Goal: Task Accomplishment & Management: Manage account settings

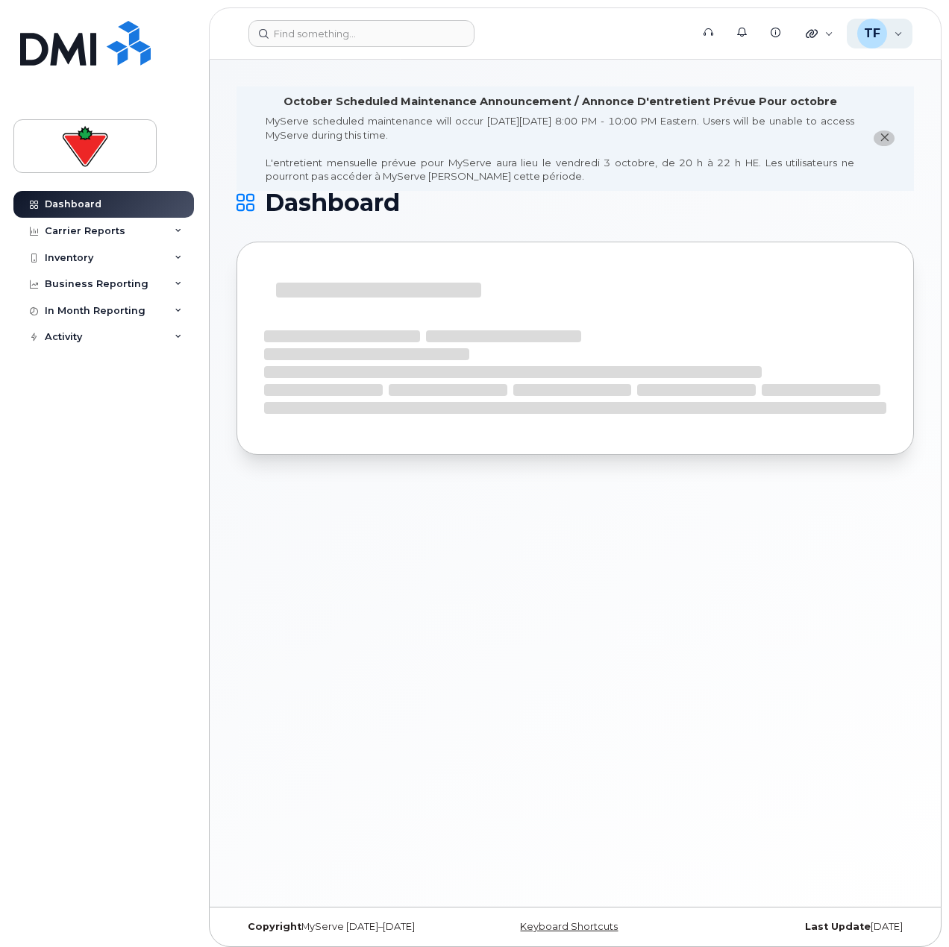
click at [867, 27] on span "TF" at bounding box center [872, 34] width 16 height 18
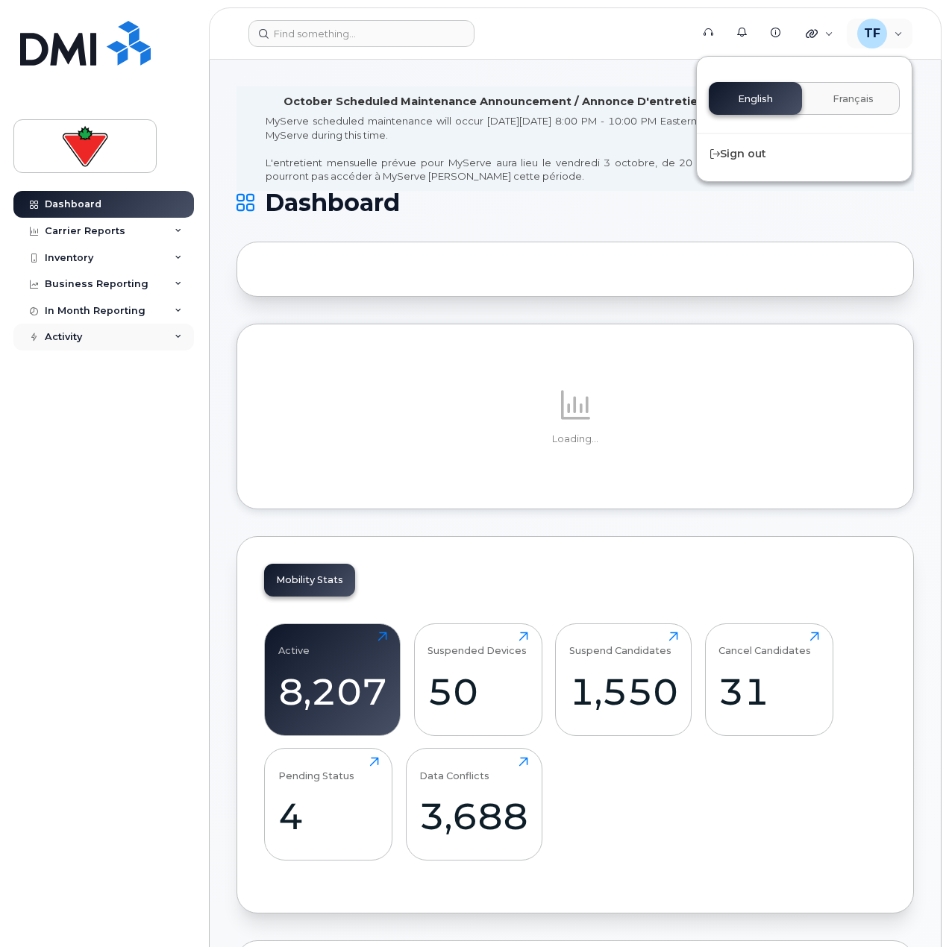
click at [105, 336] on div "Activity" at bounding box center [103, 337] width 180 height 27
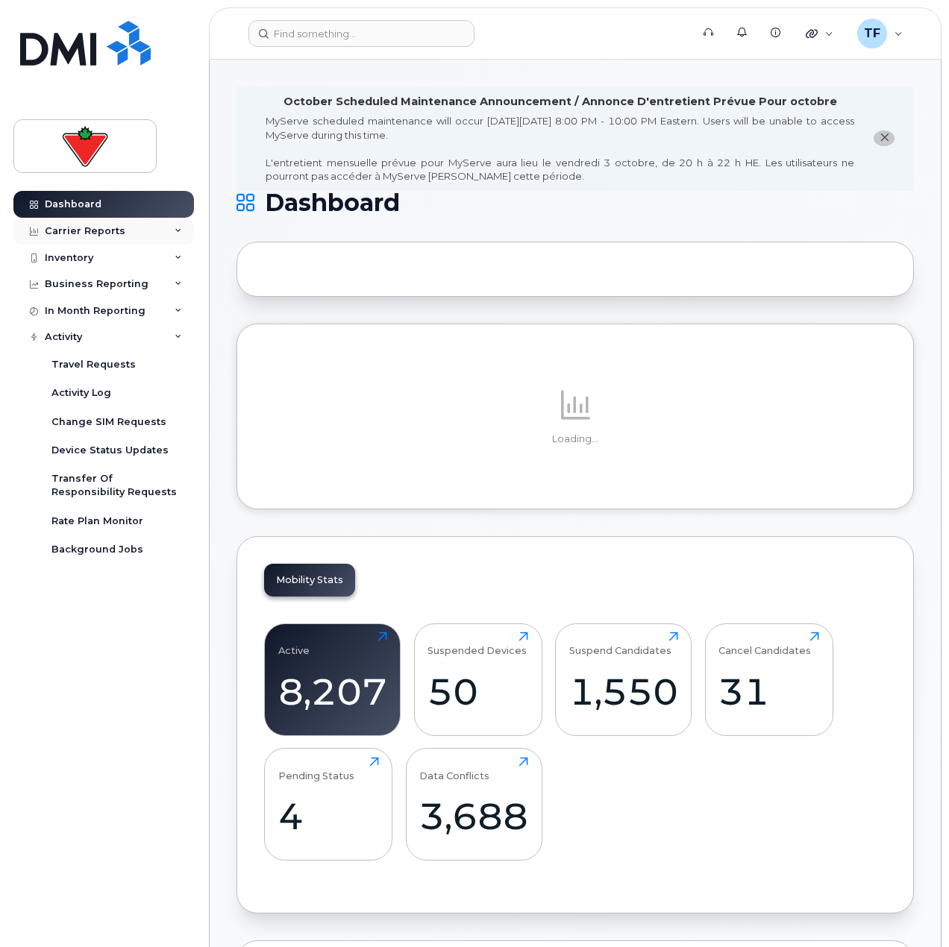
click at [100, 222] on div "Carrier Reports" at bounding box center [103, 231] width 180 height 27
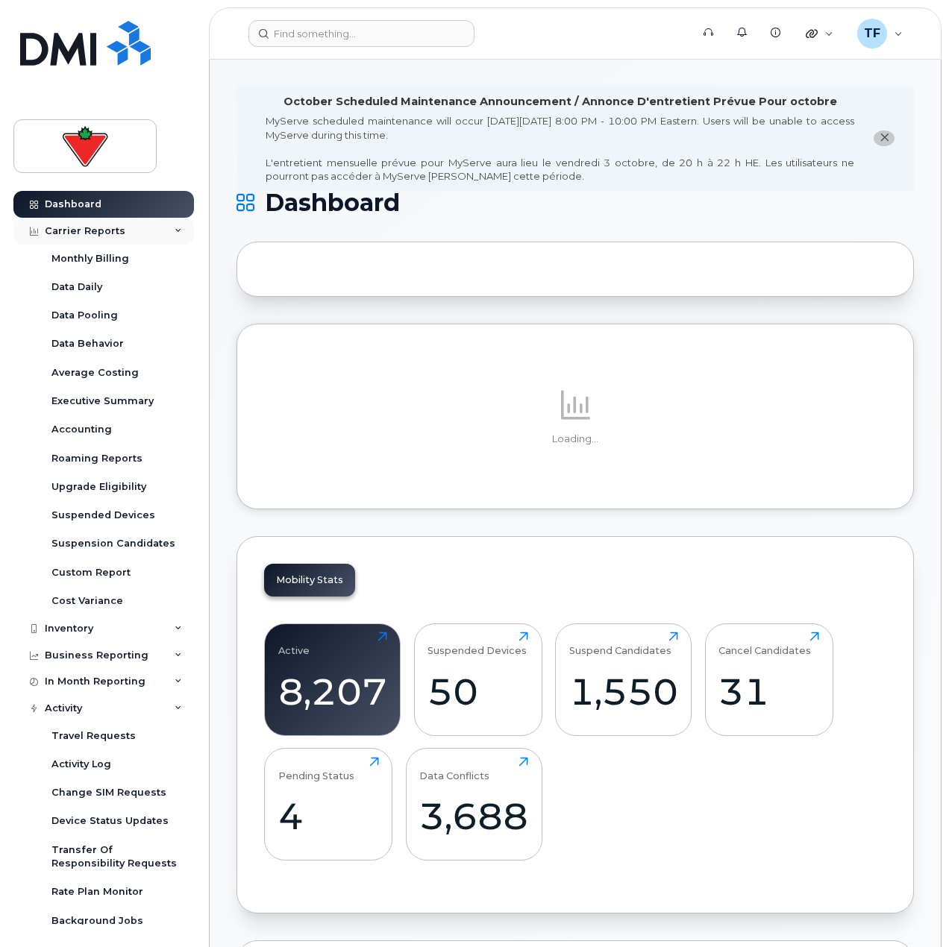
click at [100, 222] on div "Carrier Reports" at bounding box center [103, 231] width 180 height 27
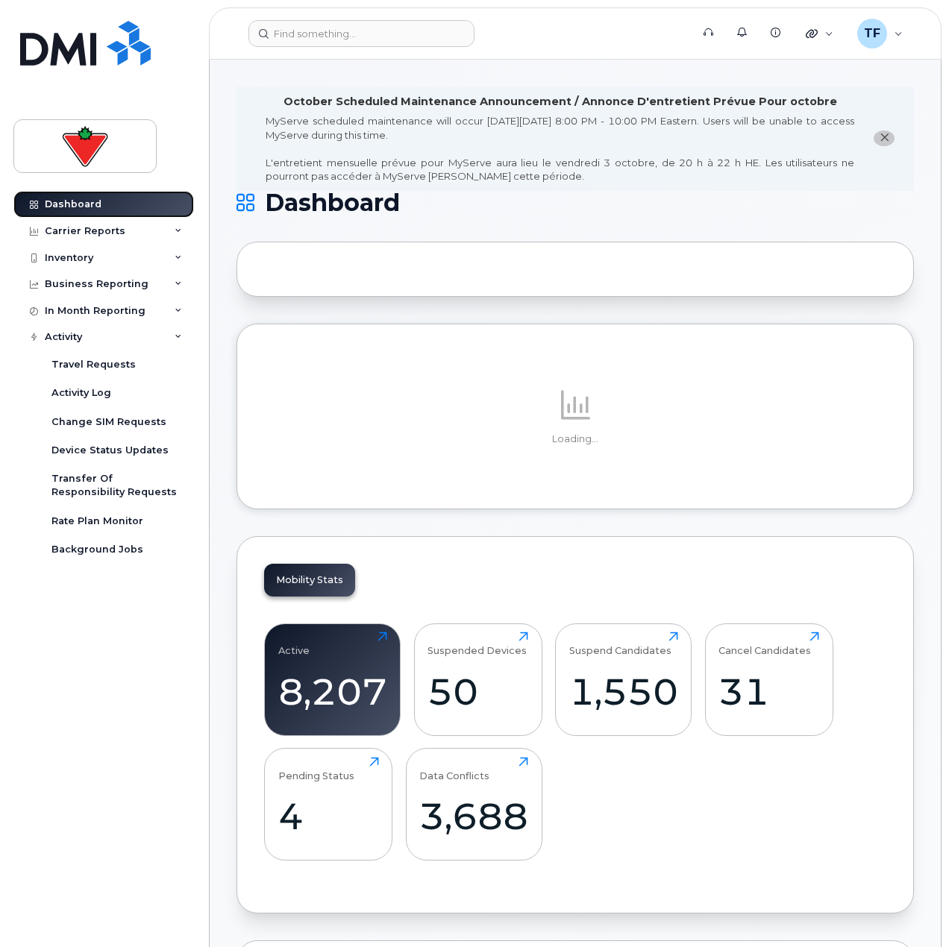
click at [103, 204] on link "Dashboard" at bounding box center [103, 204] width 180 height 27
click at [101, 134] on img at bounding box center [85, 146] width 115 height 43
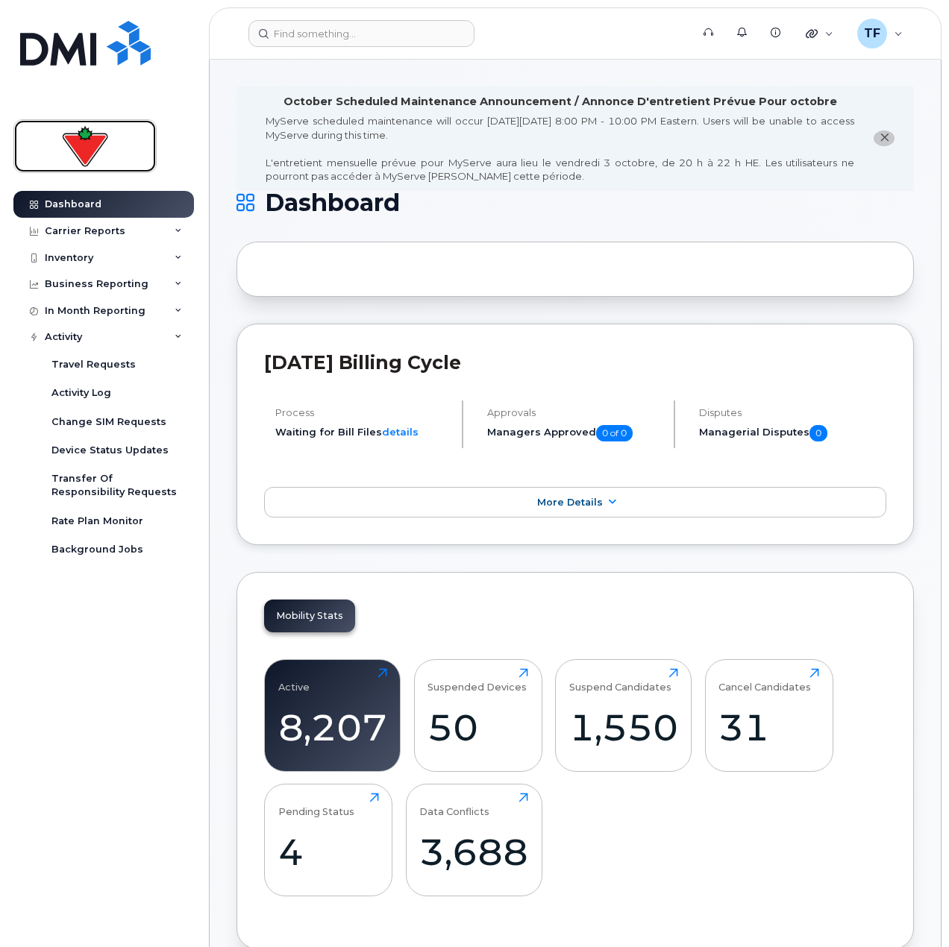
click at [90, 139] on img at bounding box center [85, 146] width 115 height 43
click at [575, 500] on span "More Details" at bounding box center [570, 502] width 66 height 11
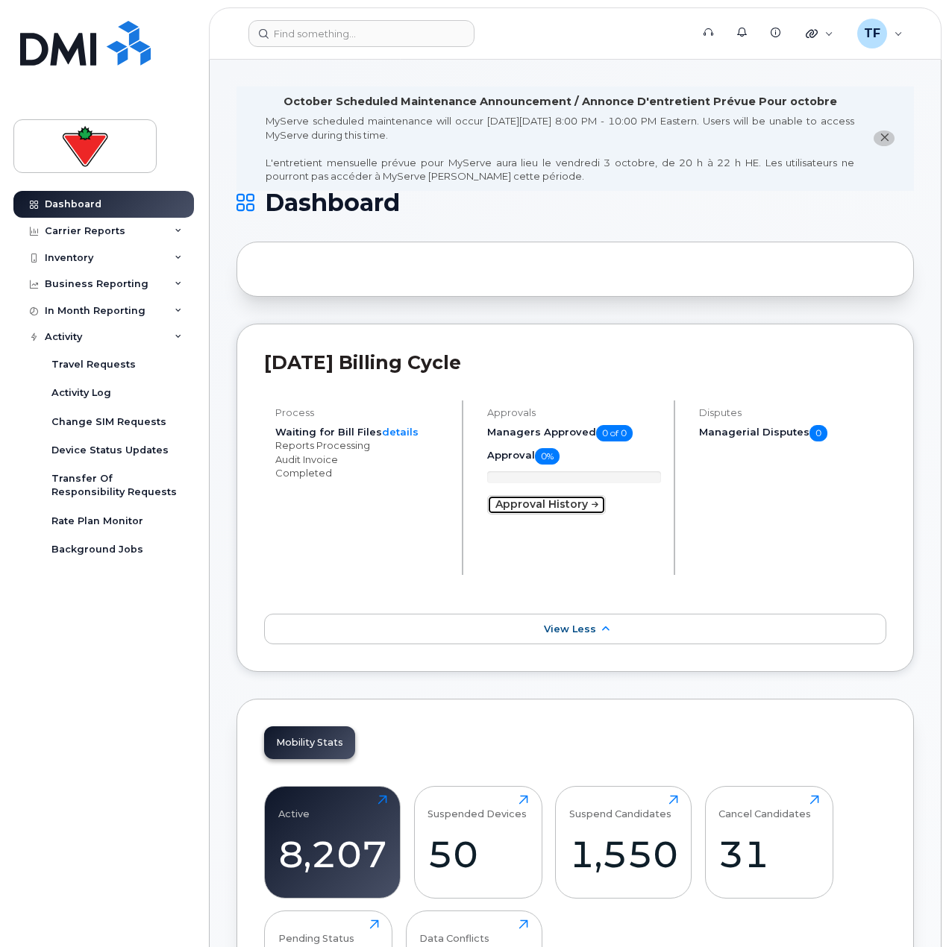
click at [558, 498] on link "Approval History" at bounding box center [546, 504] width 119 height 19
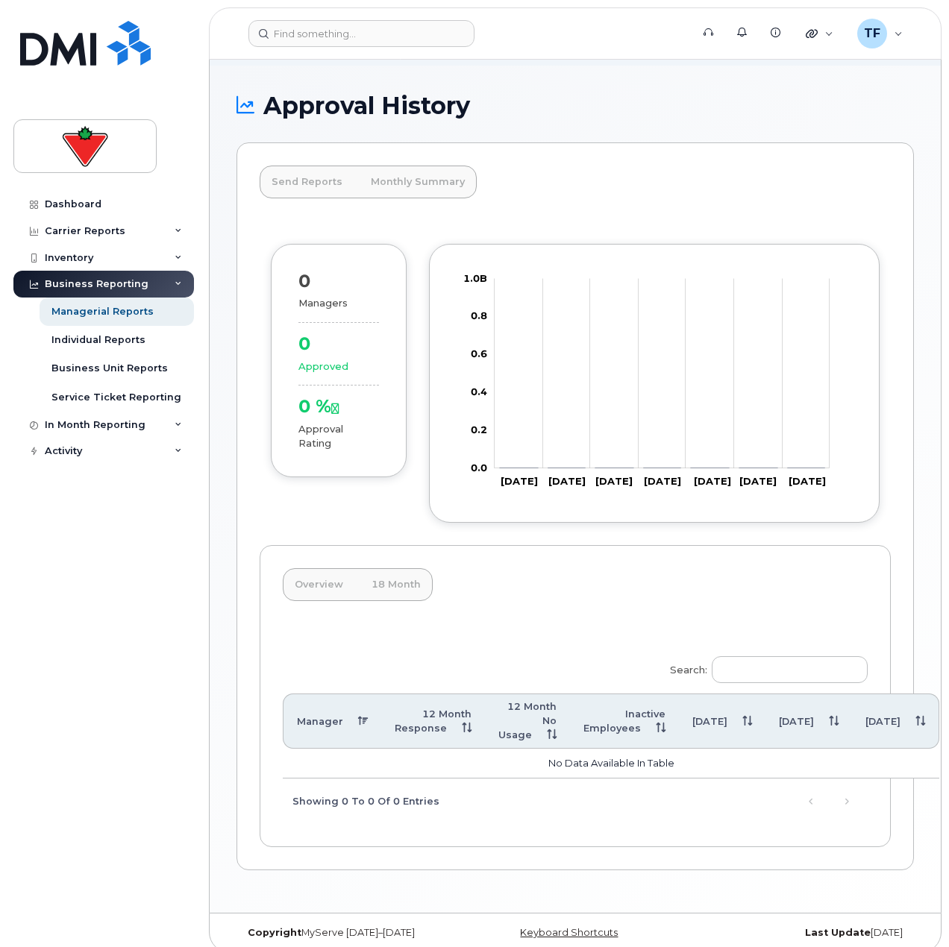
scroll to position [112, 0]
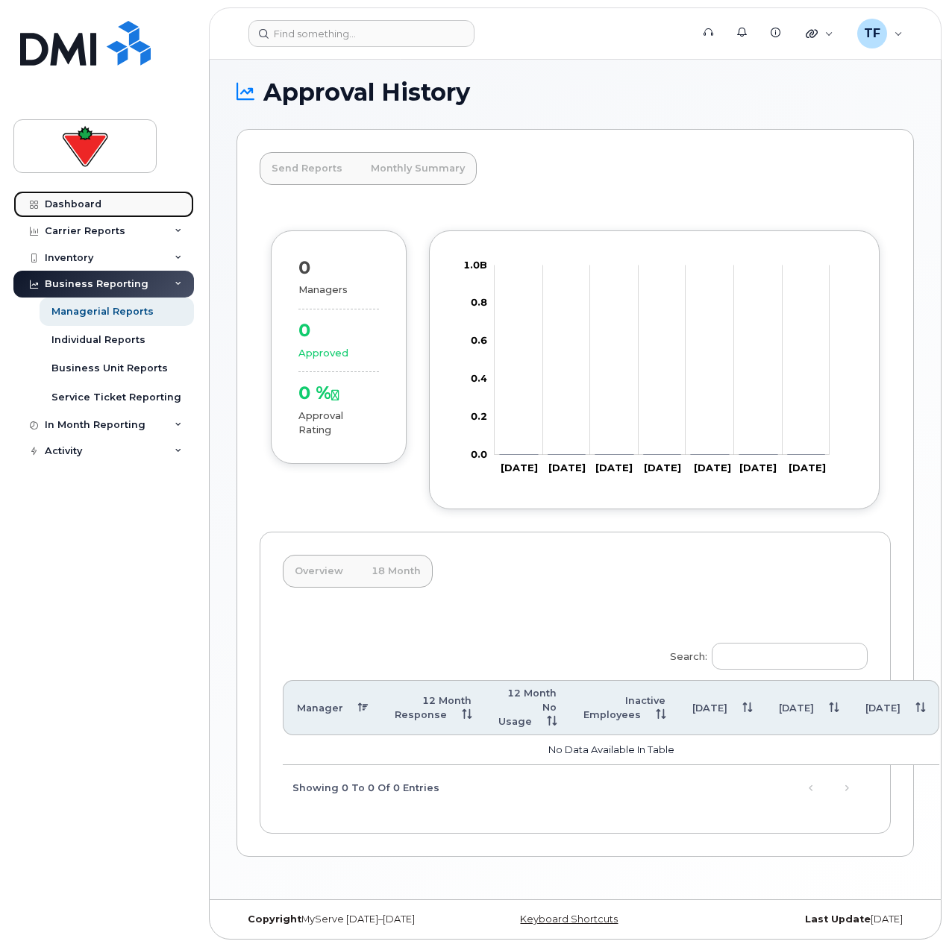
click at [90, 205] on div "Dashboard" at bounding box center [73, 204] width 57 height 12
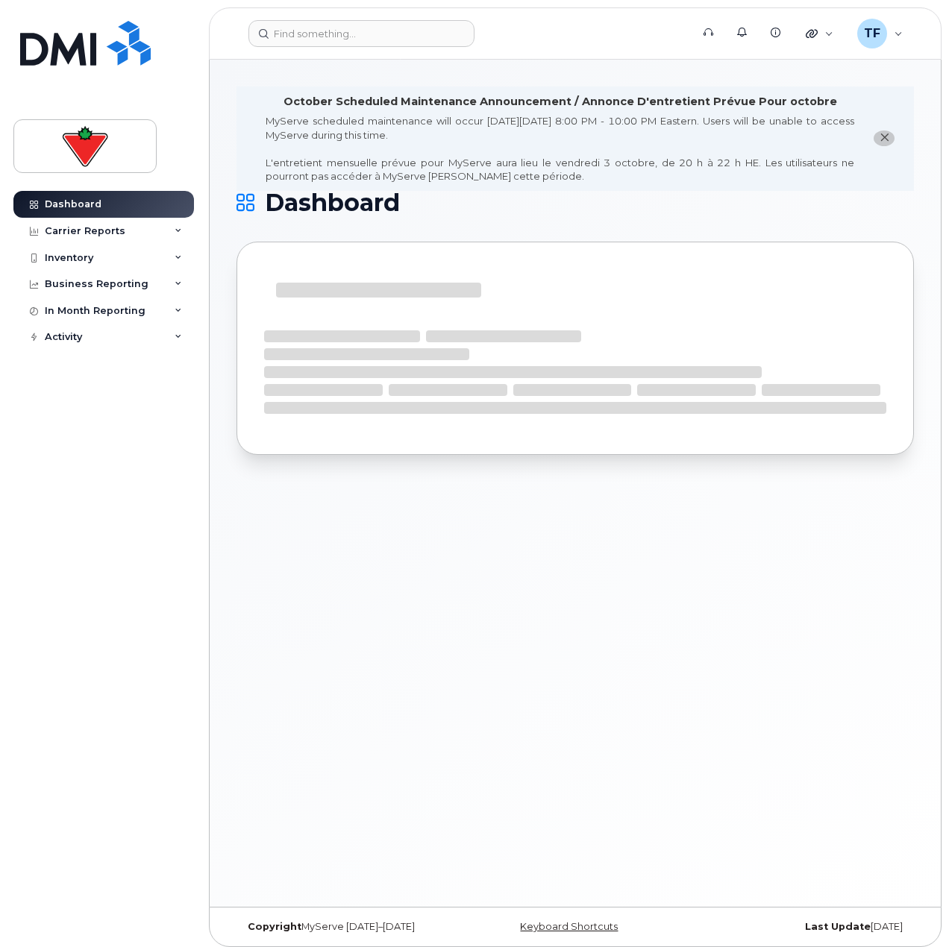
click at [315, 103] on div "October Scheduled Maintenance Announcement / Annonce D'entretient Prévue Pour o…" at bounding box center [559, 102] width 553 height 16
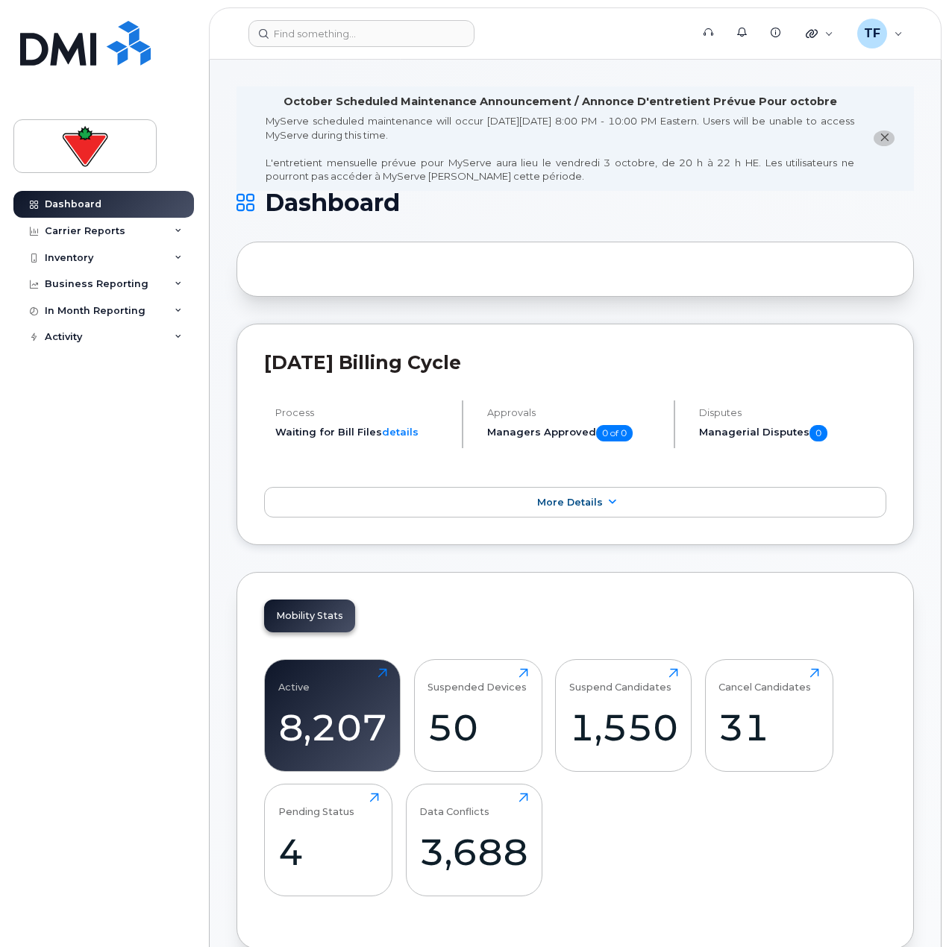
click at [152, 450] on div "Dashboard Carrier Reports Monthly Billing Data Daily Data Pooling Data Behavior…" at bounding box center [105, 558] width 184 height 734
click at [870, 26] on span "TF" at bounding box center [872, 34] width 16 height 18
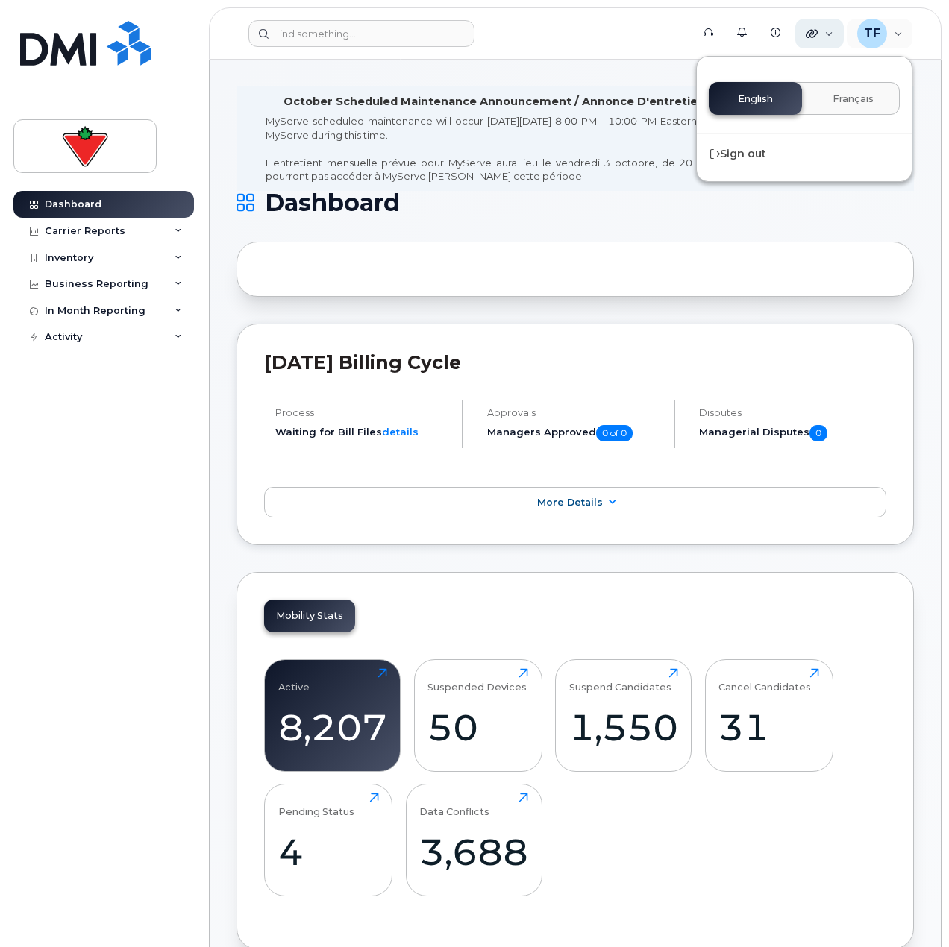
click at [813, 25] on div "Quicklinks" at bounding box center [819, 34] width 48 height 30
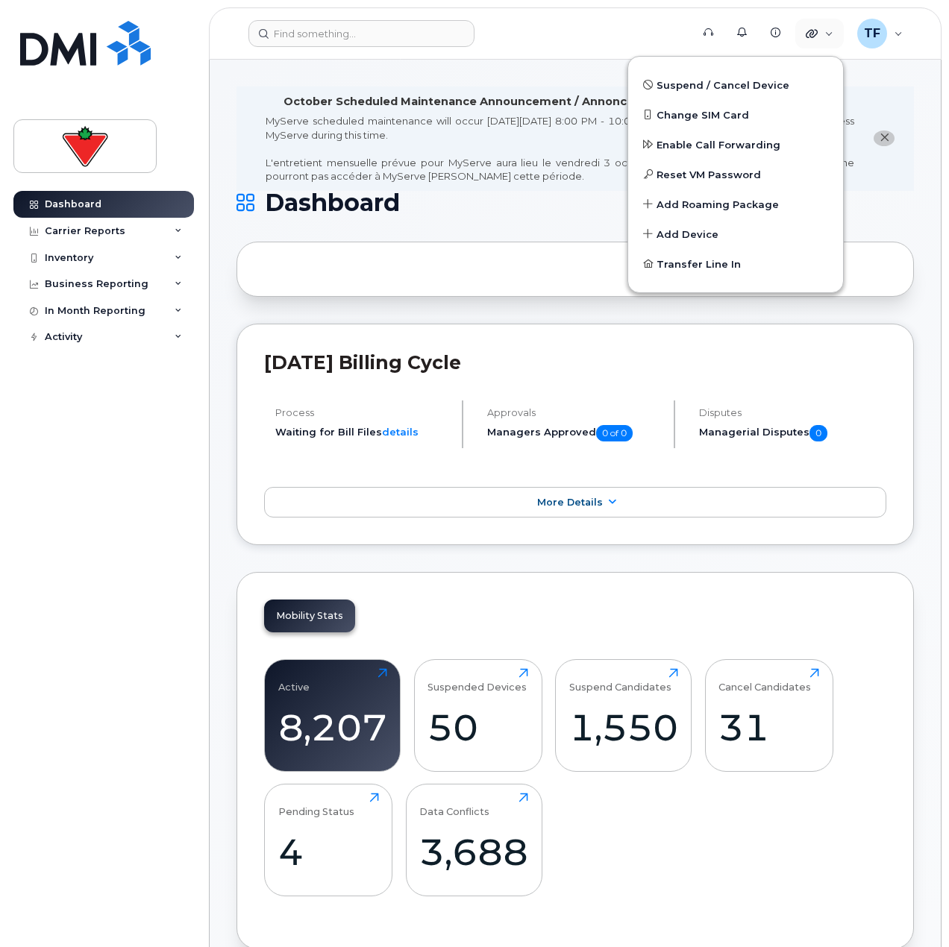
click at [124, 406] on div "Dashboard Carrier Reports Monthly Billing Data Daily Data Pooling Data Behavior…" at bounding box center [105, 558] width 184 height 734
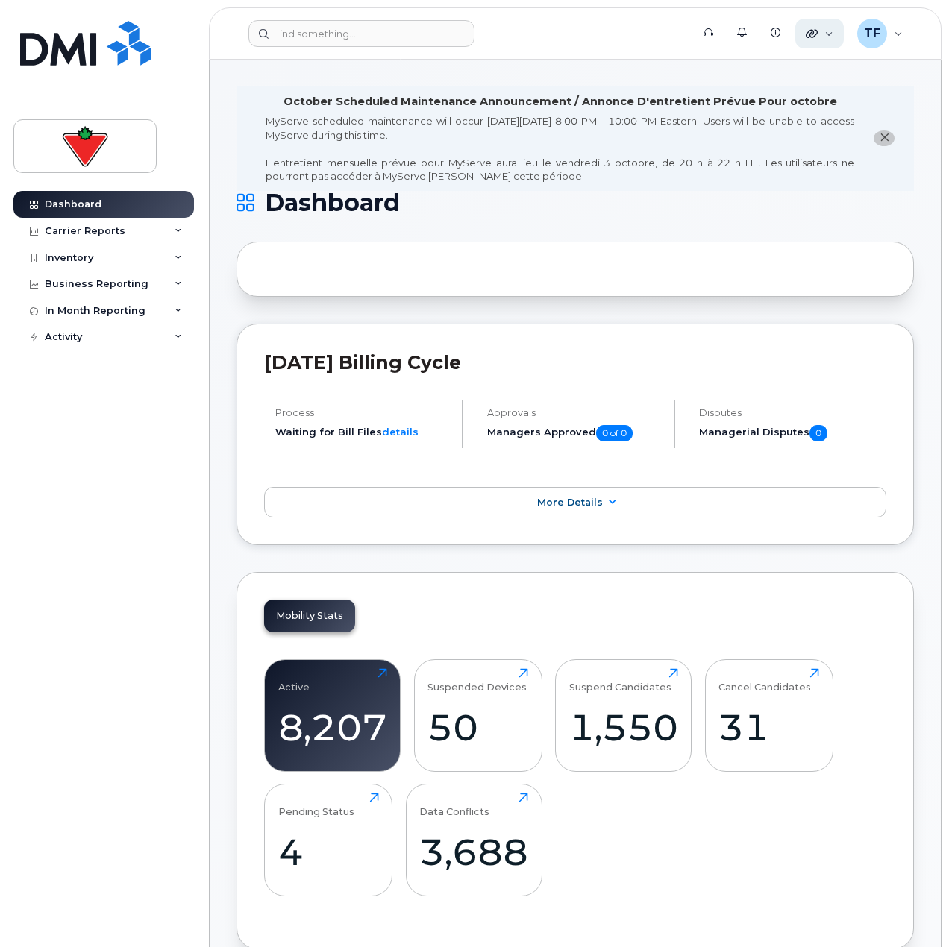
click at [820, 40] on div "Quicklinks" at bounding box center [819, 34] width 48 height 30
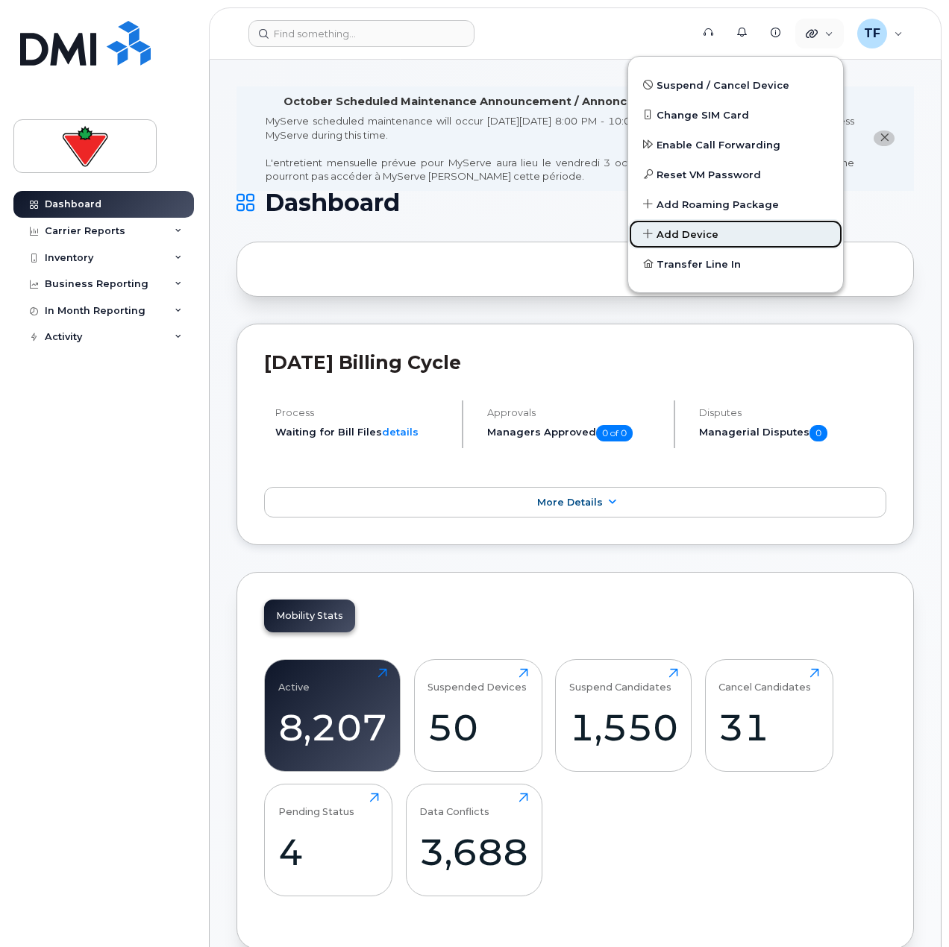
click at [685, 240] on span "Add Device" at bounding box center [687, 234] width 62 height 15
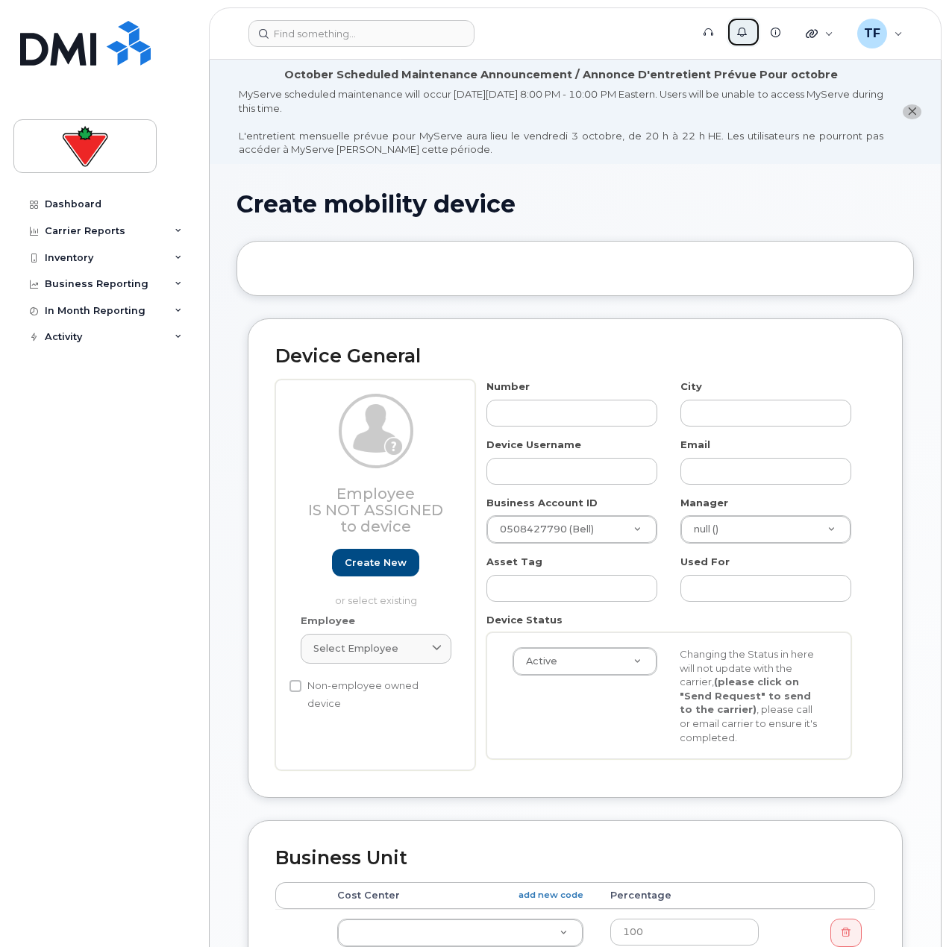
click at [740, 38] on link "Alerts" at bounding box center [743, 32] width 34 height 30
click at [710, 30] on icon at bounding box center [708, 33] width 10 height 10
click at [712, 32] on icon at bounding box center [708, 33] width 10 height 10
click at [105, 346] on div "Activity" at bounding box center [103, 337] width 180 height 27
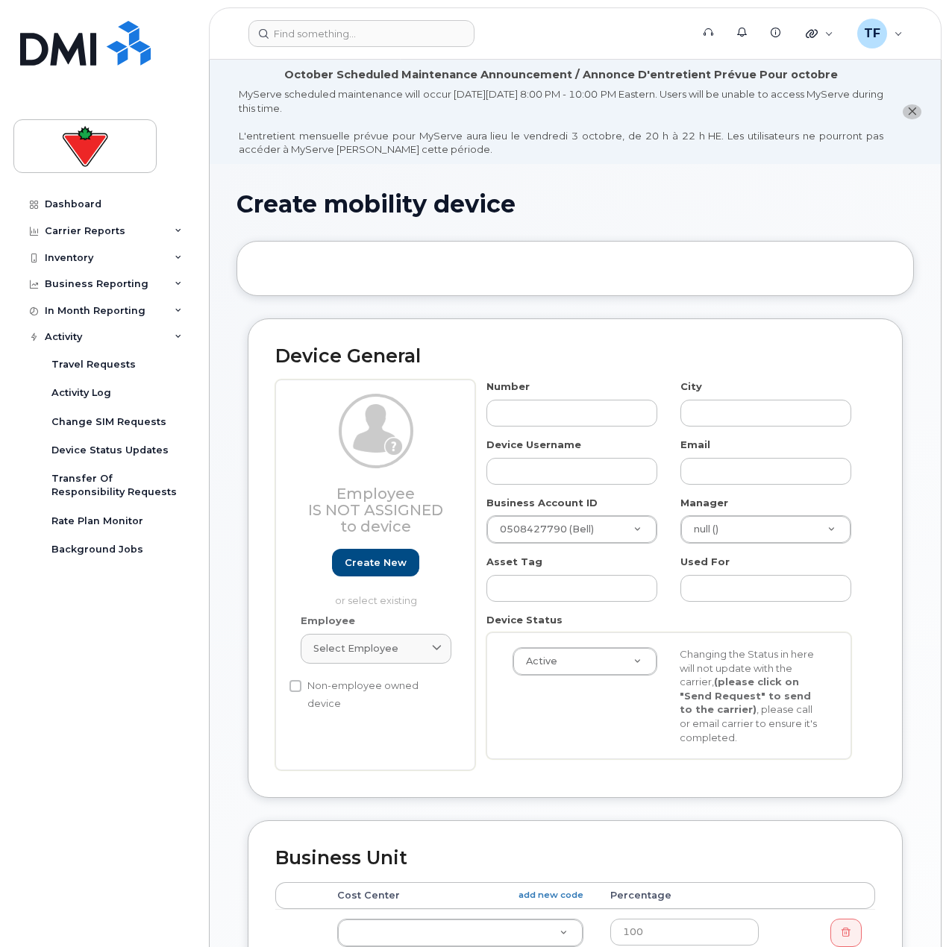
drag, startPoint x: 630, startPoint y: 204, endPoint x: 625, endPoint y: 195, distance: 10.4
click at [630, 204] on h1 "Create mobility device" at bounding box center [574, 204] width 677 height 26
click at [427, 22] on header "Support Alerts Knowledge Base Quicklinks Suspend / Cancel Device Change SIM Car…" at bounding box center [575, 33] width 732 height 52
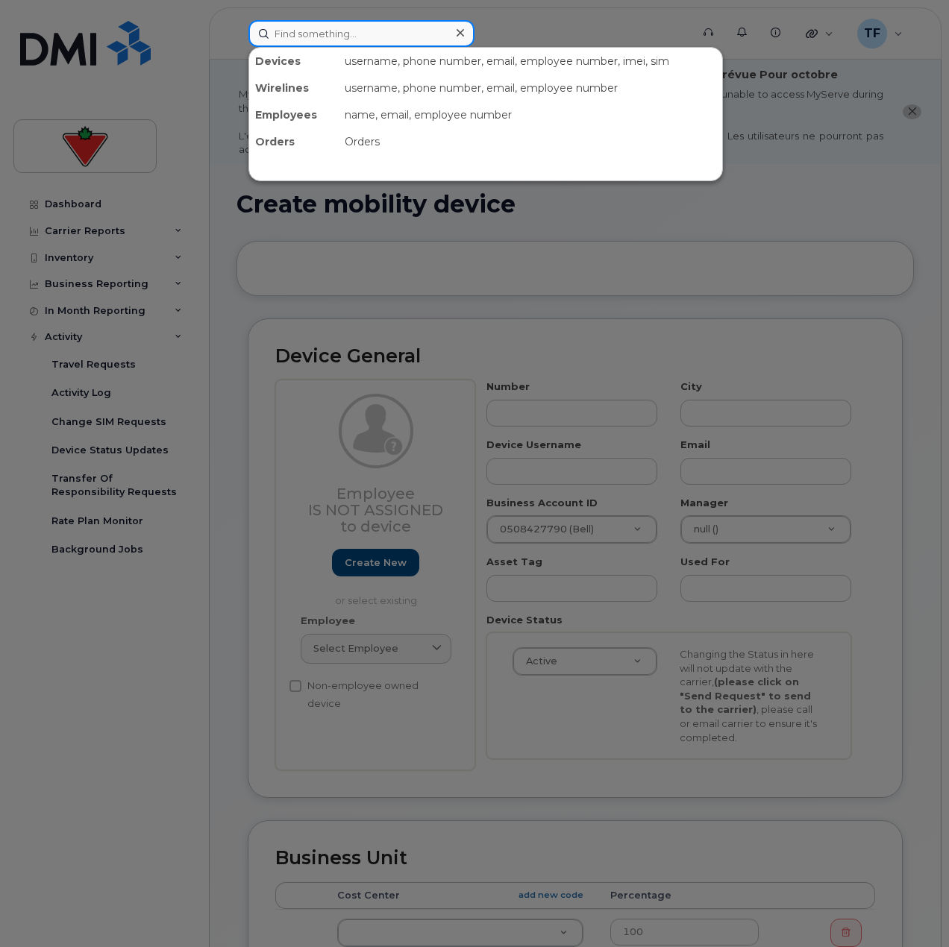
click at [427, 28] on input at bounding box center [361, 33] width 226 height 27
paste input "6473829702"
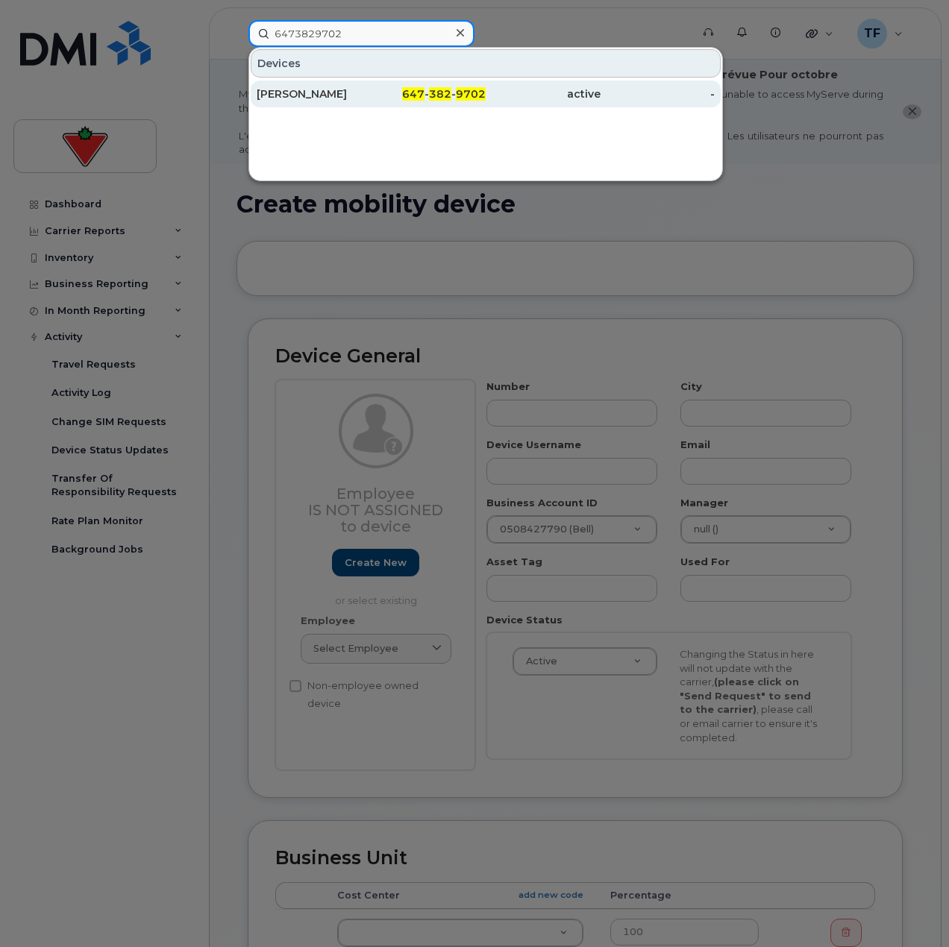
type input "6473829702"
click at [406, 97] on span "647" at bounding box center [413, 93] width 22 height 13
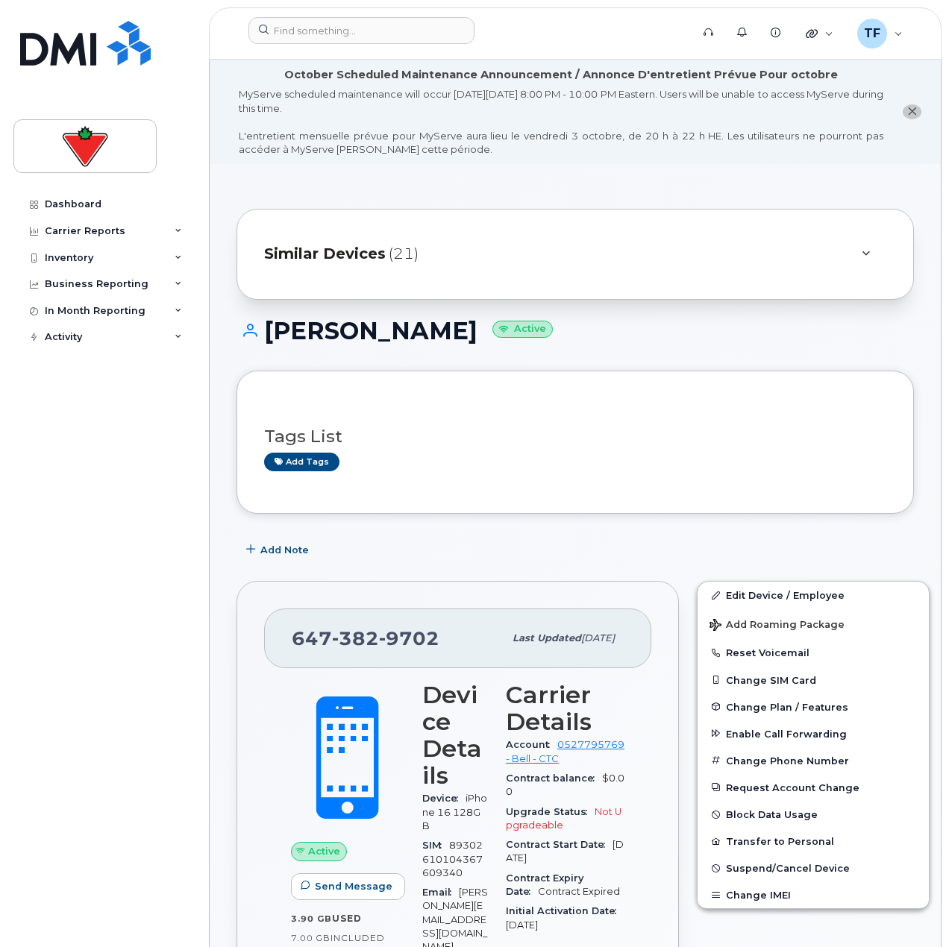
click at [534, 476] on div "Tags List Add tags" at bounding box center [575, 442] width 622 height 88
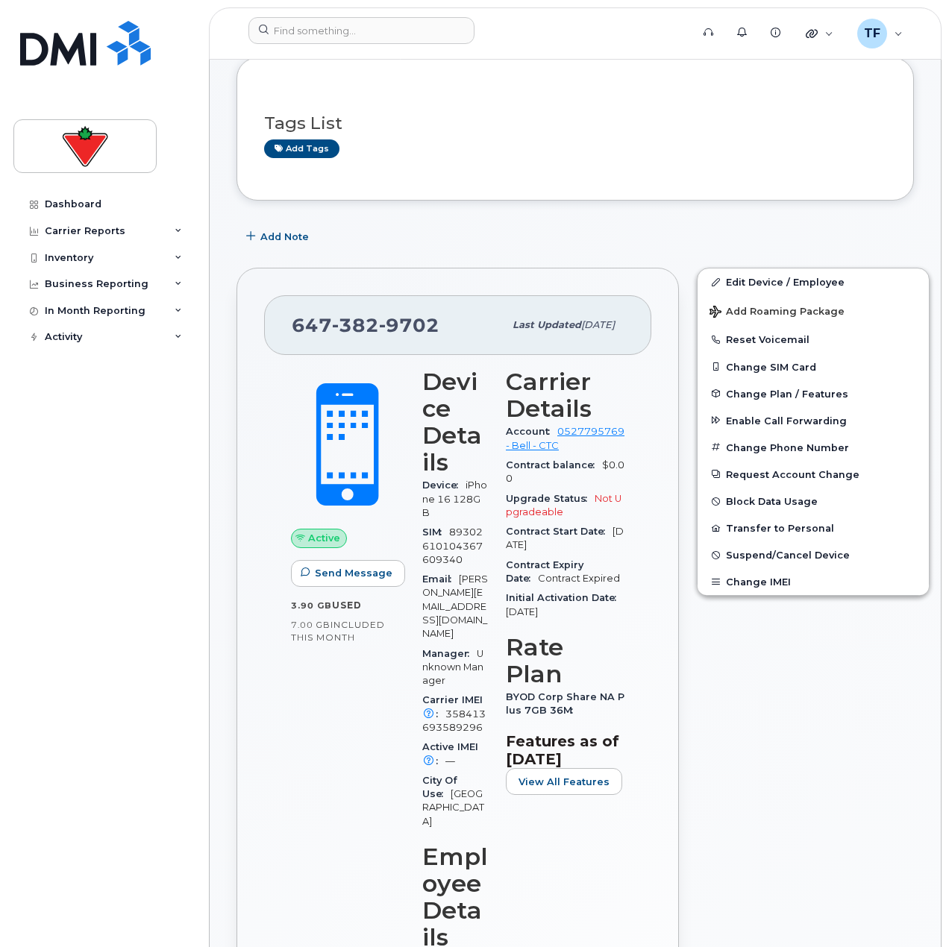
scroll to position [373, 0]
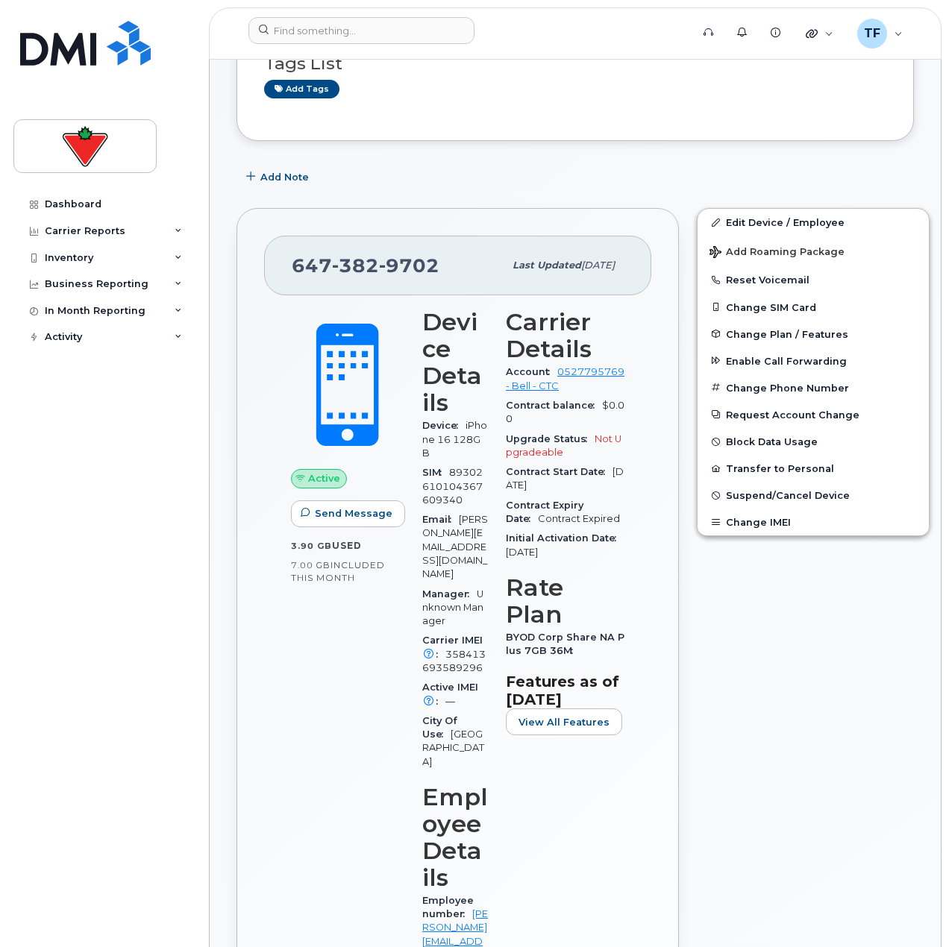
click at [169, 849] on div "Dashboard Carrier Reports Monthly Billing Data Daily Data Pooling Data Behavior…" at bounding box center [105, 558] width 184 height 734
click at [750, 706] on div "Edit Device / Employee Add Roaming Package Reset Voicemail Change SIM Card Chan…" at bounding box center [813, 829] width 251 height 1261
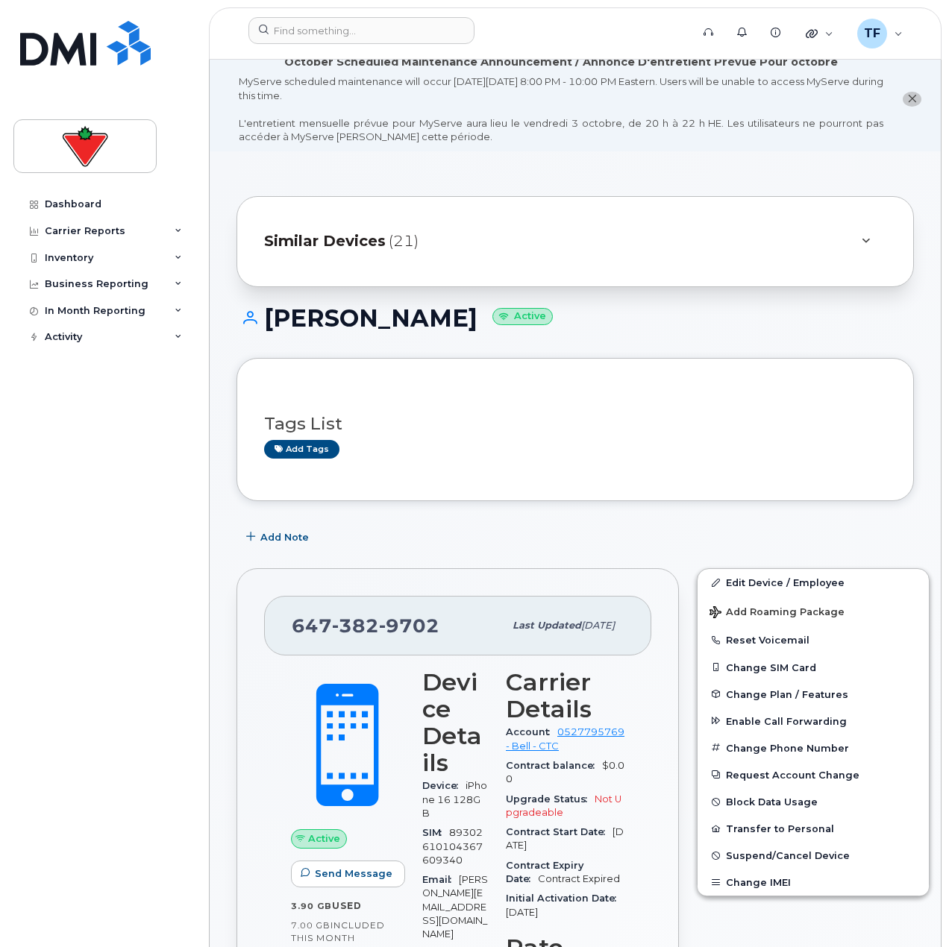
scroll to position [0, 0]
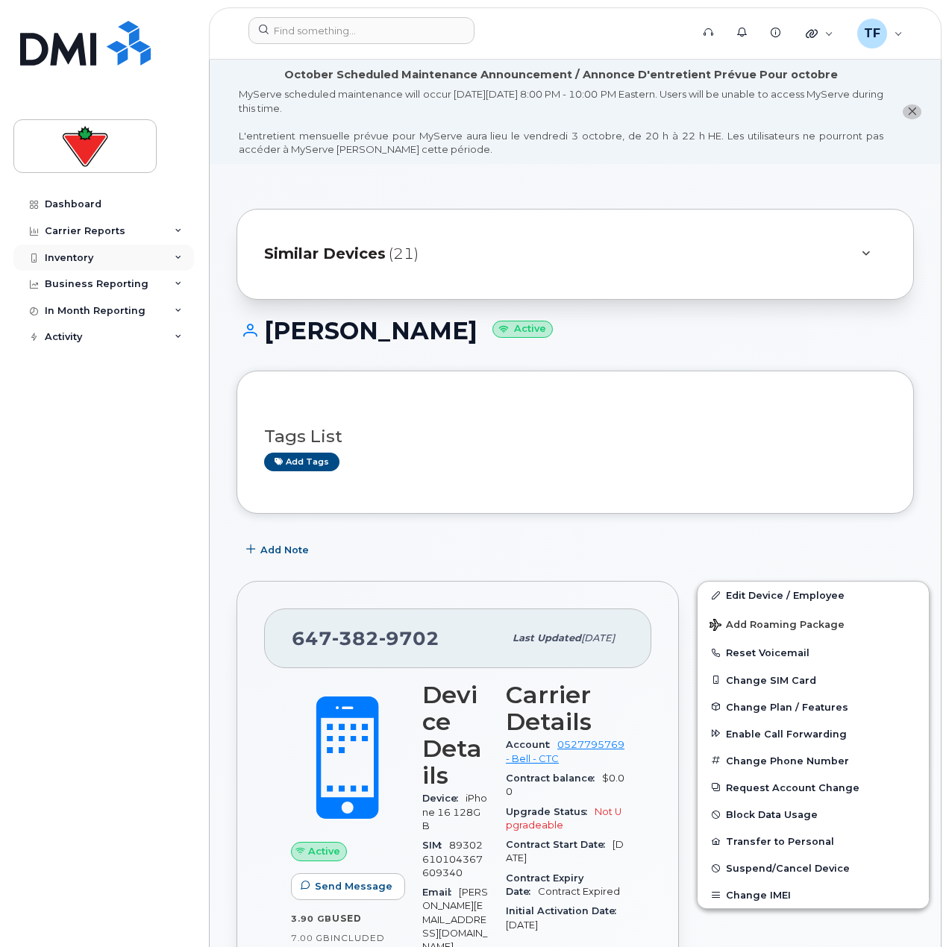
click at [128, 268] on div "Inventory" at bounding box center [103, 258] width 180 height 27
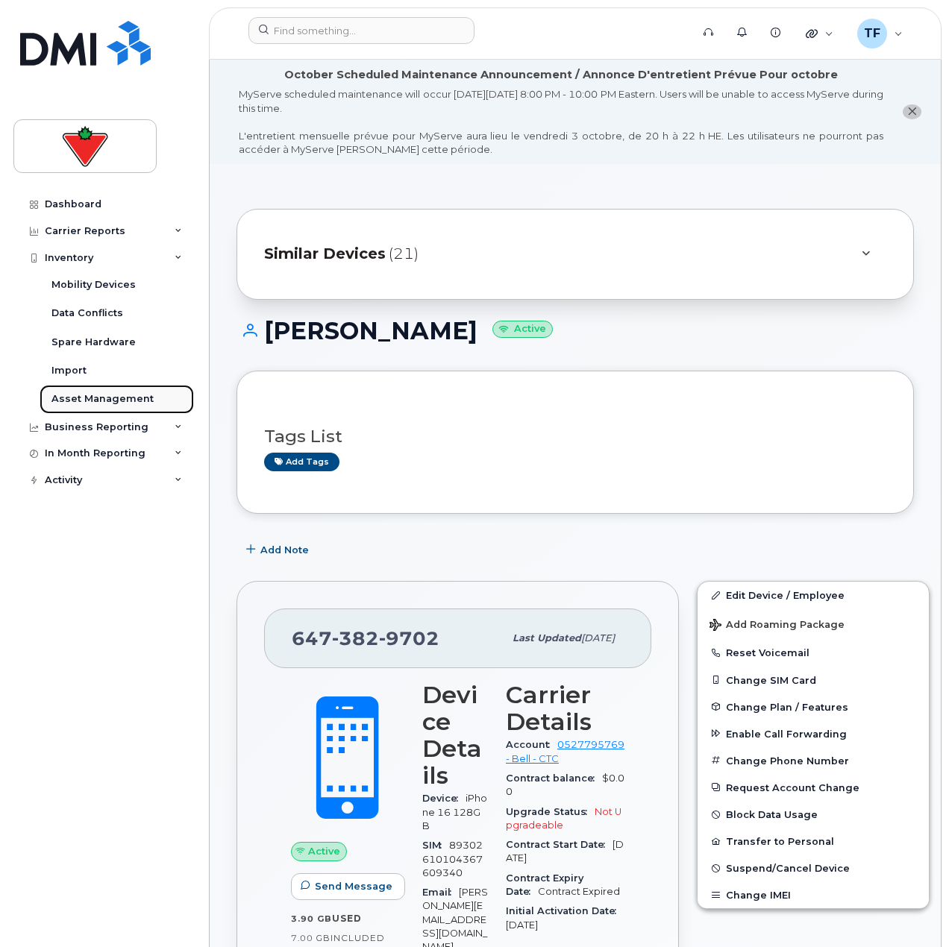
click at [106, 395] on div "Asset Management" at bounding box center [102, 398] width 102 height 13
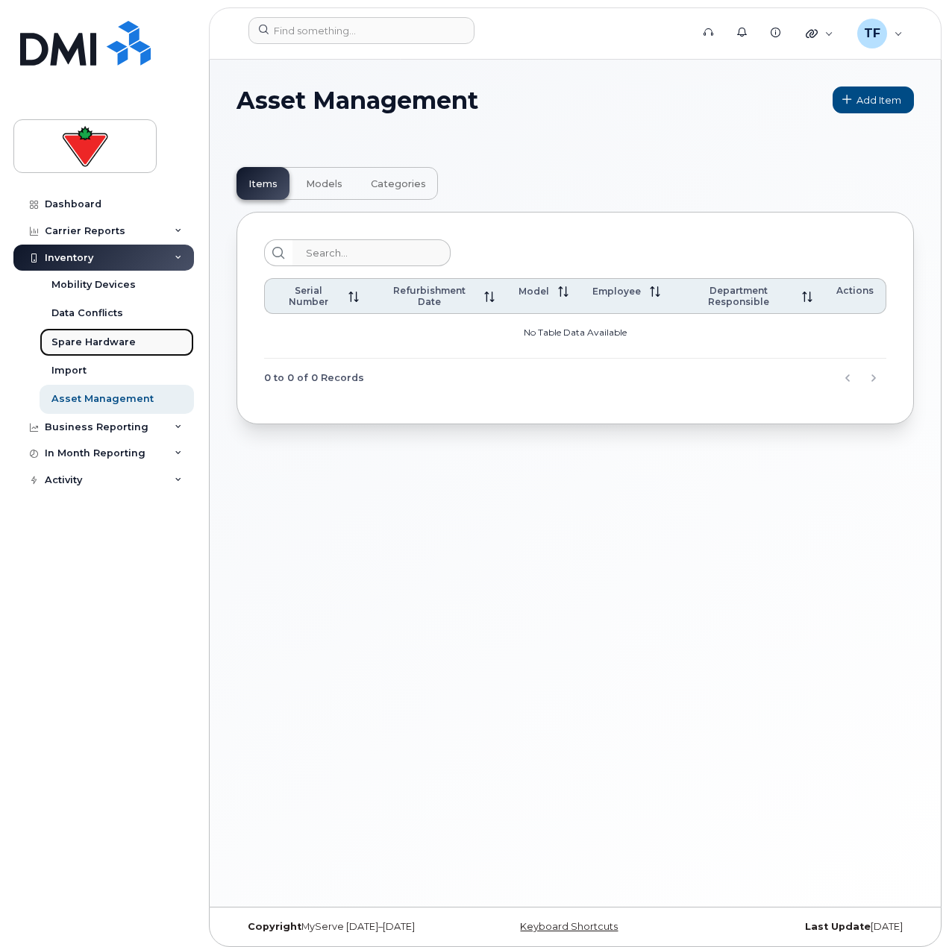
click at [106, 337] on div "Spare Hardware" at bounding box center [93, 342] width 84 height 13
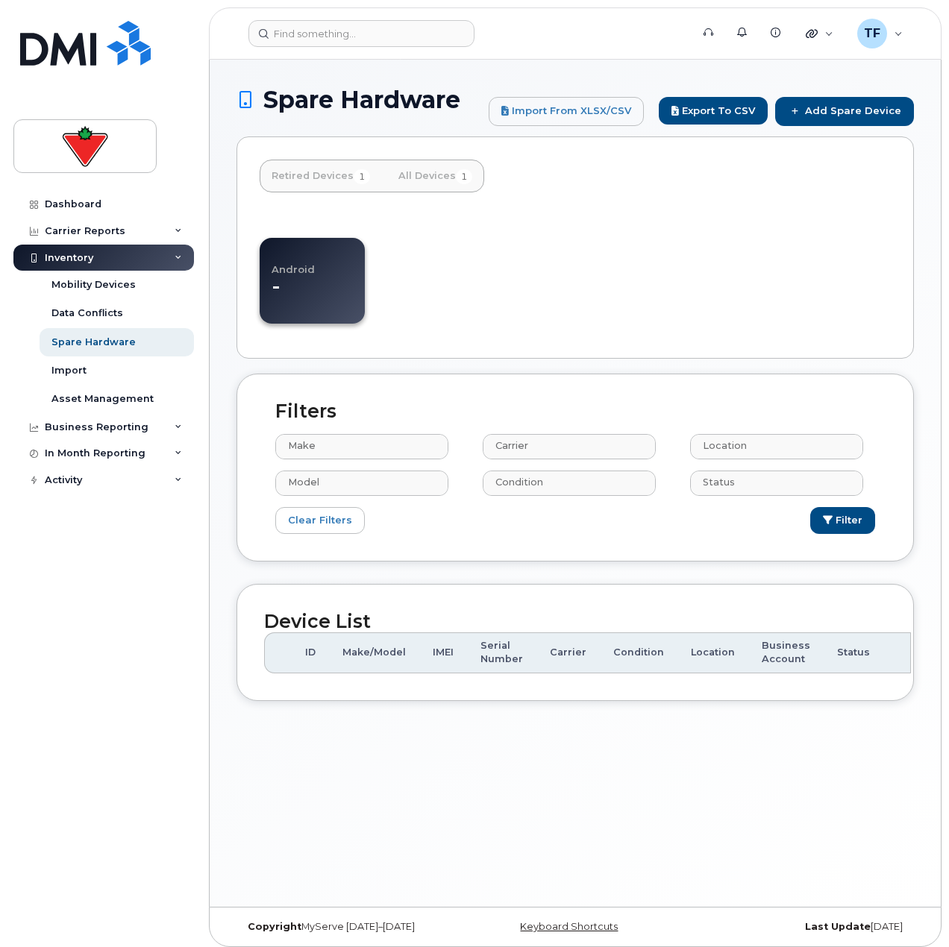
select select
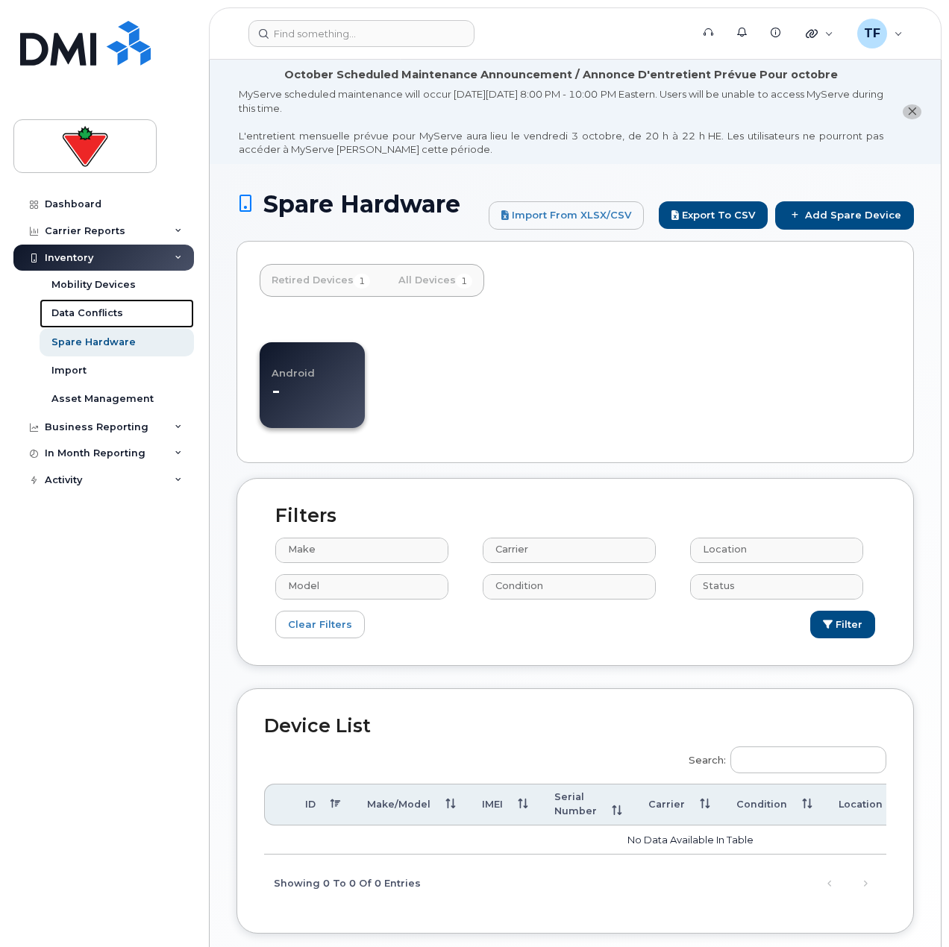
click at [99, 316] on div "Data Conflicts" at bounding box center [87, 313] width 72 height 13
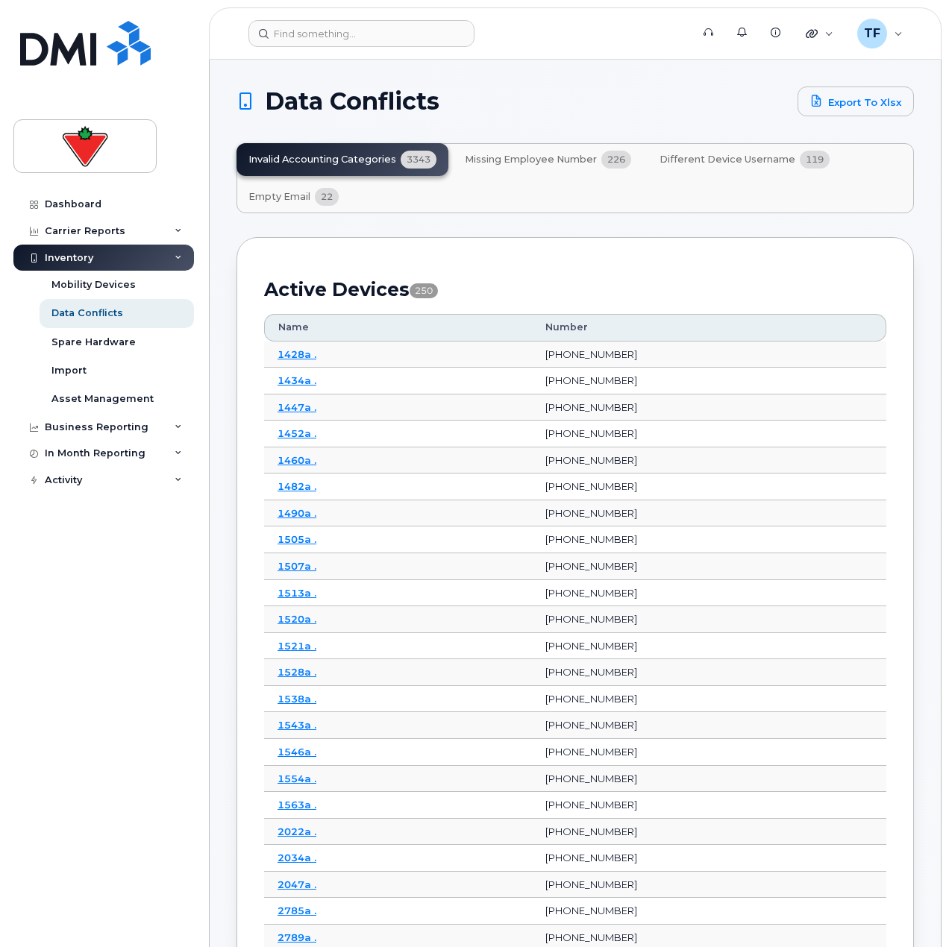
click at [80, 203] on div "Dashboard" at bounding box center [73, 204] width 57 height 12
click at [266, 186] on button "Empty Email 22" at bounding box center [293, 196] width 114 height 33
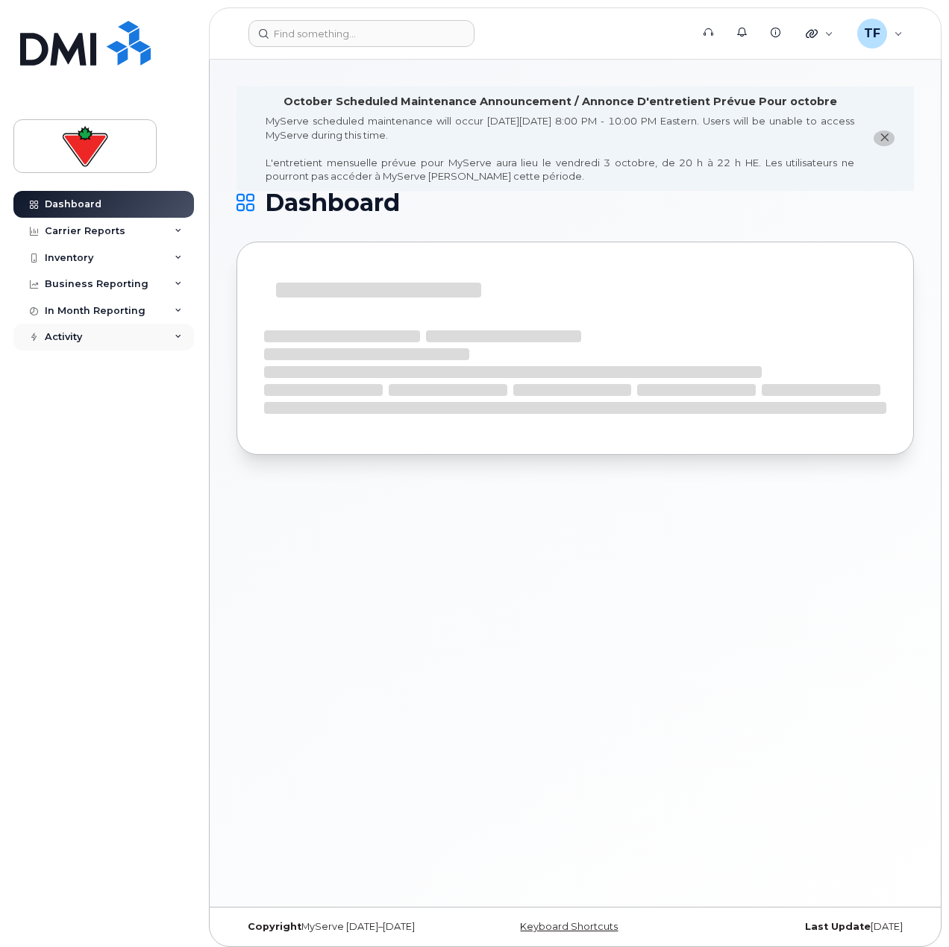
click at [88, 336] on div "Activity" at bounding box center [103, 337] width 180 height 27
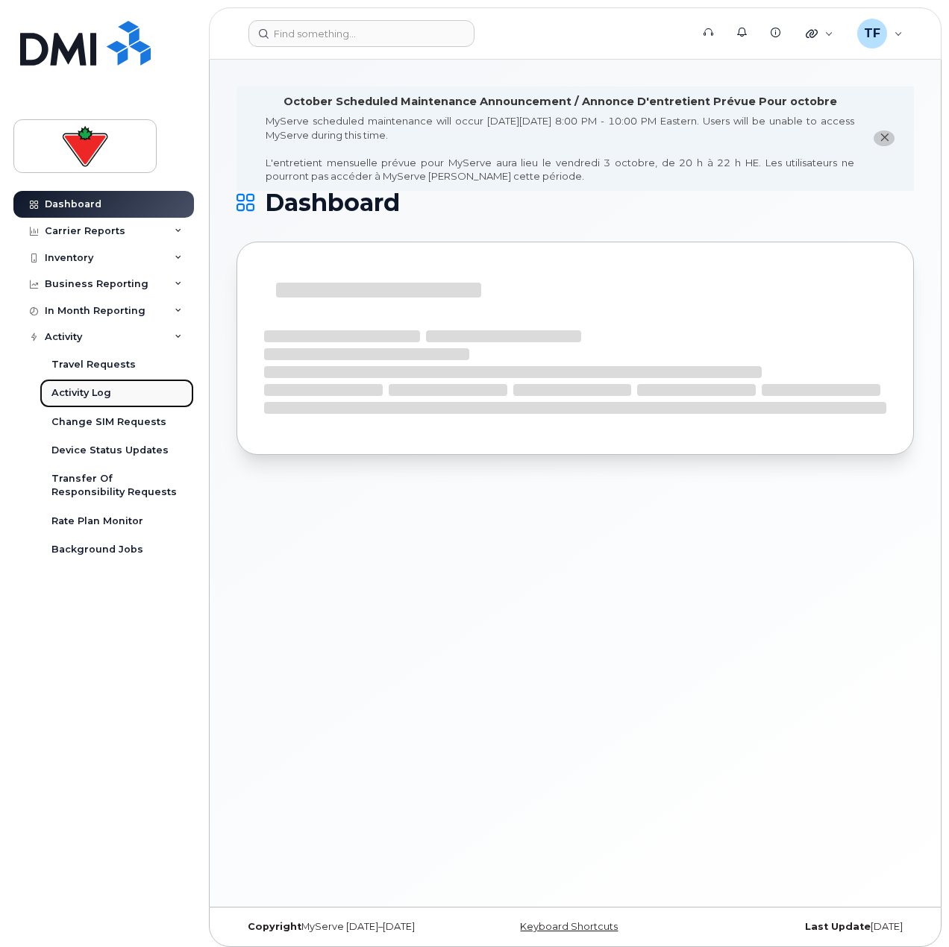
click at [94, 401] on link "Activity Log" at bounding box center [117, 393] width 154 height 28
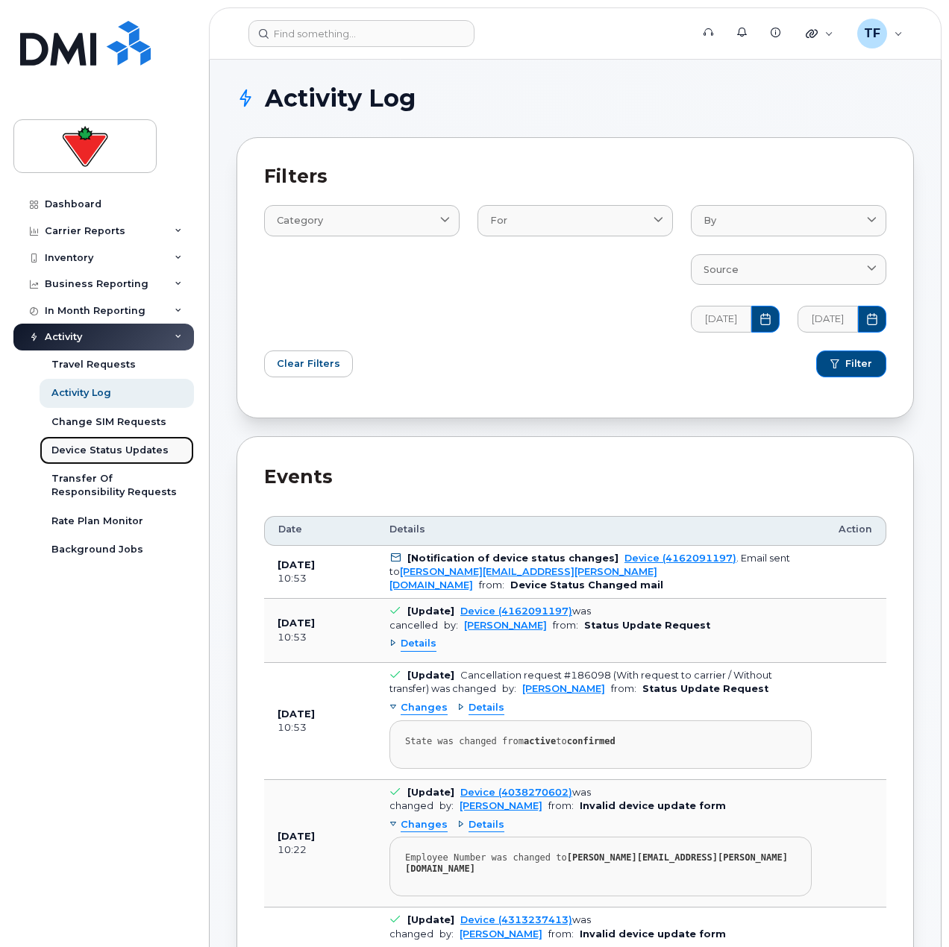
click at [125, 444] on div "Device Status Updates" at bounding box center [109, 450] width 117 height 13
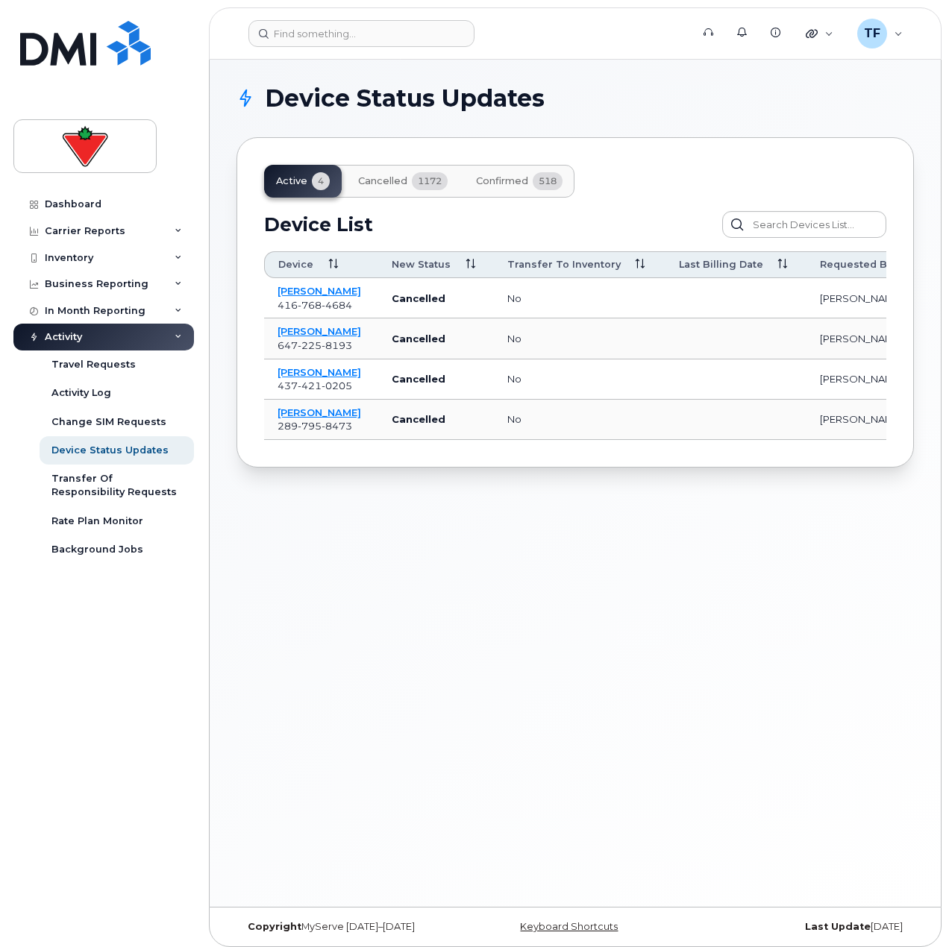
click at [386, 189] on button "Cancelled 1172" at bounding box center [402, 181] width 113 height 33
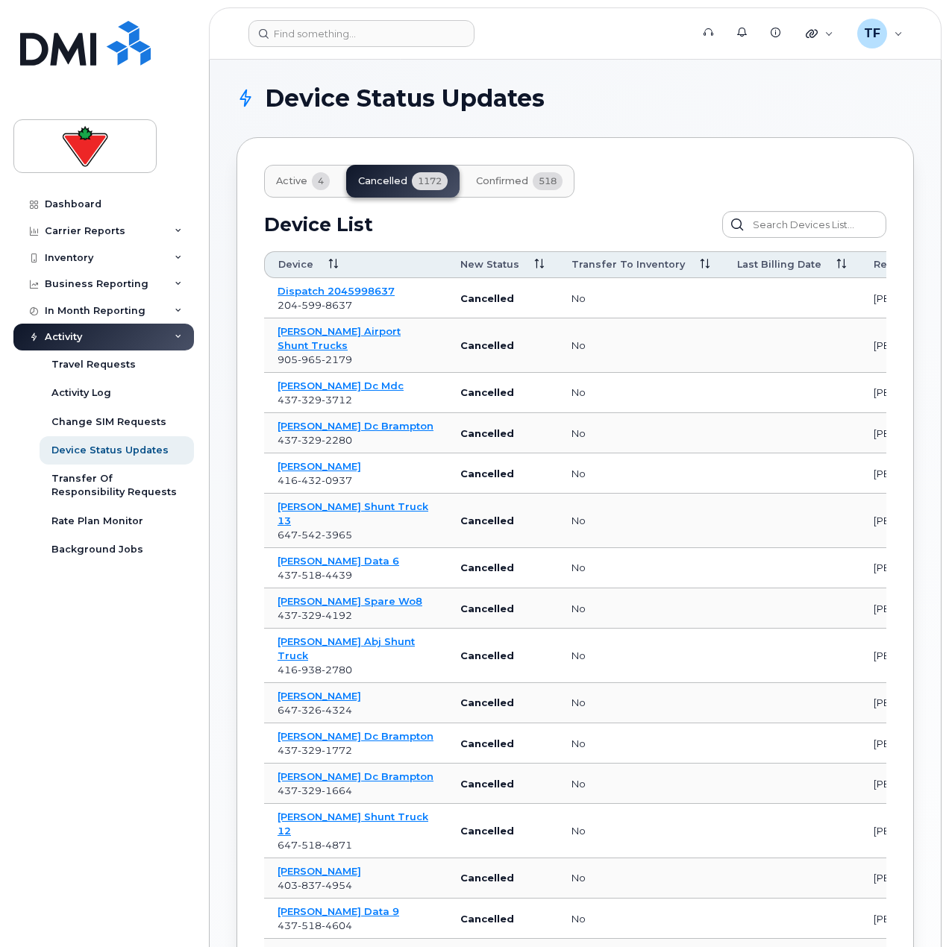
click at [482, 194] on button "Confirmed 518" at bounding box center [519, 181] width 110 height 33
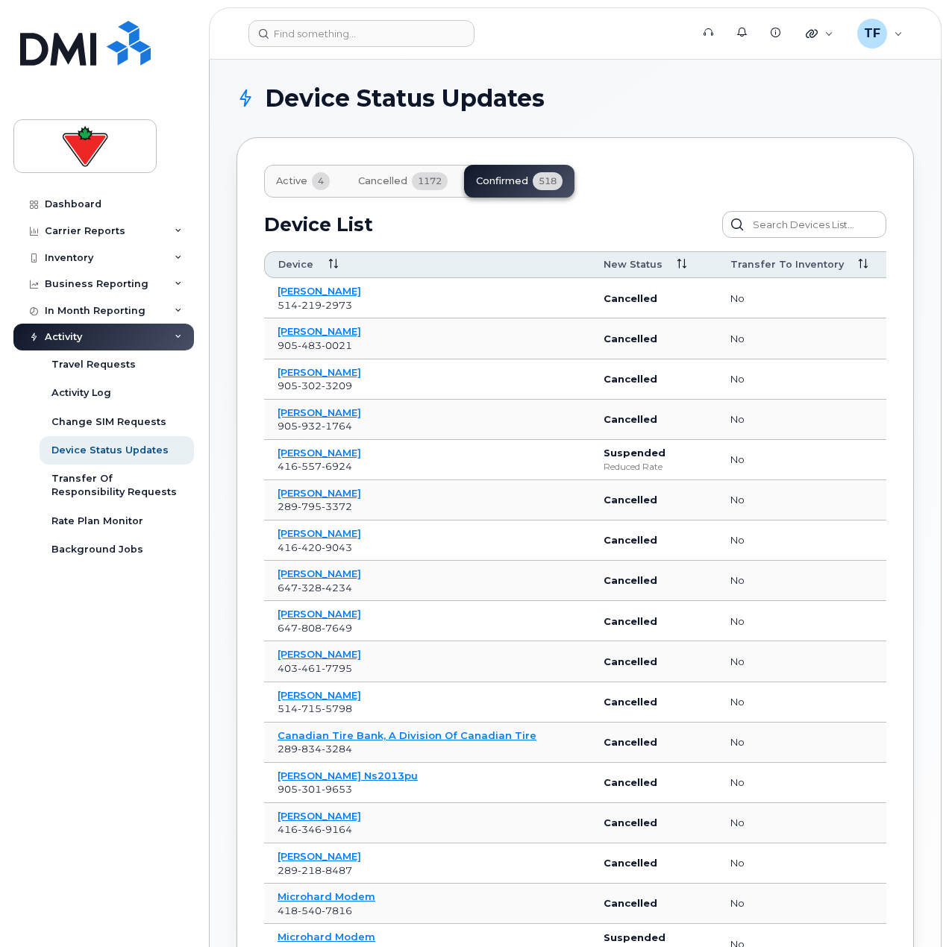
click at [300, 186] on span "Active" at bounding box center [291, 181] width 31 height 12
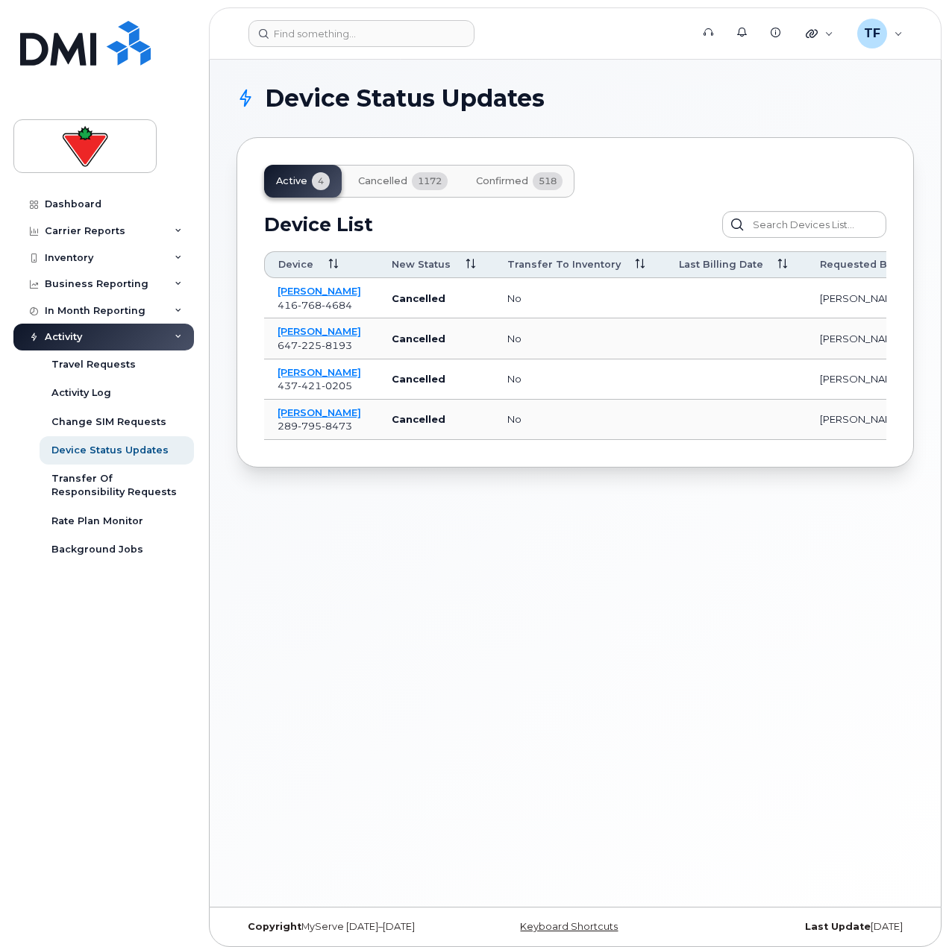
click at [325, 51] on header "Support Alerts Knowledge Base Quicklinks Suspend / Cancel Device Change SIM Car…" at bounding box center [575, 33] width 732 height 52
click at [323, 40] on input at bounding box center [361, 33] width 226 height 27
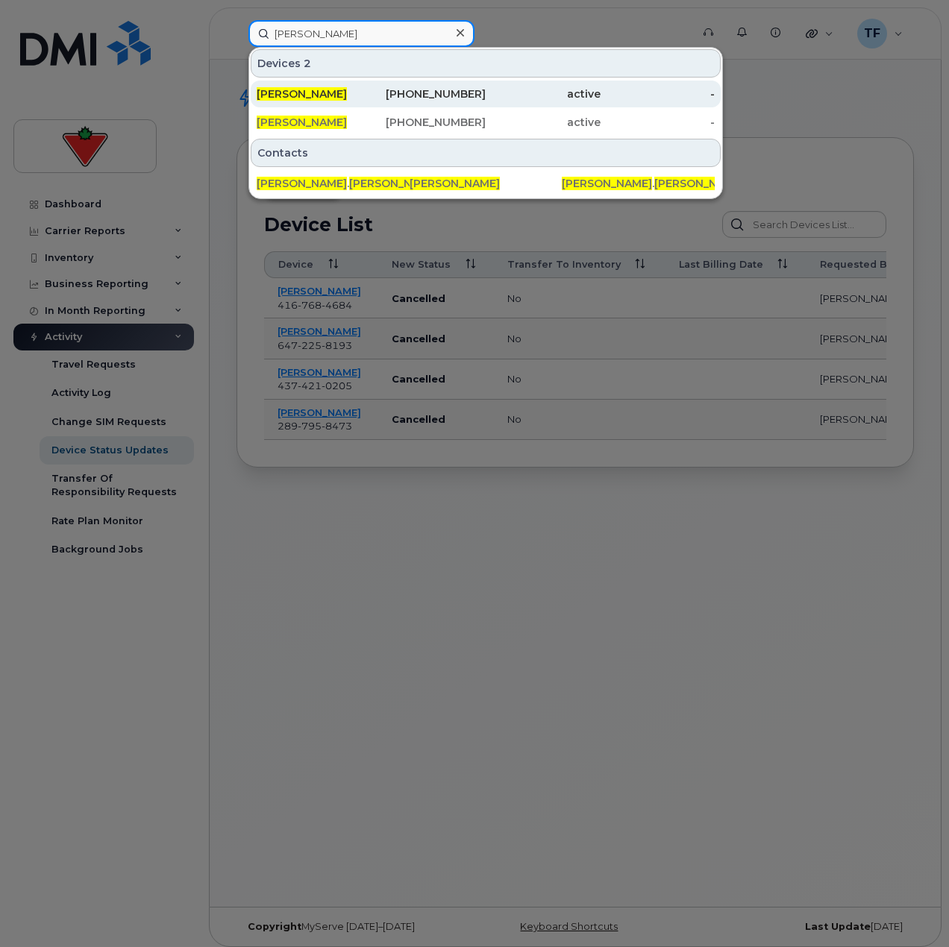
type input "paul draffin"
click at [327, 101] on div "Paul Draffin" at bounding box center [314, 94] width 115 height 27
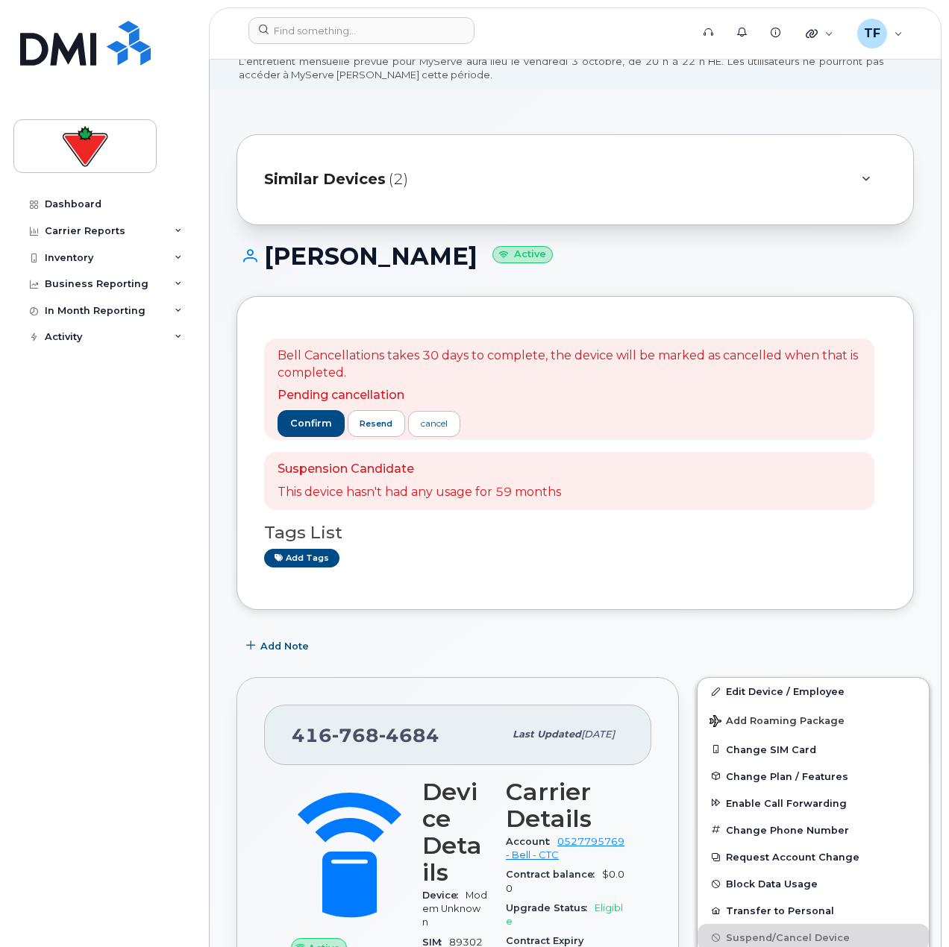
scroll to position [149, 0]
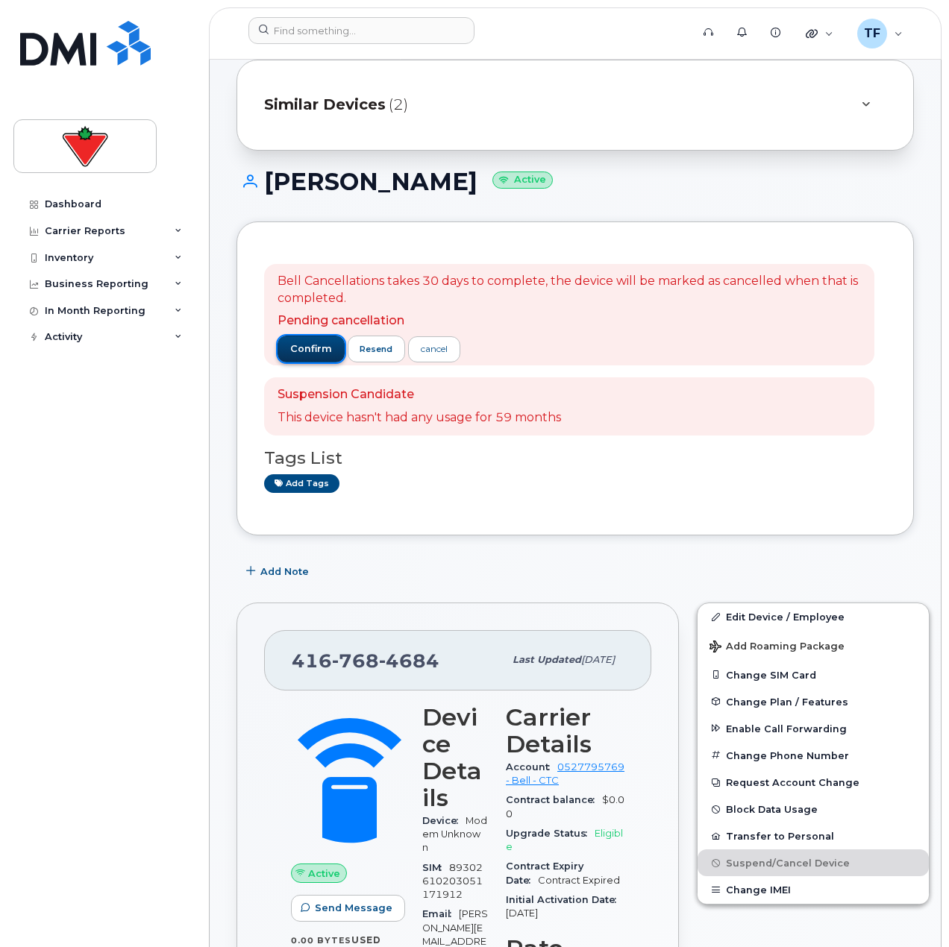
click at [318, 356] on span "confirm" at bounding box center [311, 348] width 42 height 13
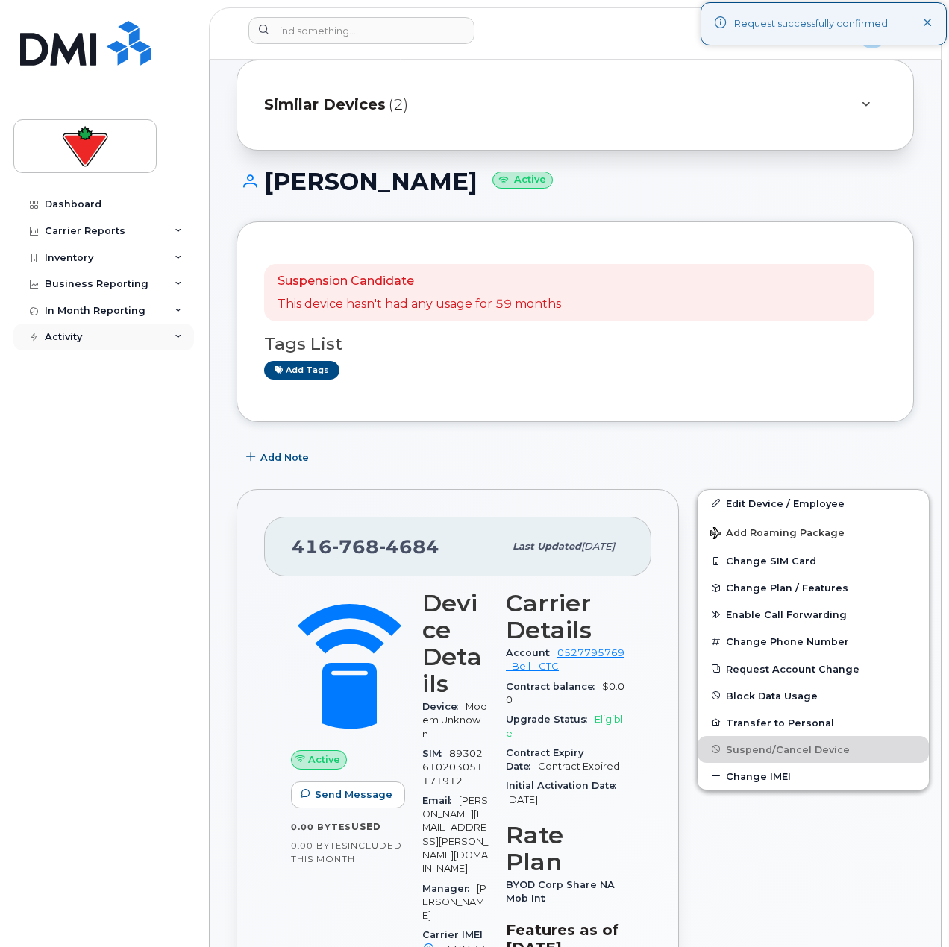
click at [90, 331] on div "Activity" at bounding box center [103, 337] width 180 height 27
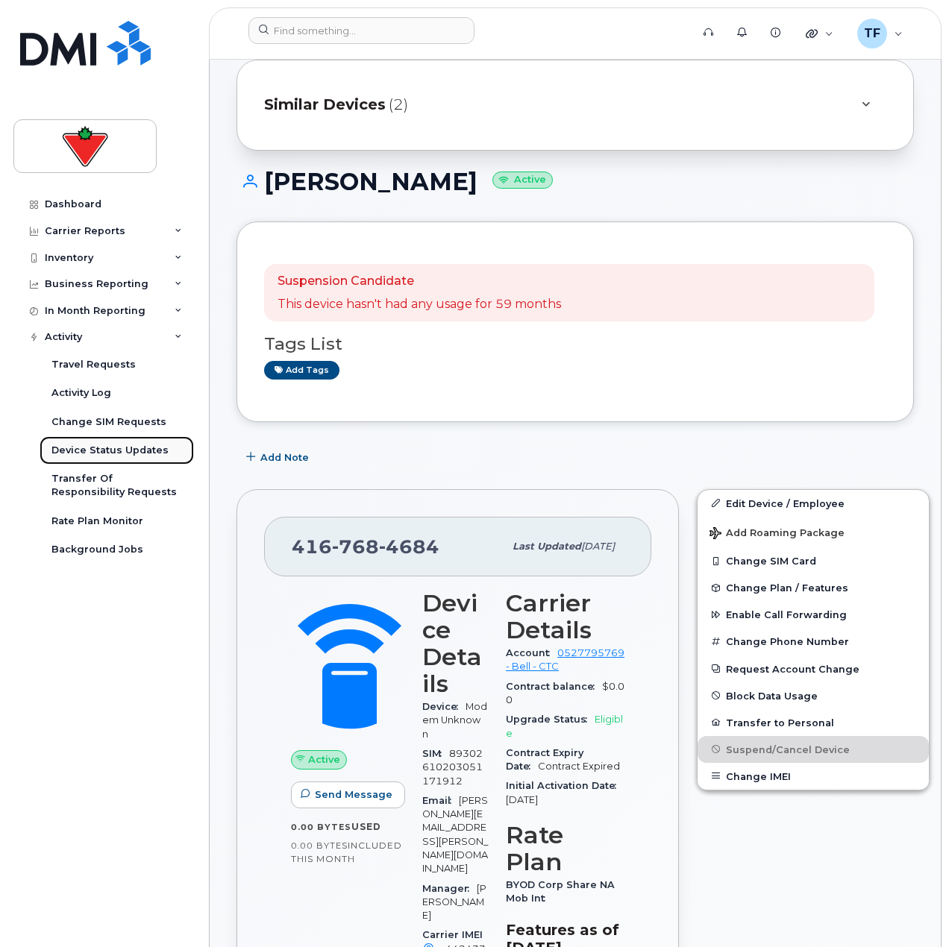
click at [81, 459] on link "Device Status Updates" at bounding box center [117, 450] width 154 height 28
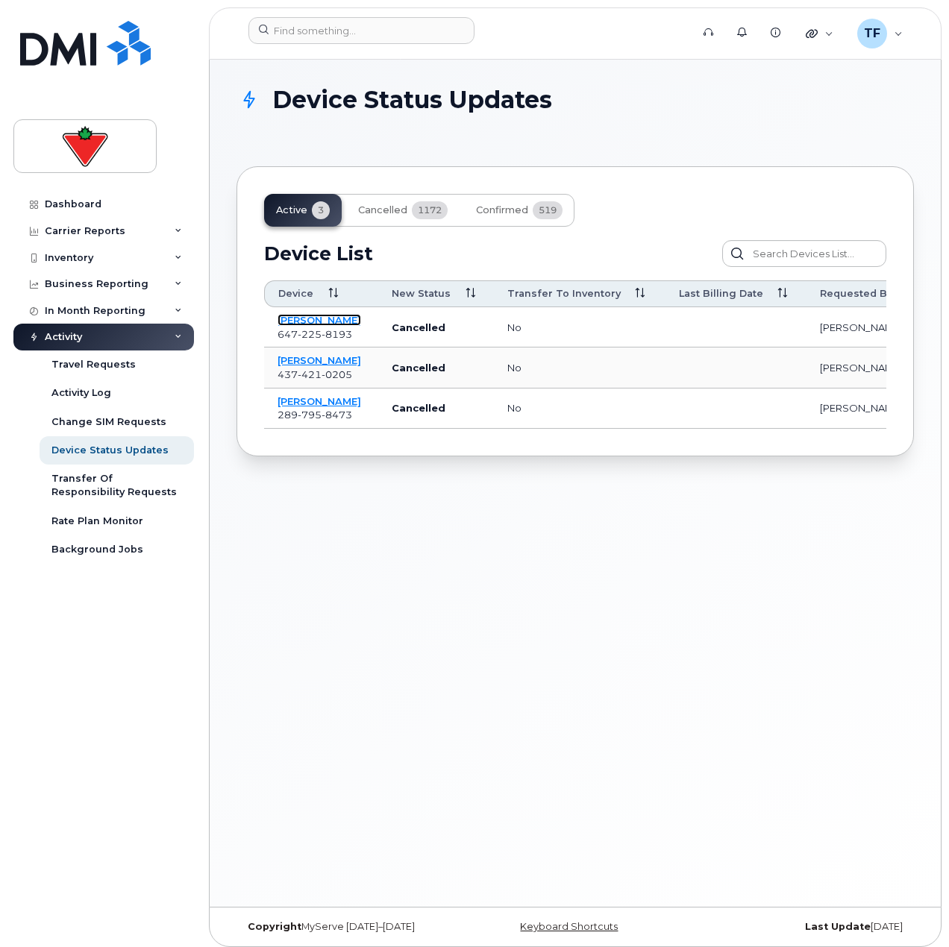
click at [318, 323] on link "[PERSON_NAME]" at bounding box center [319, 320] width 84 height 12
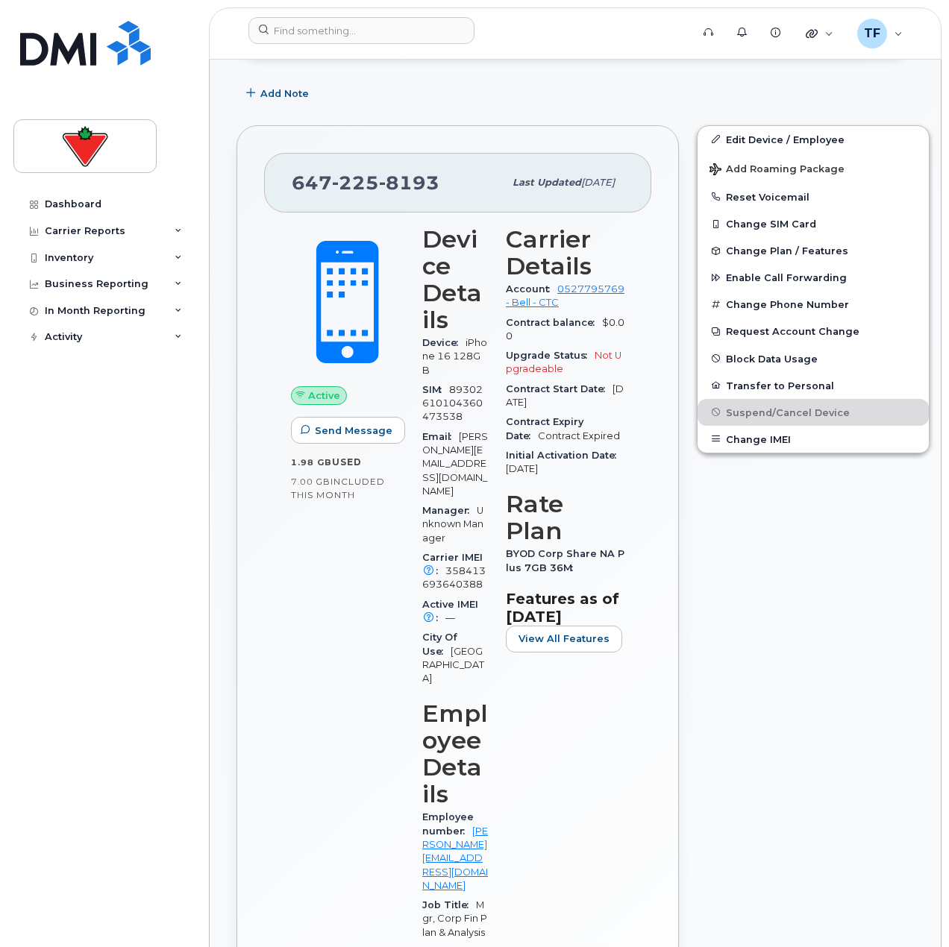
scroll to position [447, 0]
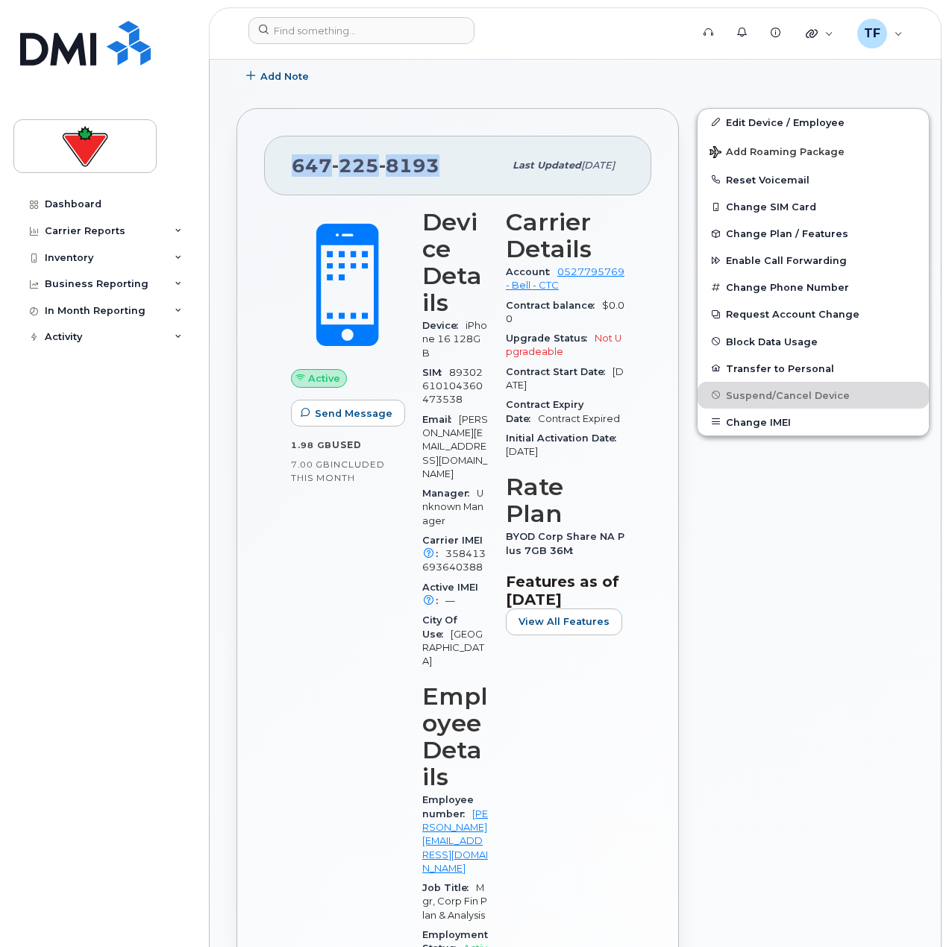
drag, startPoint x: 428, startPoint y: 171, endPoint x: 296, endPoint y: 180, distance: 132.4
click at [296, 180] on div "647 225 8193" at bounding box center [398, 165] width 212 height 31
copy span "647 225 8193"
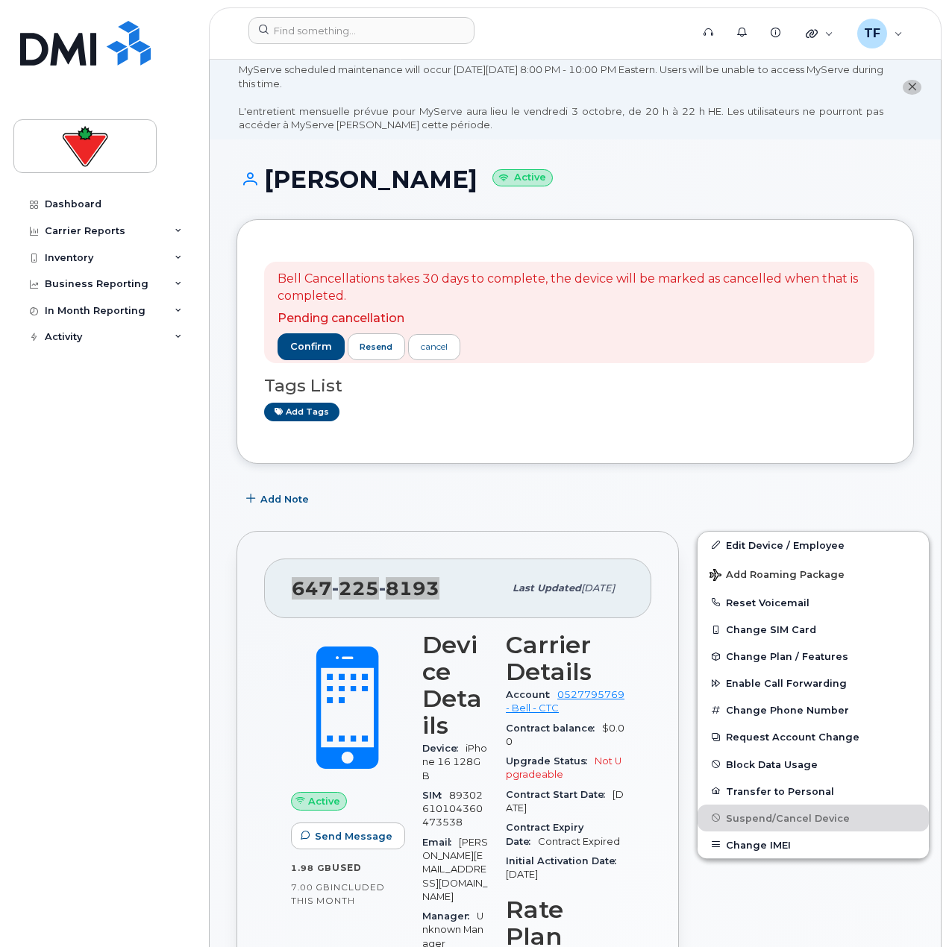
scroll to position [0, 0]
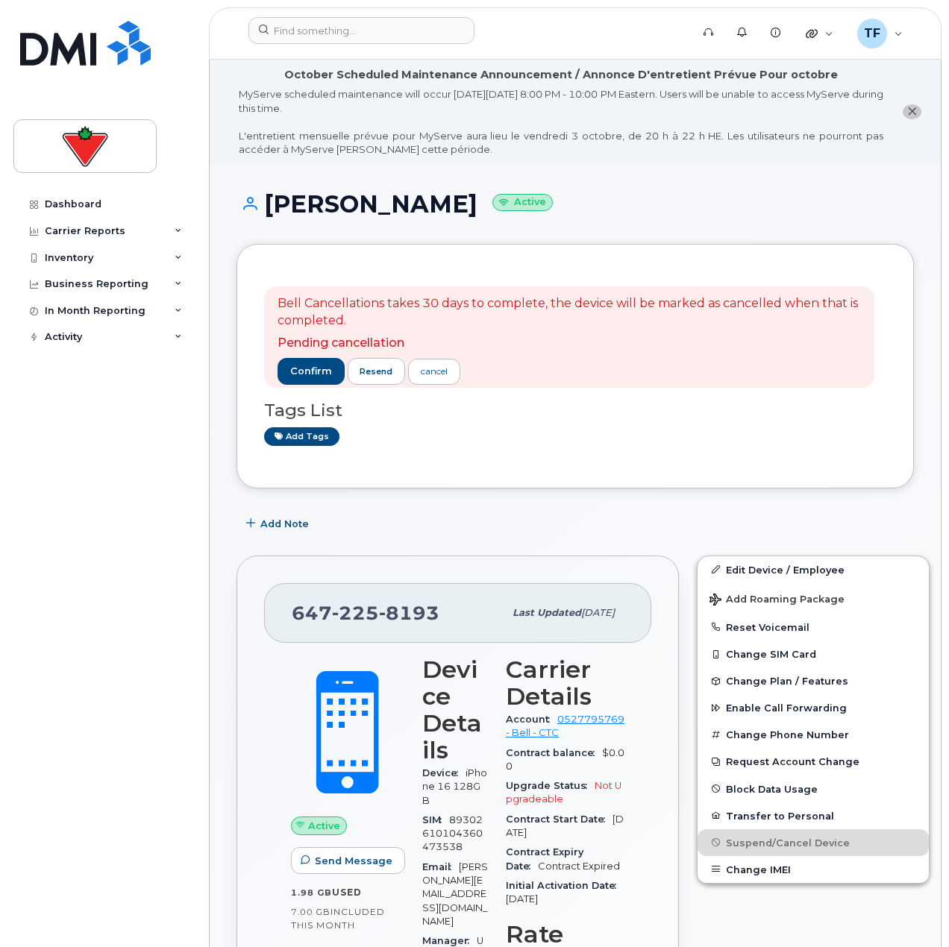
click at [559, 480] on div "Bell Cancellations takes 30 days to complete, the device will be marked as canc…" at bounding box center [574, 366] width 677 height 245
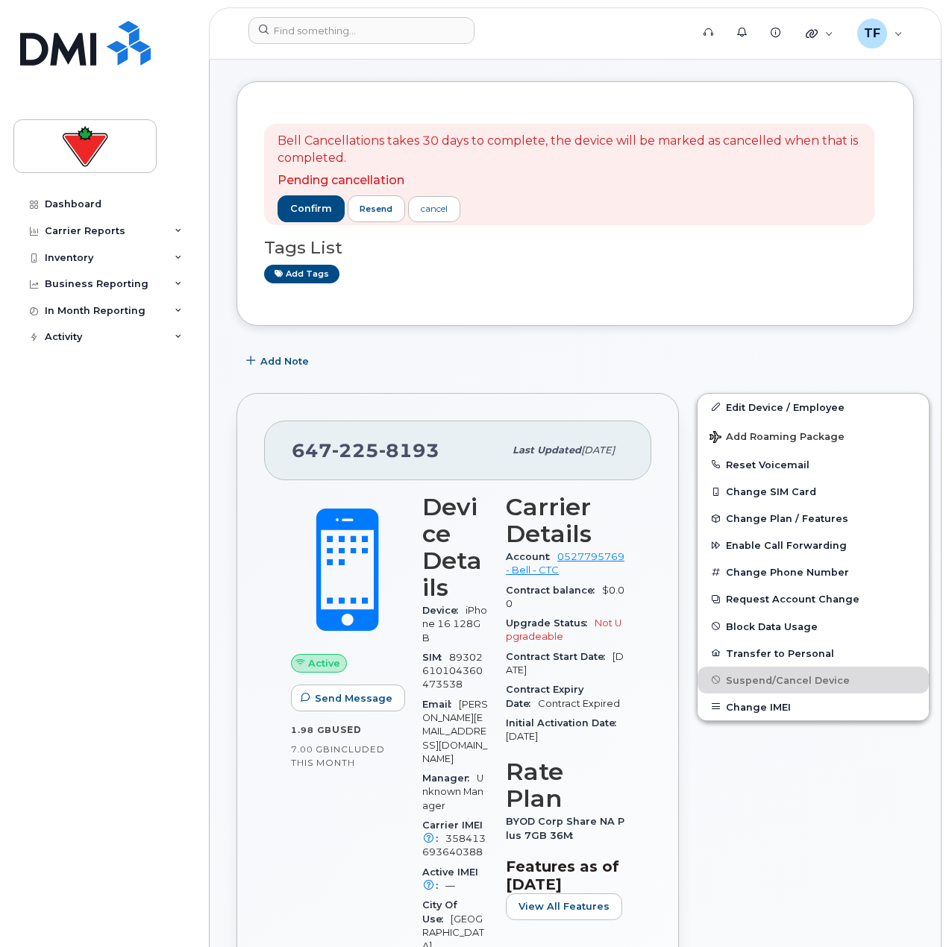
scroll to position [75, 0]
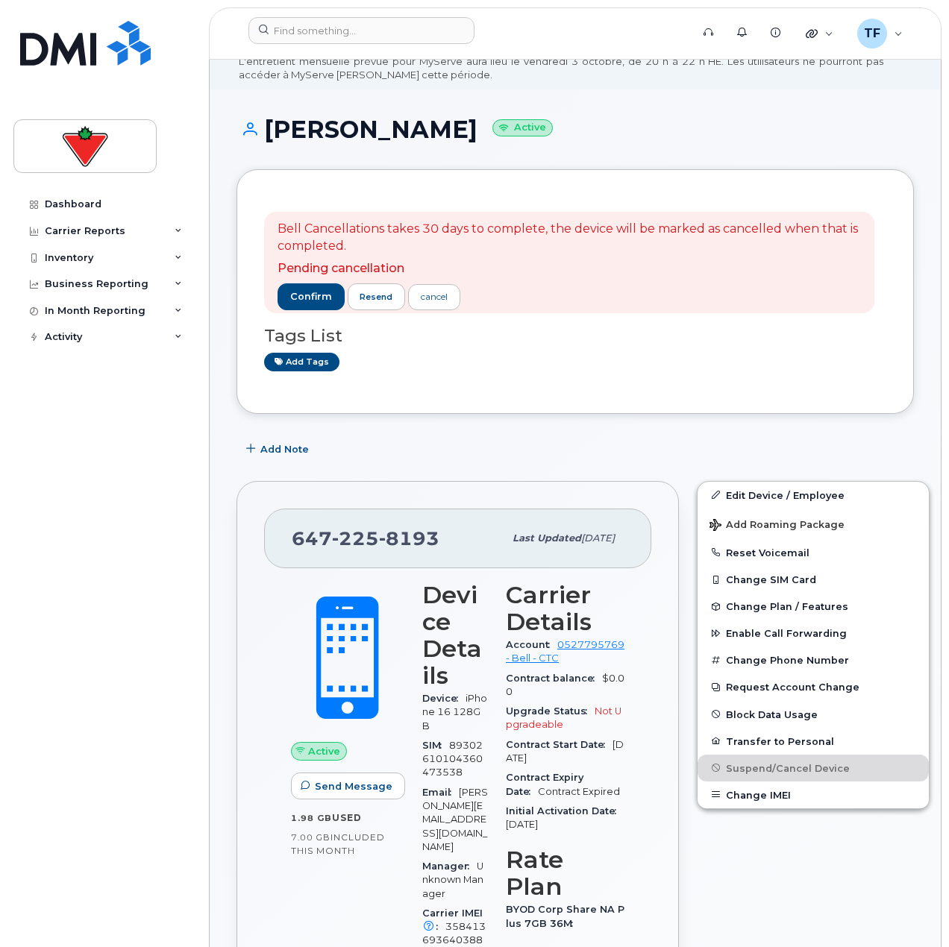
click at [505, 406] on div "Bell Cancellations takes 30 days to complete, the device will be marked as canc…" at bounding box center [574, 291] width 677 height 245
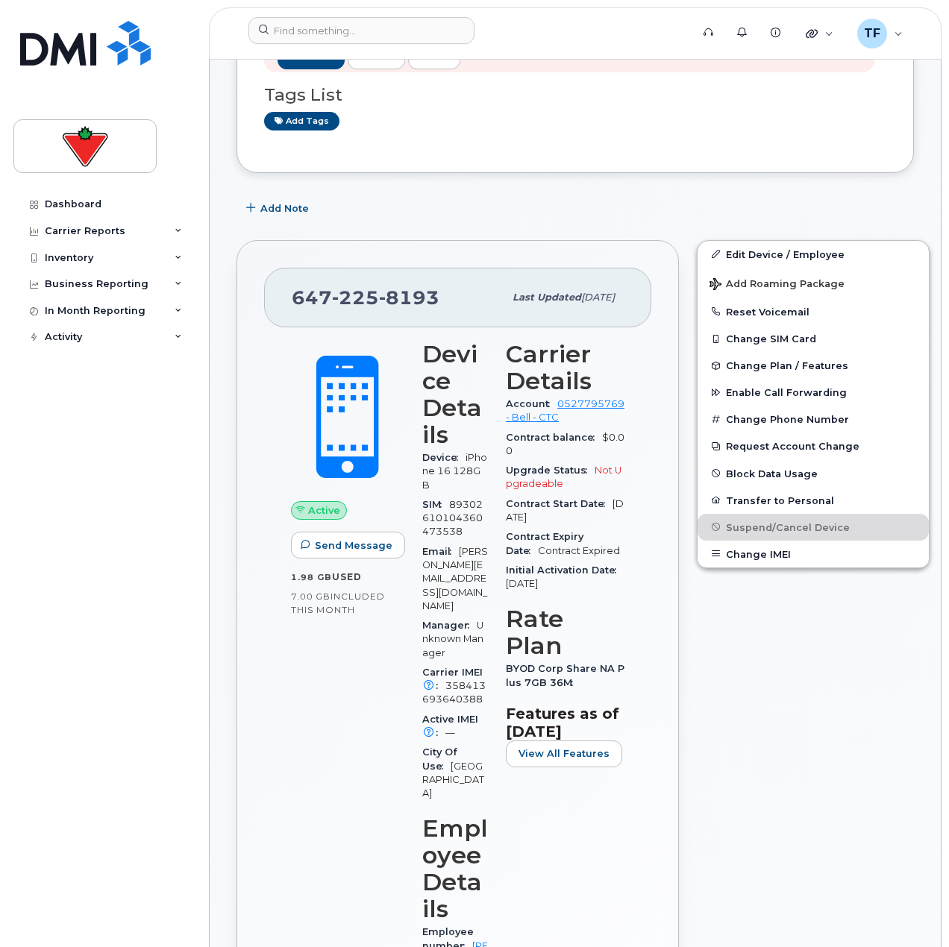
scroll to position [522, 0]
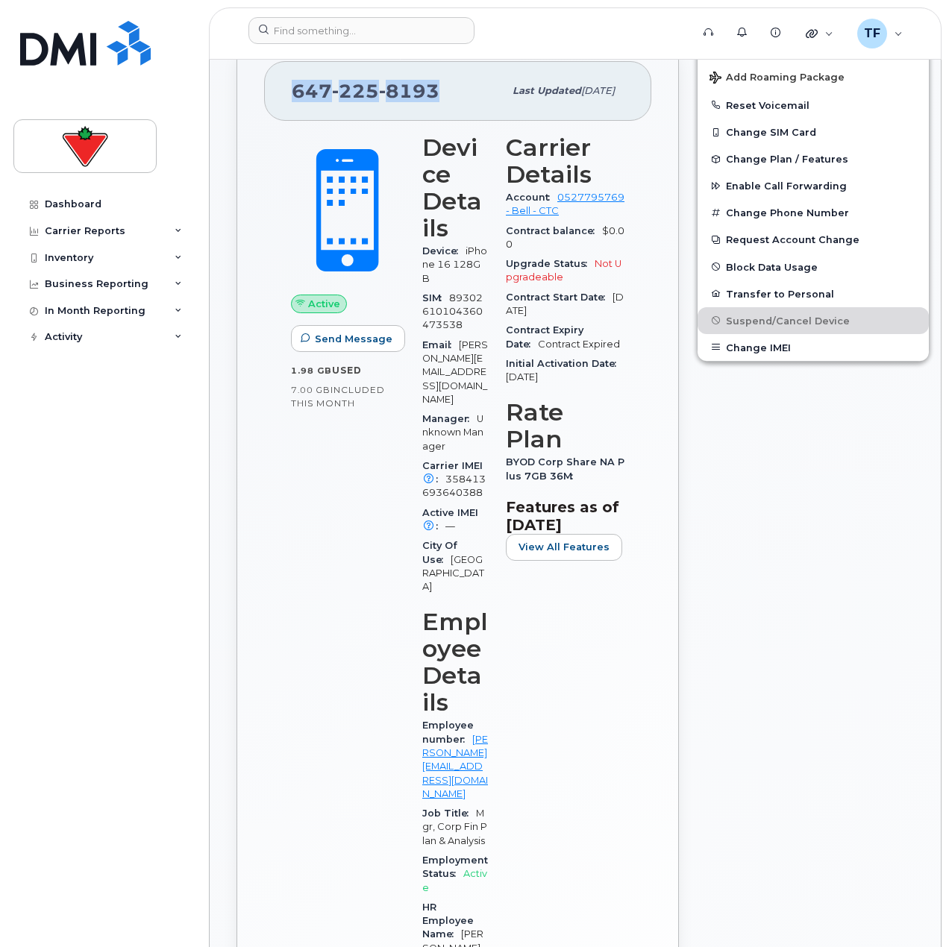
drag, startPoint x: 401, startPoint y: 88, endPoint x: 295, endPoint y: 90, distance: 105.9
click at [295, 90] on div "647 225 8193" at bounding box center [398, 90] width 212 height 31
copy span "647 225 8193"
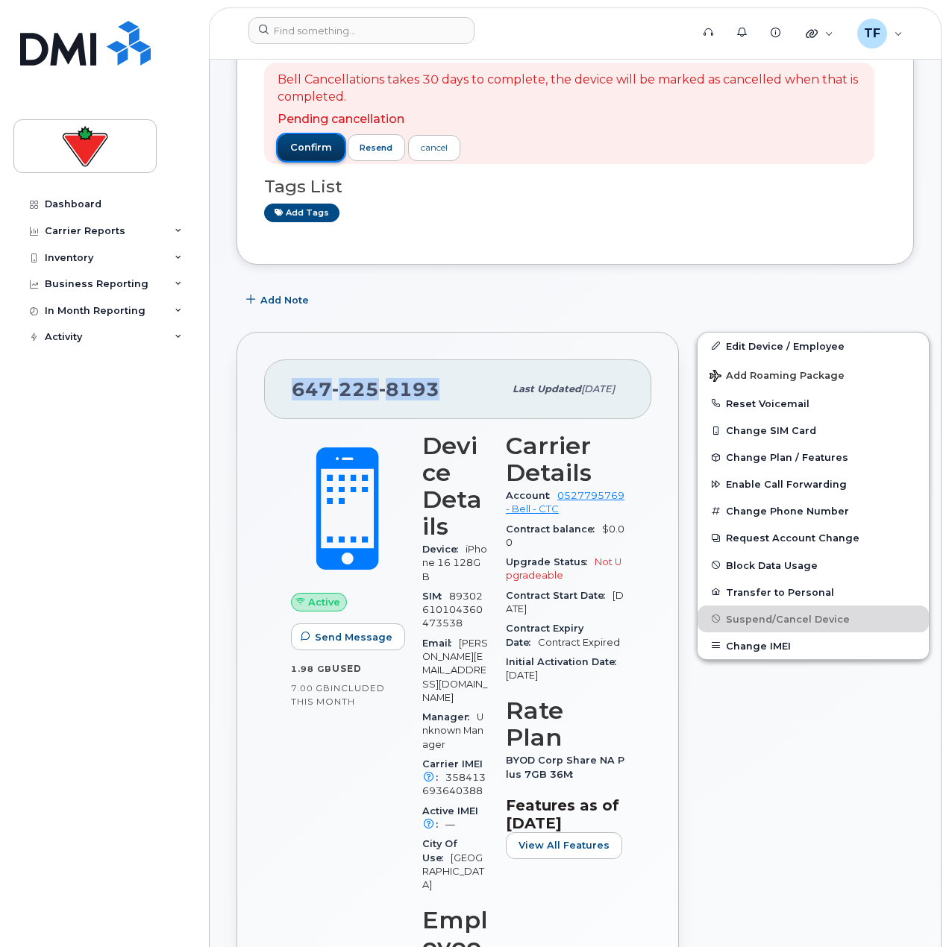
click at [309, 155] on button "confirm" at bounding box center [310, 147] width 67 height 27
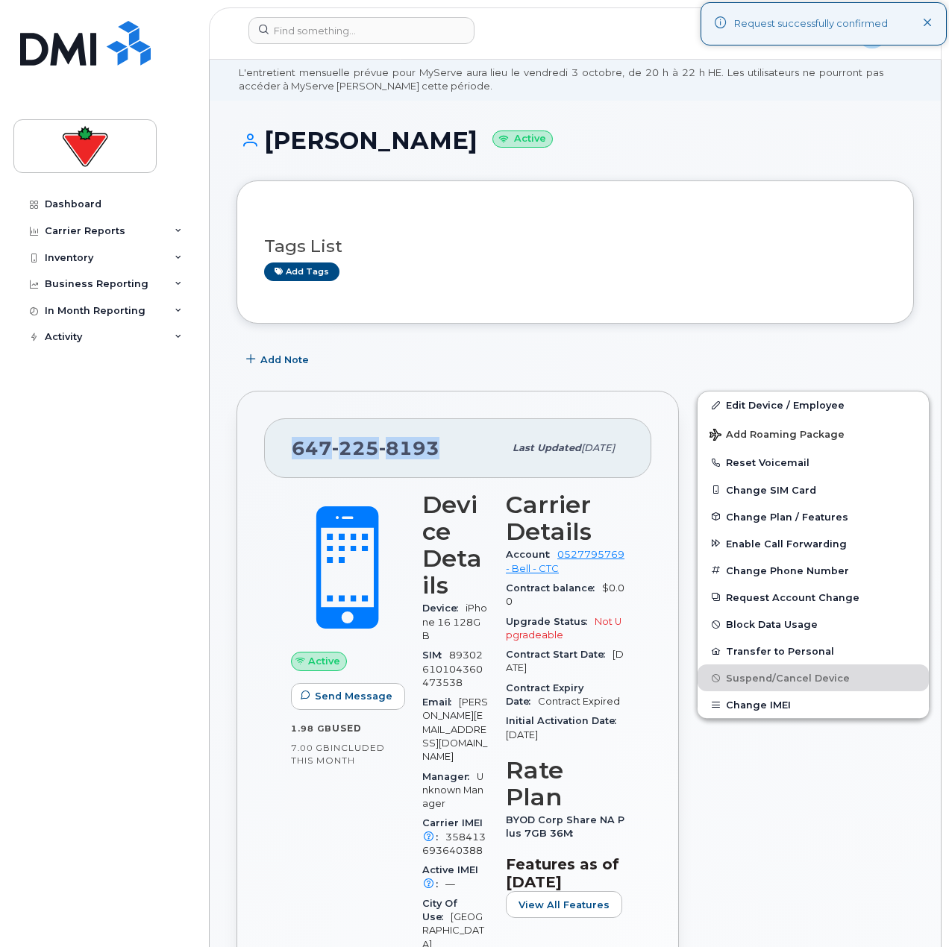
scroll to position [0, 0]
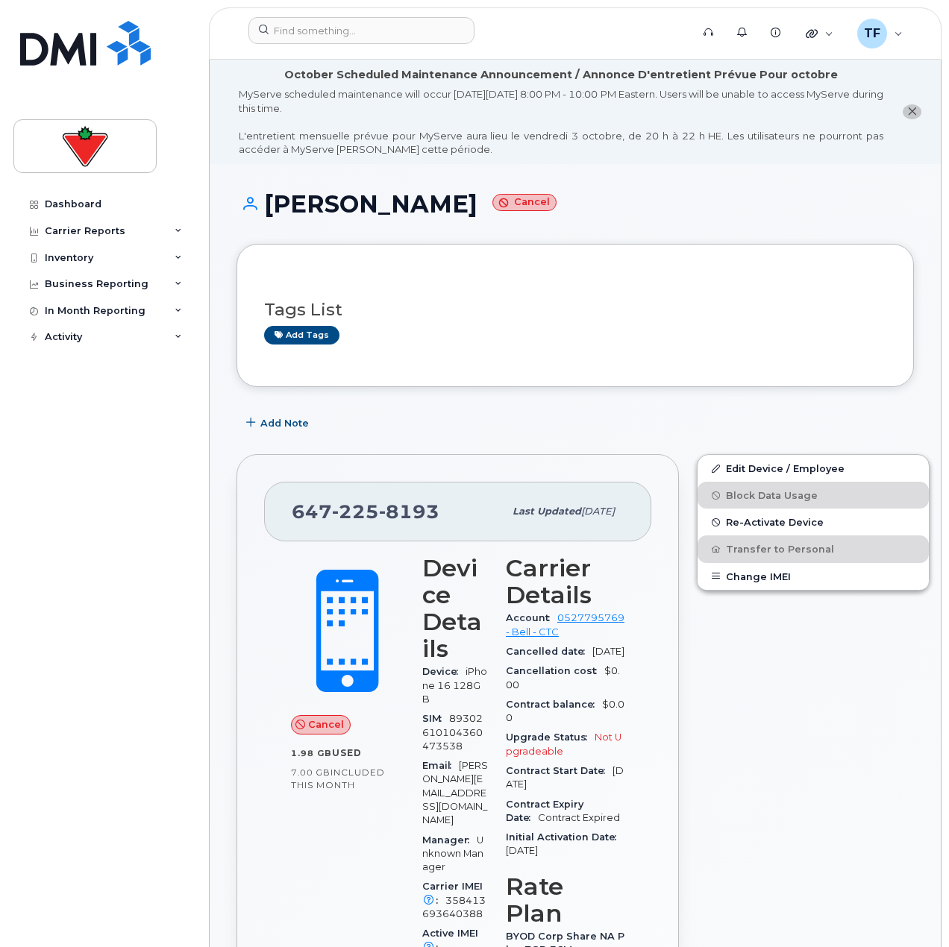
click at [88, 315] on div "In Month Reporting" at bounding box center [95, 311] width 101 height 12
click at [69, 442] on div "Dashboard Carrier Reports Monthly Billing Data Daily Data Pooling Data Behavior…" at bounding box center [105, 558] width 184 height 734
click at [73, 417] on div "Activity" at bounding box center [63, 423] width 37 height 12
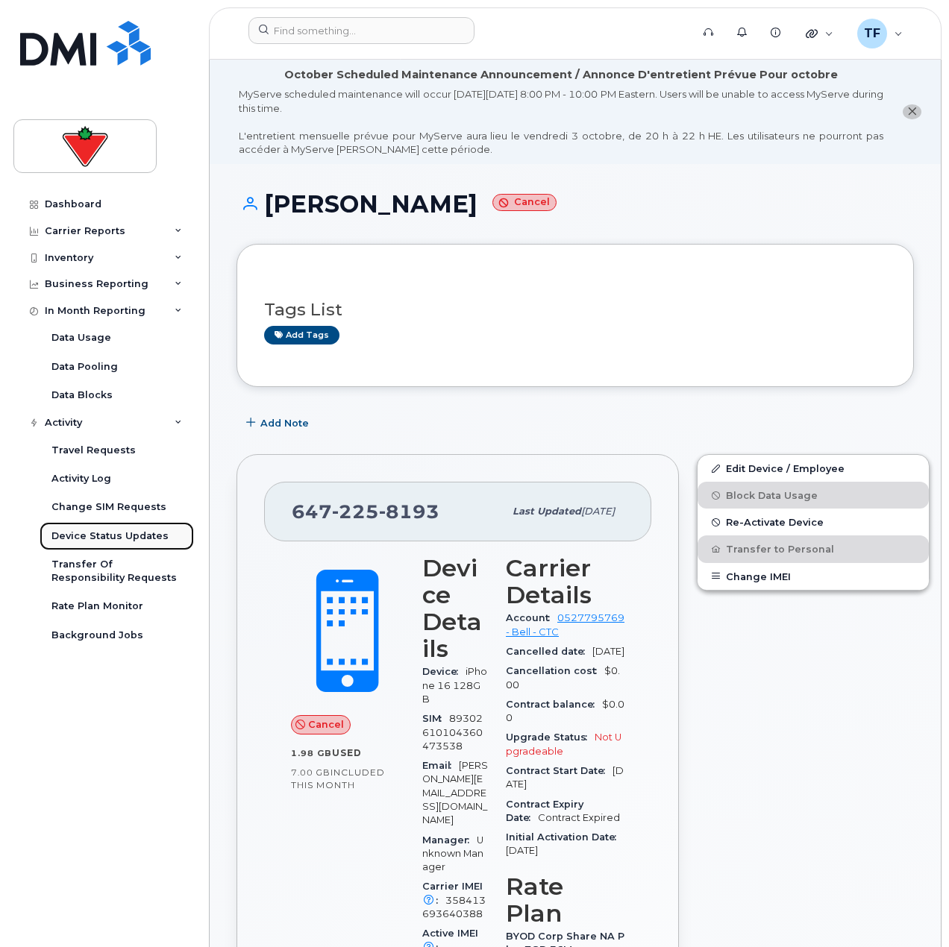
click at [98, 538] on div "Device Status Updates" at bounding box center [109, 536] width 117 height 13
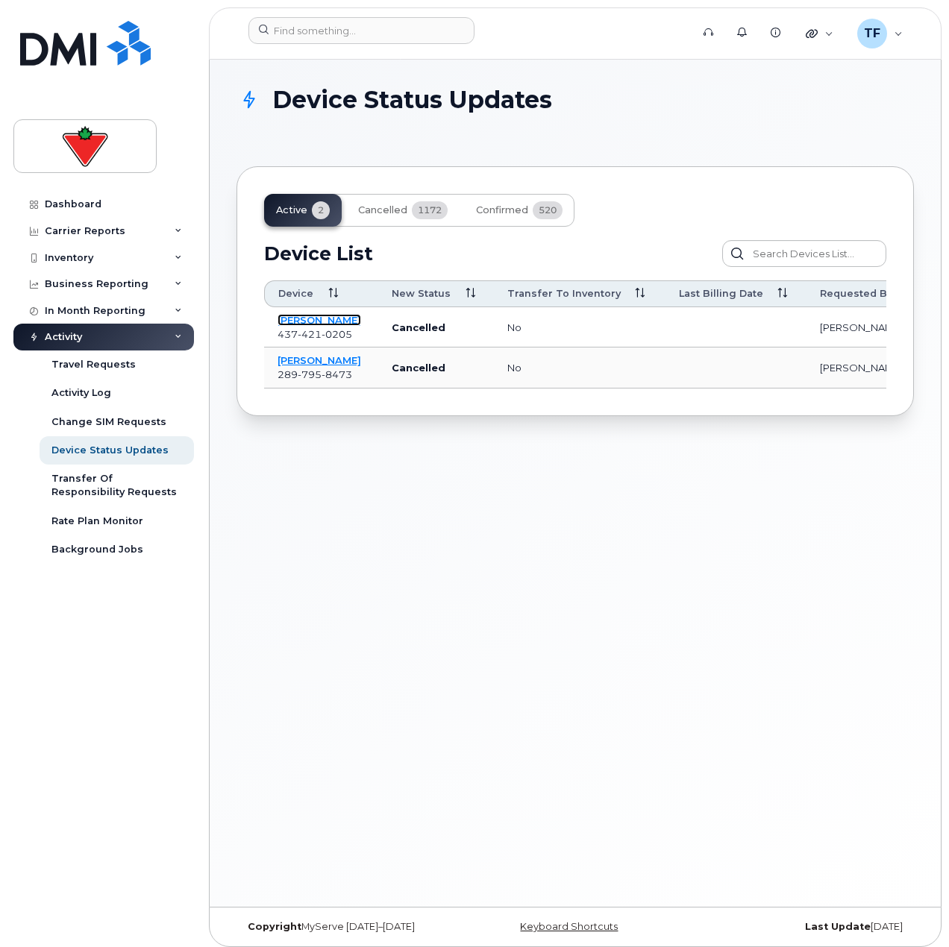
click at [324, 325] on link "Rino Durette" at bounding box center [319, 320] width 84 height 12
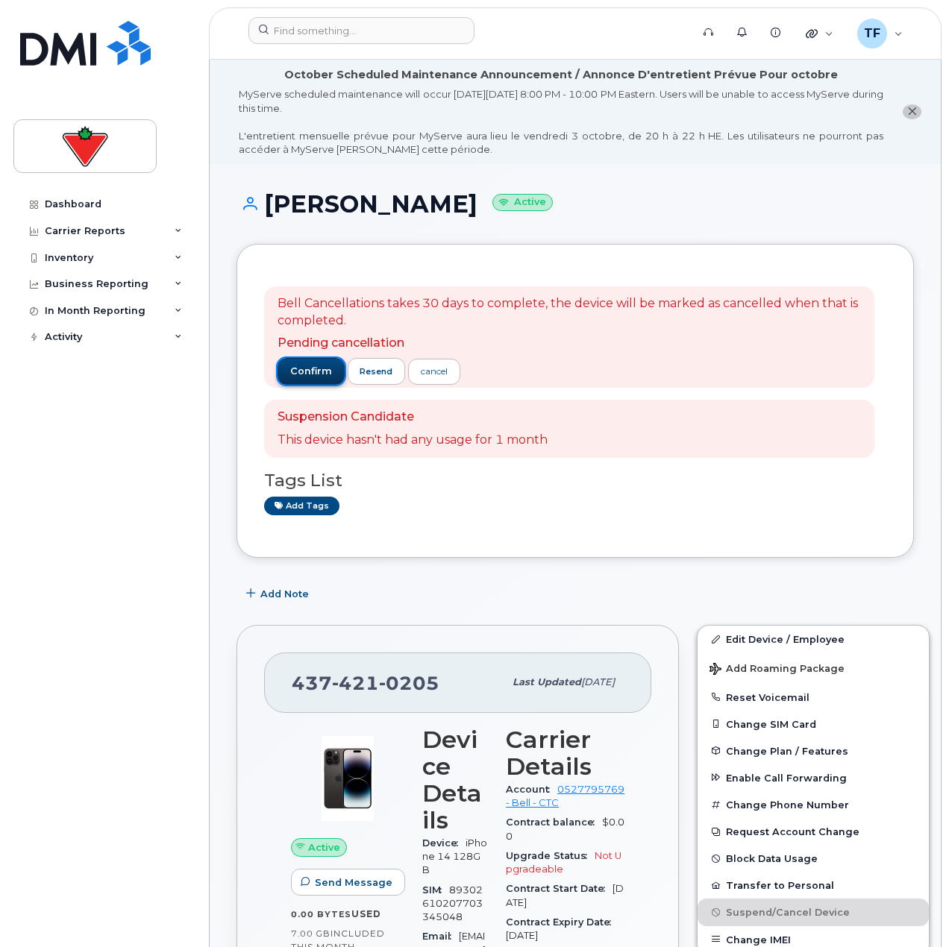
click at [322, 380] on button "confirm" at bounding box center [310, 371] width 67 height 27
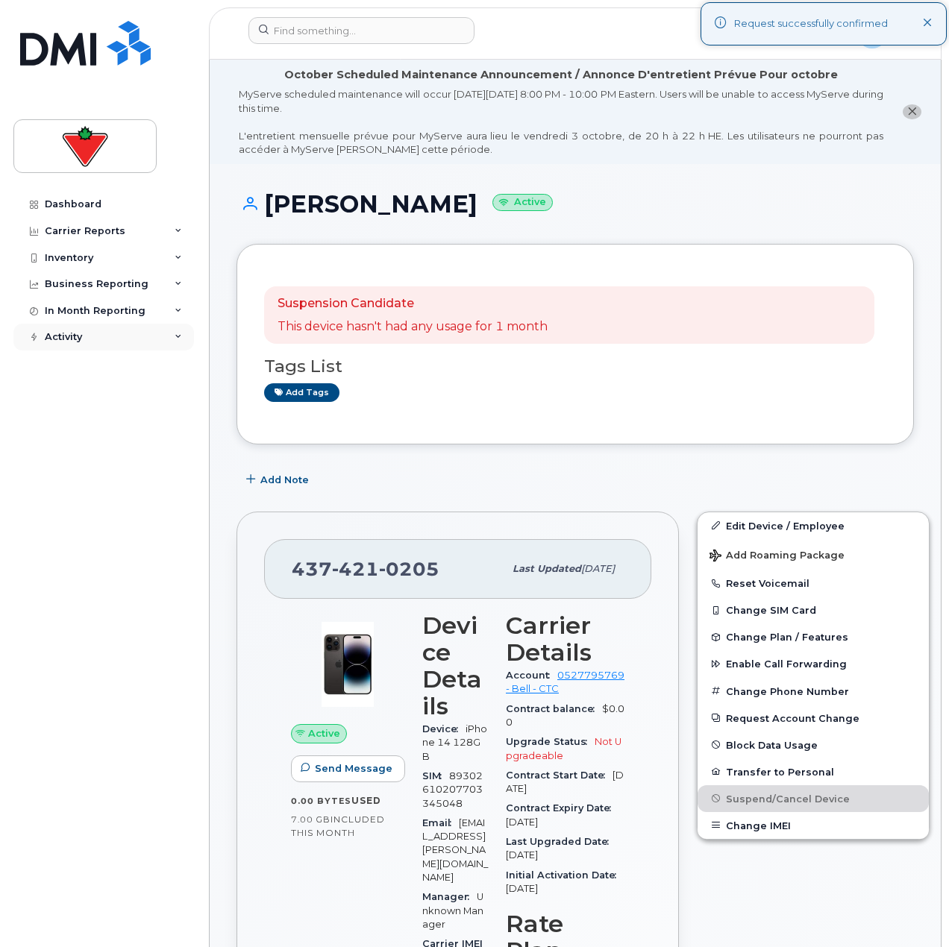
drag, startPoint x: 82, startPoint y: 332, endPoint x: 96, endPoint y: 333, distance: 14.2
click at [82, 332] on div "Activity" at bounding box center [63, 337] width 37 height 12
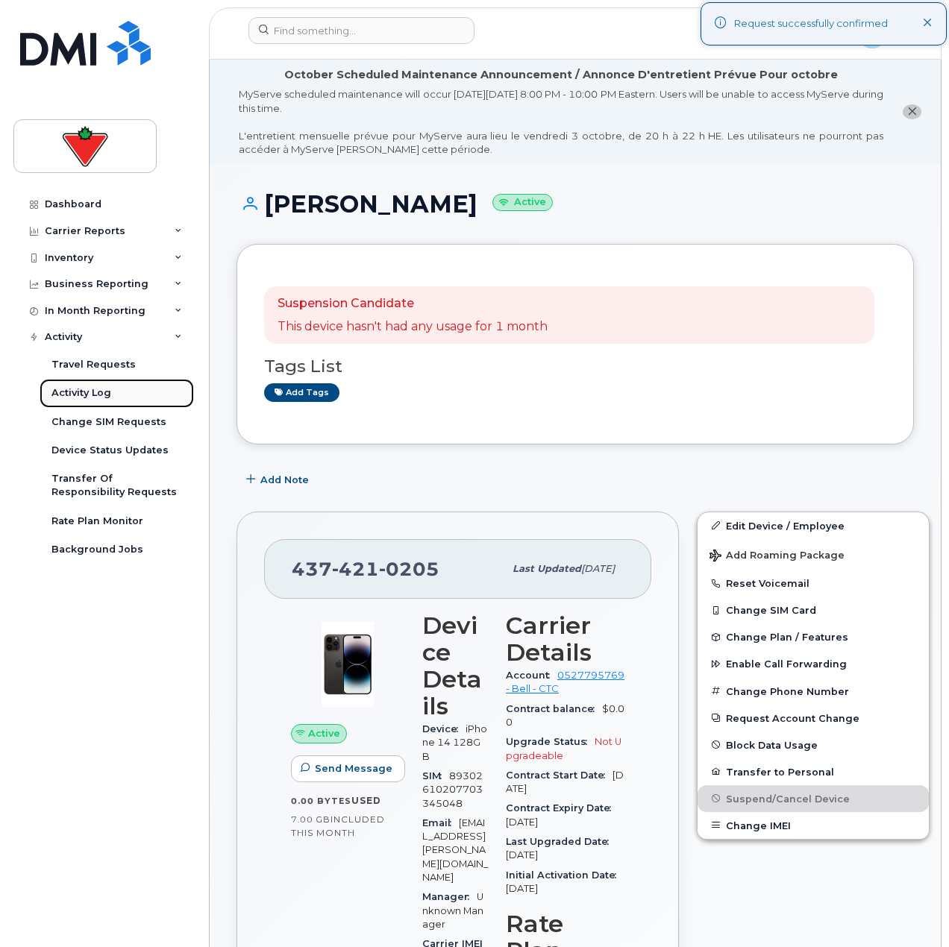
click at [89, 393] on div "Activity Log" at bounding box center [81, 392] width 60 height 13
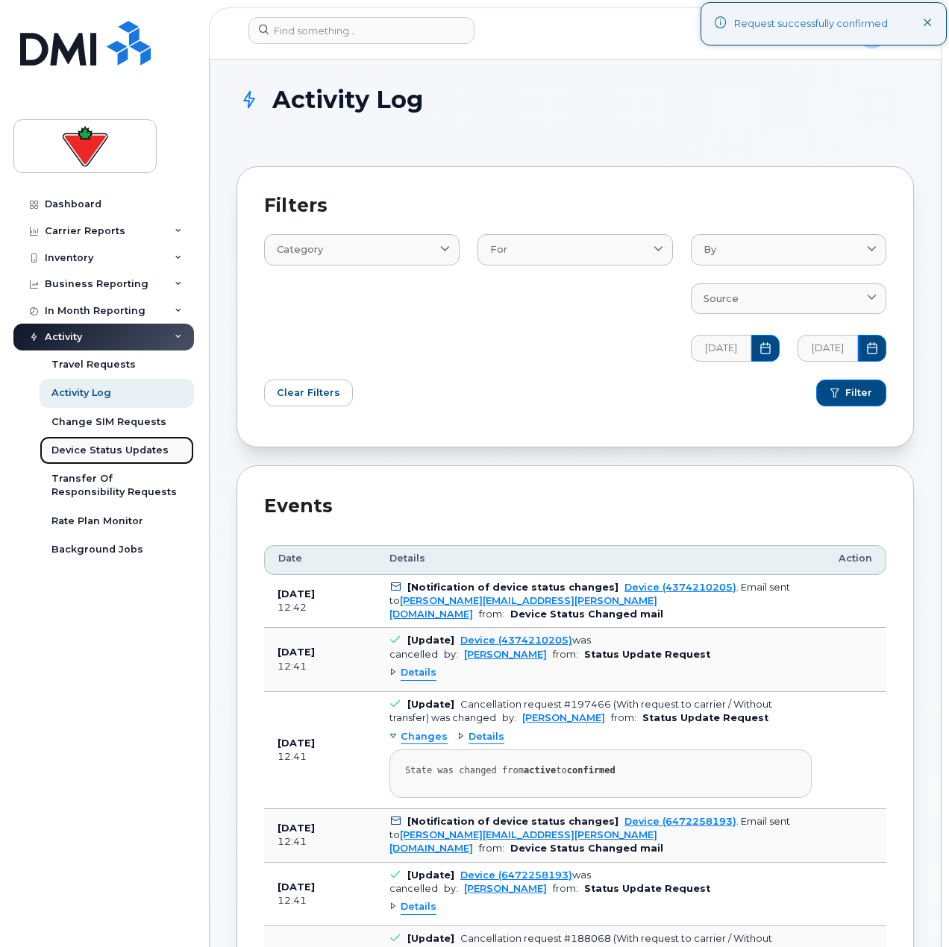
click at [131, 449] on div "Device Status Updates" at bounding box center [109, 450] width 117 height 13
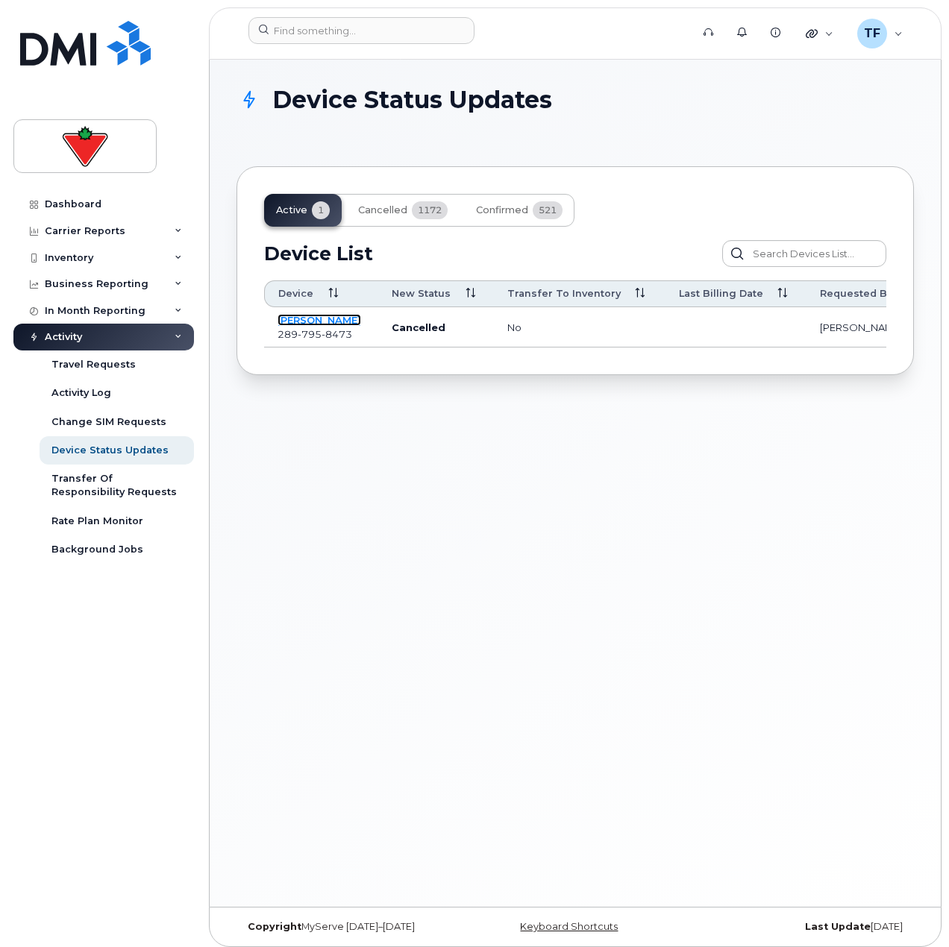
click at [298, 318] on link "Karlie Beales" at bounding box center [319, 320] width 84 height 12
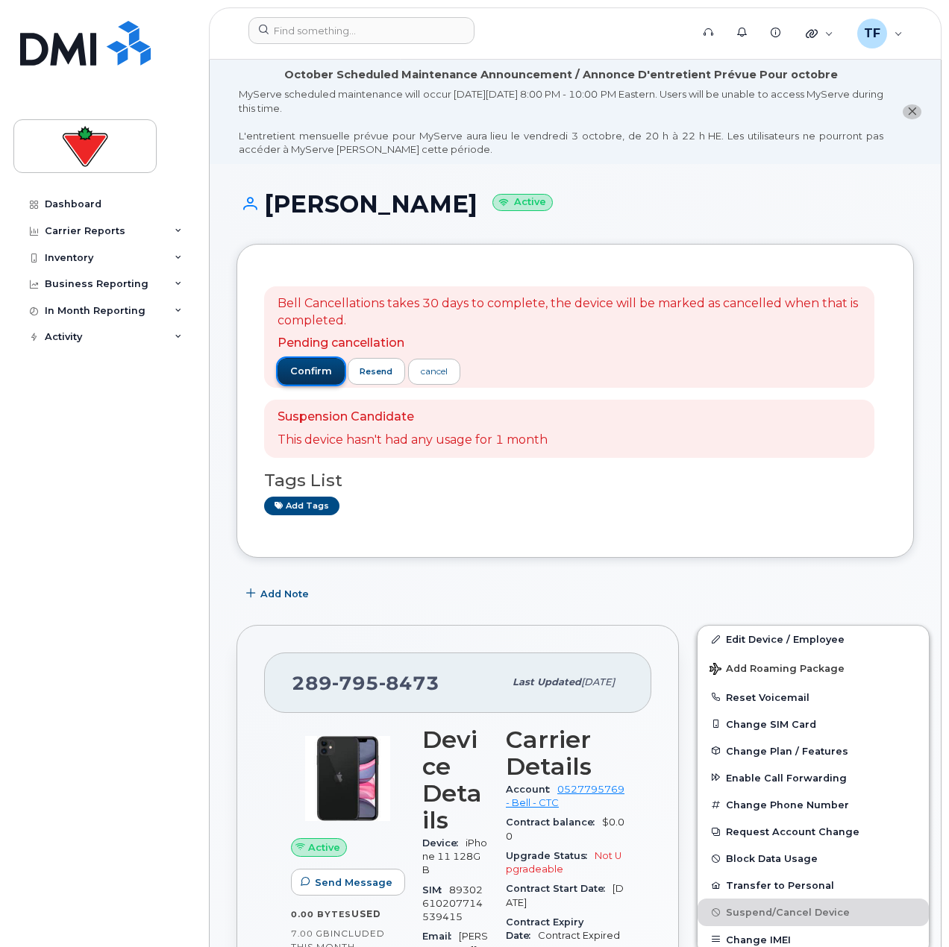
click at [300, 370] on span "confirm" at bounding box center [311, 371] width 42 height 13
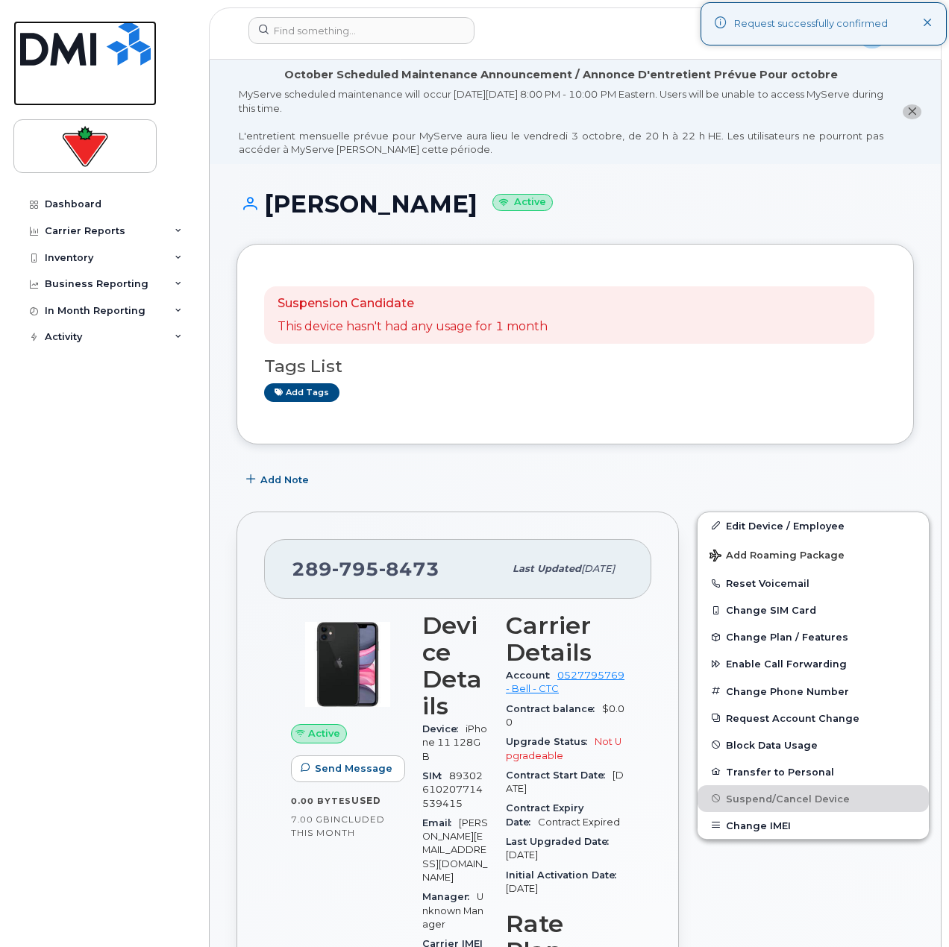
click at [95, 41] on img at bounding box center [85, 43] width 131 height 45
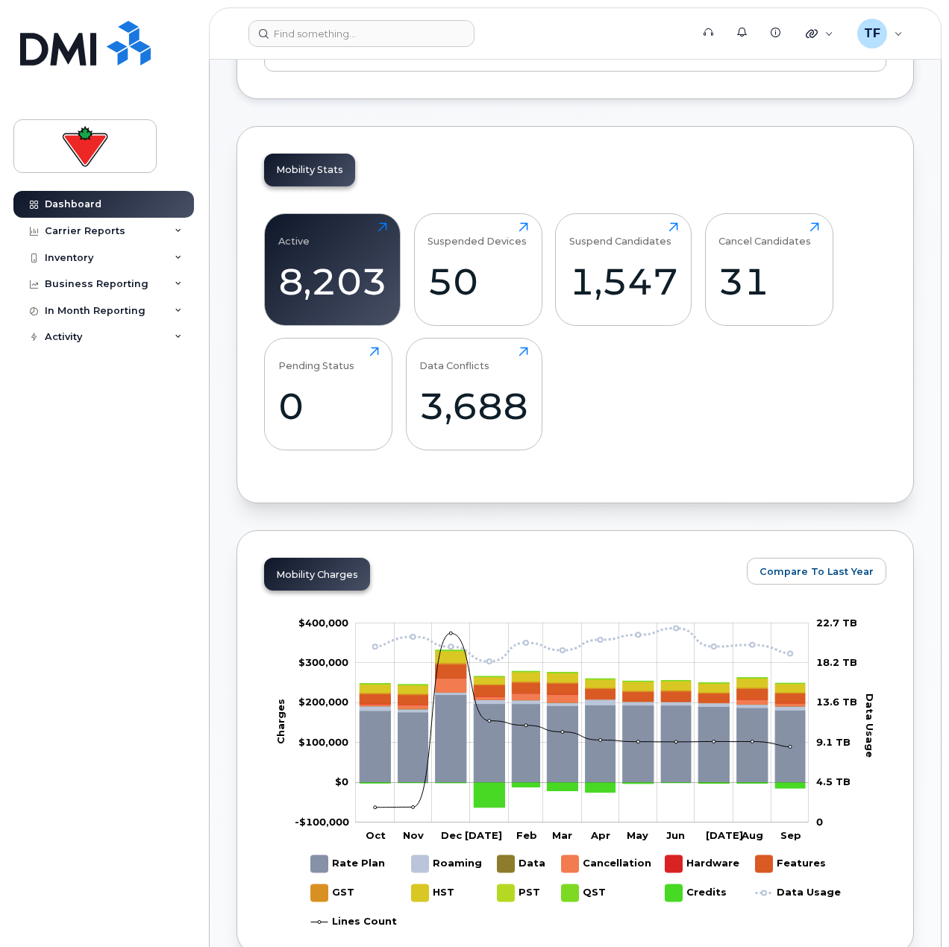
scroll to position [373, 0]
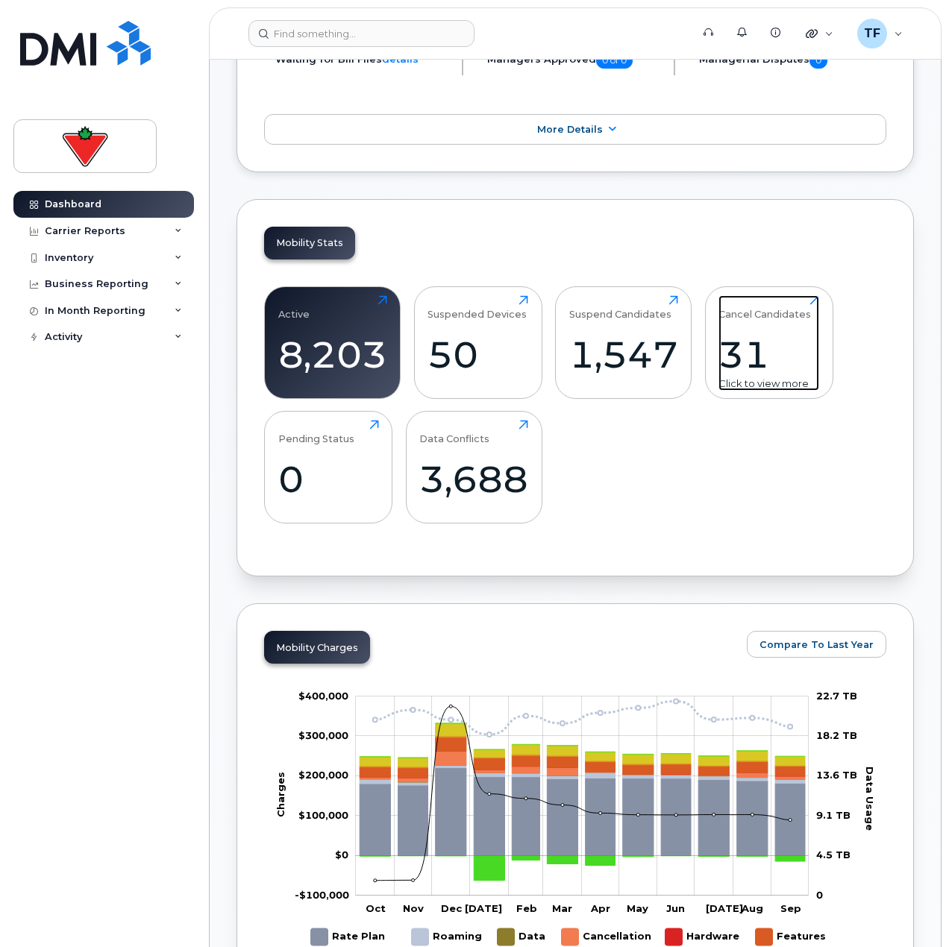
click at [724, 332] on div "Cancel Candidates 31 Click to view more" at bounding box center [768, 342] width 101 height 95
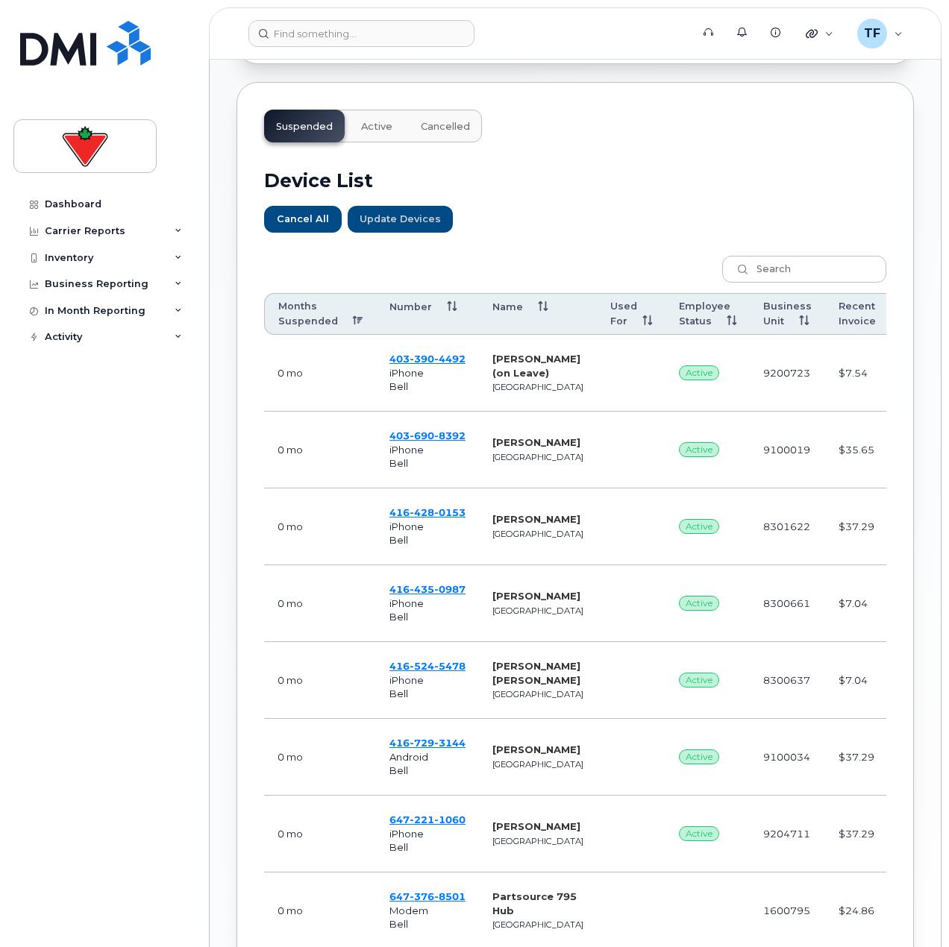
scroll to position [579, 0]
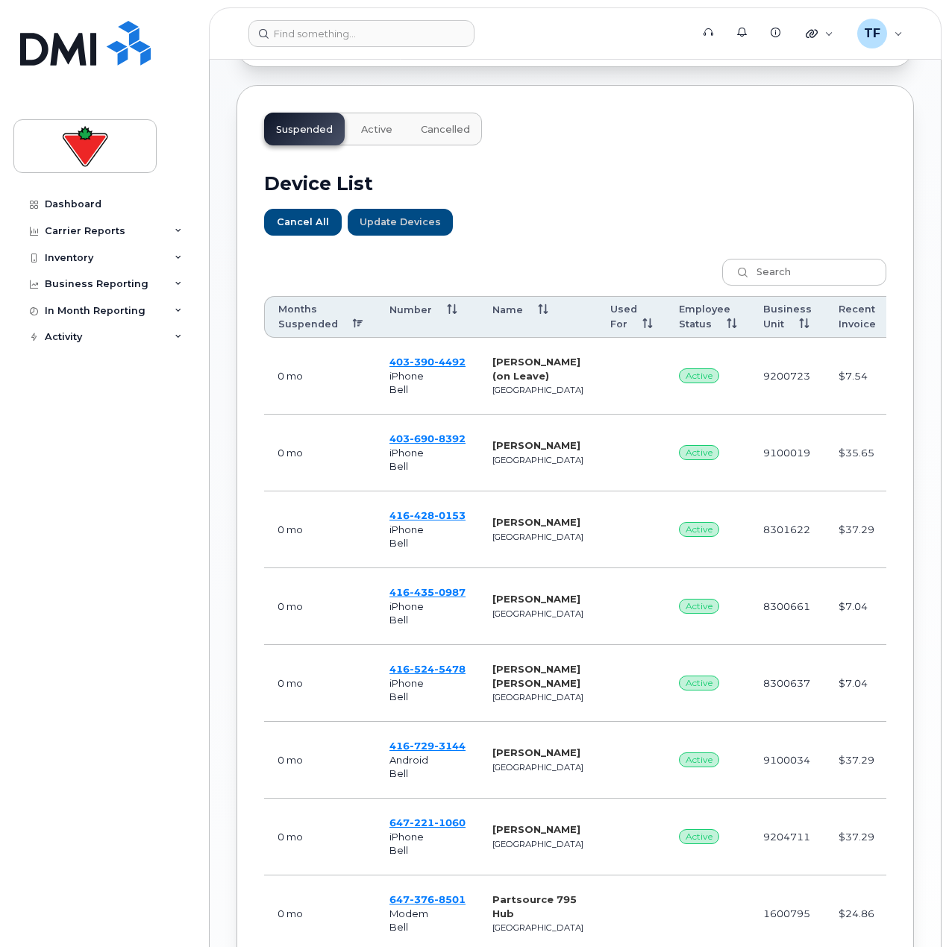
click at [304, 313] on th "Months Suspended" at bounding box center [320, 317] width 112 height 42
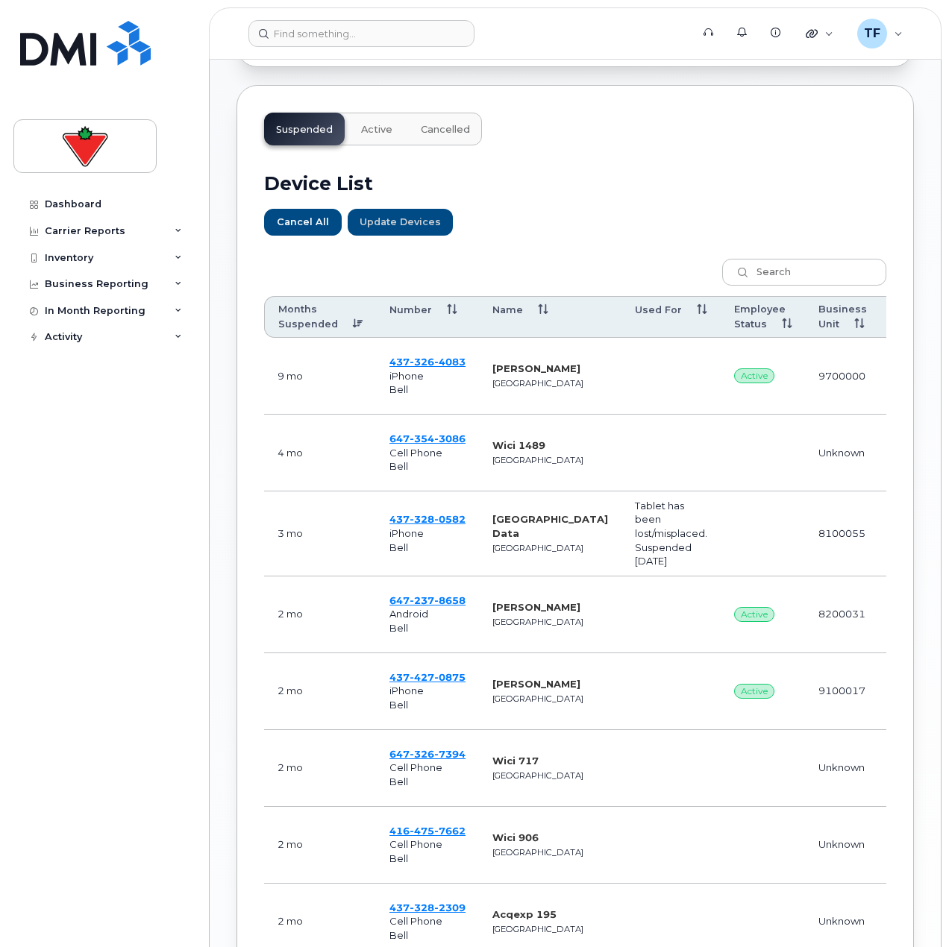
drag, startPoint x: 541, startPoint y: 375, endPoint x: 486, endPoint y: 360, distance: 56.5
click at [486, 360] on td "Nancy Bevilacqua Toronto" at bounding box center [550, 376] width 142 height 77
copy strong "[PERSON_NAME]"
click at [400, 360] on span "437 326 4083" at bounding box center [427, 362] width 76 height 12
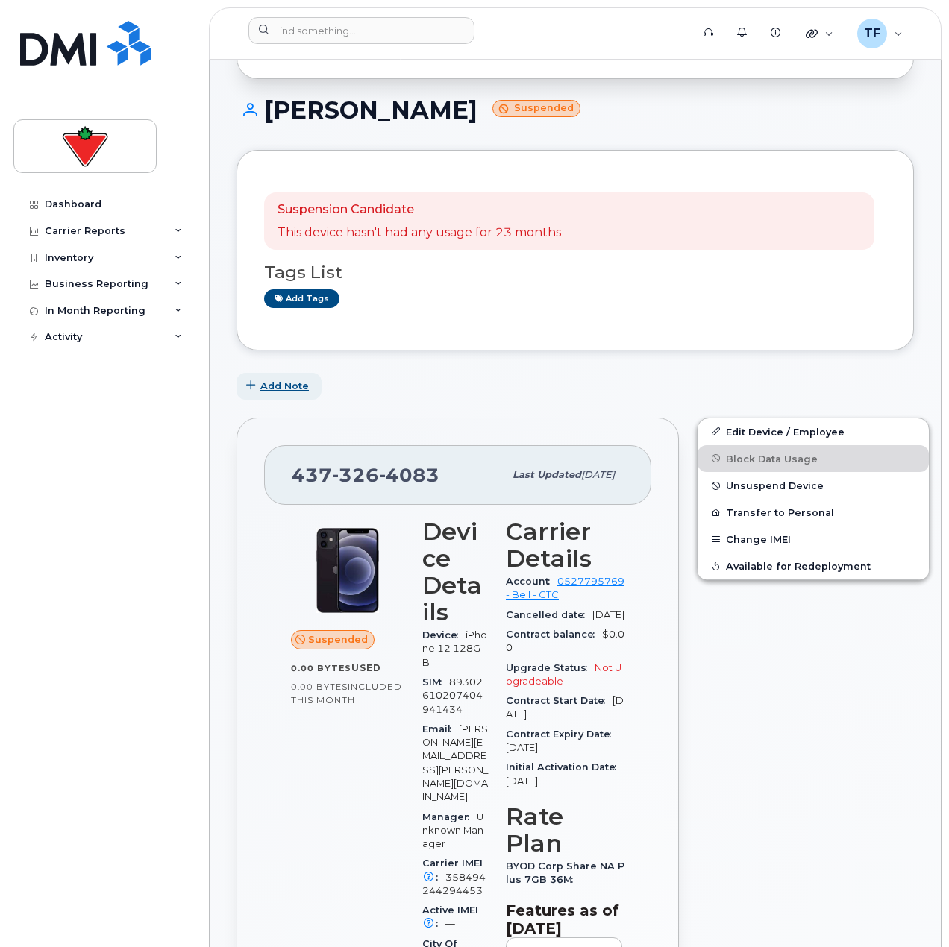
scroll to position [75, 0]
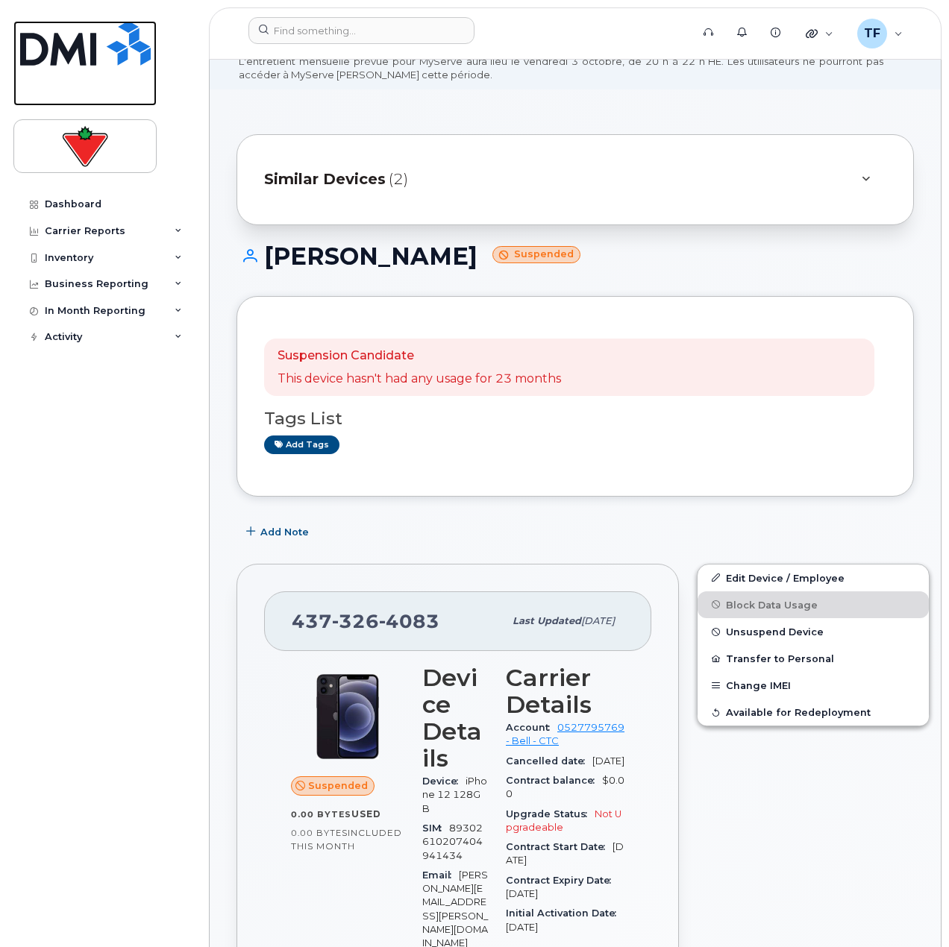
click at [69, 36] on img at bounding box center [85, 43] width 131 height 45
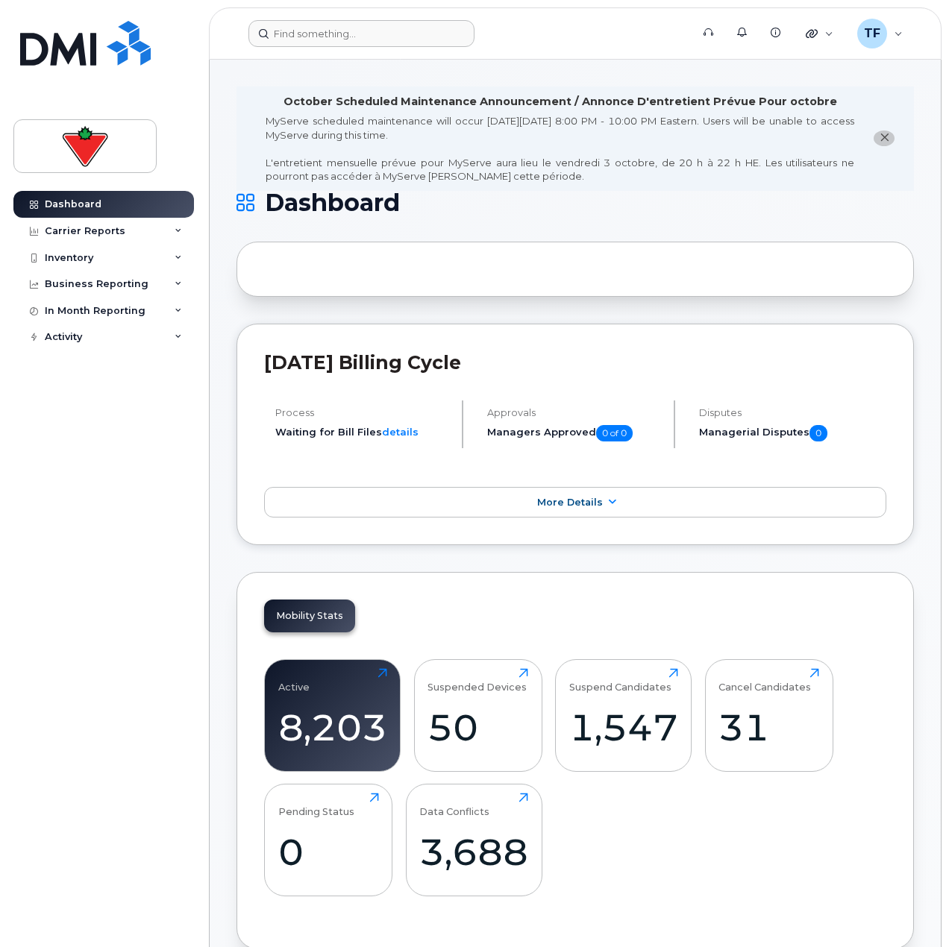
click at [641, 38] on form at bounding box center [464, 33] width 433 height 27
click at [417, 43] on input at bounding box center [361, 33] width 226 height 27
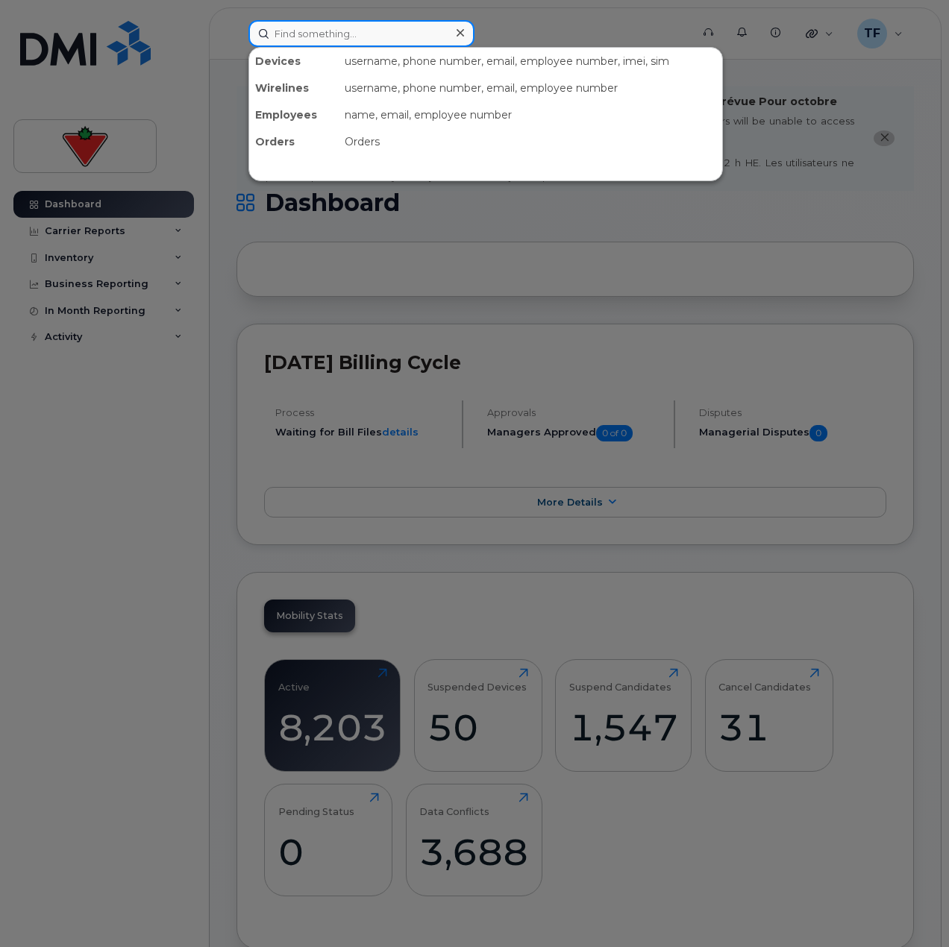
paste input "6473829702"
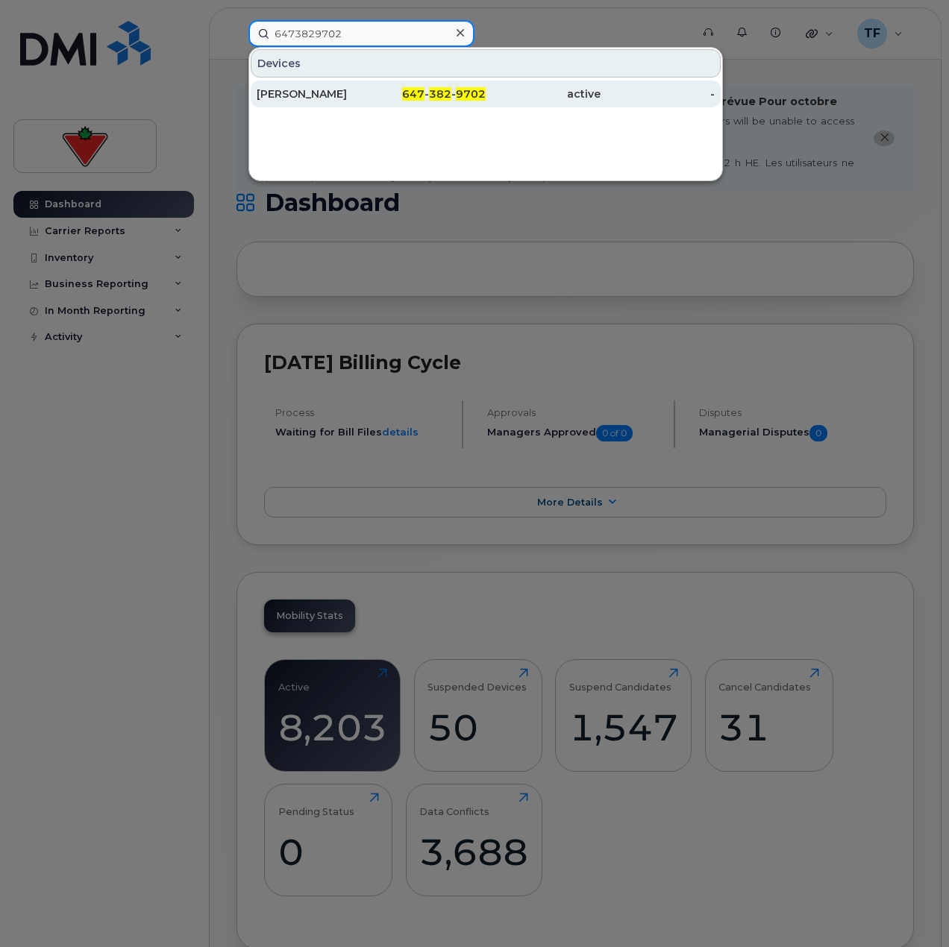
type input "6473829702"
click at [386, 97] on div "647 - 382 - 9702" at bounding box center [428, 94] width 115 height 15
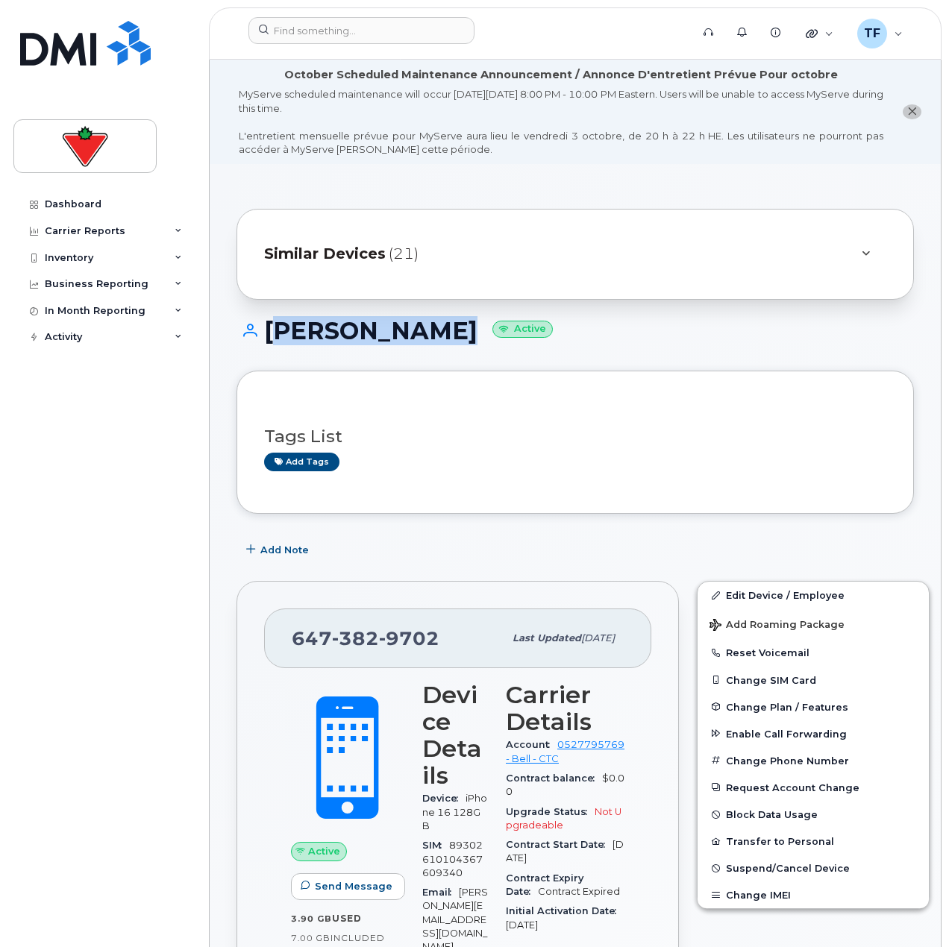
drag, startPoint x: 417, startPoint y: 336, endPoint x: 263, endPoint y: 354, distance: 154.6
click at [263, 354] on div "[PERSON_NAME] Active" at bounding box center [574, 344] width 677 height 53
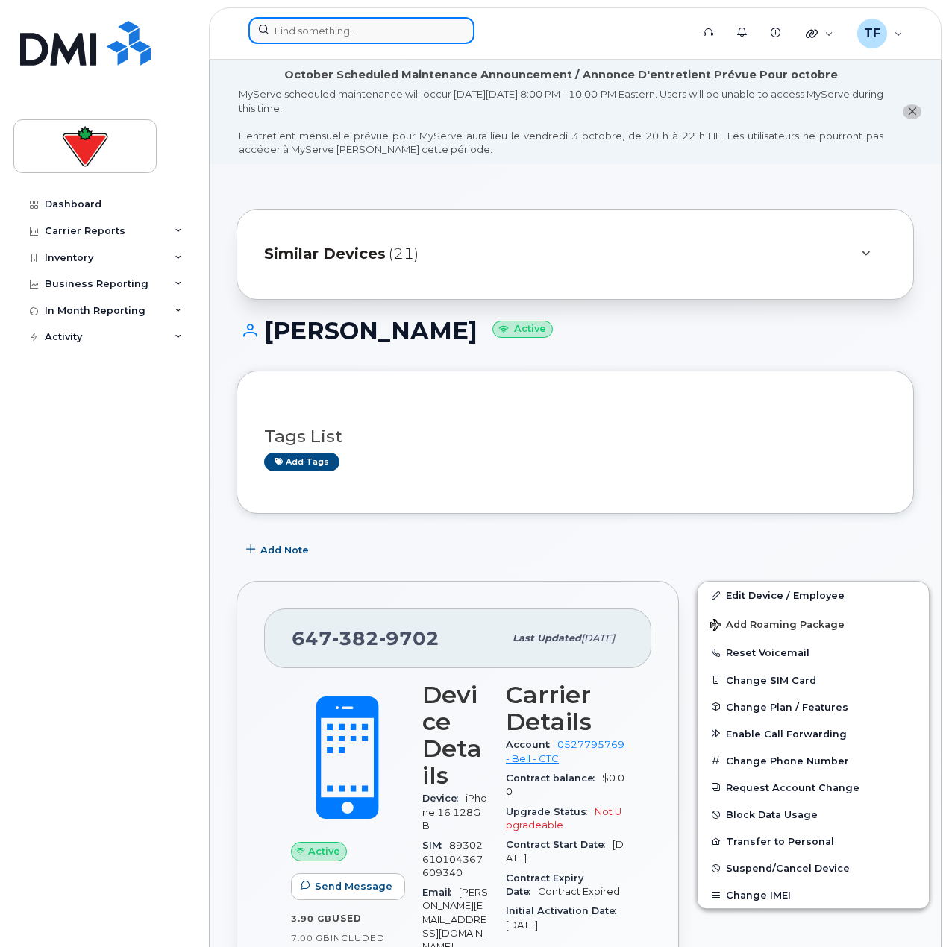
click at [410, 33] on input at bounding box center [361, 30] width 226 height 27
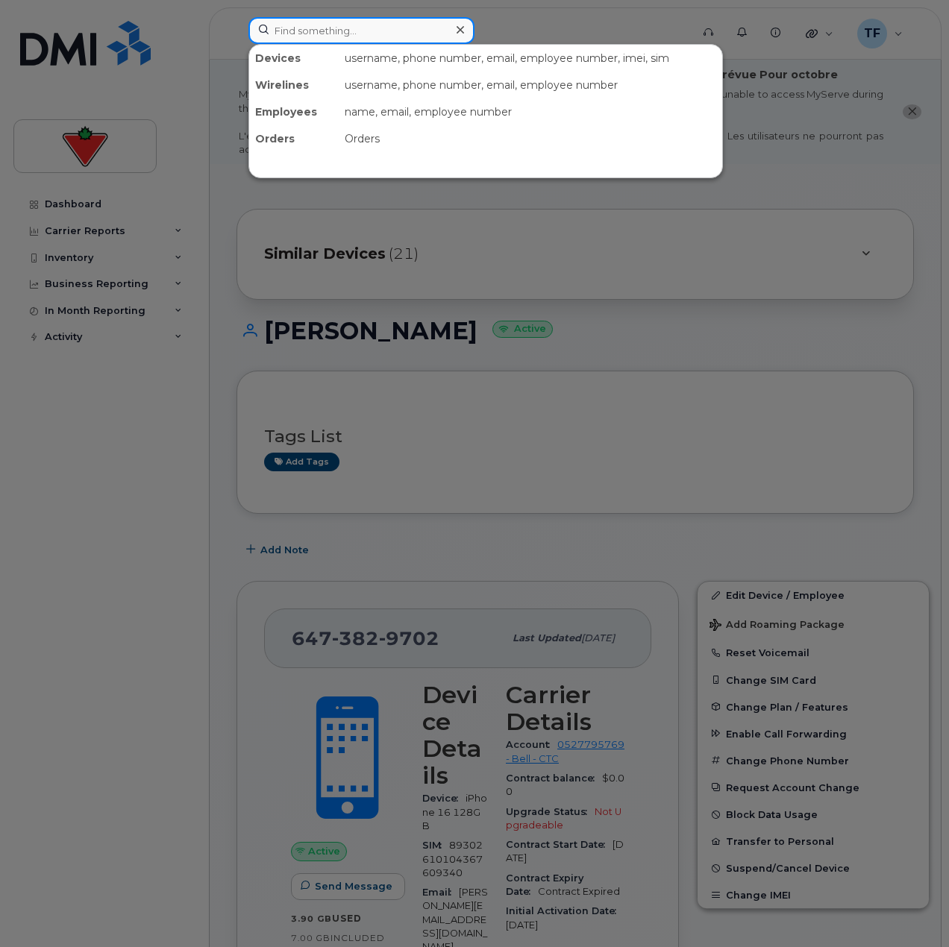
paste input "6473829702"
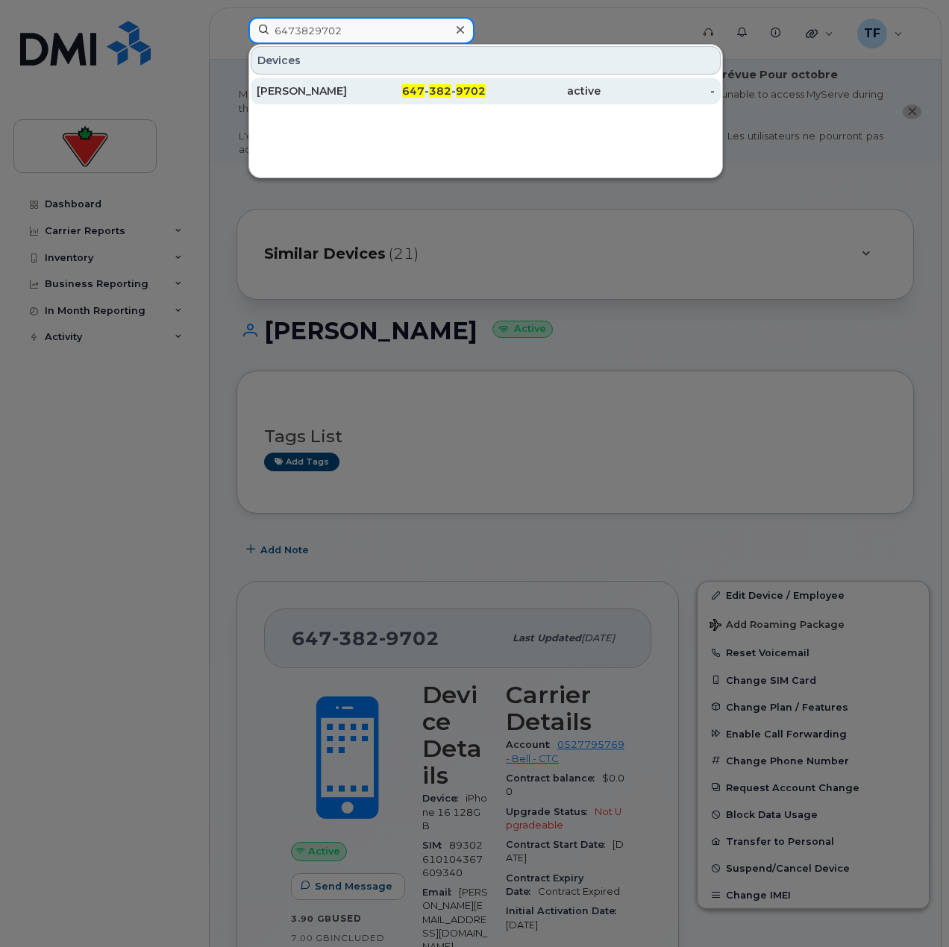
type input "6473829702"
click at [366, 82] on div "[PERSON_NAME]" at bounding box center [314, 91] width 115 height 27
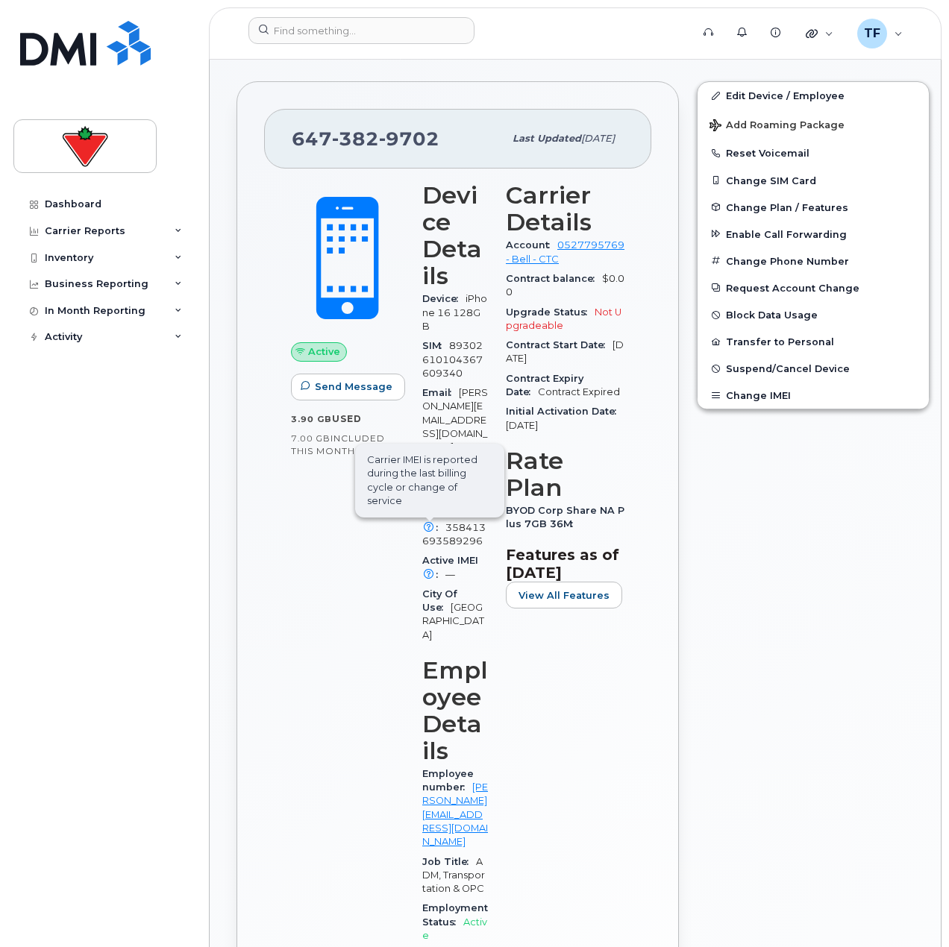
scroll to position [500, 0]
click at [459, 522] on span "358413693589296" at bounding box center [453, 534] width 63 height 25
copy span "358413693589296"
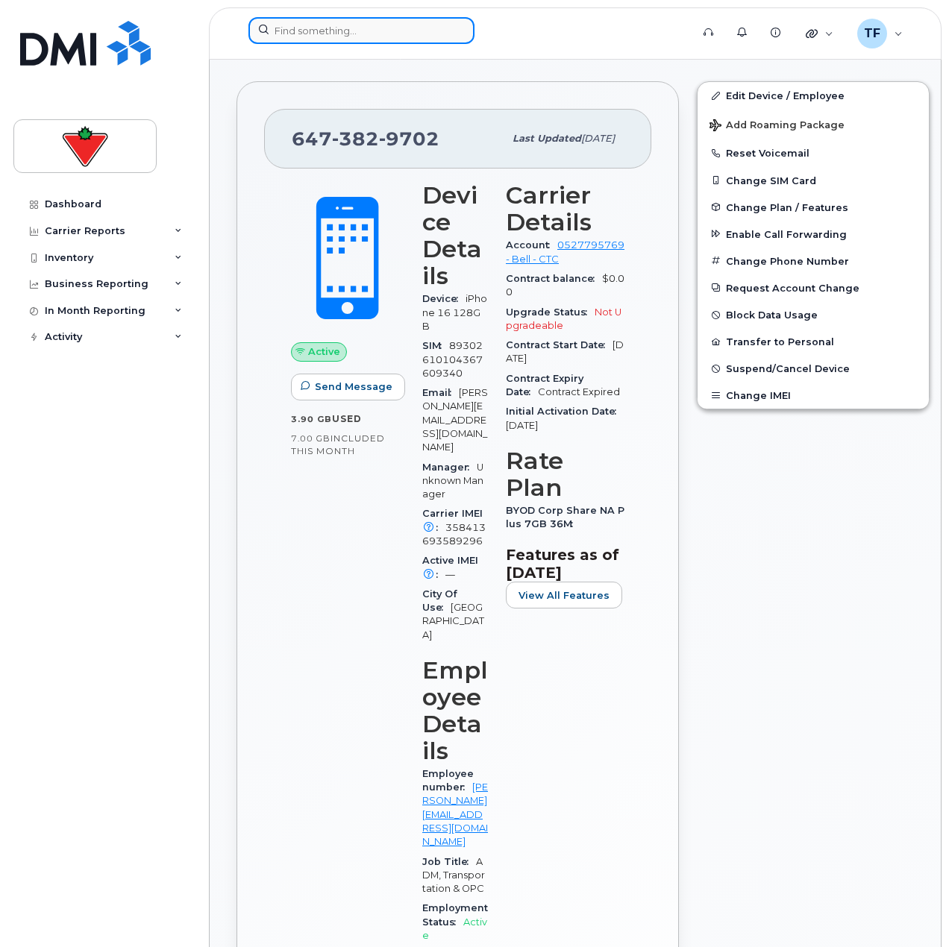
click at [373, 35] on input at bounding box center [361, 30] width 226 height 27
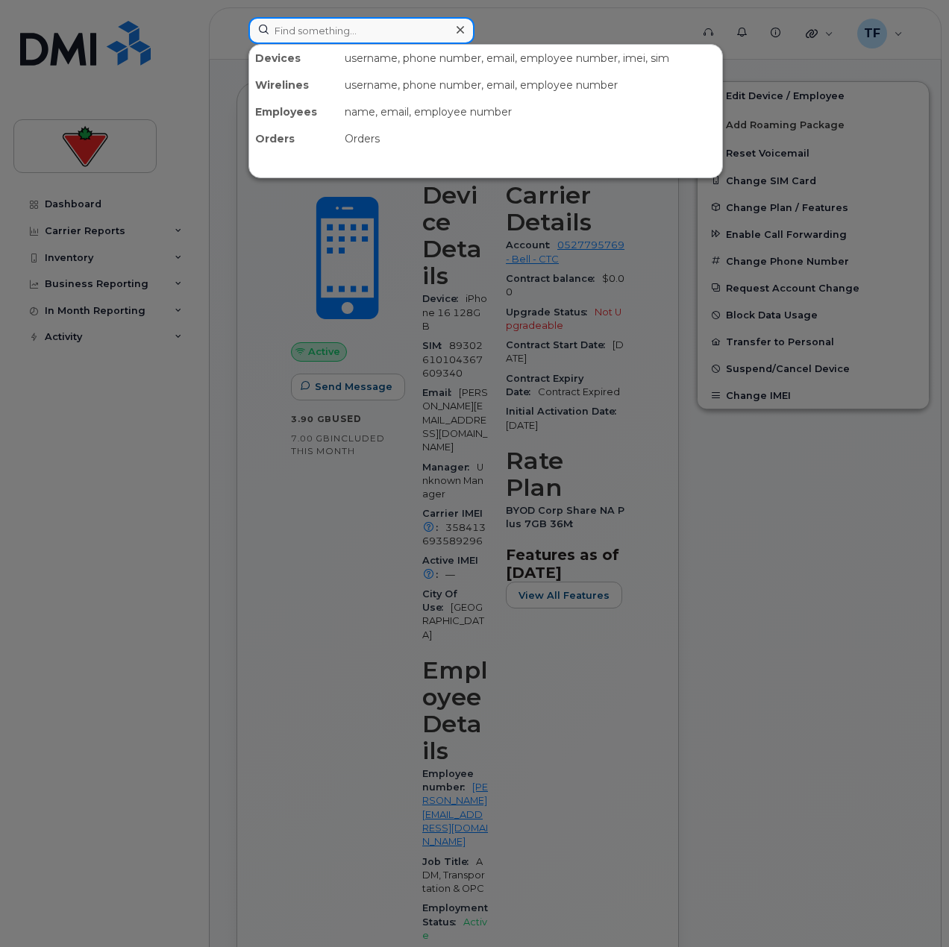
paste input "6473829702"
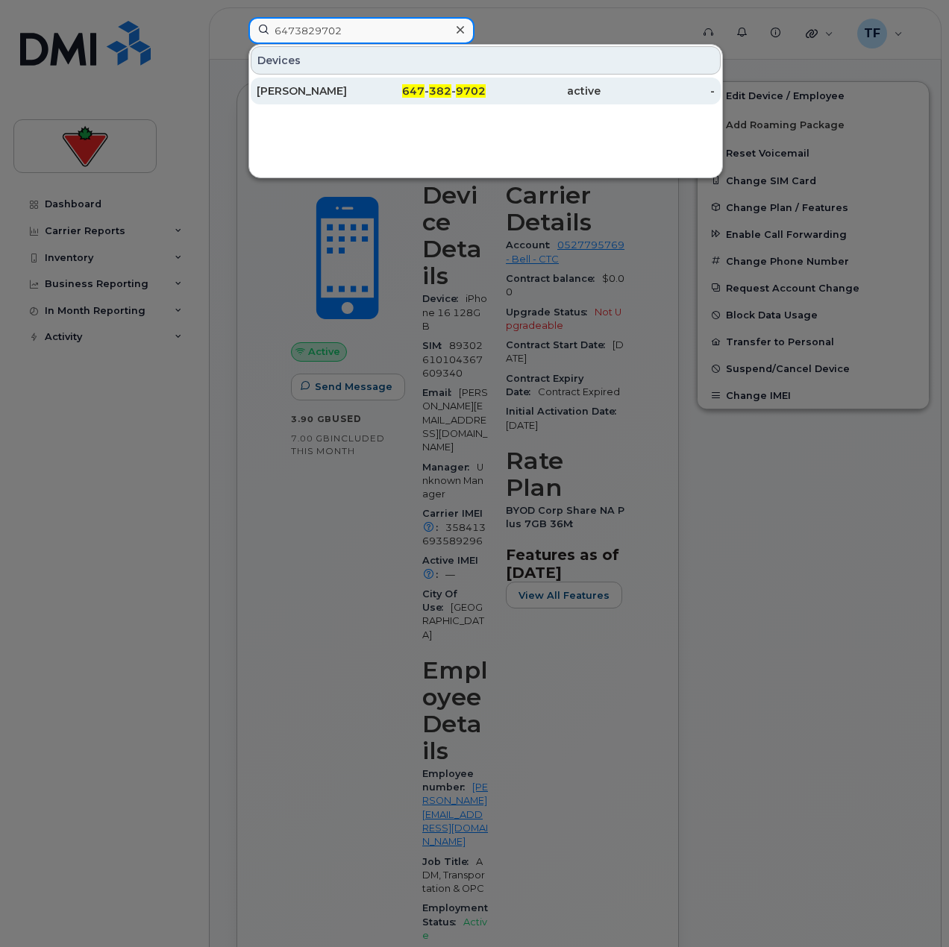
type input "6473829702"
click at [410, 96] on span "647" at bounding box center [413, 90] width 22 height 13
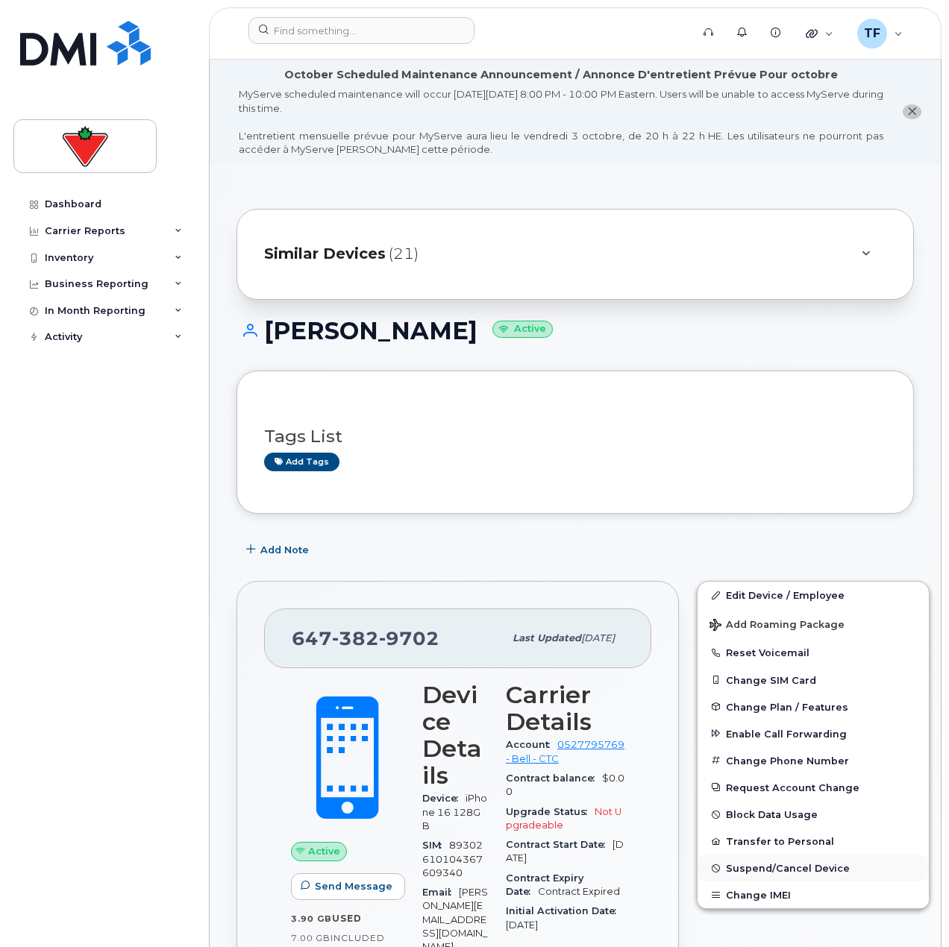
click at [758, 864] on span "Suspend/Cancel Device" at bounding box center [788, 868] width 124 height 11
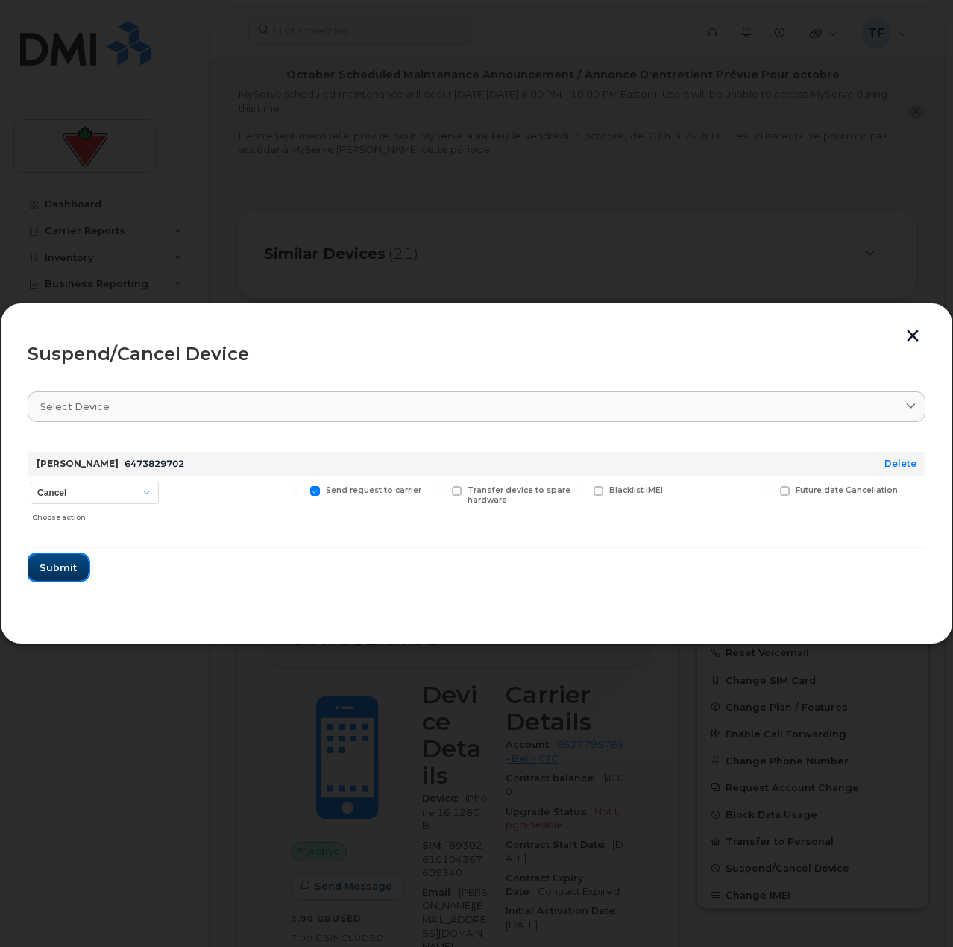
click at [70, 571] on span "Submit" at bounding box center [58, 568] width 37 height 14
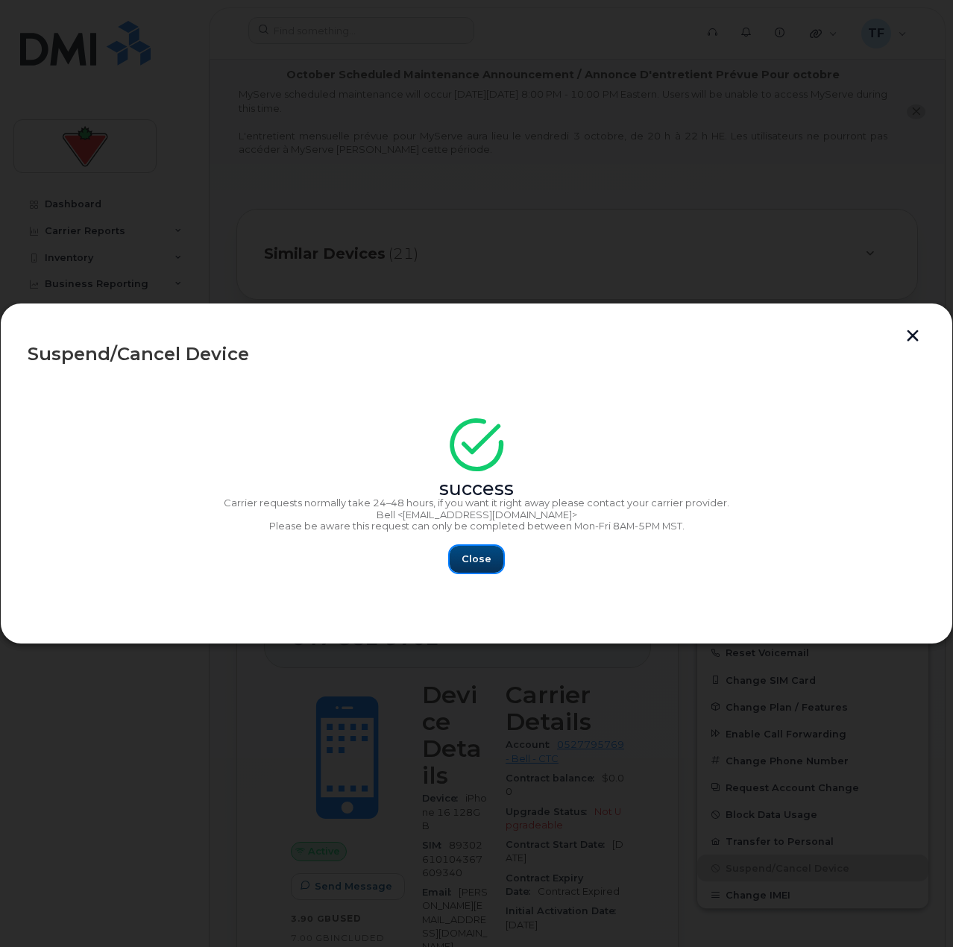
click at [468, 565] on span "Close" at bounding box center [477, 559] width 30 height 14
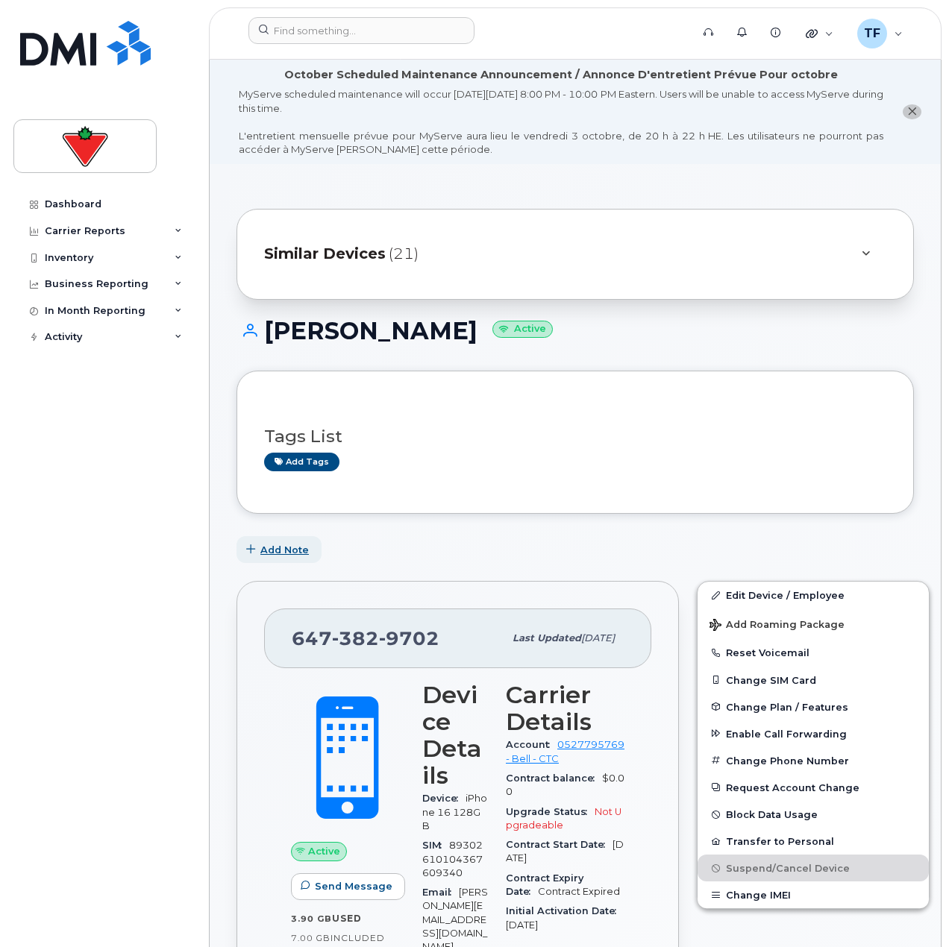
click at [271, 539] on button "Add Note" at bounding box center [278, 549] width 85 height 27
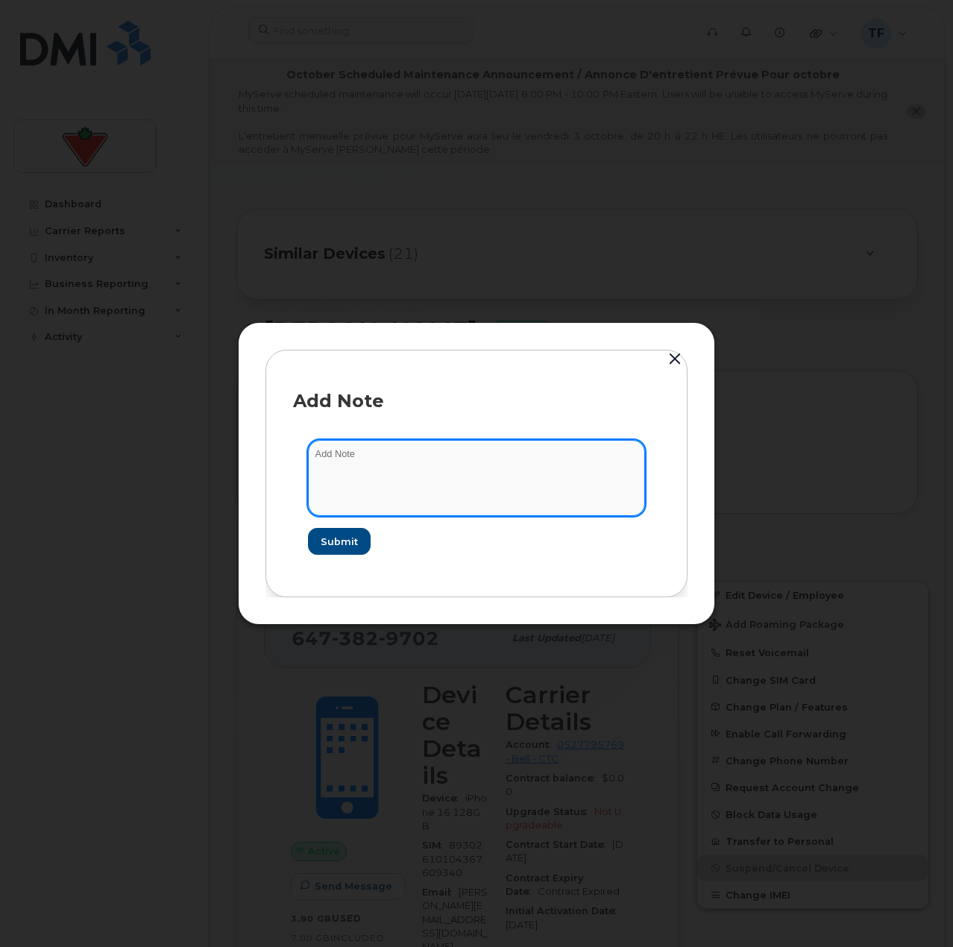
click at [398, 466] on textarea at bounding box center [476, 478] width 337 height 76
paste textarea "TASK1764616"
type textarea "Cancelling TASK1764616"
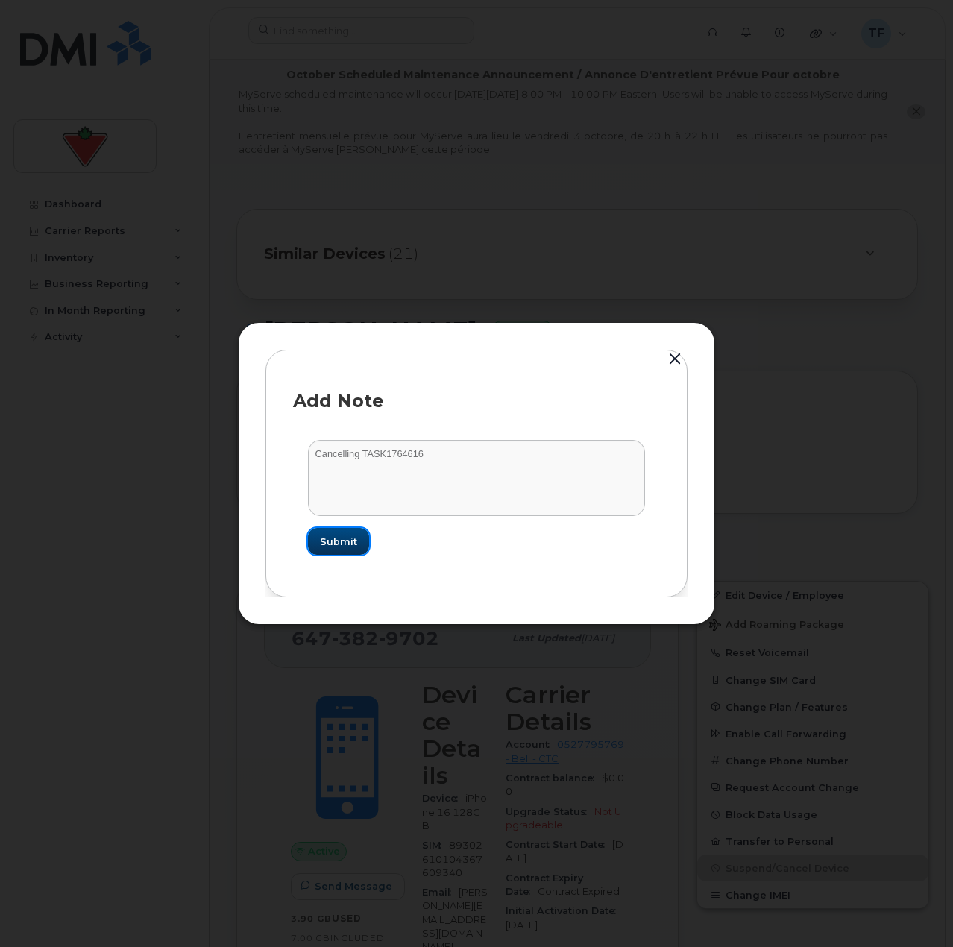
click at [330, 533] on button "Submit" at bounding box center [338, 541] width 61 height 27
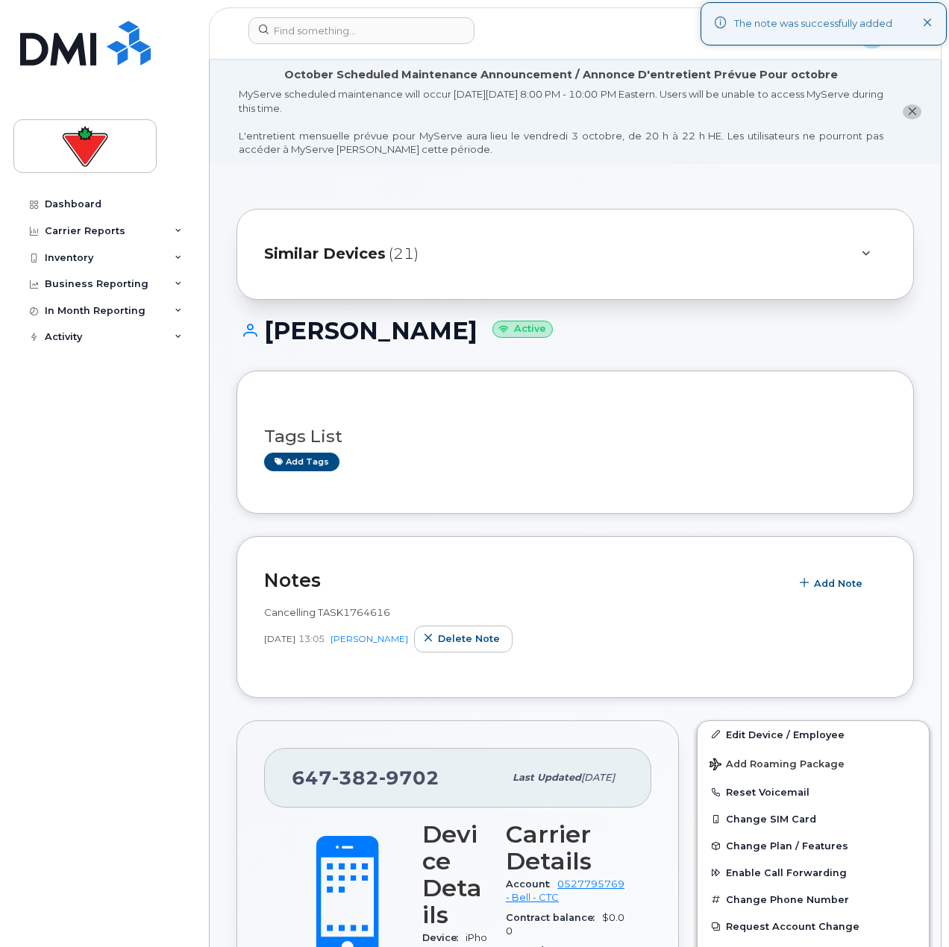
click at [142, 516] on div "Dashboard Carrier Reports Monthly Billing Data Daily Data Pooling Data Behavior…" at bounding box center [105, 558] width 184 height 734
click at [389, 231] on div "Similar Devices (21)" at bounding box center [574, 254] width 677 height 91
click at [466, 270] on div "Similar Devices (21)" at bounding box center [554, 254] width 580 height 36
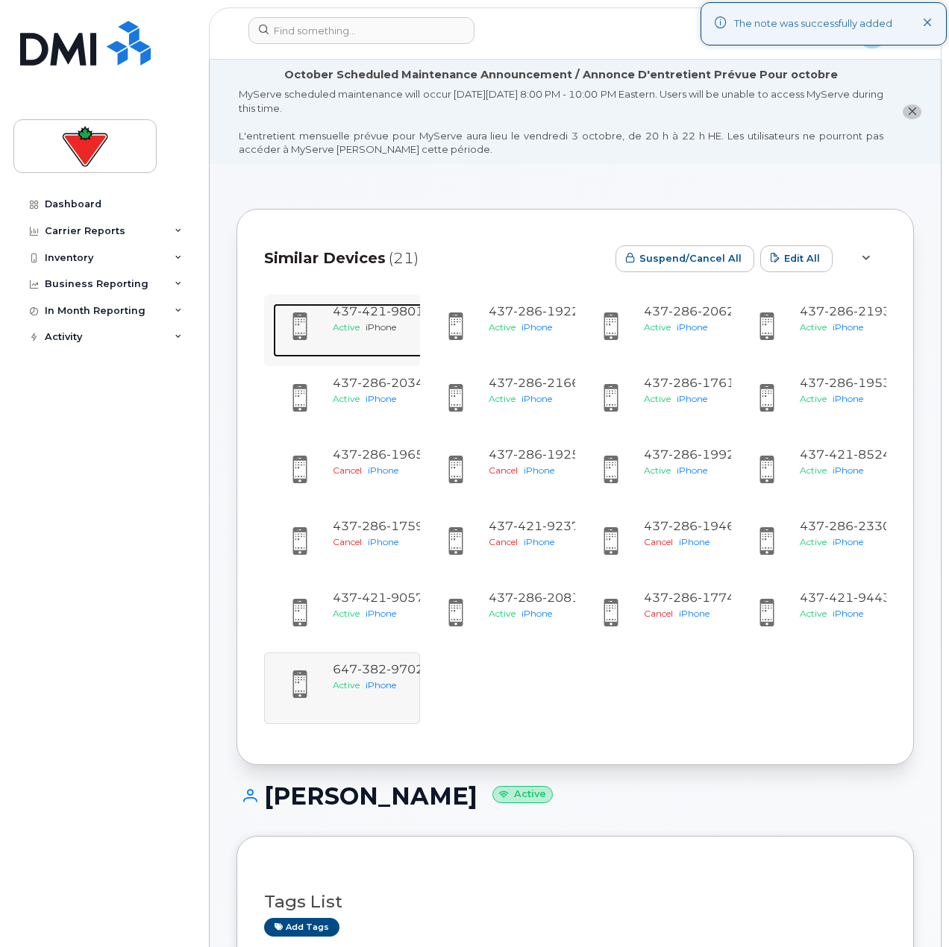
click at [379, 304] on span "421" at bounding box center [371, 311] width 29 height 14
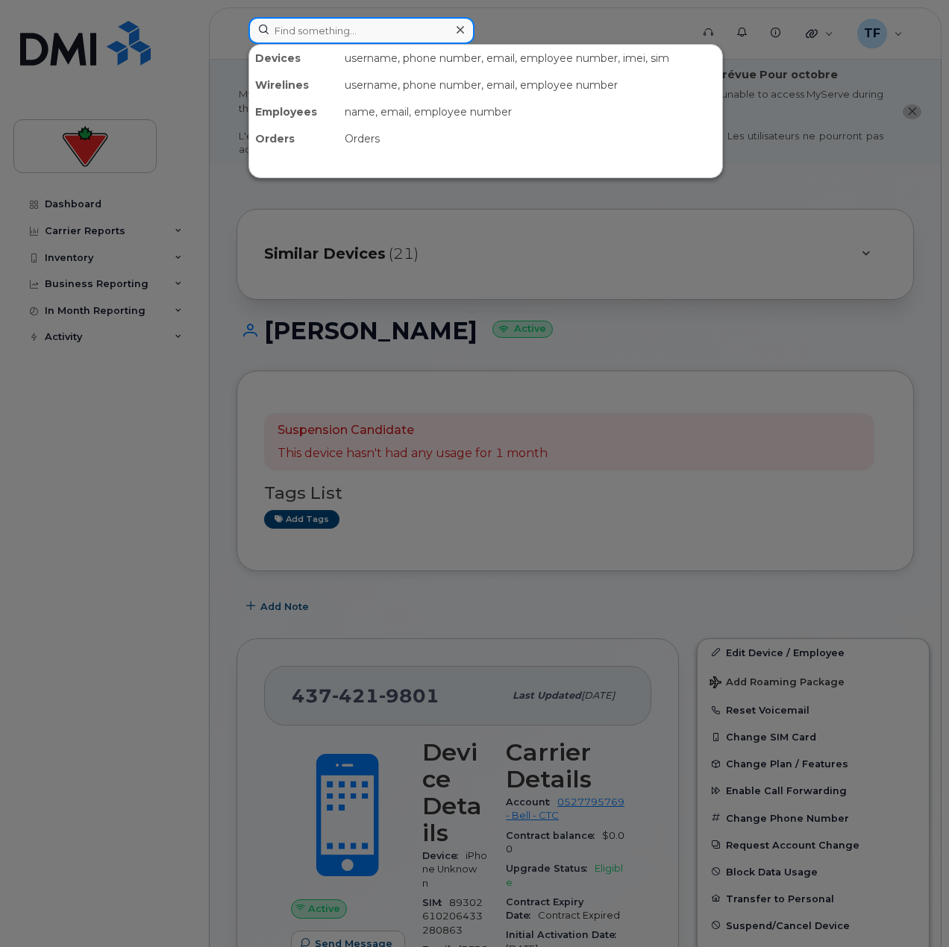
click at [315, 31] on input at bounding box center [361, 30] width 226 height 27
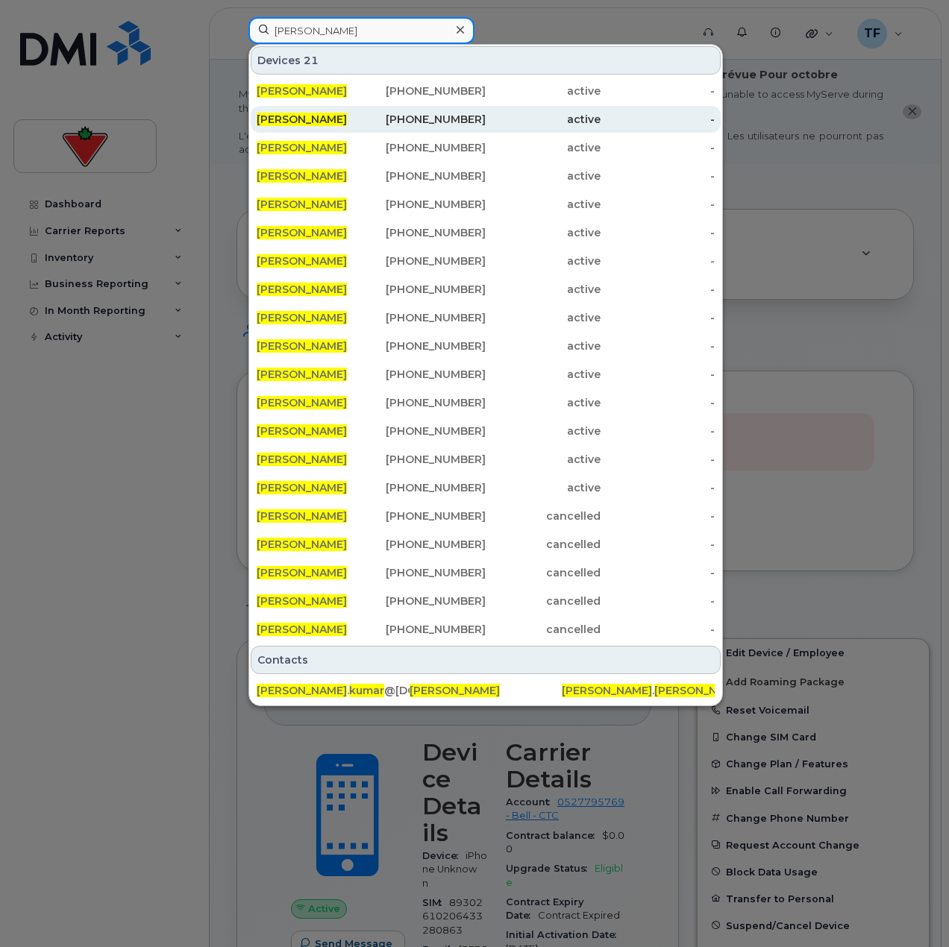
type input "nitish kumar"
click at [336, 122] on div "Nitish Kumar" at bounding box center [314, 119] width 115 height 15
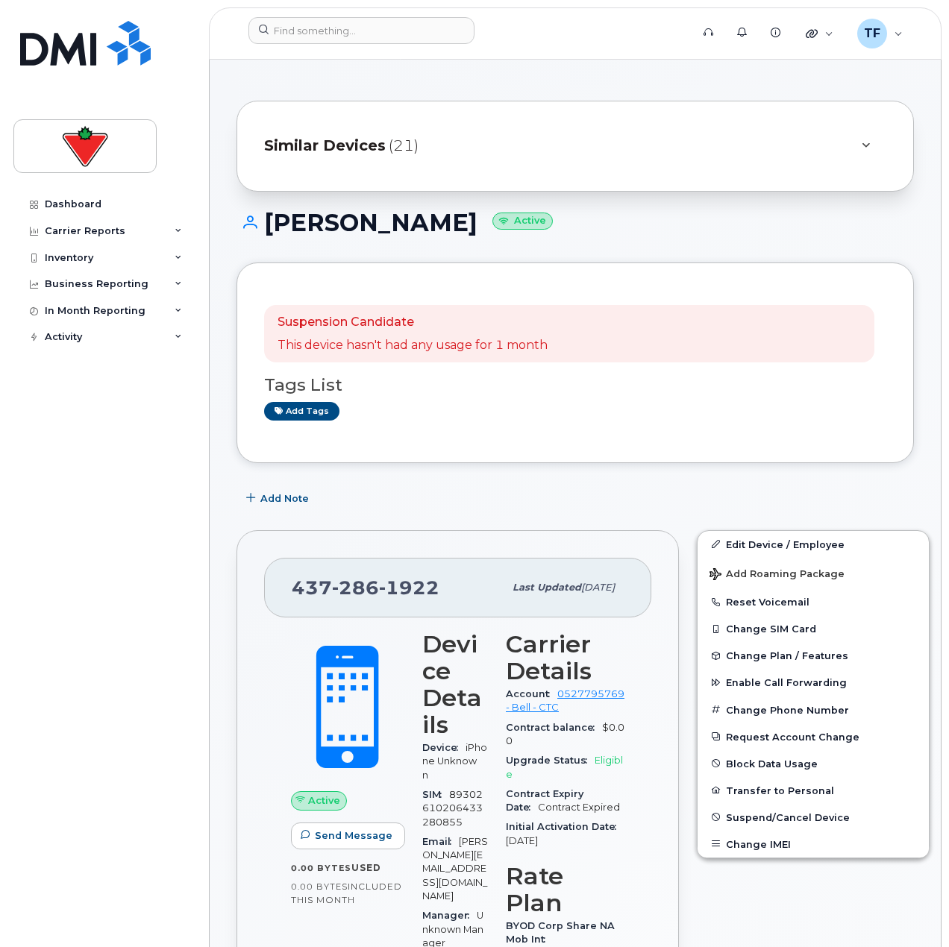
scroll to position [75, 0]
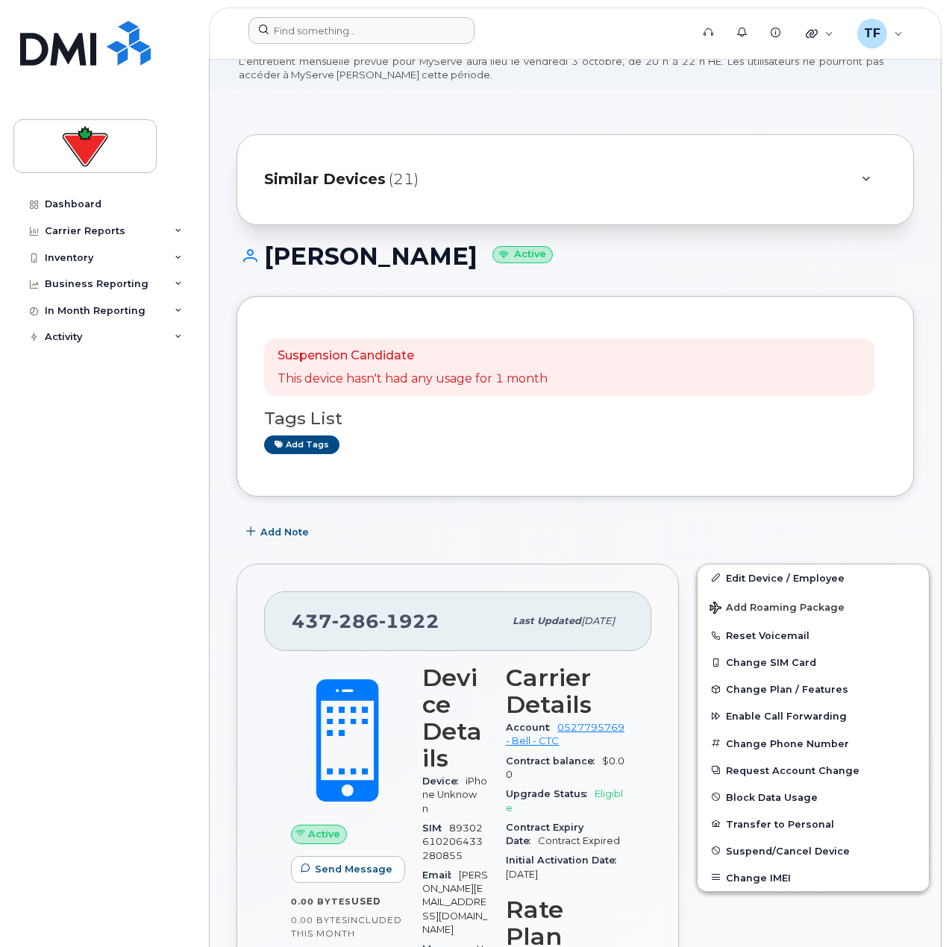
click at [305, 46] on div at bounding box center [464, 33] width 456 height 33
click at [305, 37] on input at bounding box center [361, 30] width 226 height 27
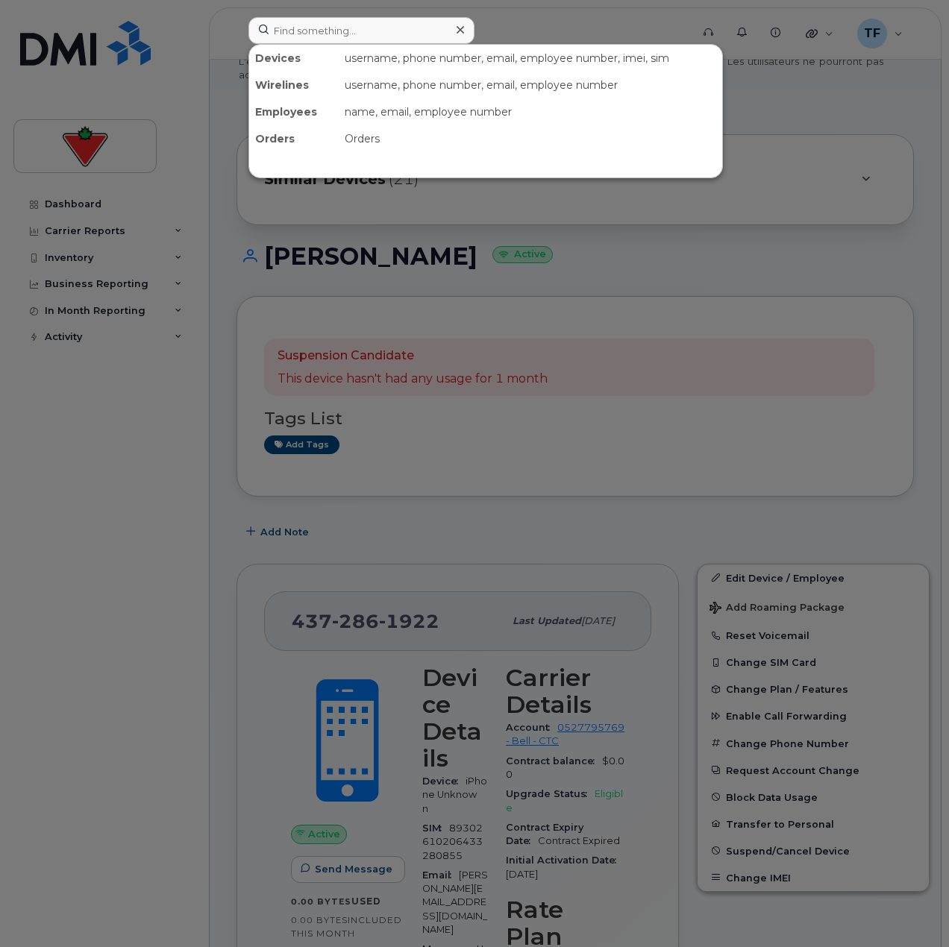
click at [704, 371] on div at bounding box center [474, 473] width 949 height 947
click at [445, 40] on input at bounding box center [361, 30] width 226 height 27
paste input "6473829702"
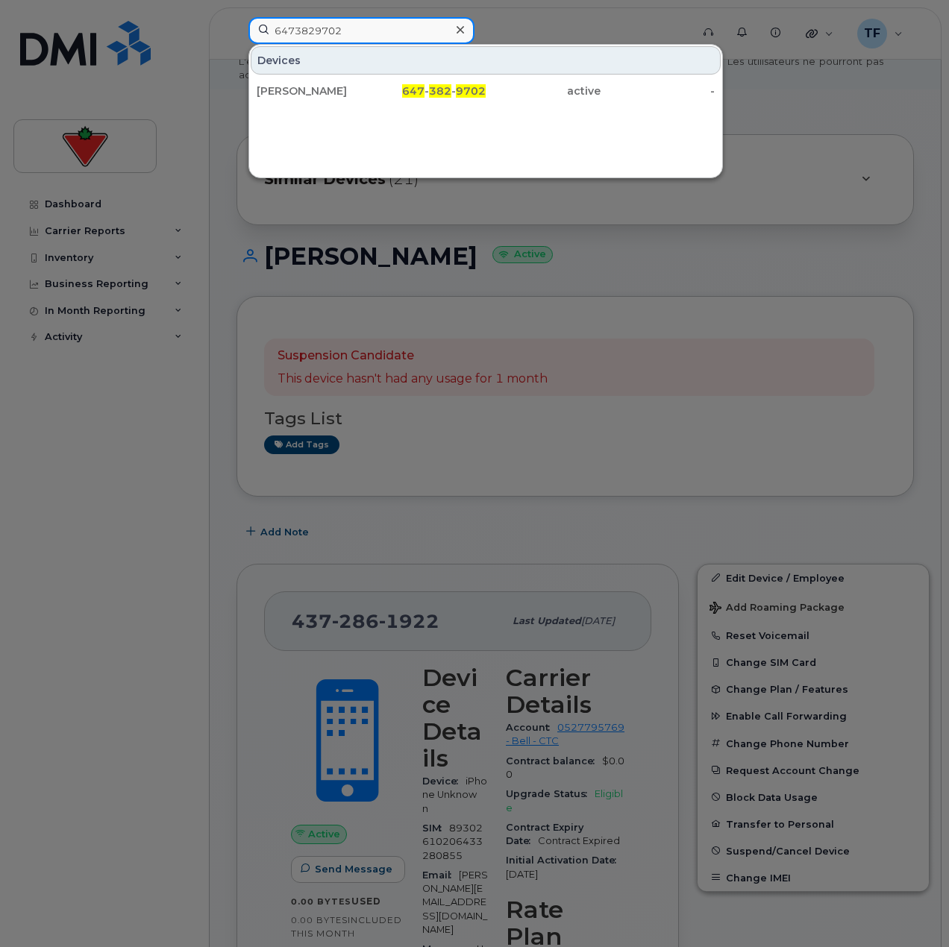
type input "6473829702"
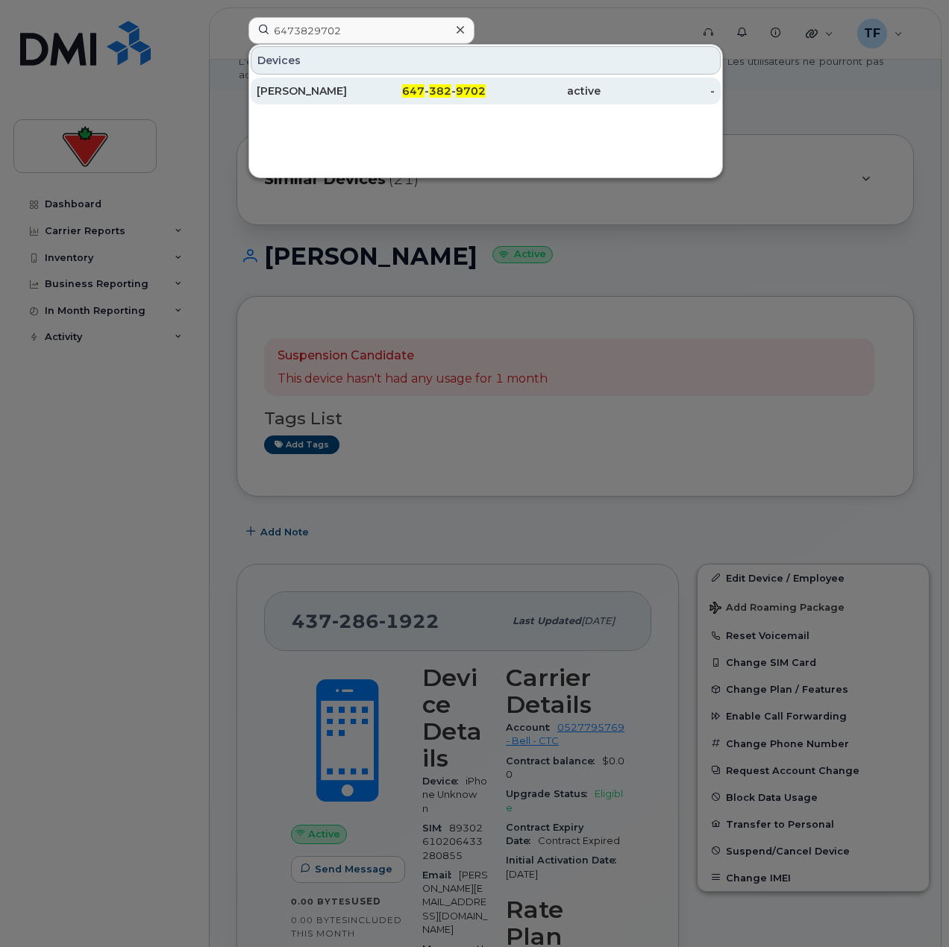
drag, startPoint x: 428, startPoint y: 87, endPoint x: 415, endPoint y: 98, distance: 16.9
click at [415, 98] on div "647 - 382 - 9702" at bounding box center [428, 91] width 115 height 27
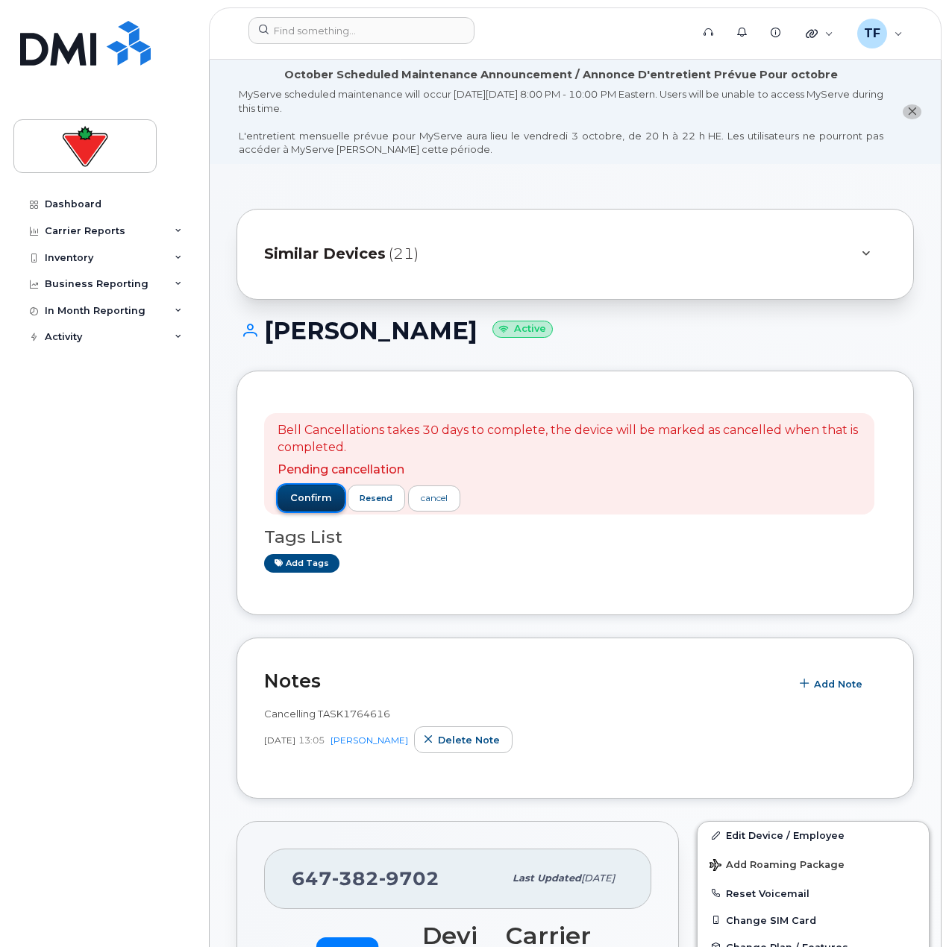
click at [329, 496] on span "confirm" at bounding box center [311, 497] width 42 height 13
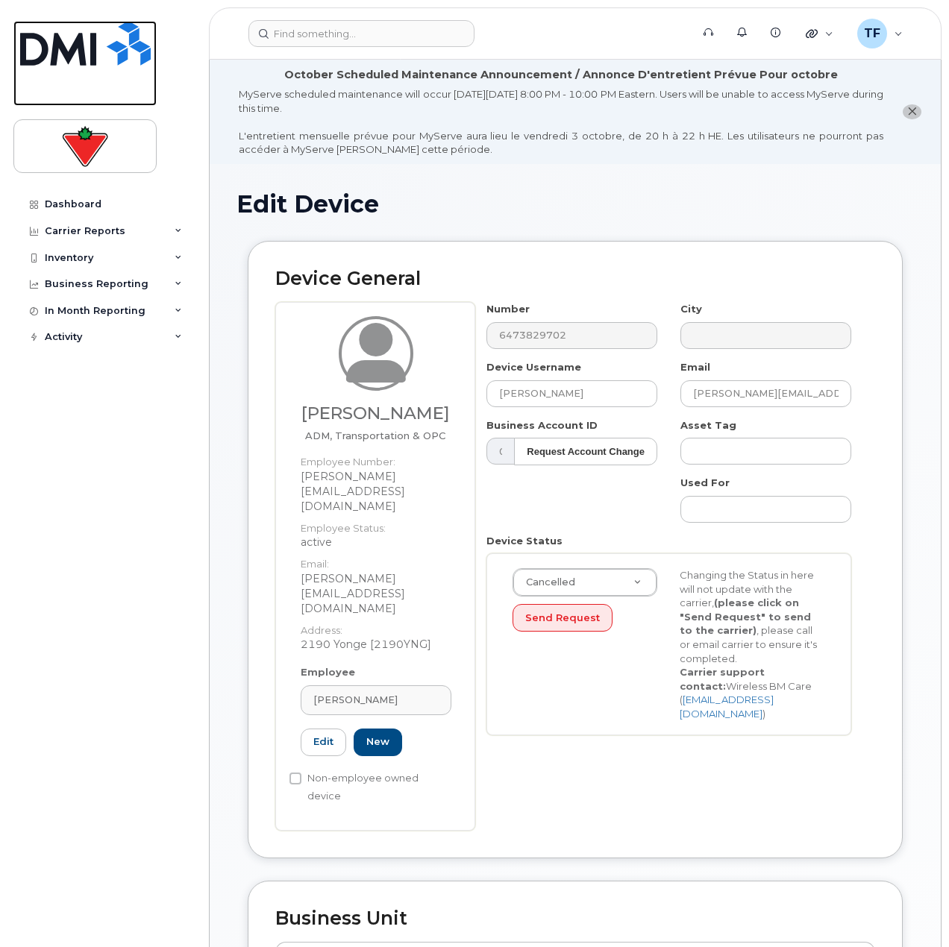
click at [74, 72] on link at bounding box center [84, 63] width 143 height 85
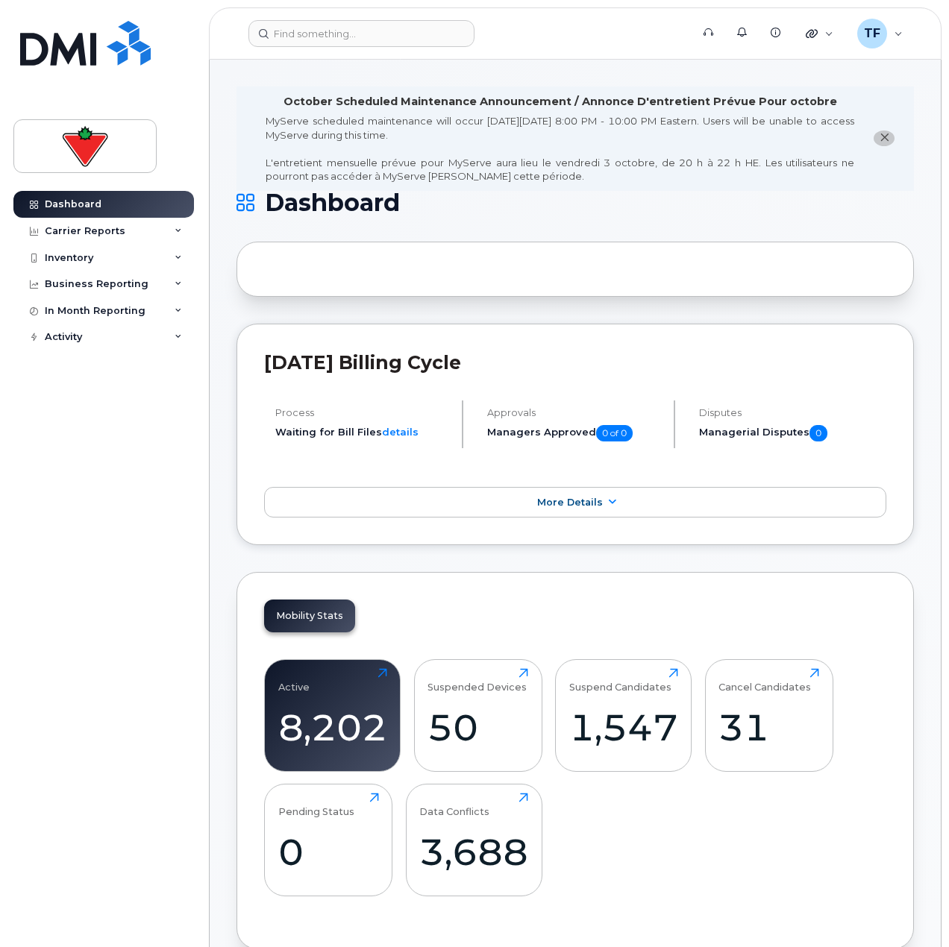
click at [334, 50] on header "Support Alerts Knowledge Base Quicklinks Suspend / Cancel Device Change SIM Car…" at bounding box center [575, 33] width 732 height 52
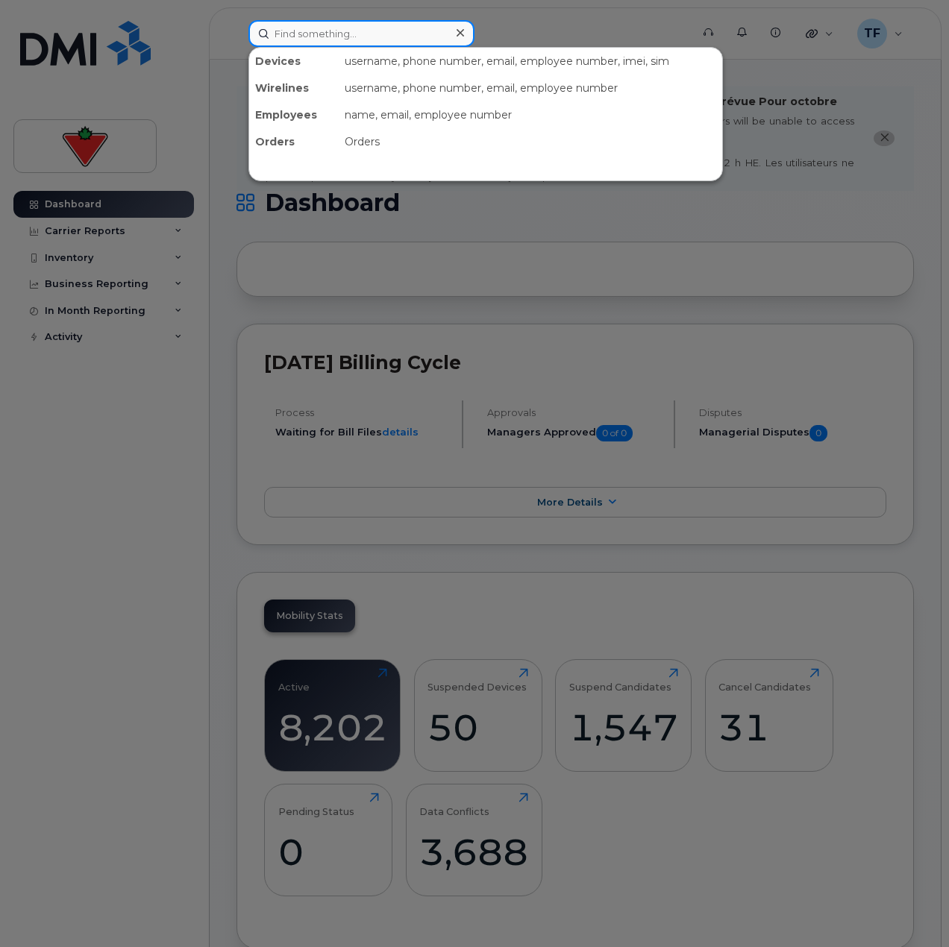
click at [348, 33] on input at bounding box center [361, 33] width 226 height 27
paste input "[PHONE_NUMBER]."
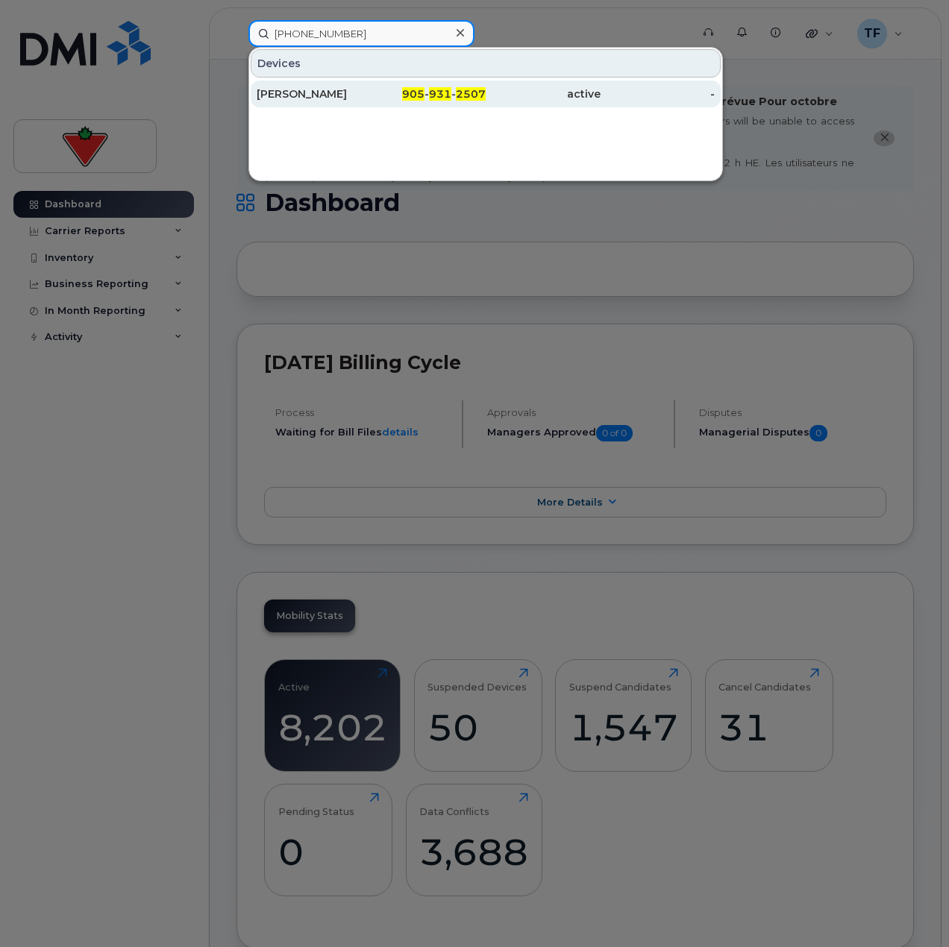
type input "[PHONE_NUMBER]"
click at [382, 103] on div "905 - 931 - 2507" at bounding box center [428, 94] width 115 height 27
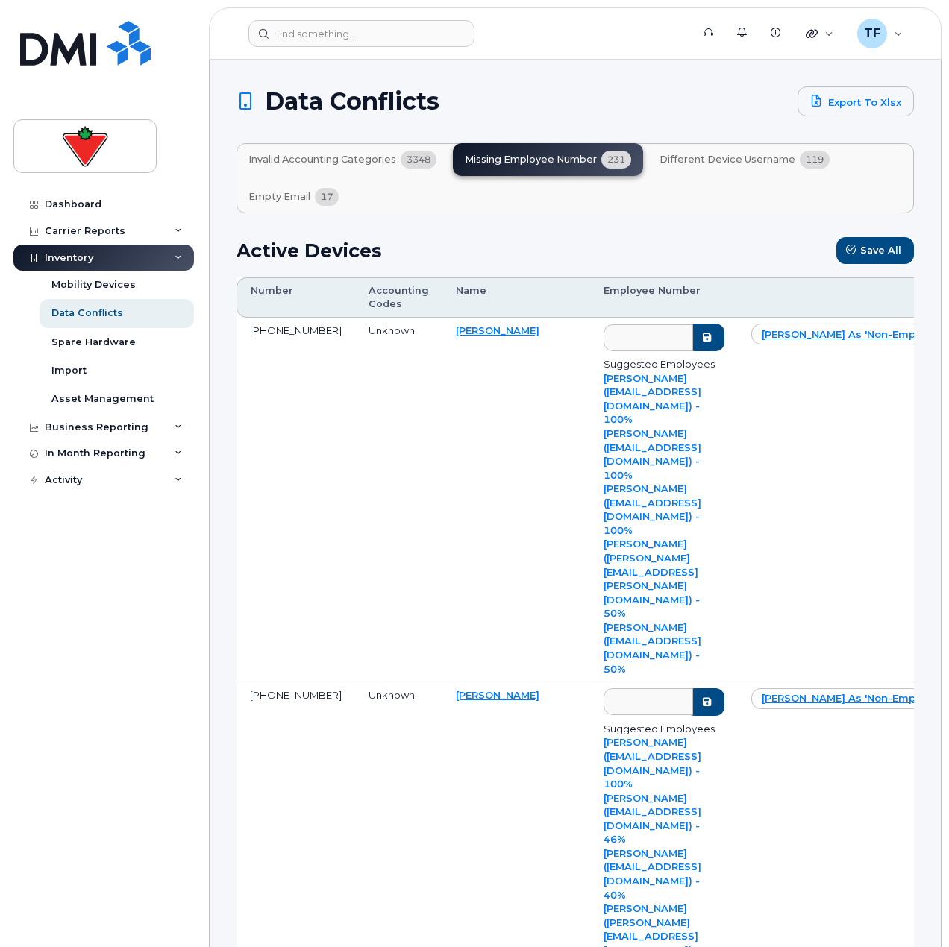
scroll to position [447, 0]
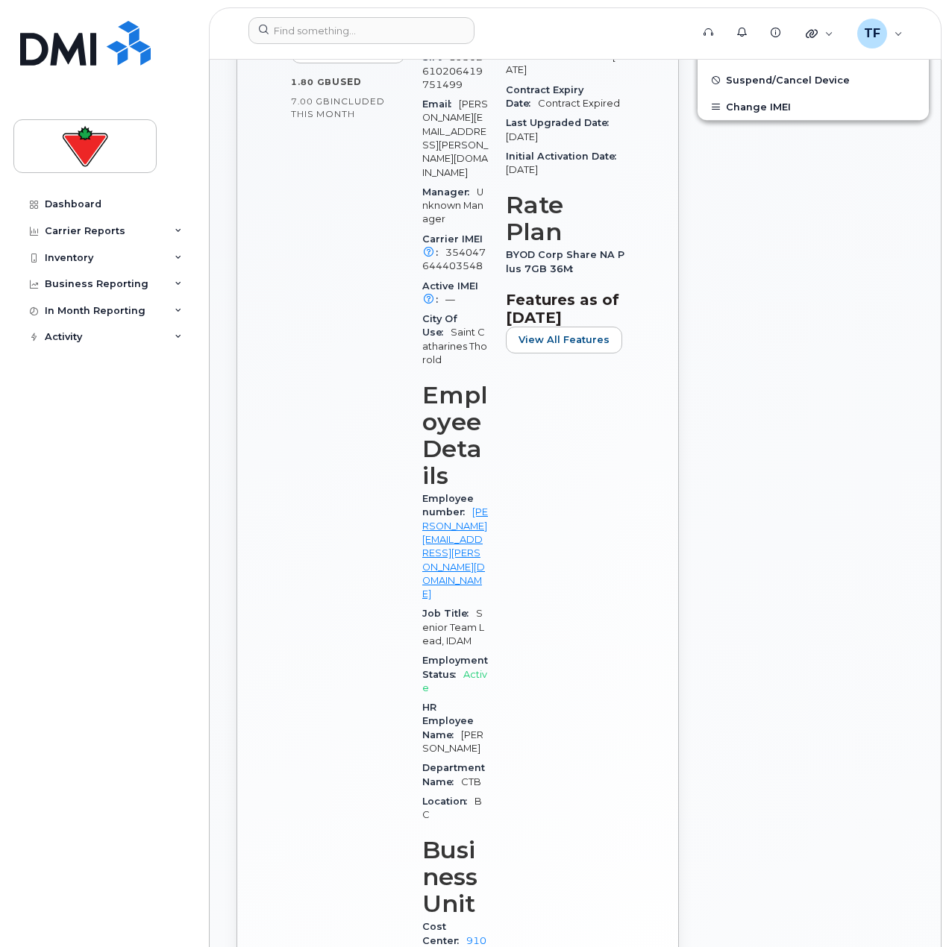
scroll to position [671, 0]
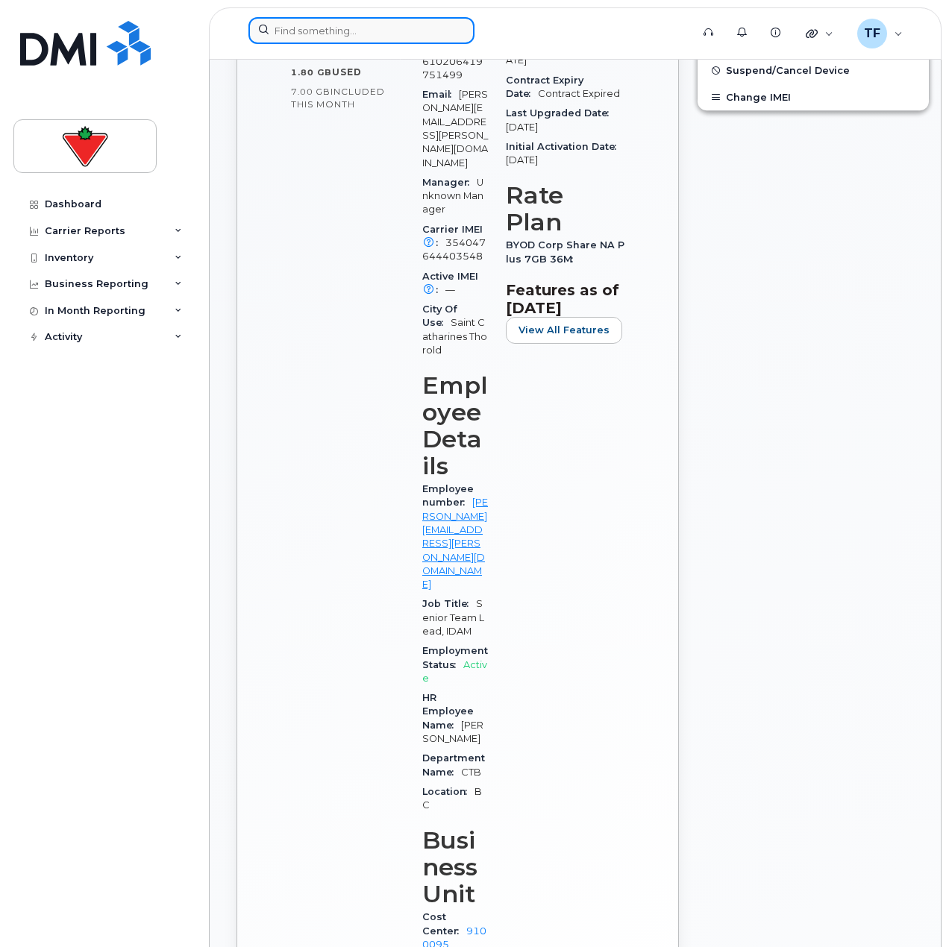
click at [335, 36] on input at bounding box center [361, 30] width 226 height 27
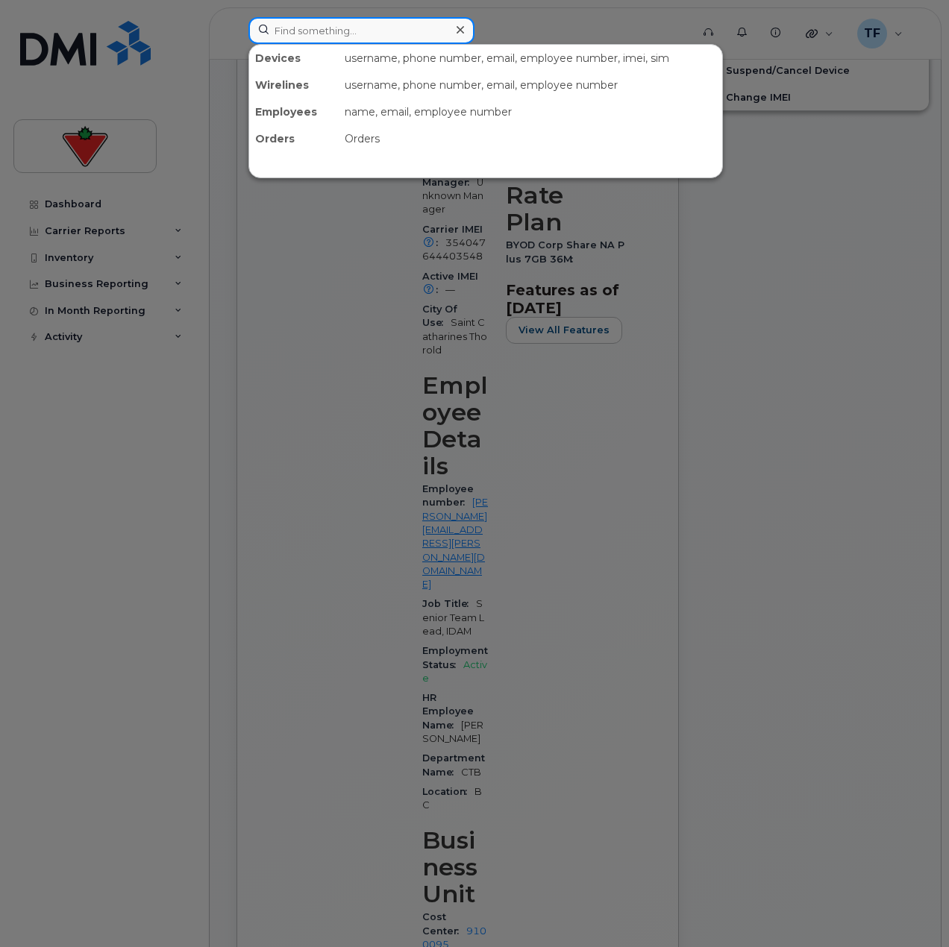
paste input "REQ-4389476"
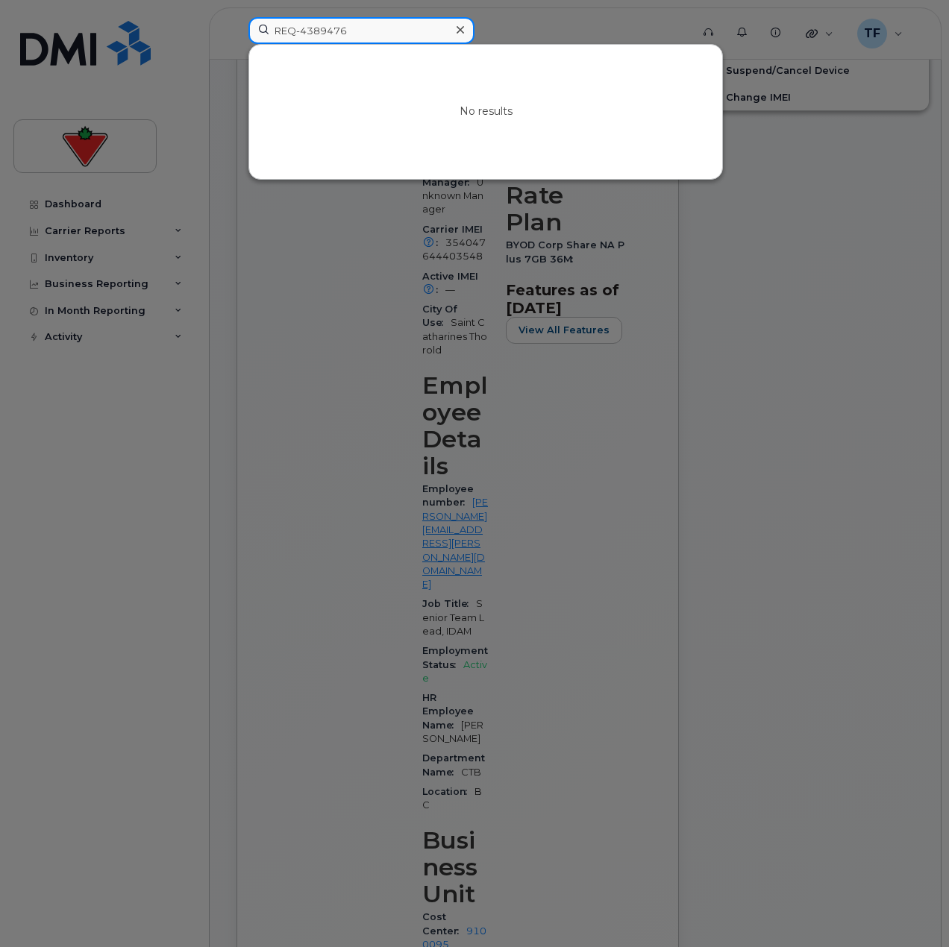
type input "REQ-4389476"
click at [253, 354] on div at bounding box center [474, 473] width 949 height 947
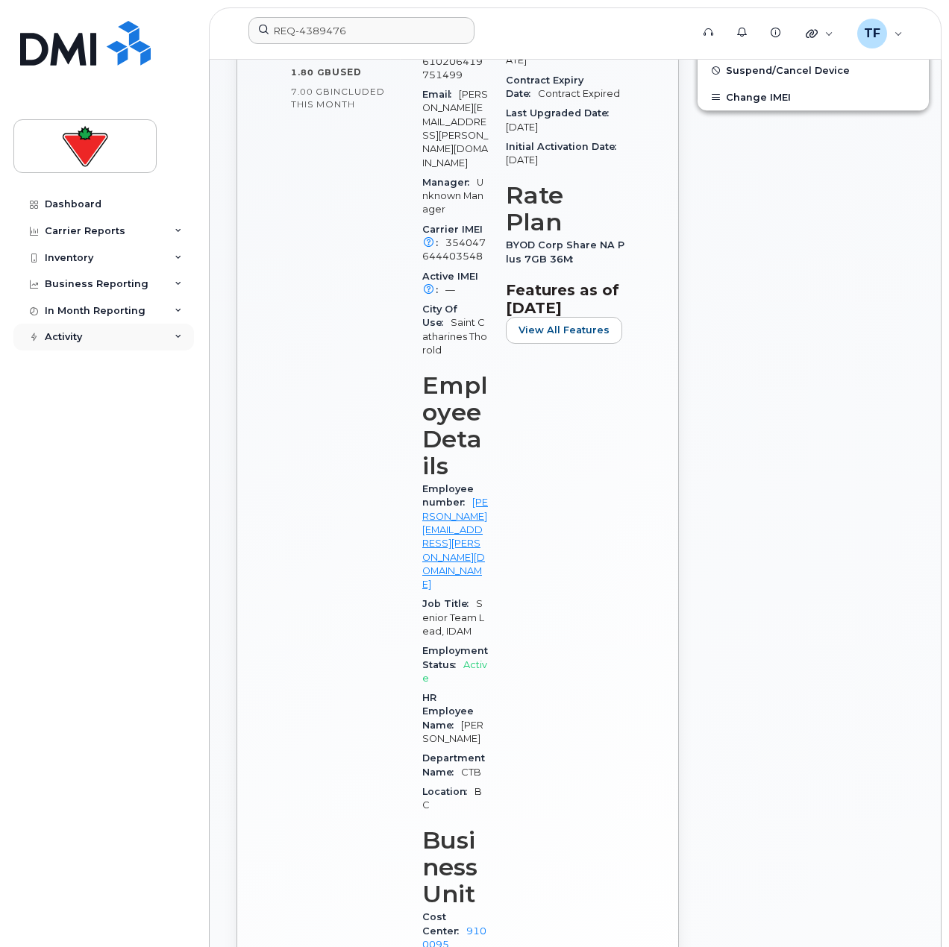
click at [119, 347] on div "Activity" at bounding box center [103, 337] width 180 height 27
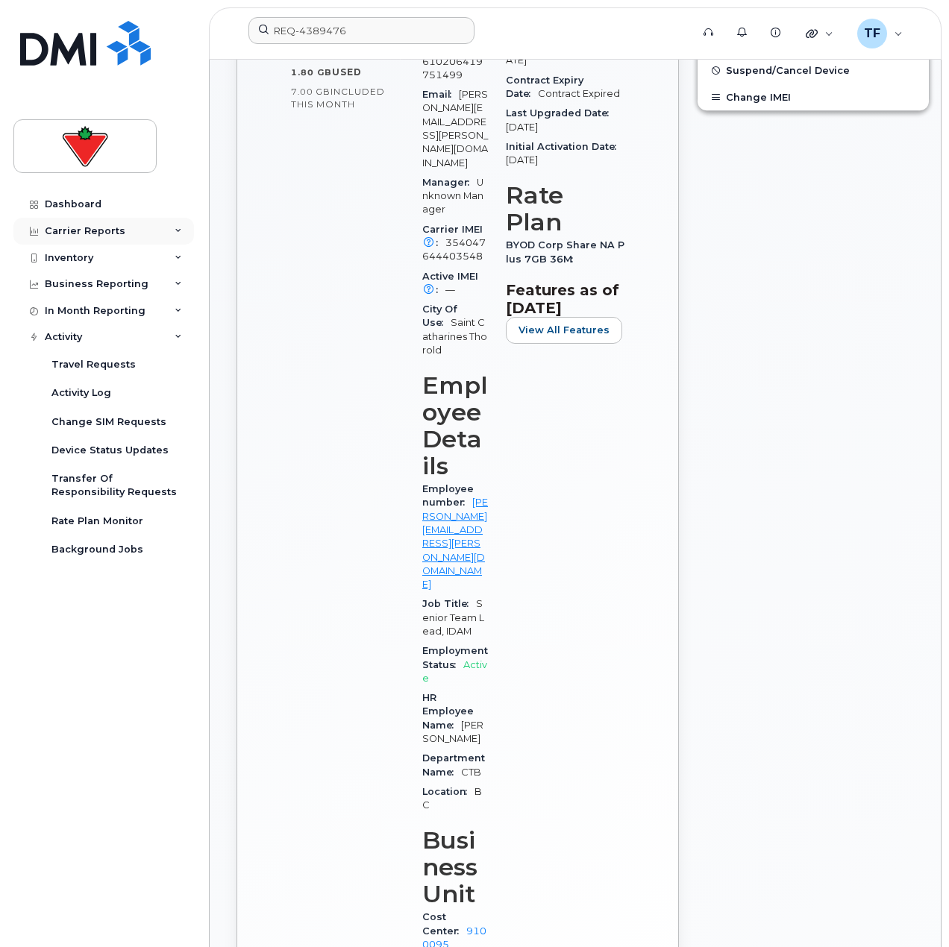
click at [125, 228] on div "Carrier Reports" at bounding box center [103, 231] width 180 height 27
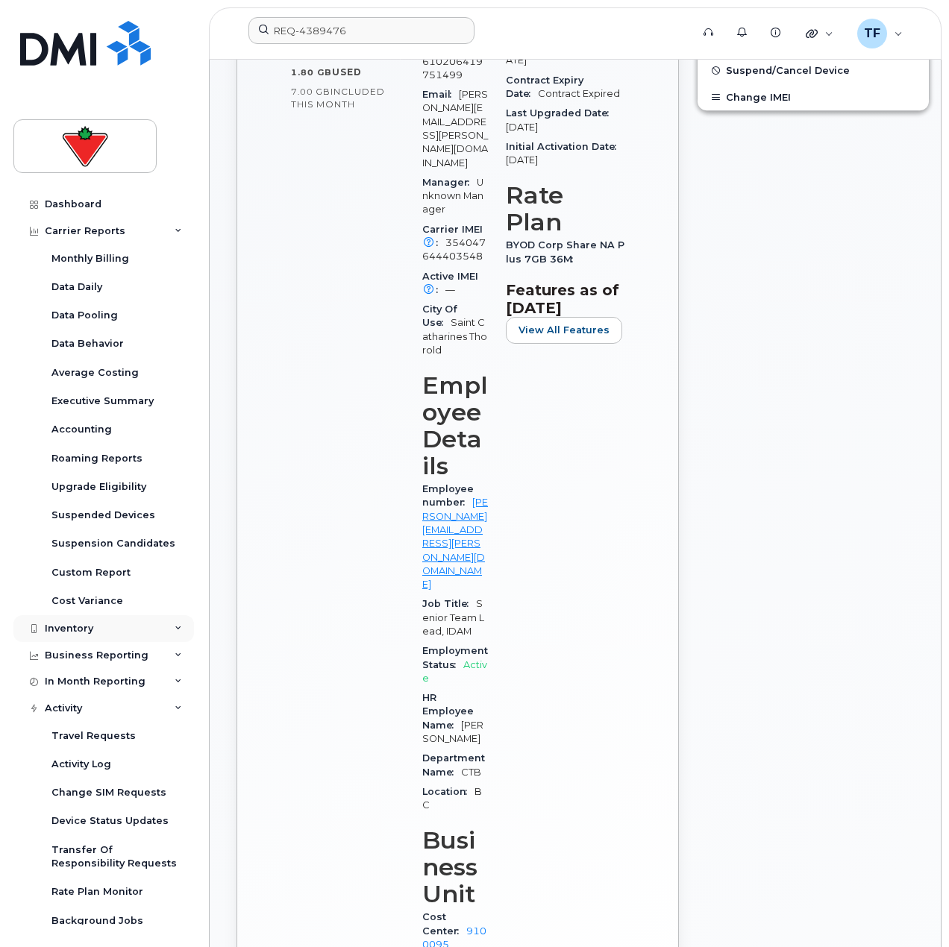
click at [125, 621] on div "Inventory" at bounding box center [103, 628] width 180 height 27
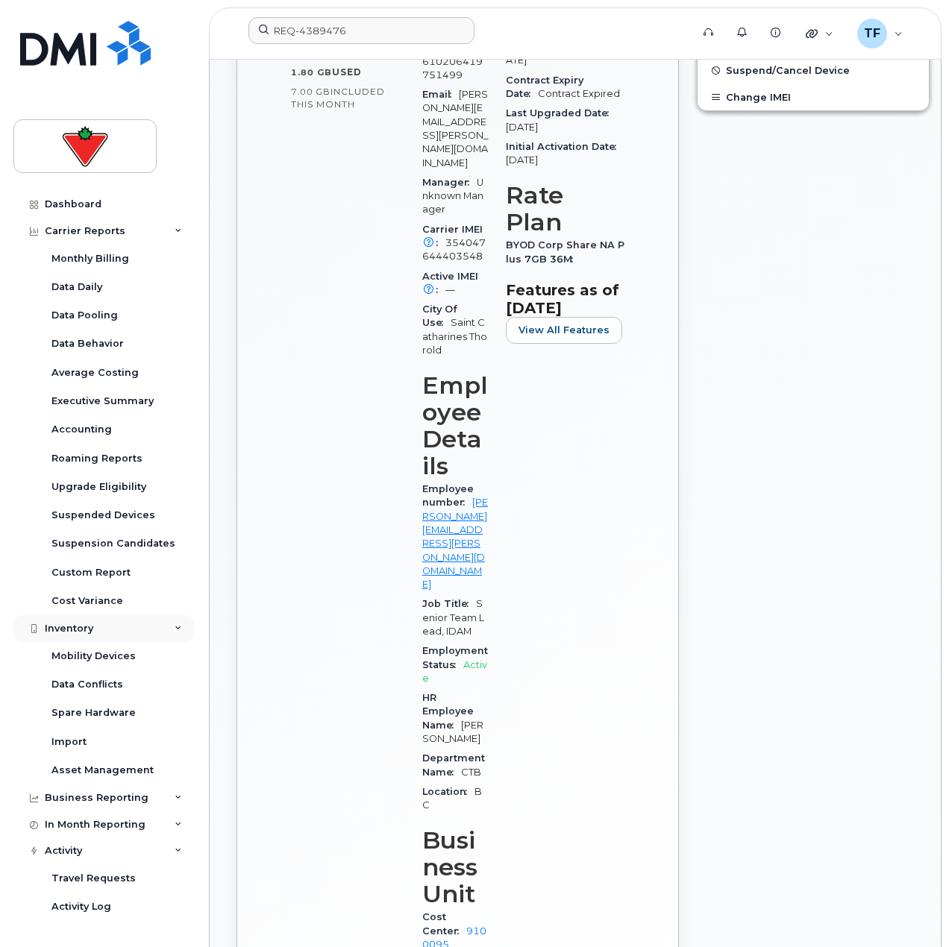
click at [125, 621] on div "Inventory" at bounding box center [103, 628] width 180 height 27
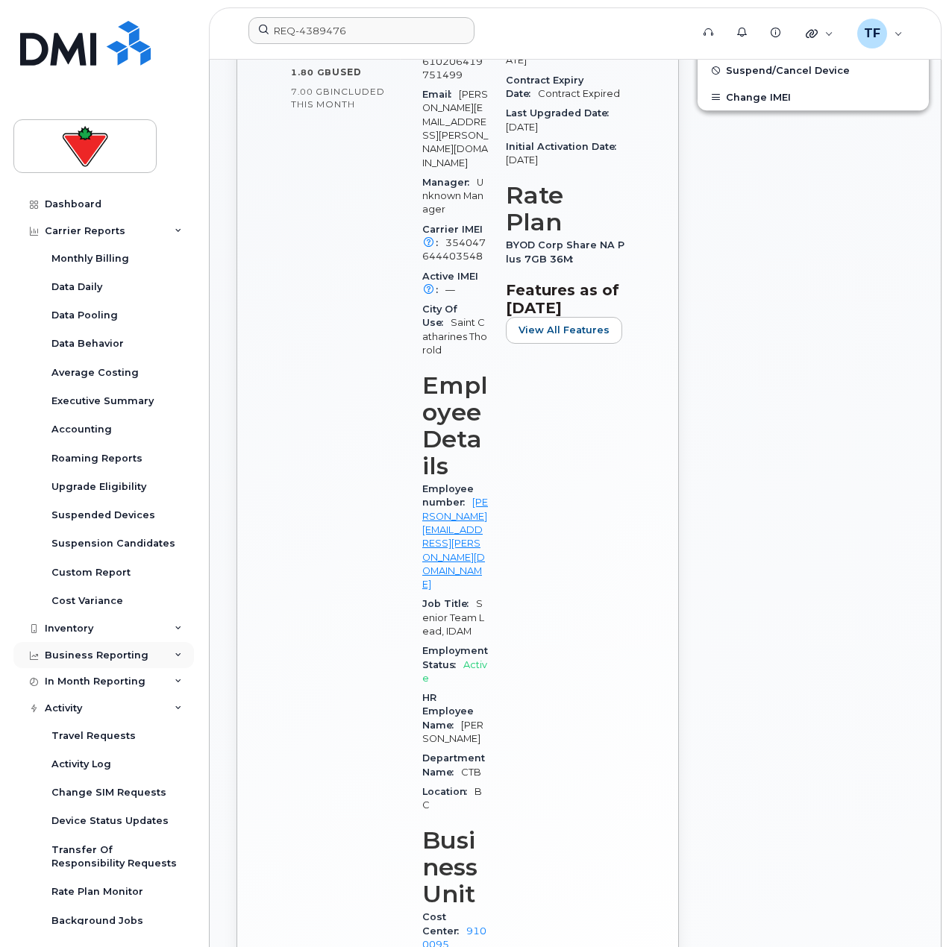
click at [120, 653] on div "Business Reporting" at bounding box center [97, 656] width 104 height 12
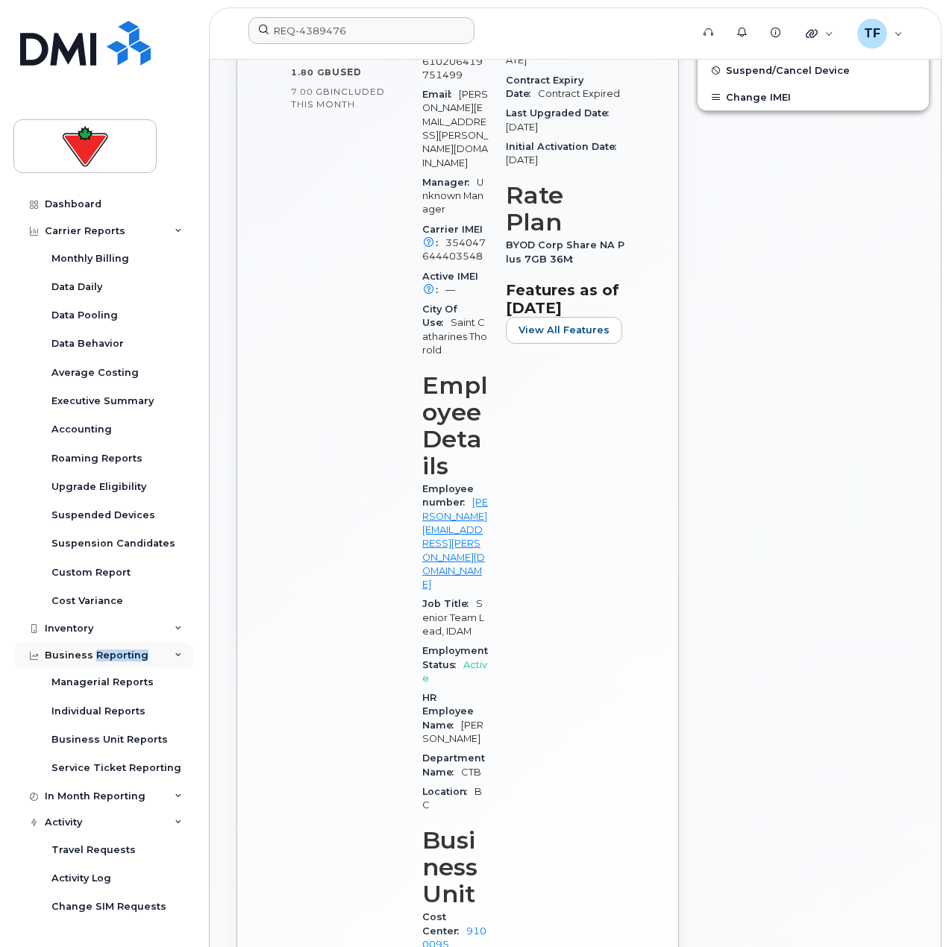
click at [120, 653] on div "Business Reporting" at bounding box center [97, 656] width 104 height 12
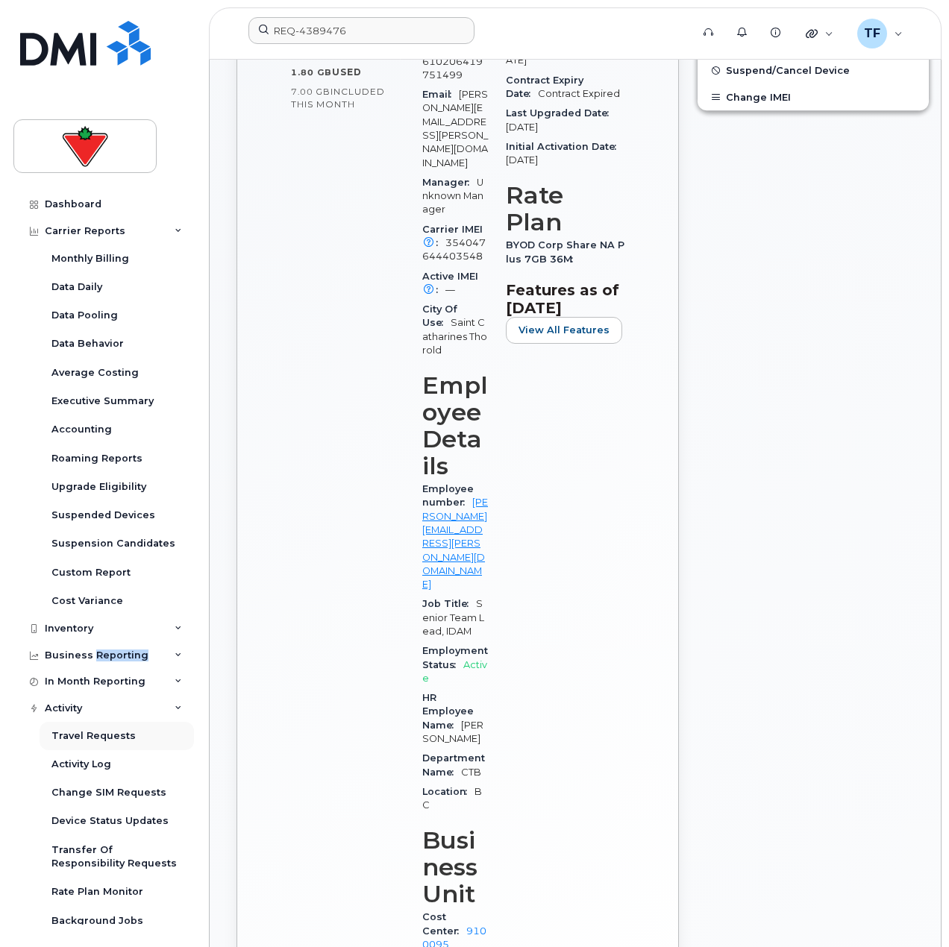
scroll to position [10, 0]
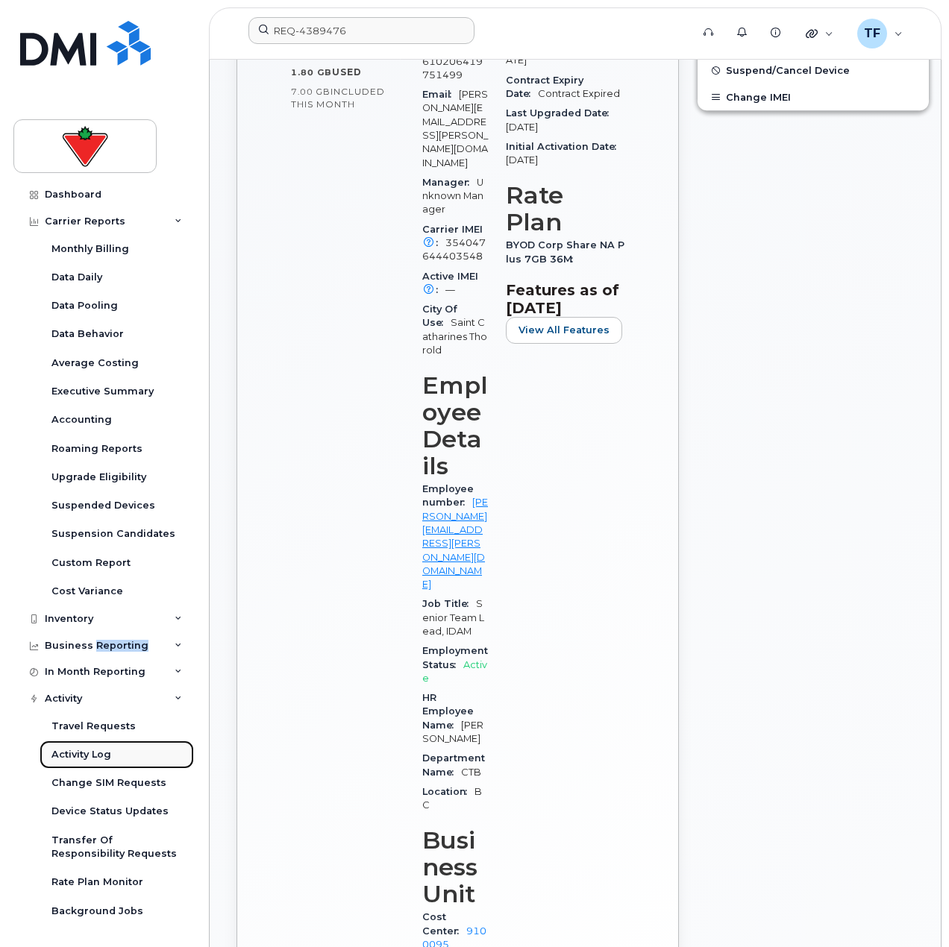
click at [82, 758] on div "Activity Log" at bounding box center [81, 754] width 60 height 13
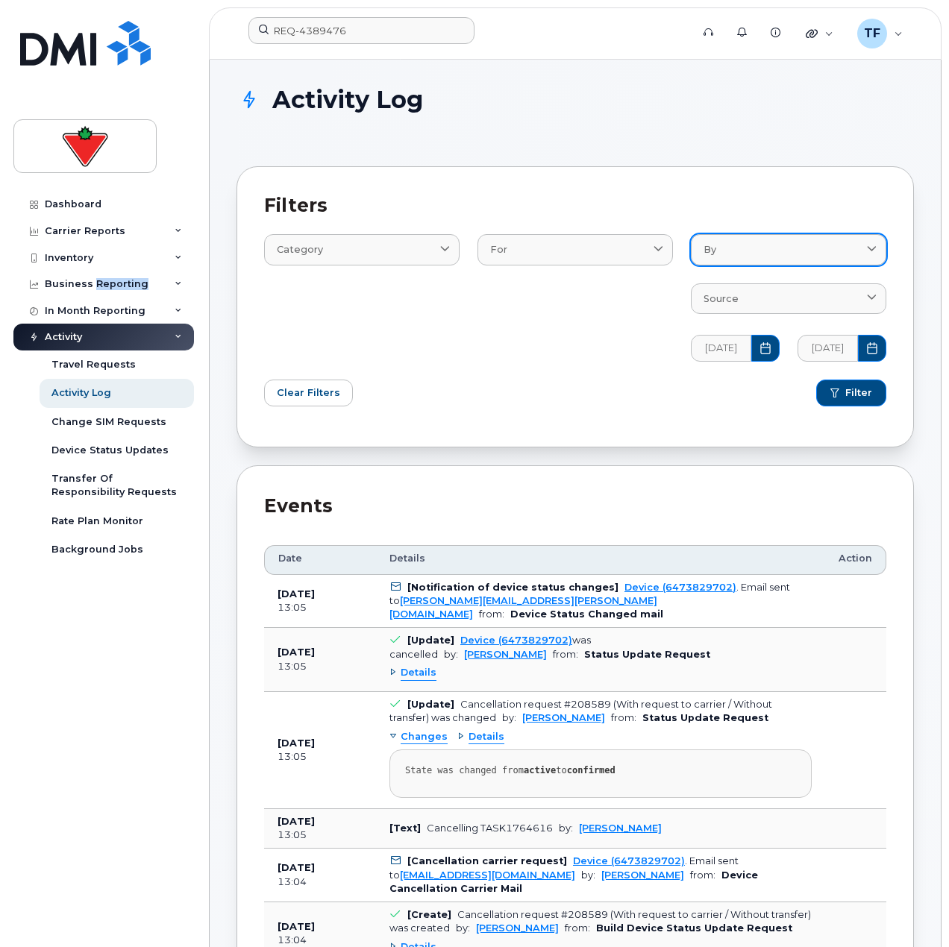
click at [738, 244] on div "By" at bounding box center [788, 249] width 170 height 14
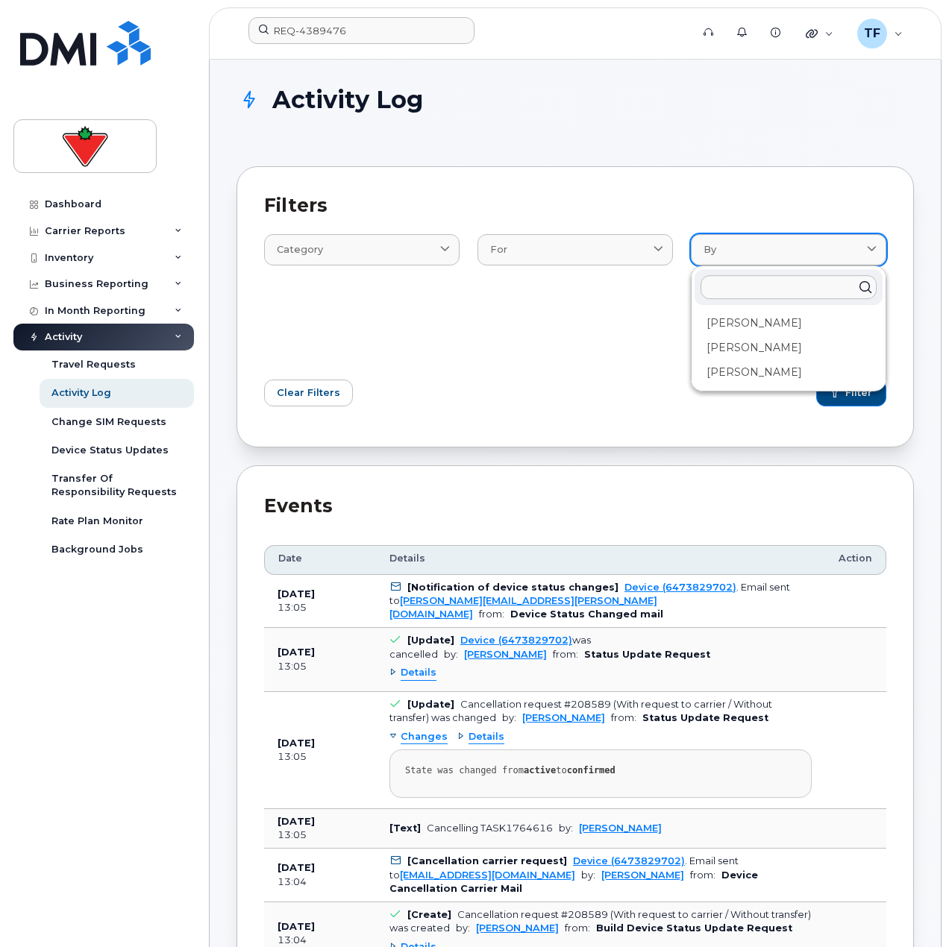
click at [723, 256] on div "By" at bounding box center [788, 249] width 170 height 14
click at [449, 376] on div "Clear Filters" at bounding box center [415, 393] width 320 height 45
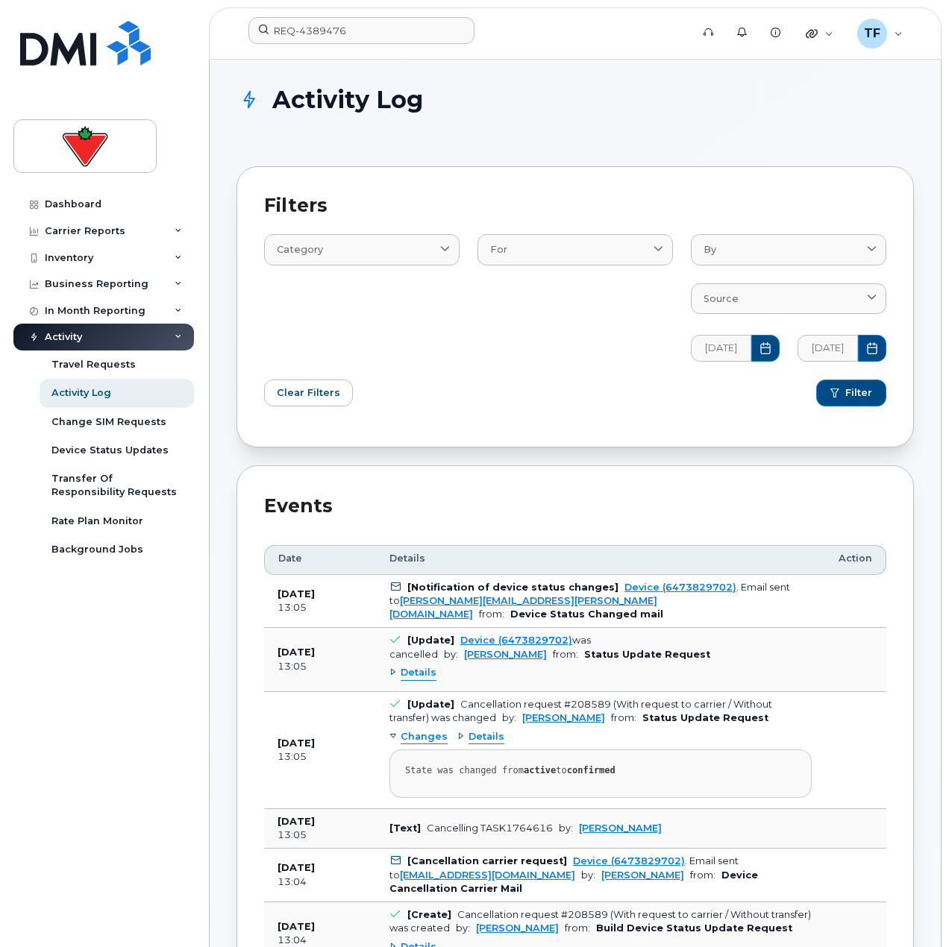
click at [547, 349] on div "For BillProcessingWorkflow Device DeviceRequests::StatusUpdateRequest User" at bounding box center [574, 288] width 213 height 163
click at [422, 260] on link "Category" at bounding box center [361, 249] width 195 height 31
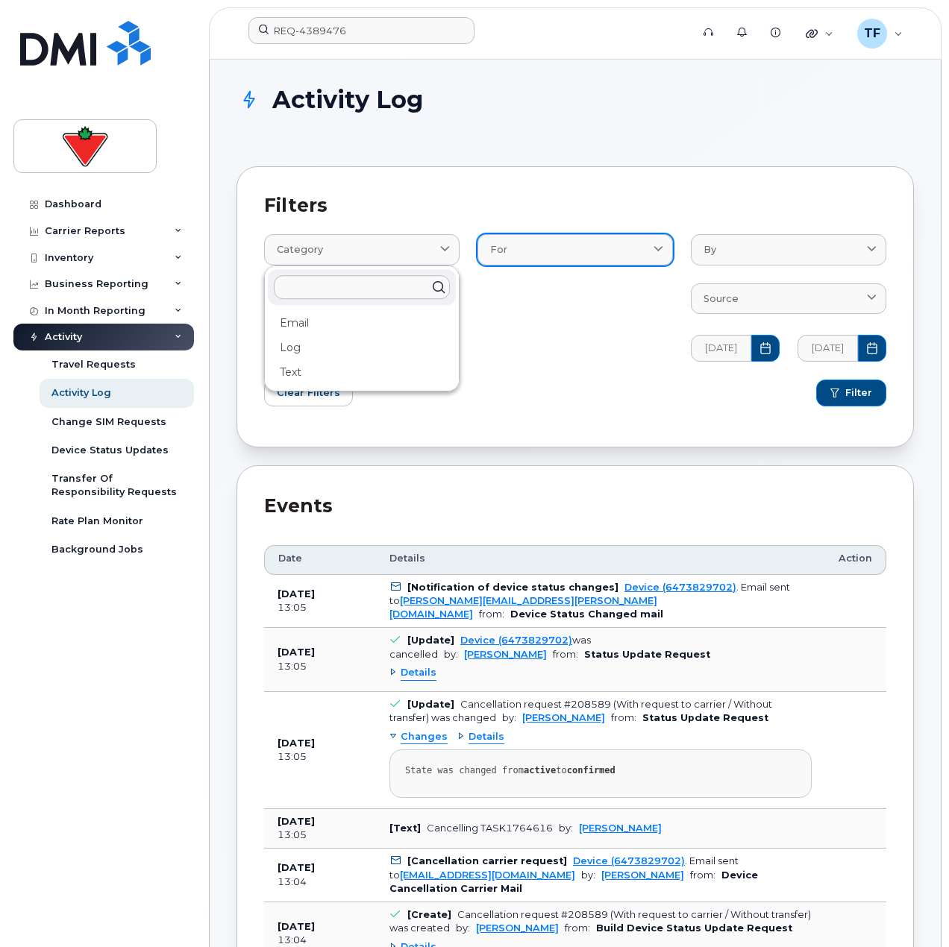
click at [527, 243] on div "For" at bounding box center [575, 249] width 170 height 14
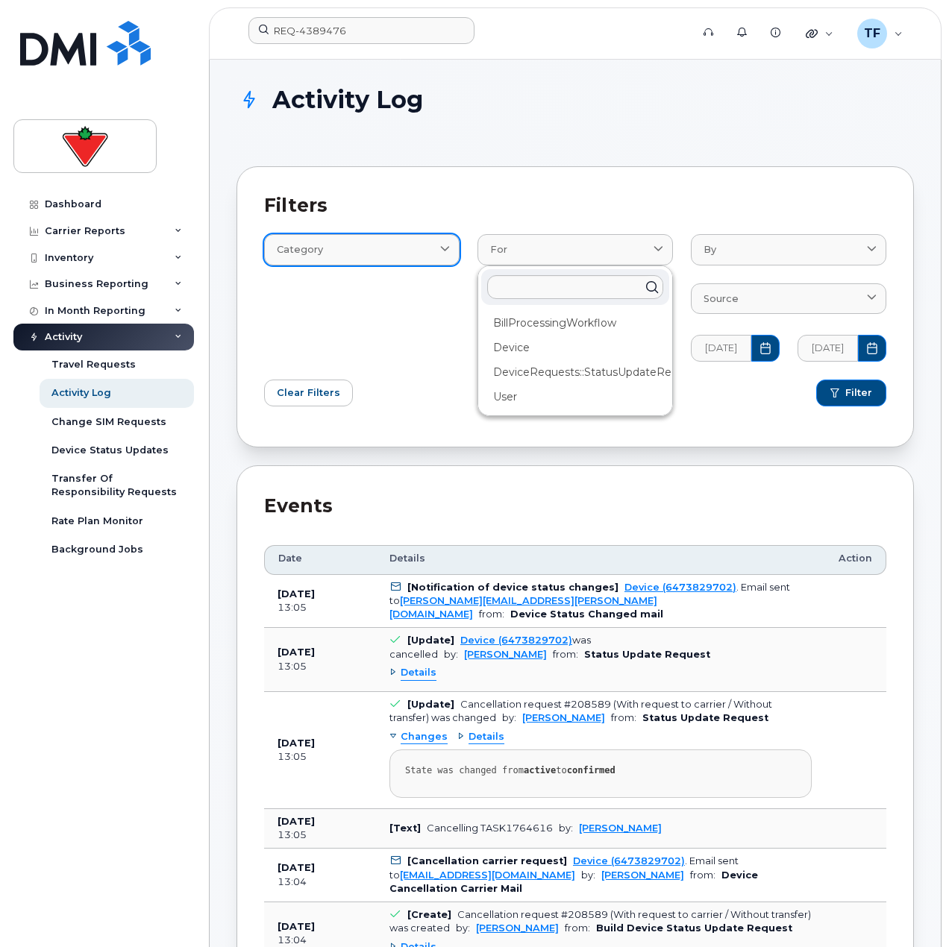
click at [371, 255] on div "Category" at bounding box center [362, 249] width 170 height 14
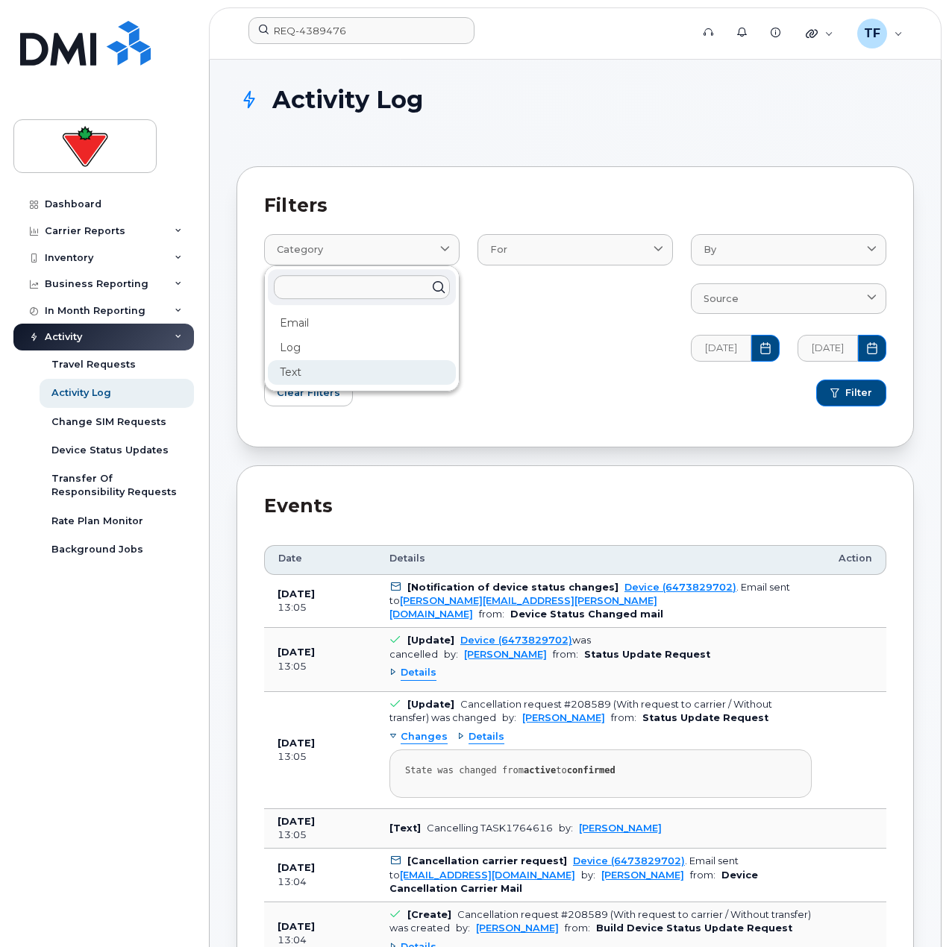
click at [334, 369] on div "Text" at bounding box center [362, 372] width 188 height 25
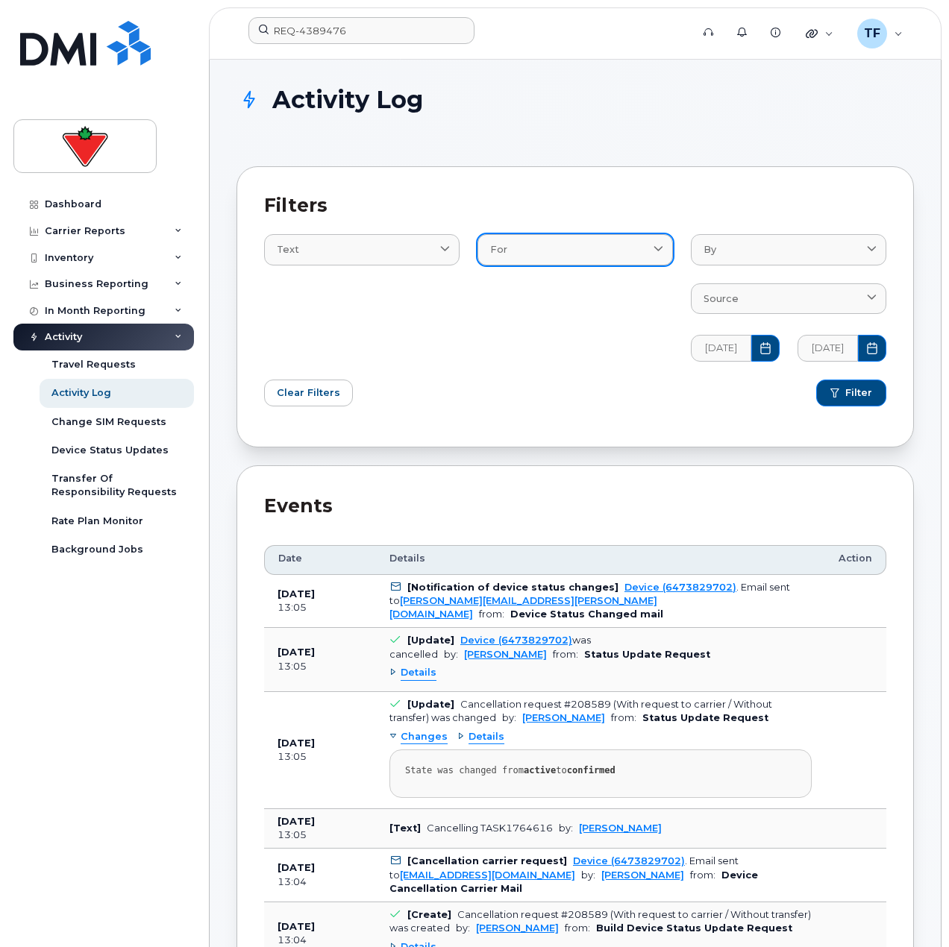
click at [570, 247] on div "For" at bounding box center [575, 249] width 170 height 14
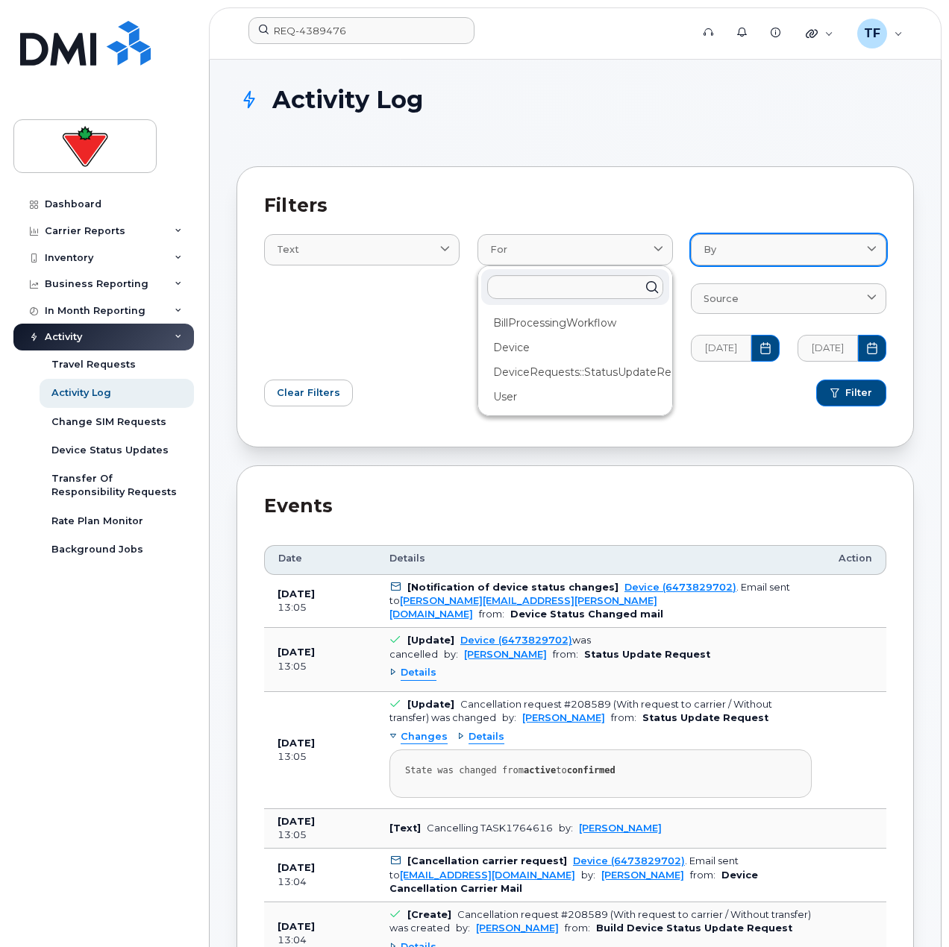
click at [757, 233] on div "By Alpesh Patel Chad Tardif Tyler Federowich Source Bell Hardware Report Build …" at bounding box center [788, 288] width 213 height 163
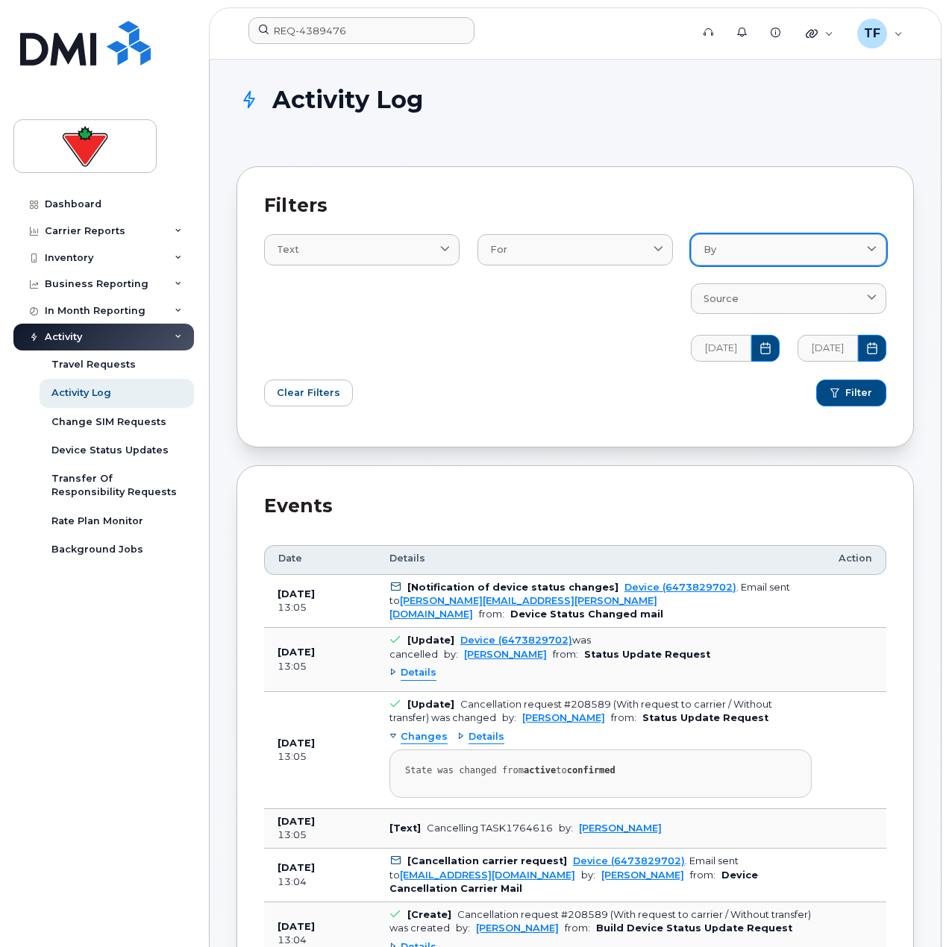
click at [751, 245] on div "By" at bounding box center [788, 249] width 170 height 14
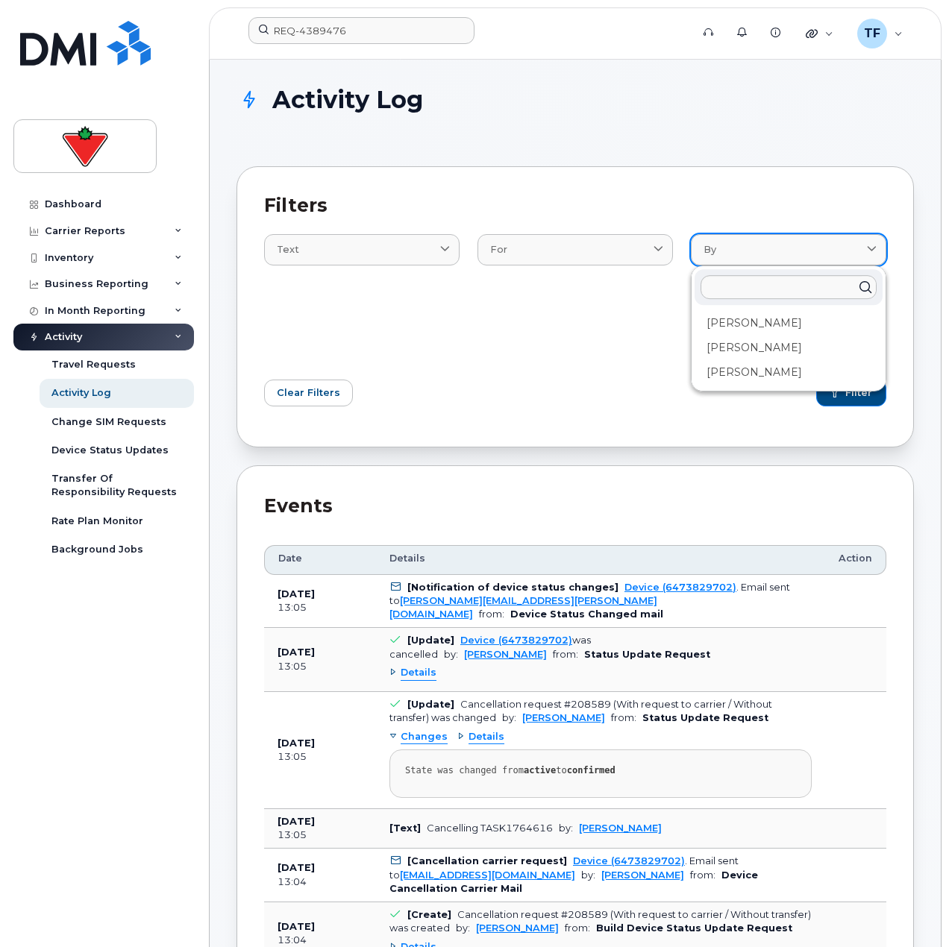
click at [751, 245] on div "By" at bounding box center [788, 249] width 170 height 14
click at [550, 309] on div "For BillProcessingWorkflow Device DeviceRequests::StatusUpdateRequest User" at bounding box center [574, 288] width 213 height 163
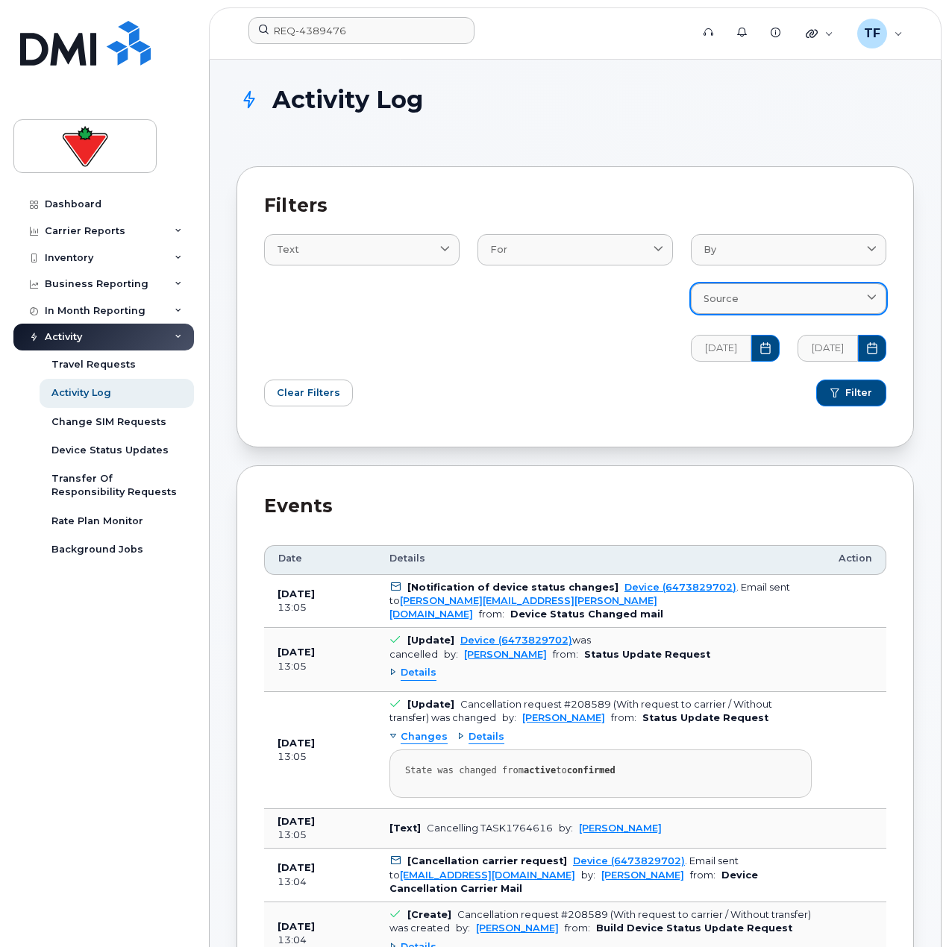
click at [726, 301] on span "Source" at bounding box center [720, 299] width 35 height 14
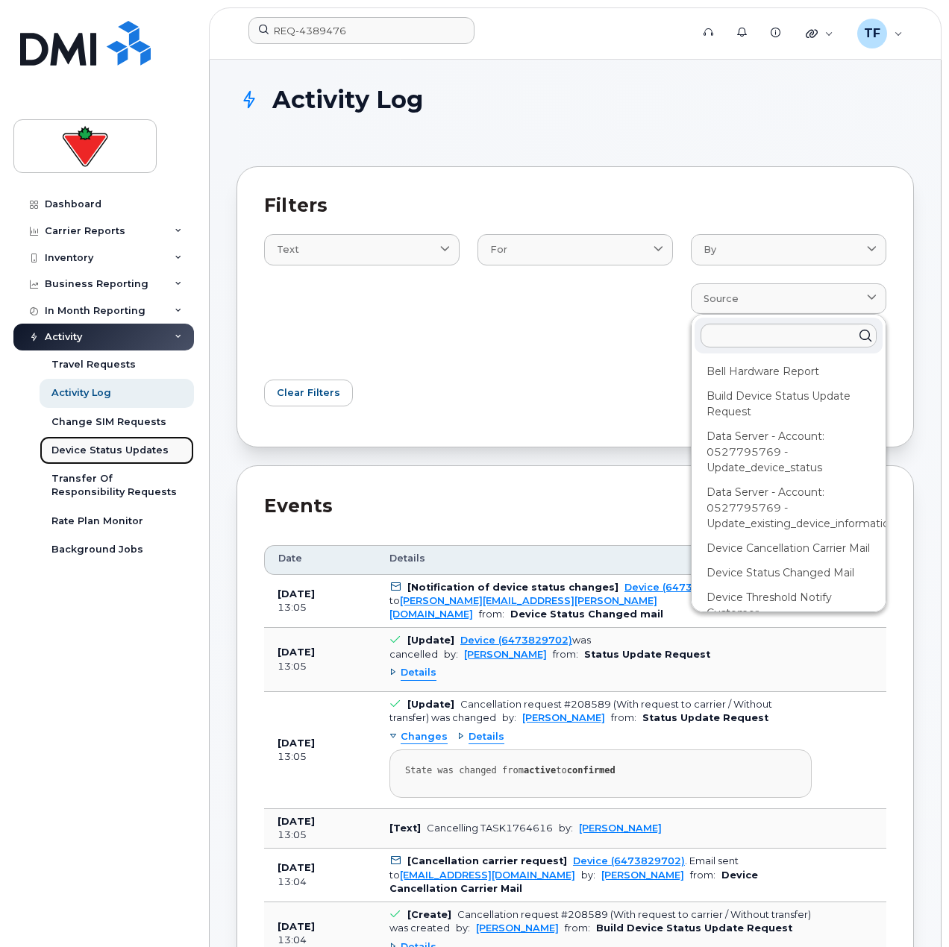
click at [114, 456] on div "Device Status Updates" at bounding box center [109, 450] width 117 height 13
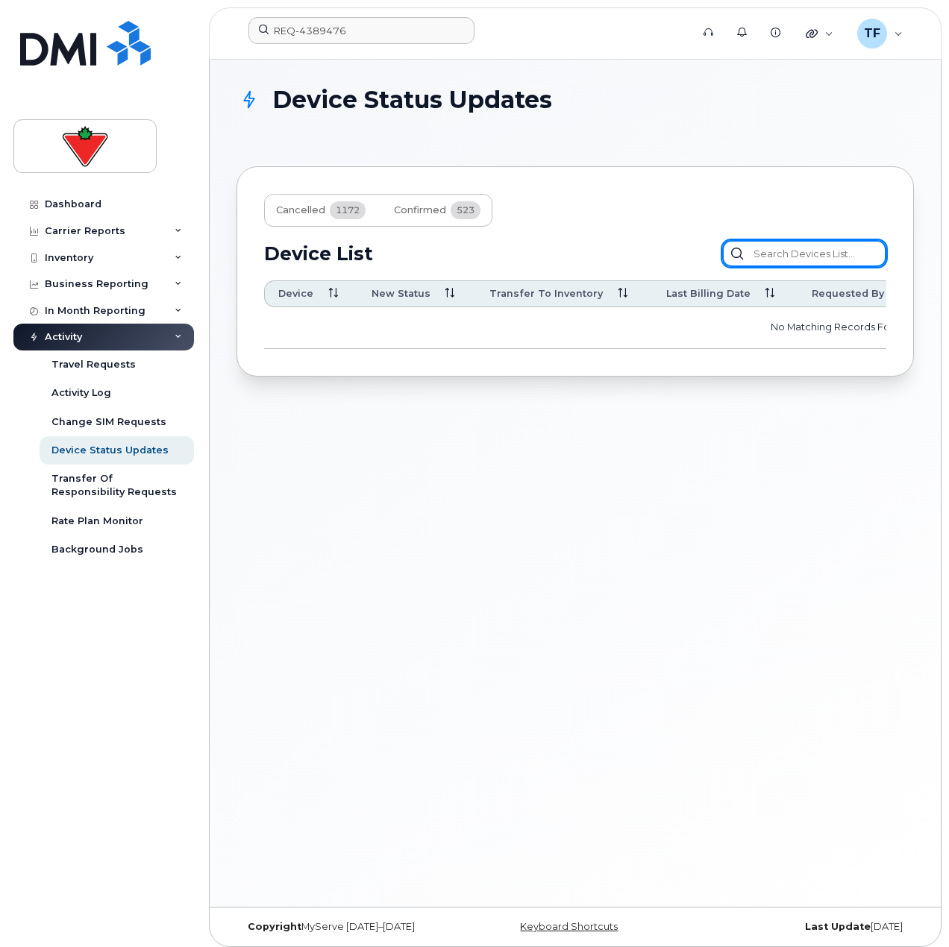
click at [788, 250] on input "text" at bounding box center [804, 253] width 164 height 27
paste input "REQ-4389476"
type input "REQ-4389476"
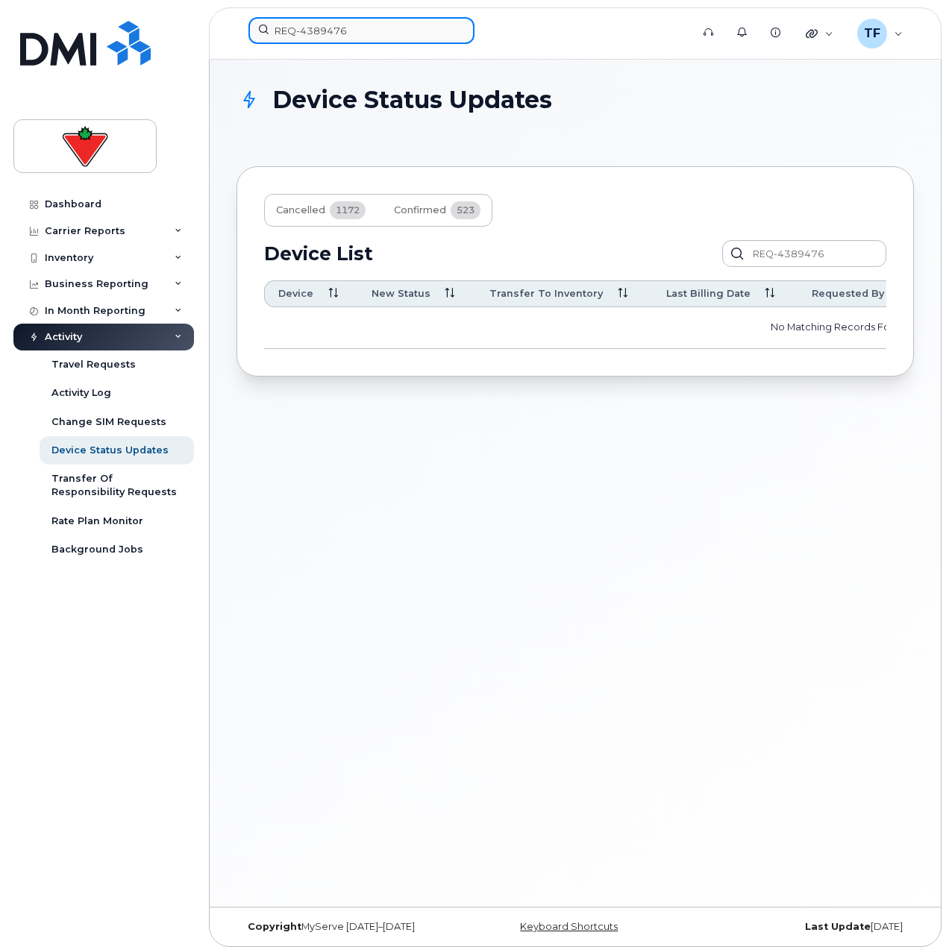
click at [340, 32] on input "REQ-4389476" at bounding box center [361, 30] width 226 height 27
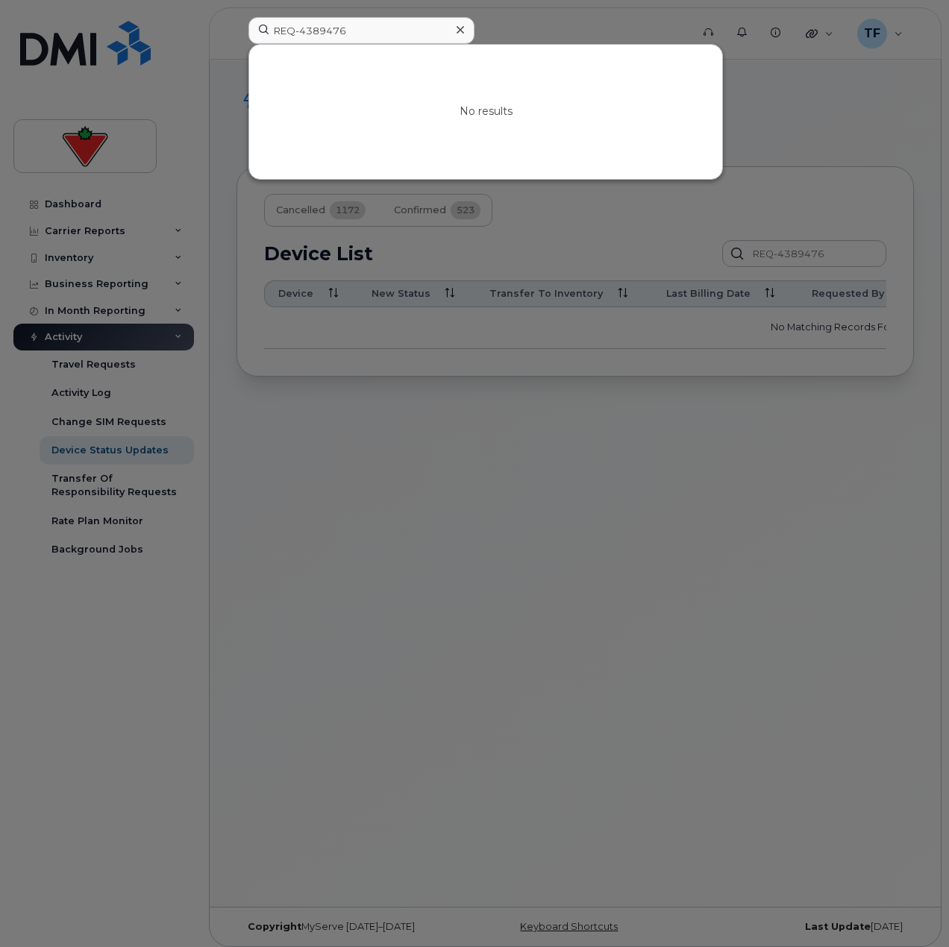
click at [310, 415] on div at bounding box center [474, 473] width 949 height 947
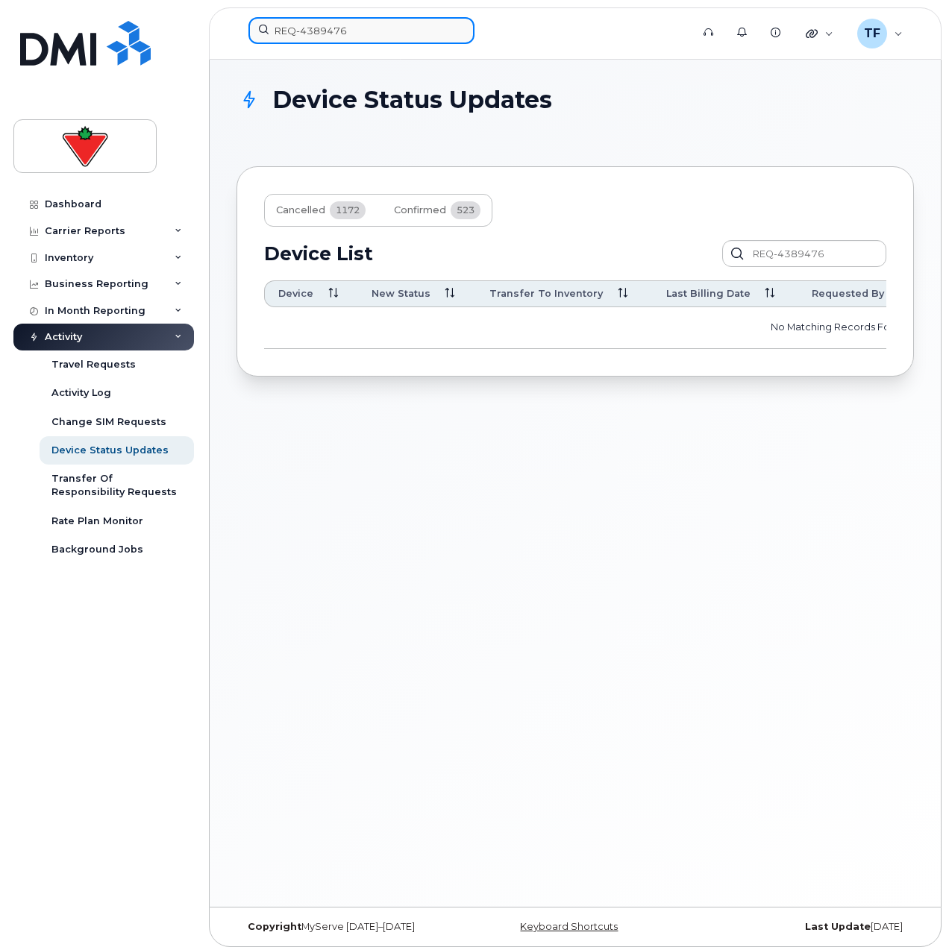
click at [340, 37] on input "REQ-4389476" at bounding box center [361, 30] width 226 height 27
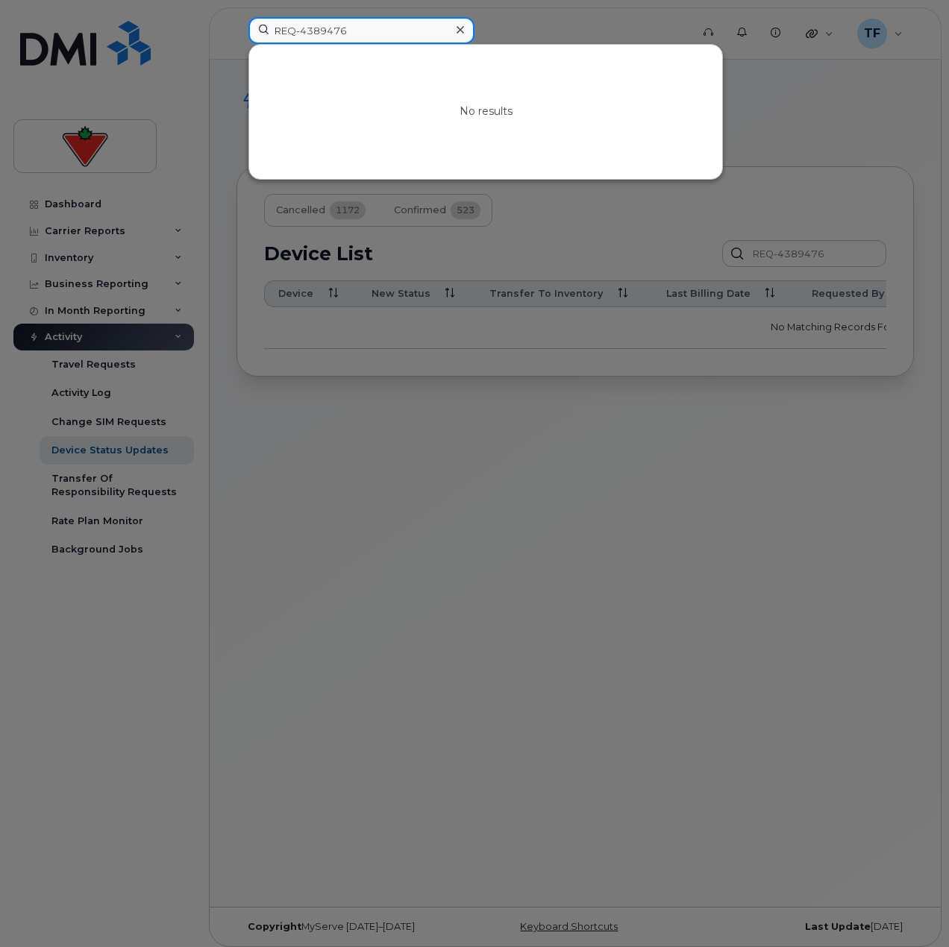
paste input "Darryl Milroy"
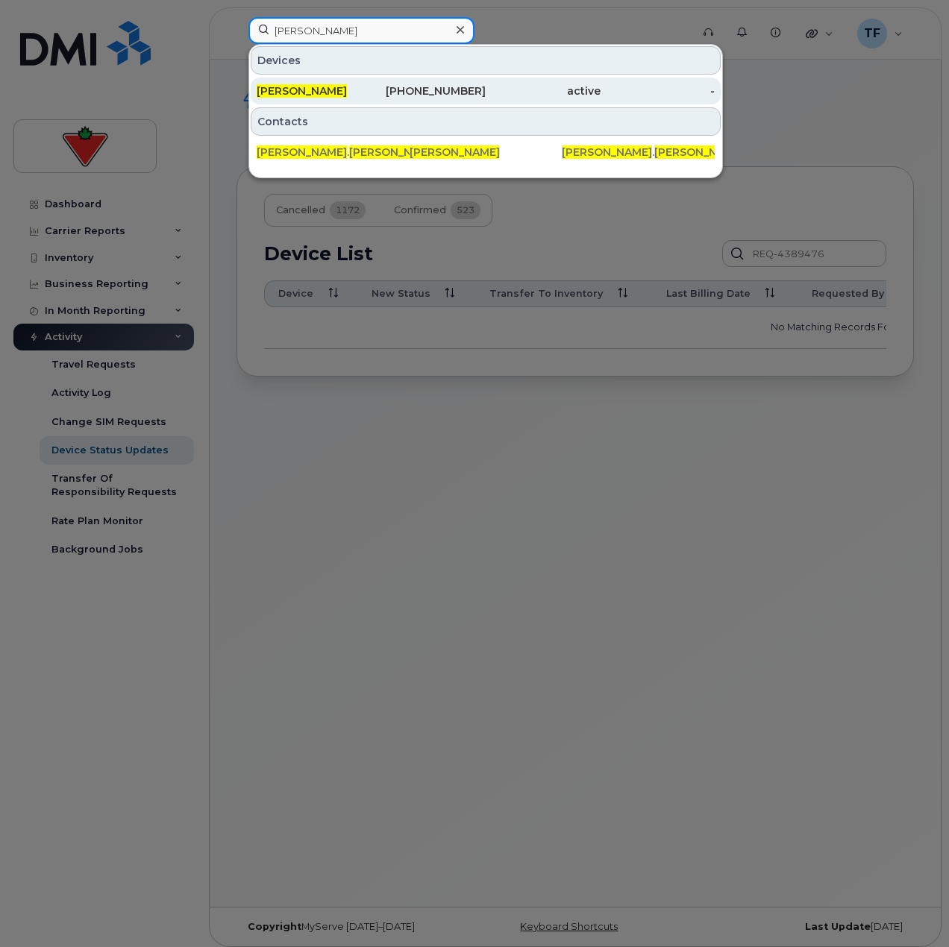
type input "Darryl Milroy"
click at [435, 101] on div "416-709-9622" at bounding box center [428, 91] width 115 height 27
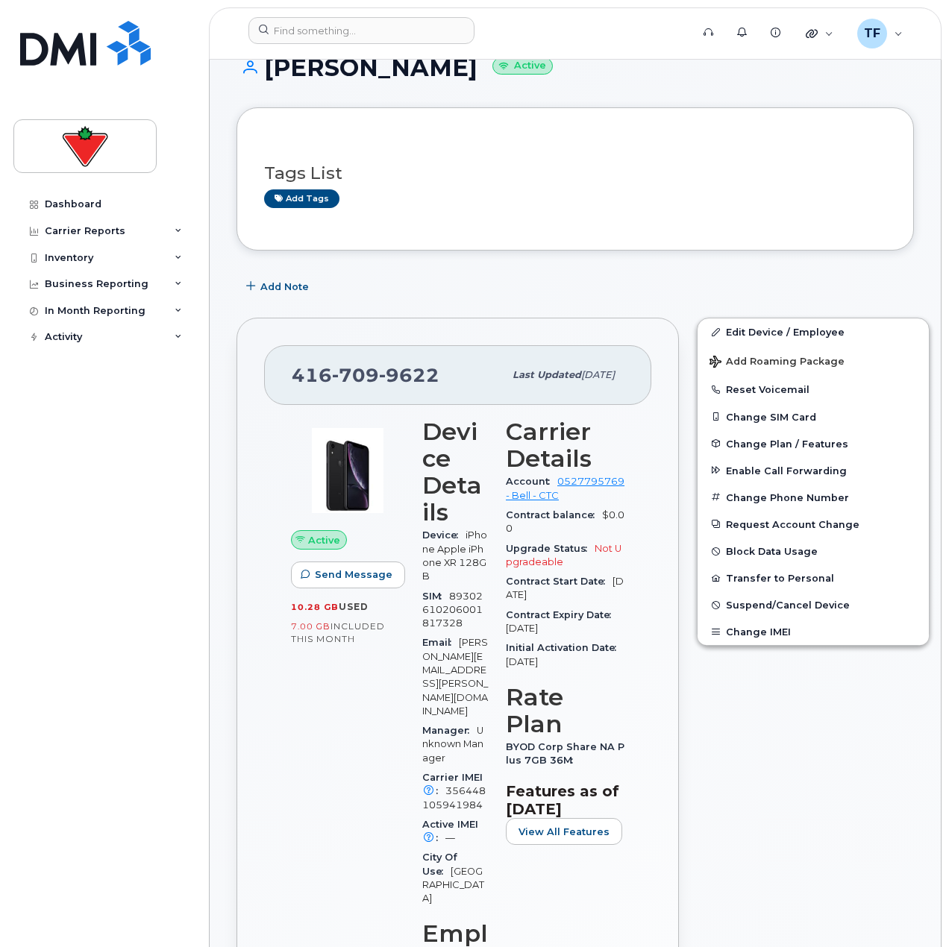
scroll to position [149, 0]
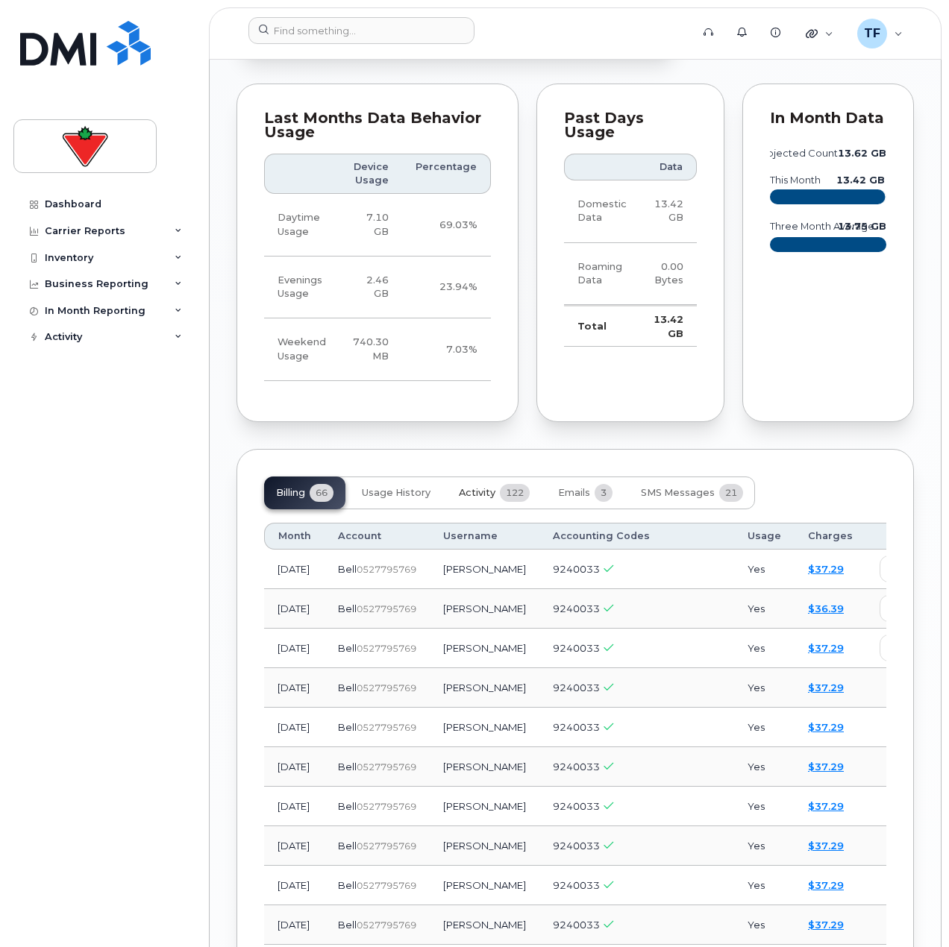
click at [497, 477] on button "Activity 122" at bounding box center [494, 493] width 95 height 33
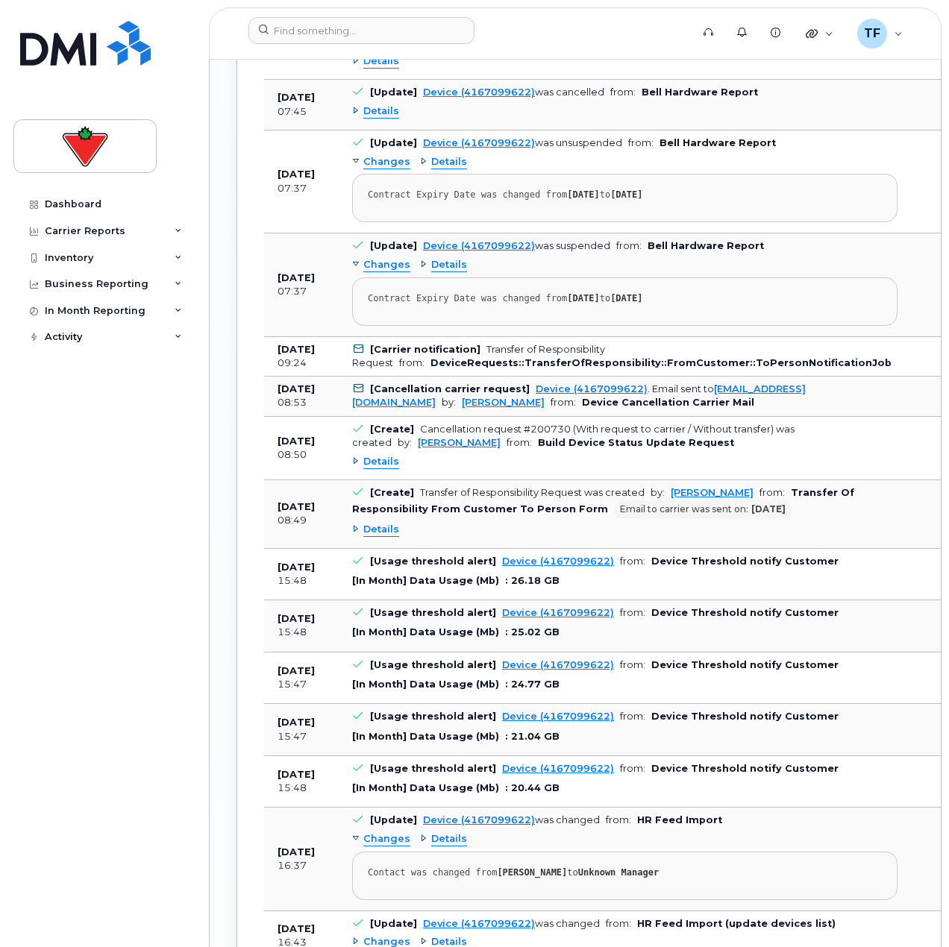
scroll to position [2387, 0]
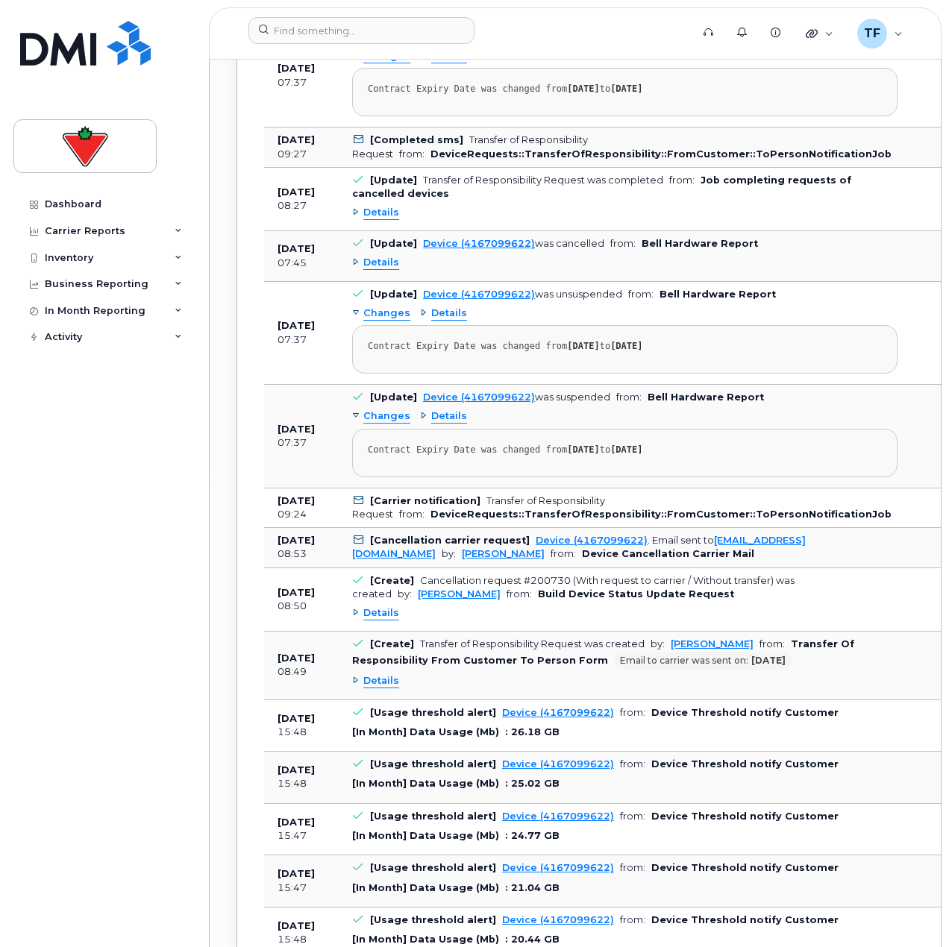
click at [429, 409] on div "Details" at bounding box center [443, 416] width 47 height 14
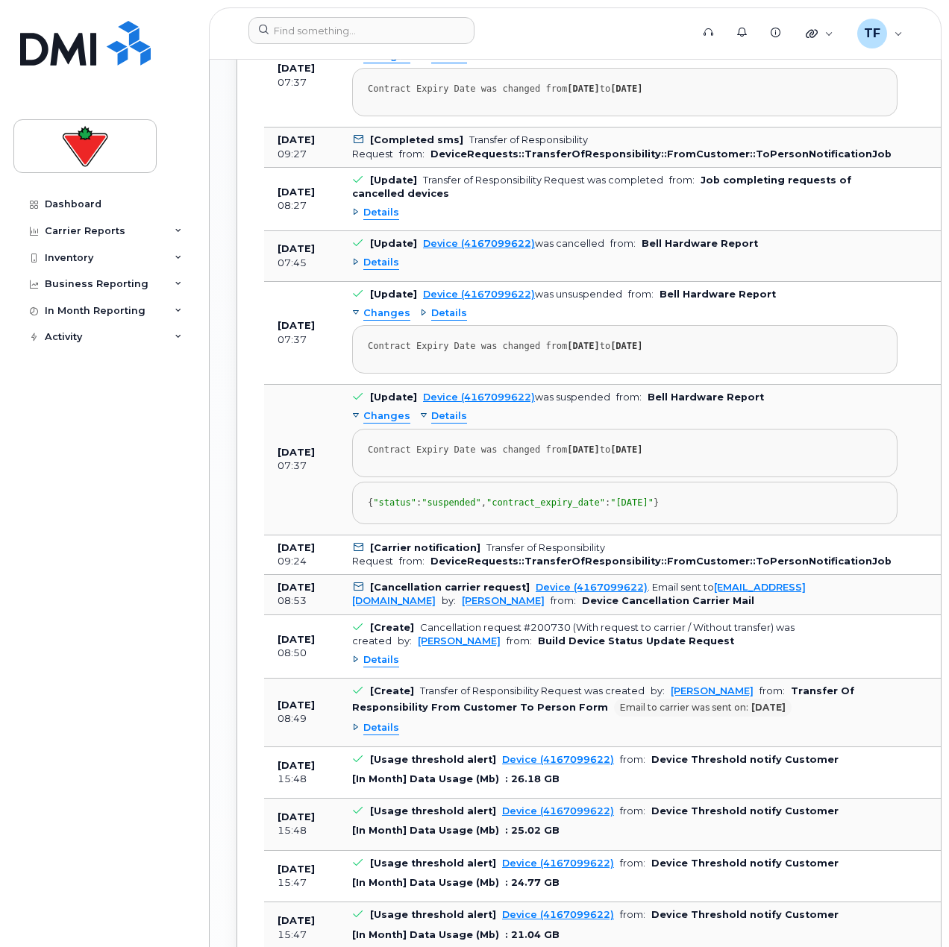
click at [666, 595] on b "Device Cancellation Carrier Mail" at bounding box center [668, 600] width 172 height 11
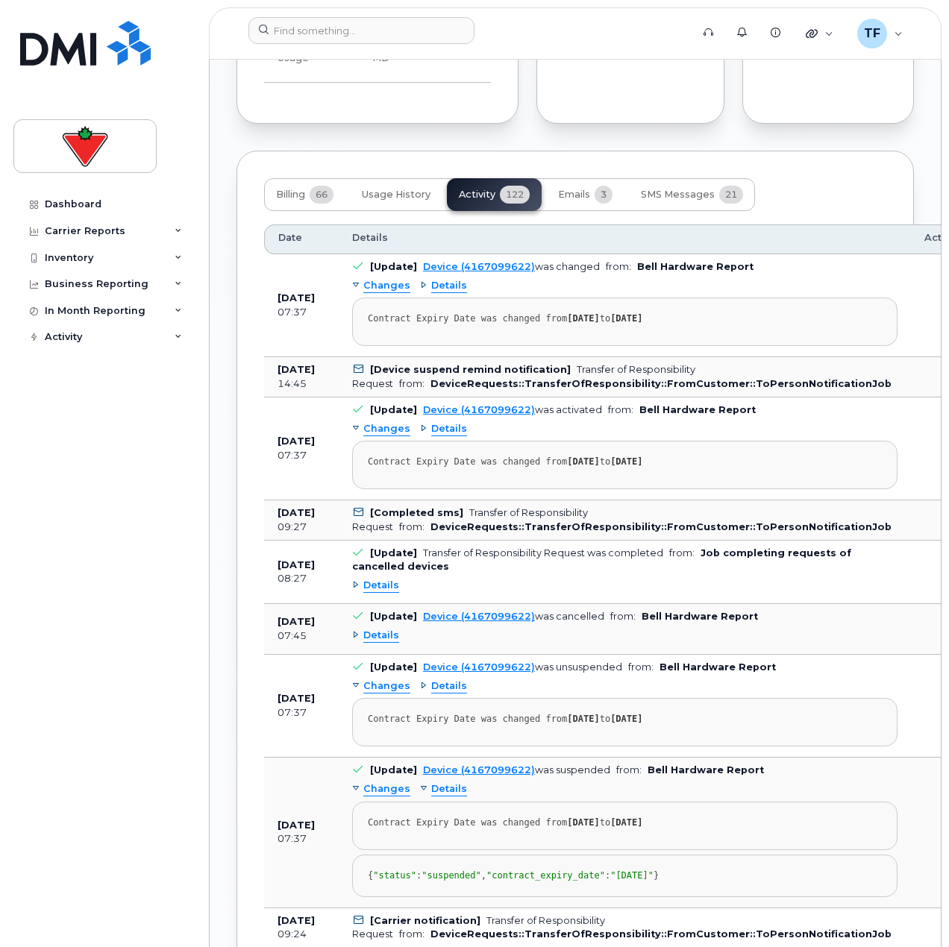
scroll to position [1715, 0]
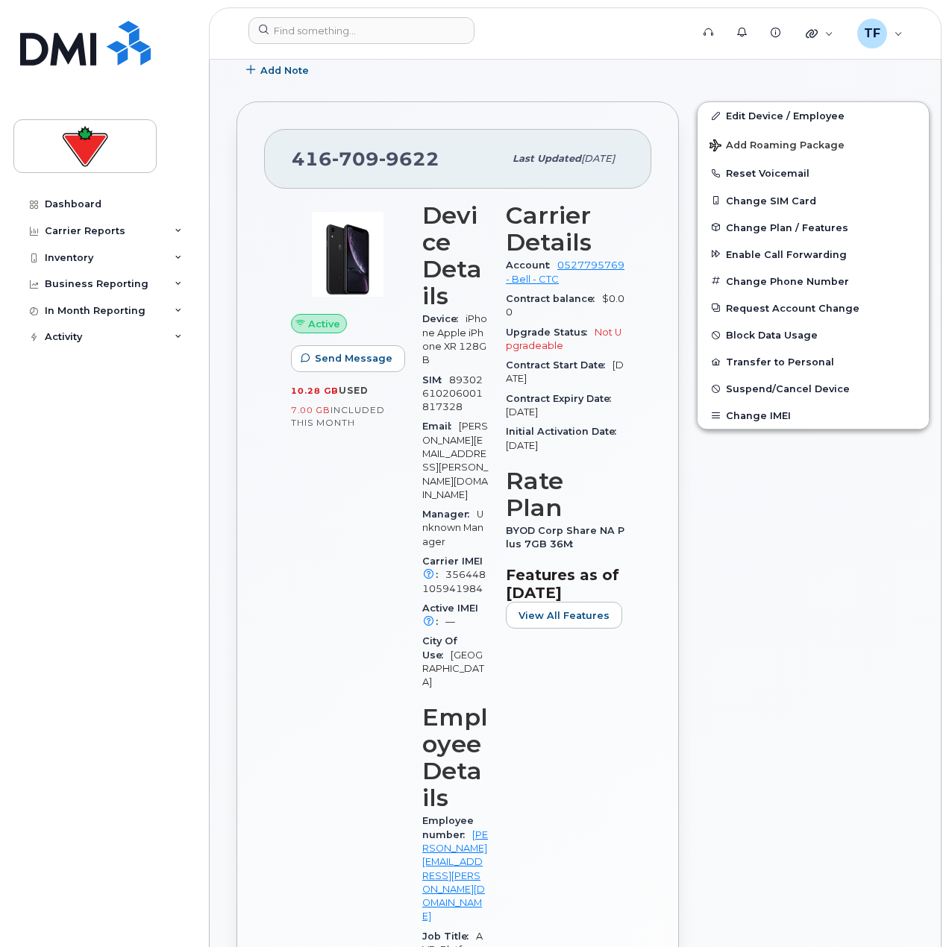
scroll to position [298, 0]
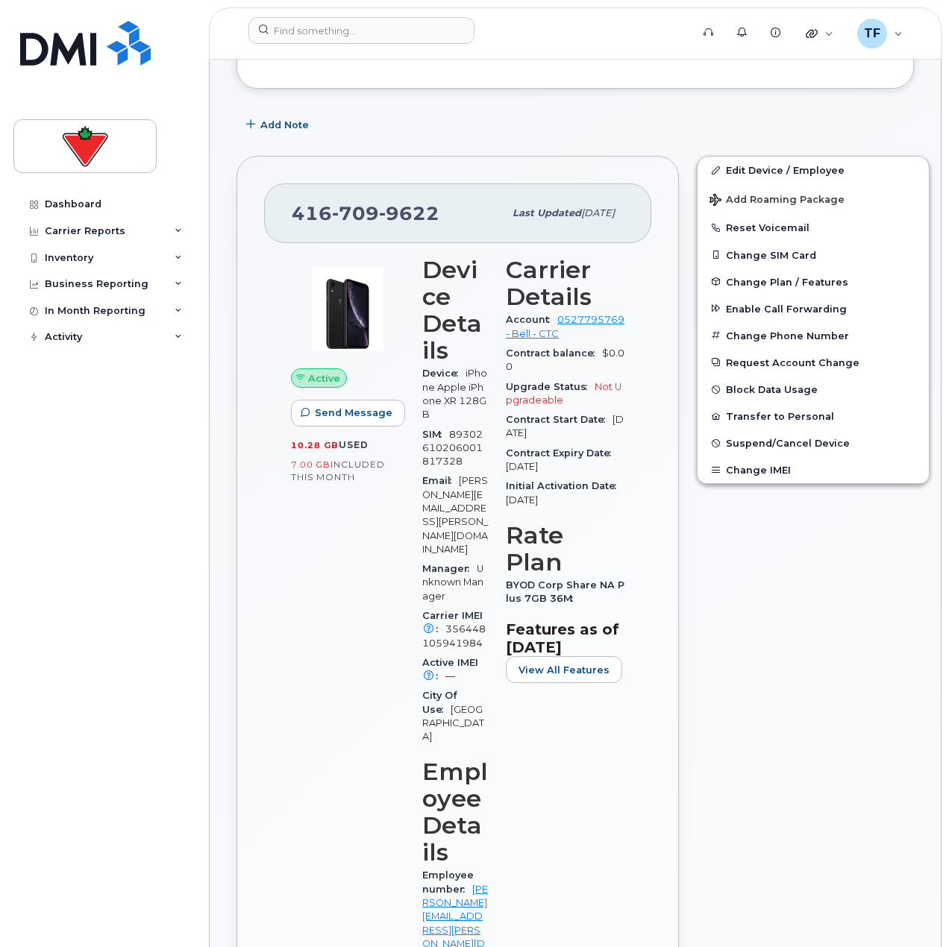
click at [838, 573] on div "Edit Device / Employee Add Roaming Package Reset Voicemail Change SIM Card Chan…" at bounding box center [813, 815] width 251 height 1336
click at [80, 333] on div "Activity" at bounding box center [63, 337] width 37 height 12
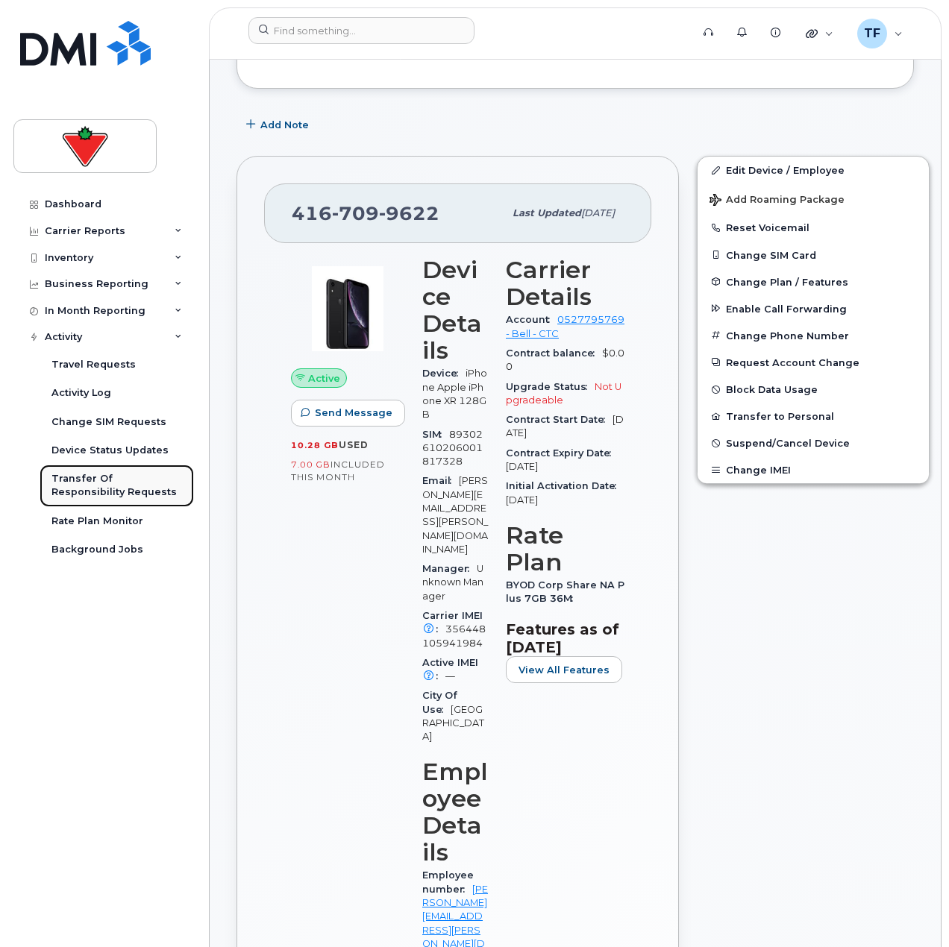
click at [112, 477] on div "Transfer Of Responsibility Requests" at bounding box center [116, 486] width 131 height 28
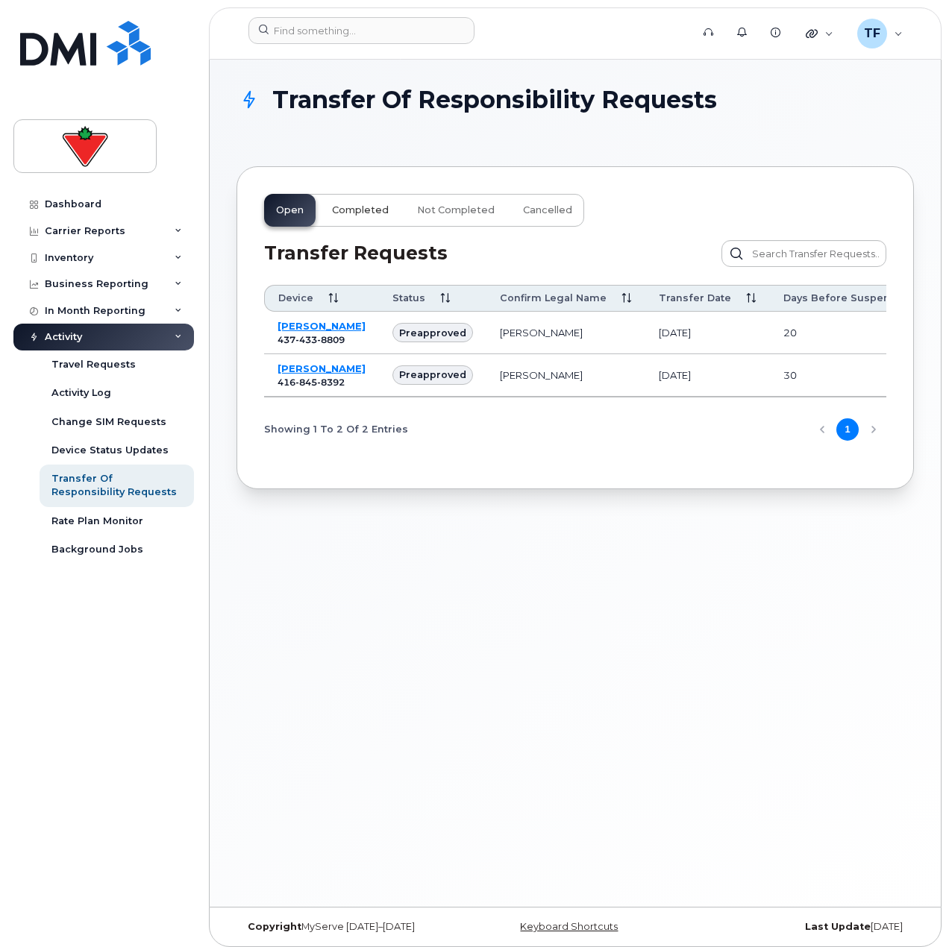
click at [351, 200] on button "Completed" at bounding box center [360, 210] width 81 height 33
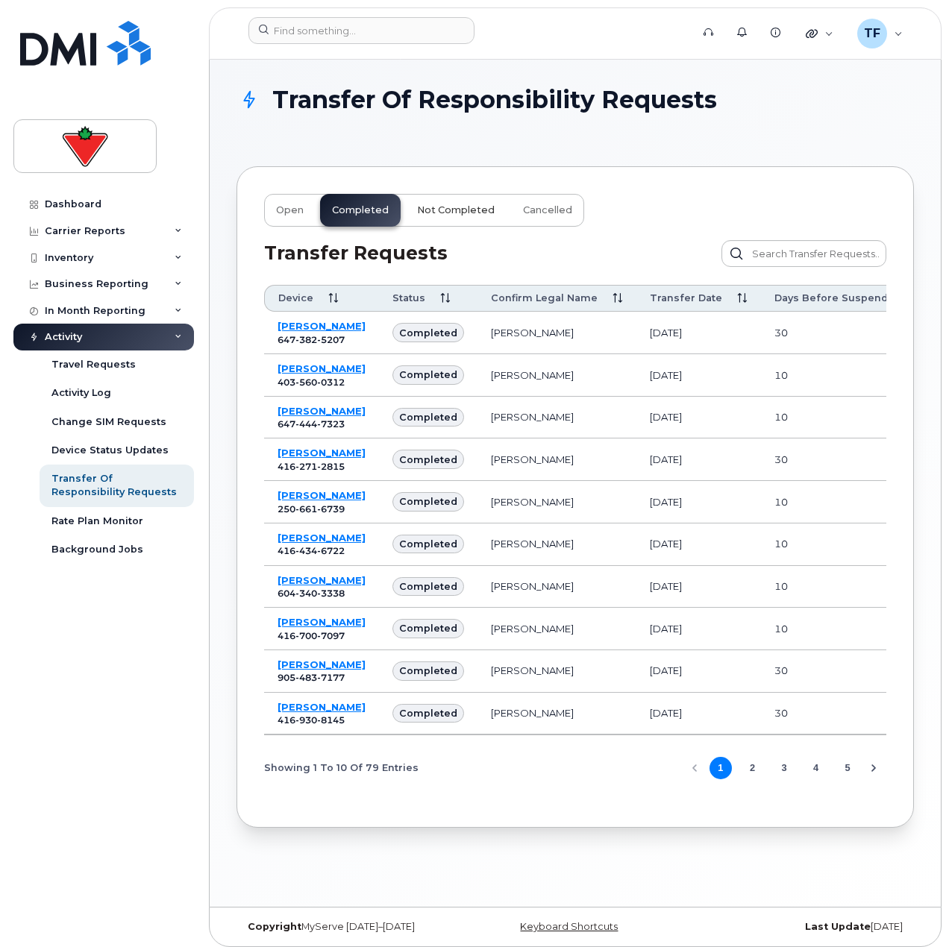
click at [426, 213] on span "Not Completed" at bounding box center [456, 210] width 78 height 12
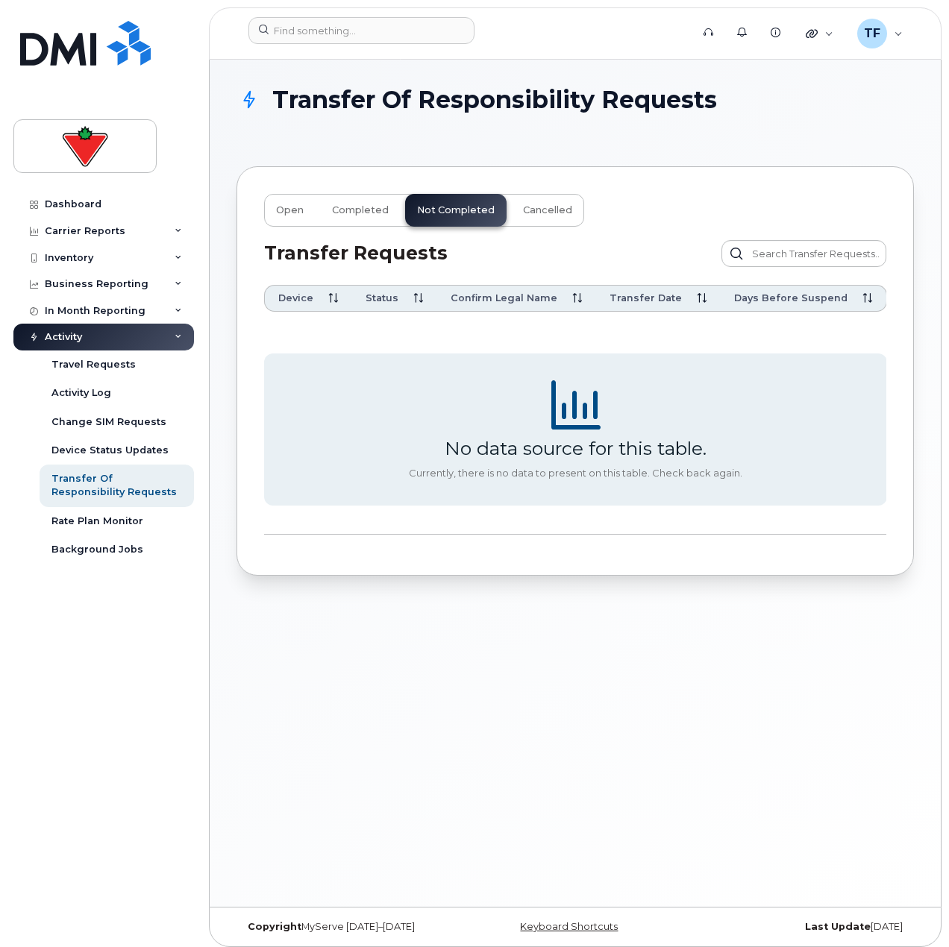
click at [500, 202] on div "Open Completed Not Completed Cancelled" at bounding box center [424, 210] width 320 height 33
click at [512, 203] on button "Cancelled" at bounding box center [547, 210] width 73 height 33
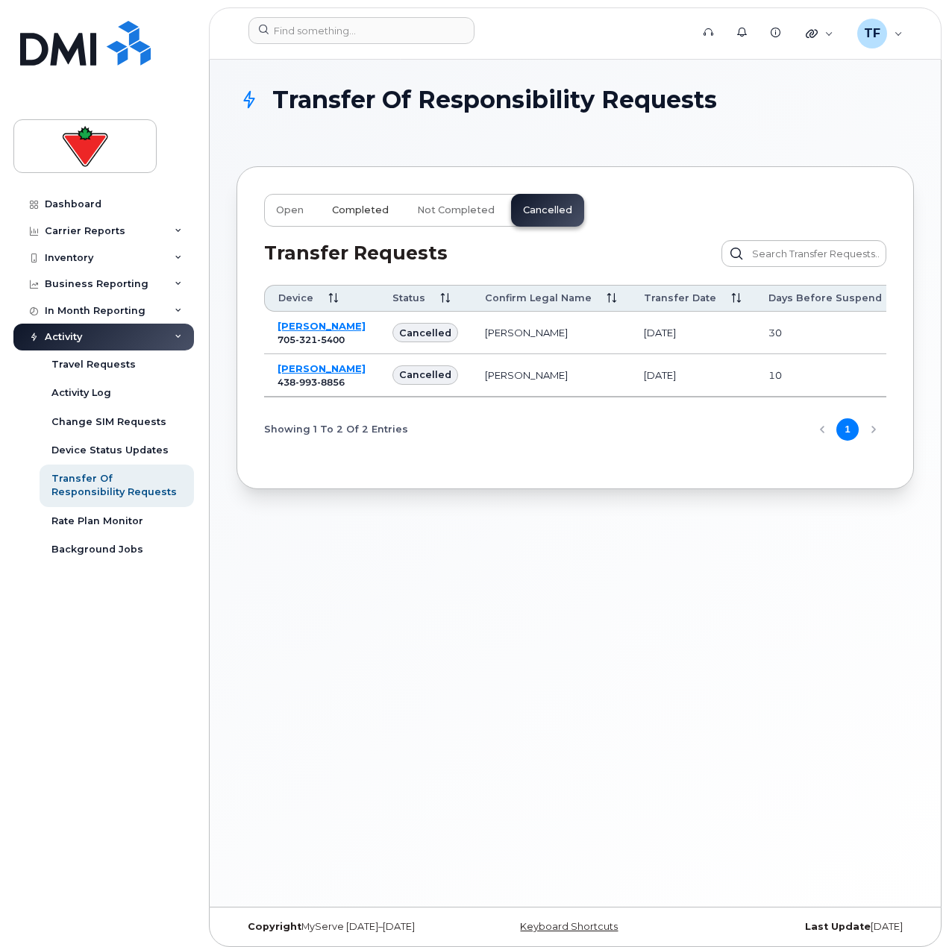
click at [371, 216] on span "Completed" at bounding box center [360, 210] width 57 height 12
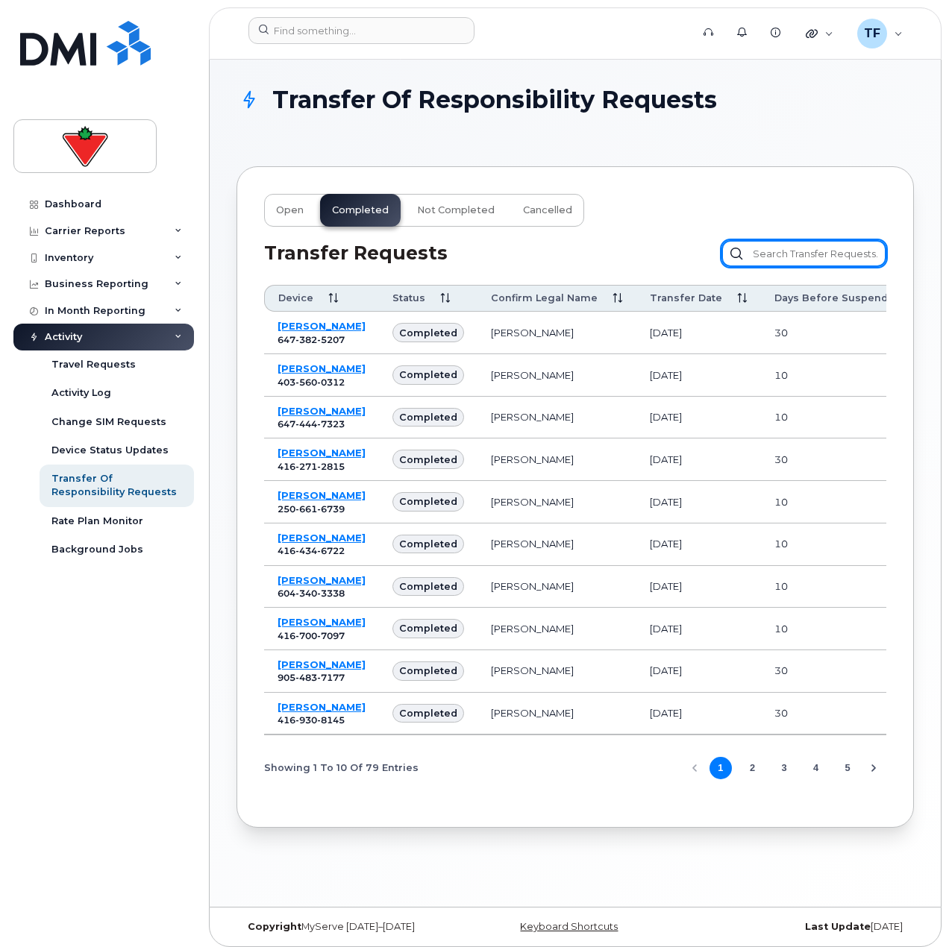
drag, startPoint x: 737, startPoint y: 245, endPoint x: 758, endPoint y: 248, distance: 21.2
click at [740, 245] on input "text" at bounding box center [803, 253] width 165 height 27
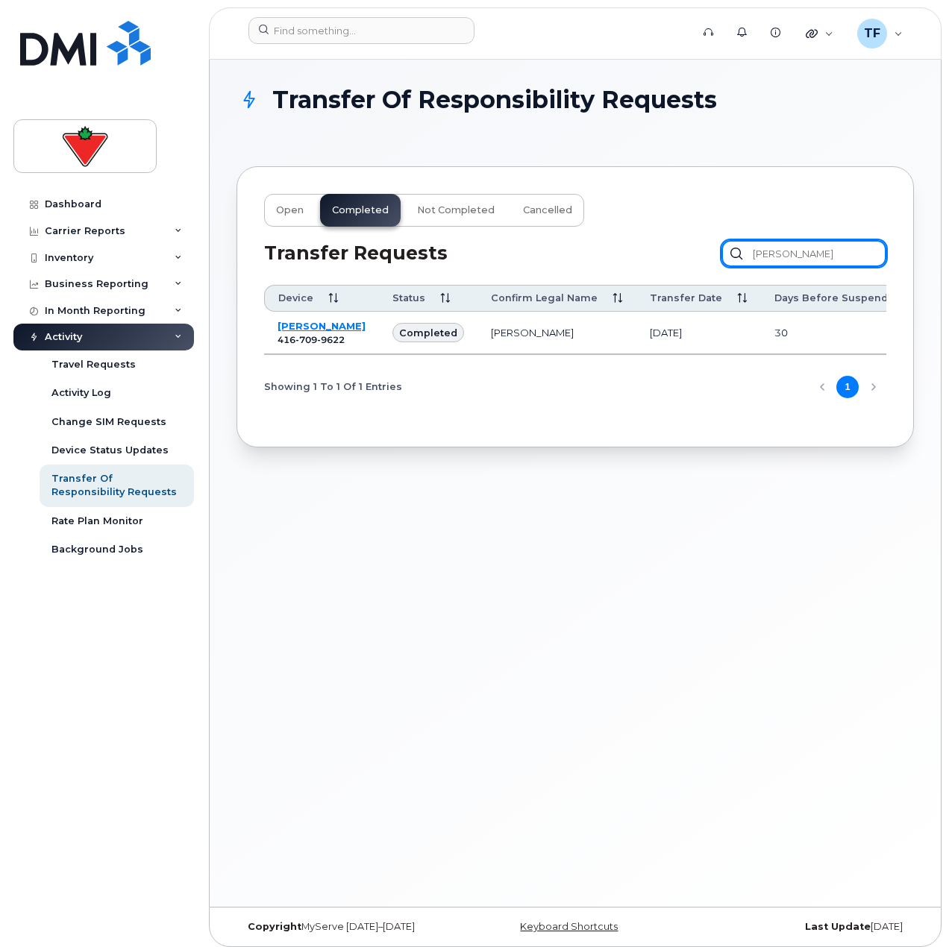
type input "darr"
click at [300, 329] on link "Darryl Milroy" at bounding box center [321, 326] width 88 height 12
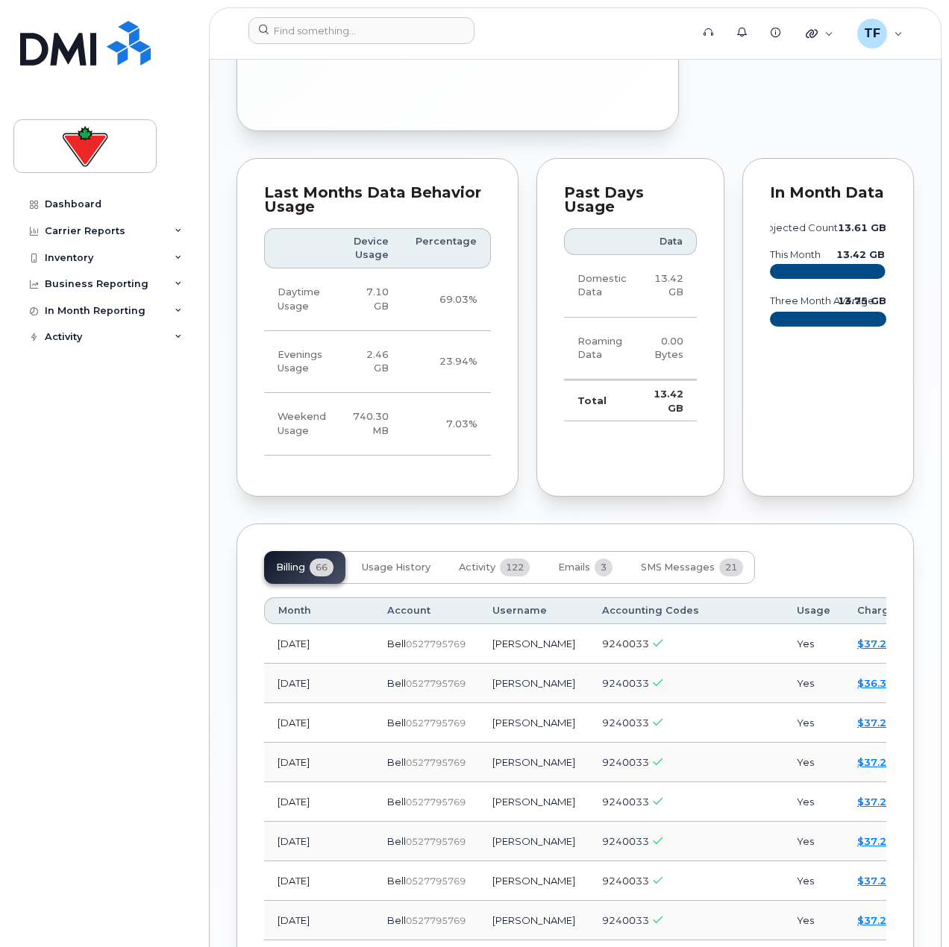
scroll to position [1044, 0]
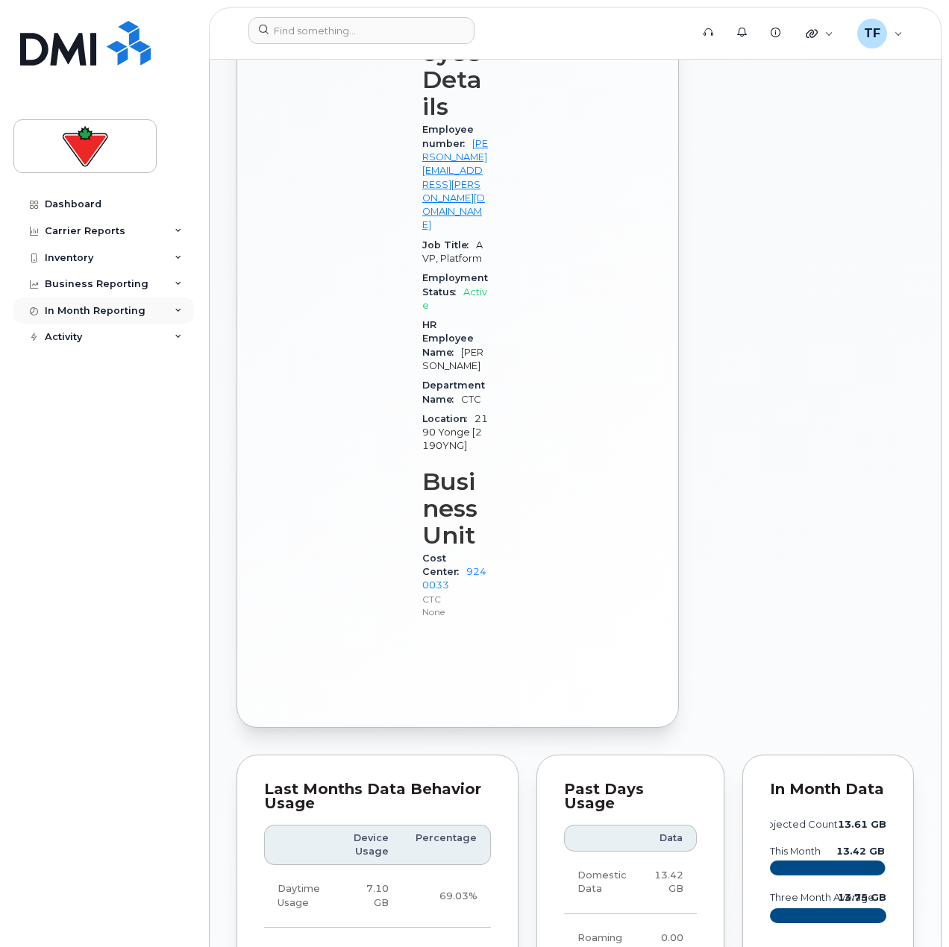
click at [143, 316] on div "In Month Reporting" at bounding box center [103, 311] width 180 height 27
click at [143, 318] on div "In Month Reporting" at bounding box center [103, 311] width 180 height 27
click at [135, 245] on div "Inventory" at bounding box center [103, 258] width 180 height 27
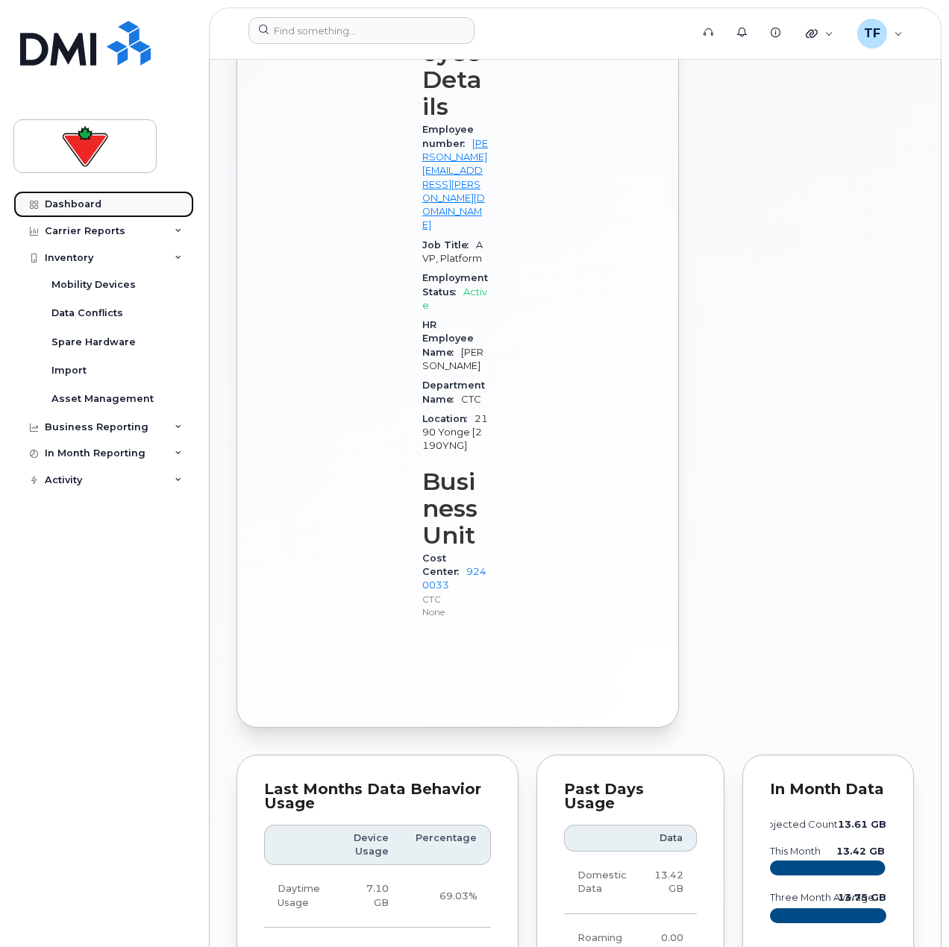
click at [98, 204] on div "Dashboard" at bounding box center [73, 204] width 57 height 12
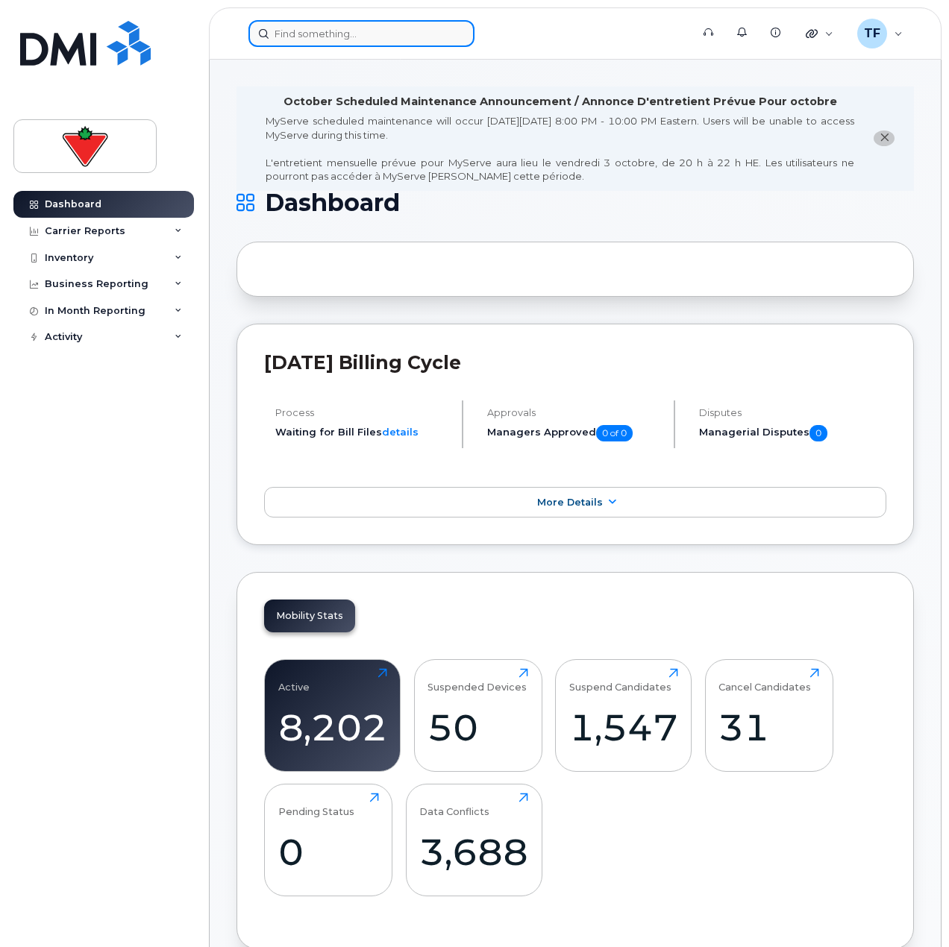
drag, startPoint x: 343, startPoint y: 22, endPoint x: 339, endPoint y: 31, distance: 10.0
click at [339, 30] on input at bounding box center [361, 33] width 226 height 27
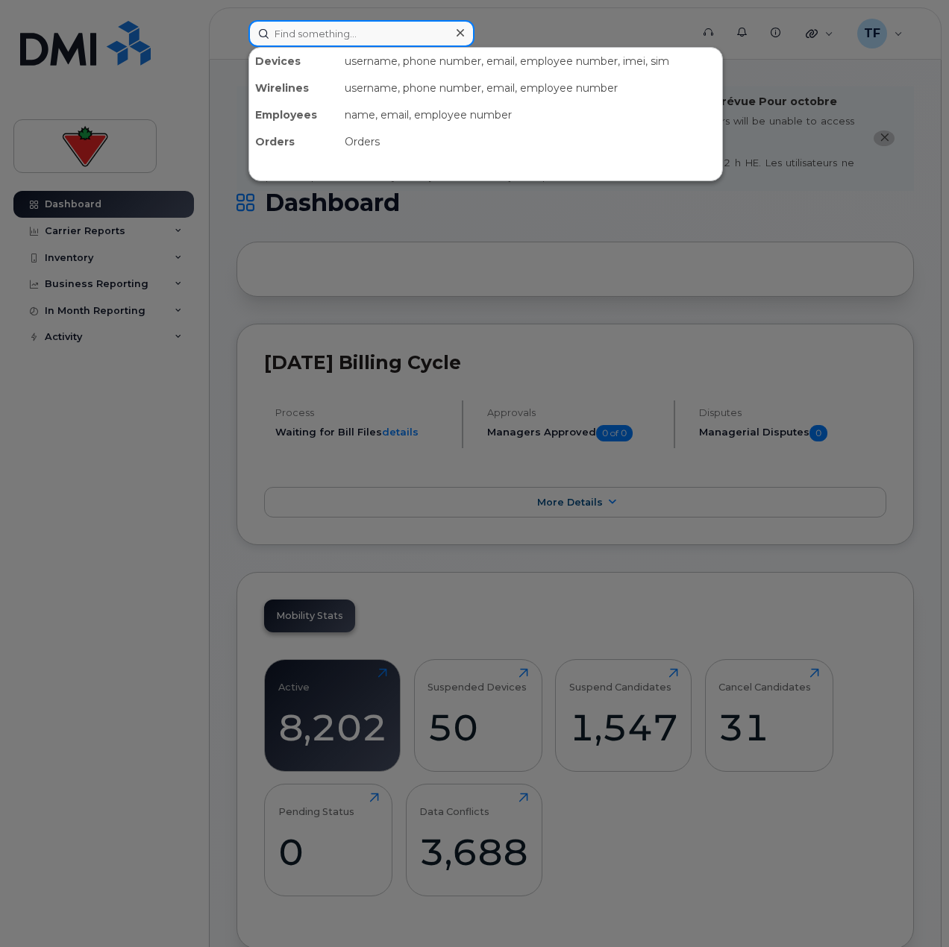
paste input "[PERSON_NAME]"
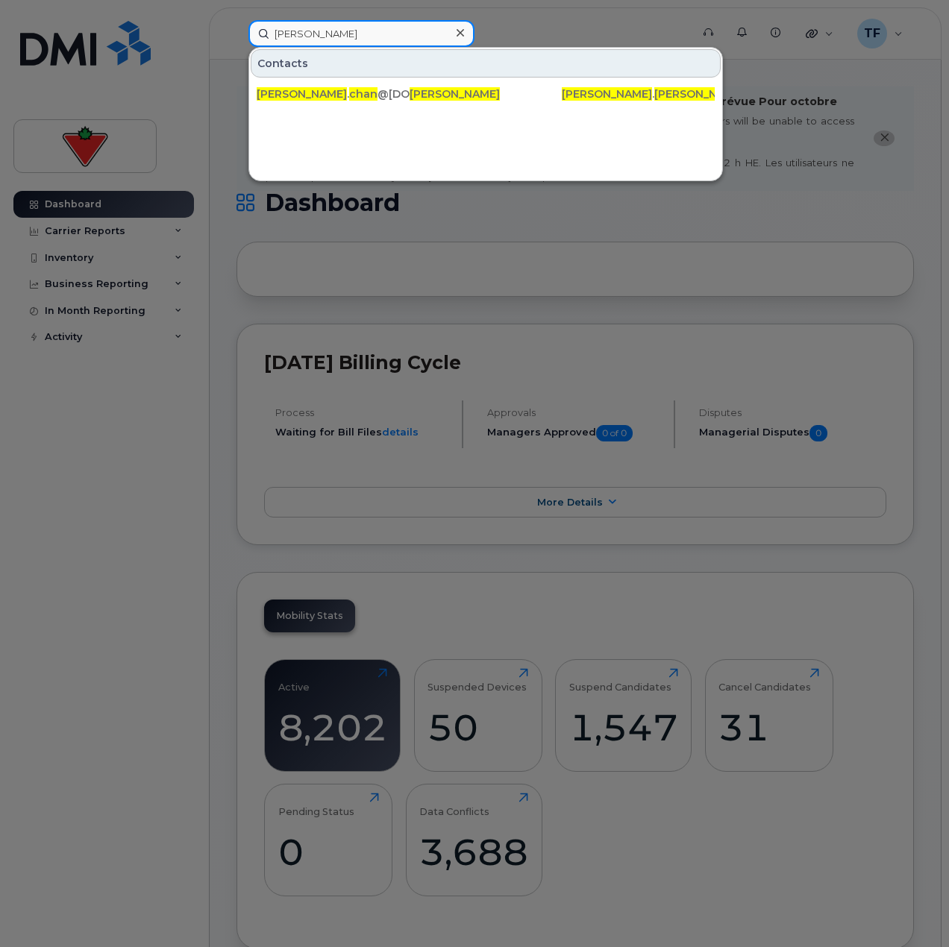
click at [357, 31] on input "[PERSON_NAME]" at bounding box center [361, 33] width 226 height 27
paste input "[PERSON_NAME]"
click at [363, 35] on input "[PERSON_NAME]" at bounding box center [361, 33] width 226 height 27
paste input "[PERSON_NAME]"
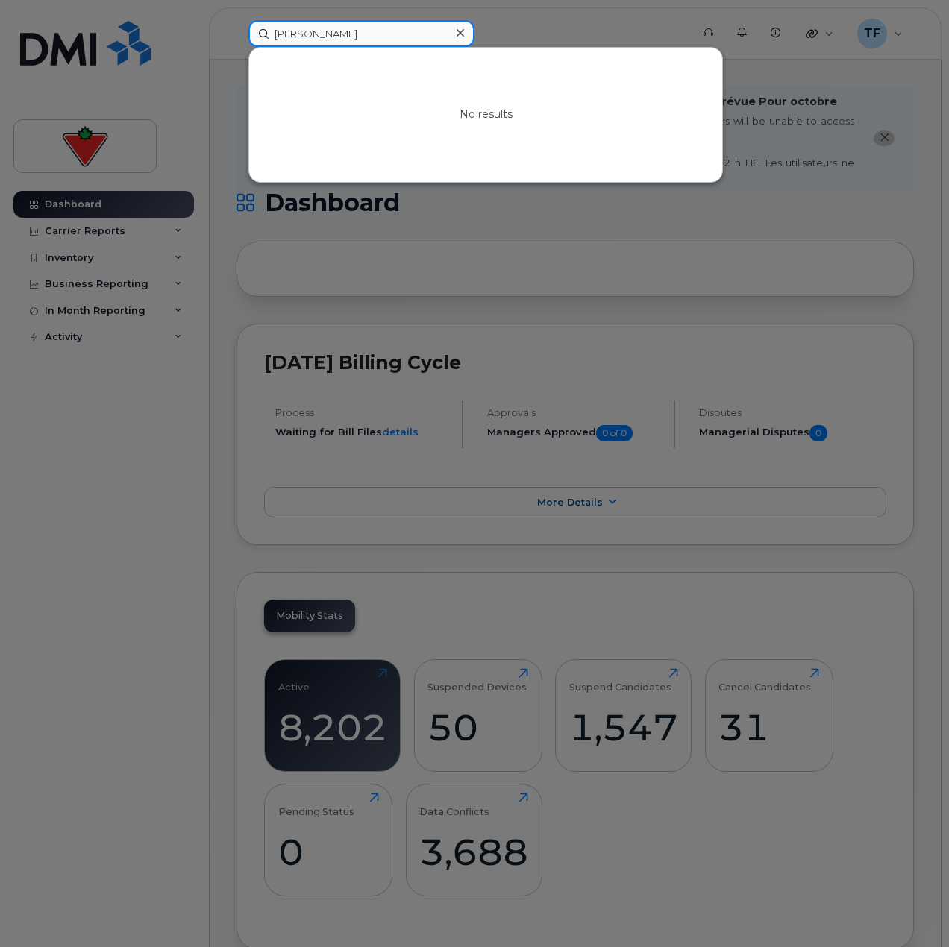
click at [393, 36] on input "[PERSON_NAME]" at bounding box center [361, 33] width 226 height 27
paste input "[PERSON_NAME]"
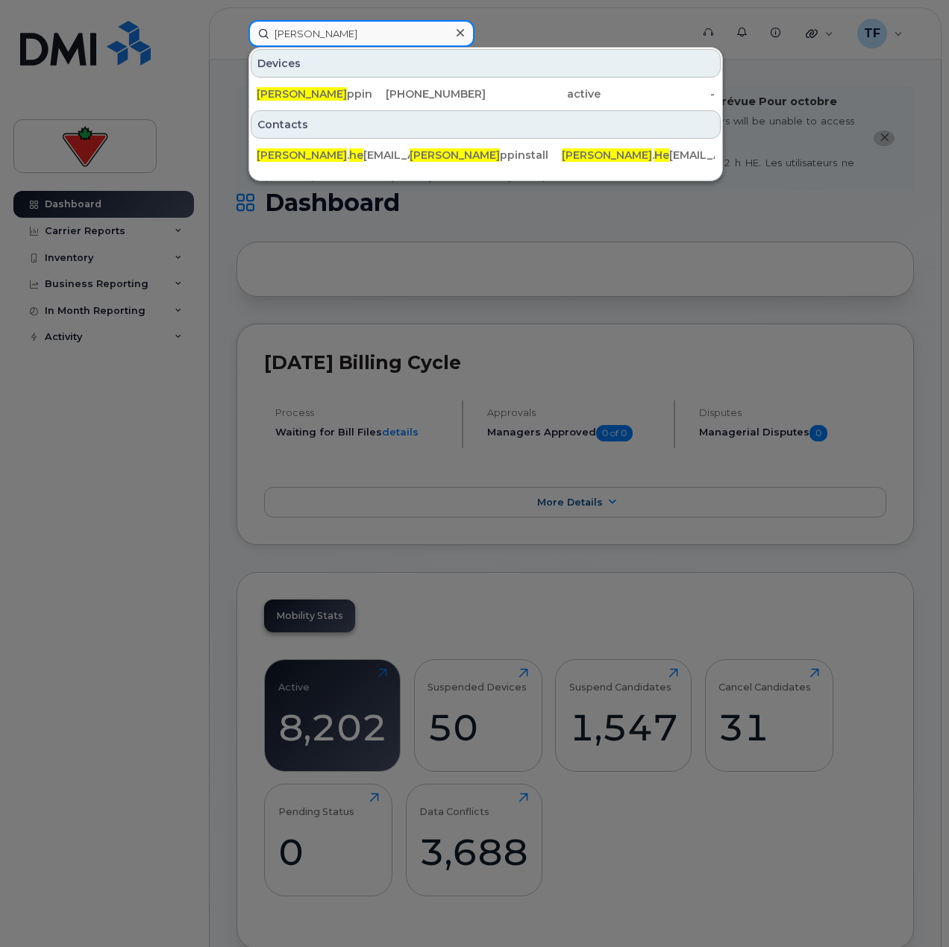
type input "[PERSON_NAME]"
click at [144, 348] on div at bounding box center [474, 473] width 949 height 947
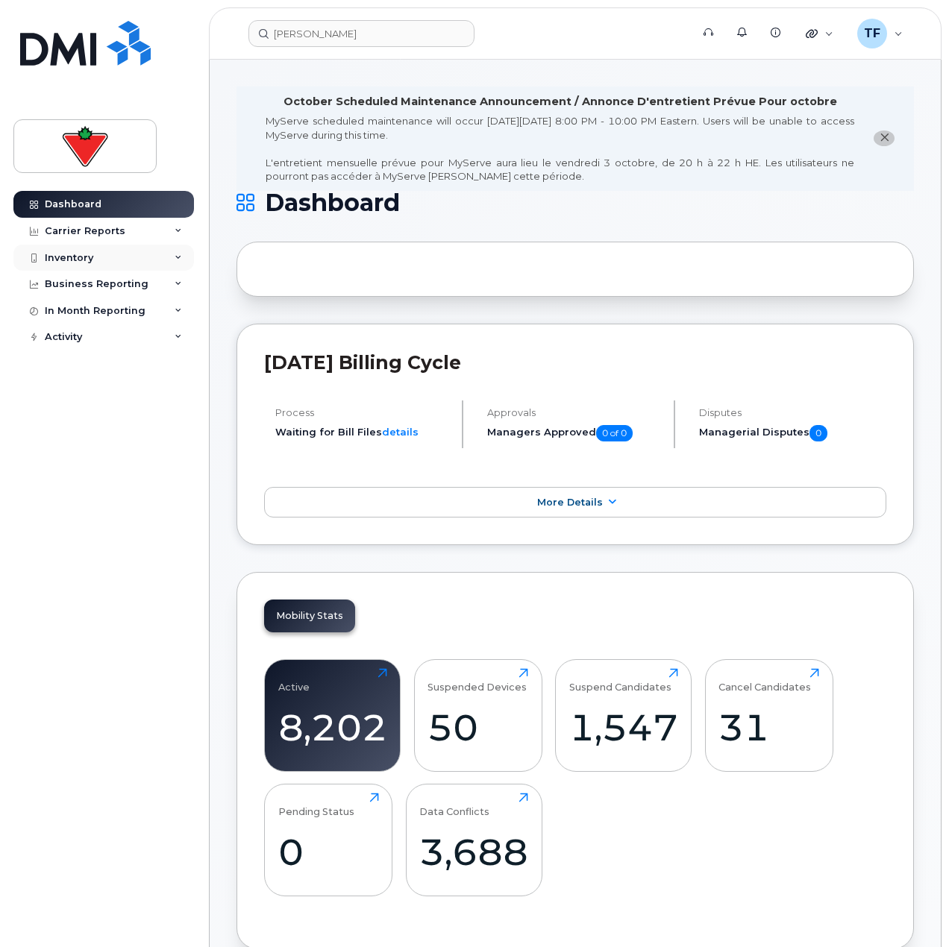
click at [109, 269] on div "Inventory" at bounding box center [103, 258] width 180 height 27
click at [113, 258] on div "Inventory" at bounding box center [103, 258] width 180 height 27
click at [101, 313] on div "In Month Reporting" at bounding box center [95, 311] width 101 height 12
click at [100, 342] on div "Activity" at bounding box center [103, 337] width 180 height 27
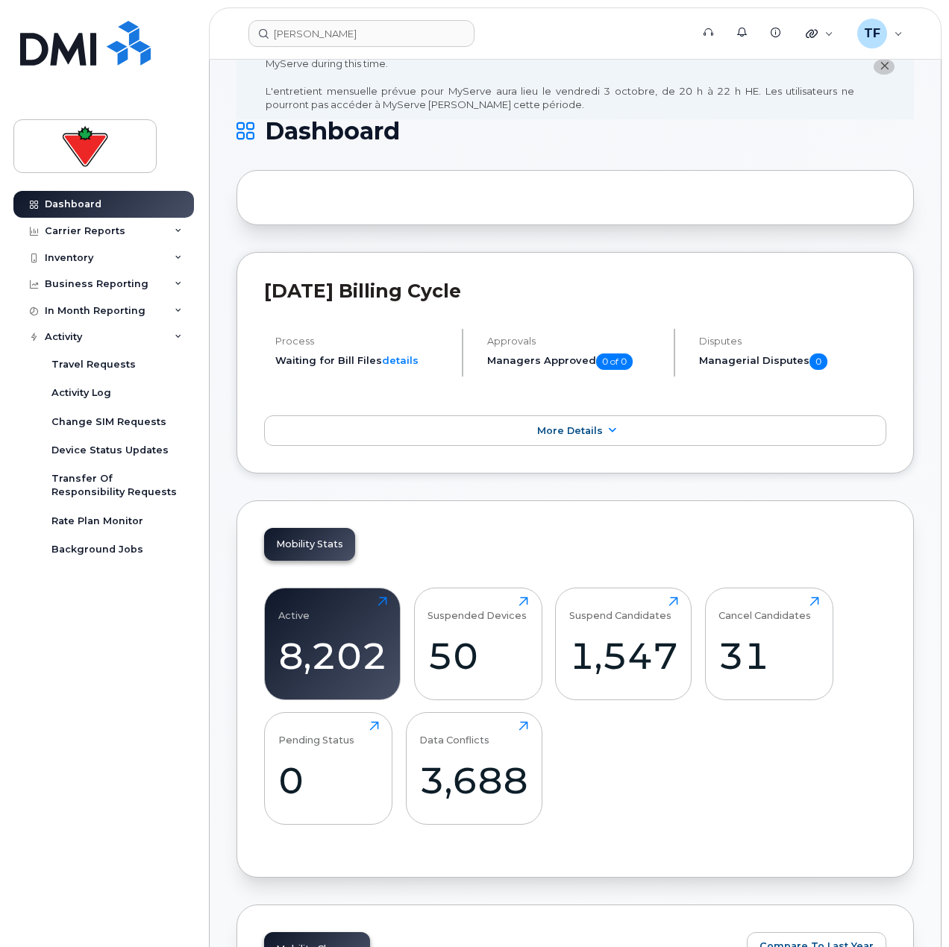
scroll to position [224, 0]
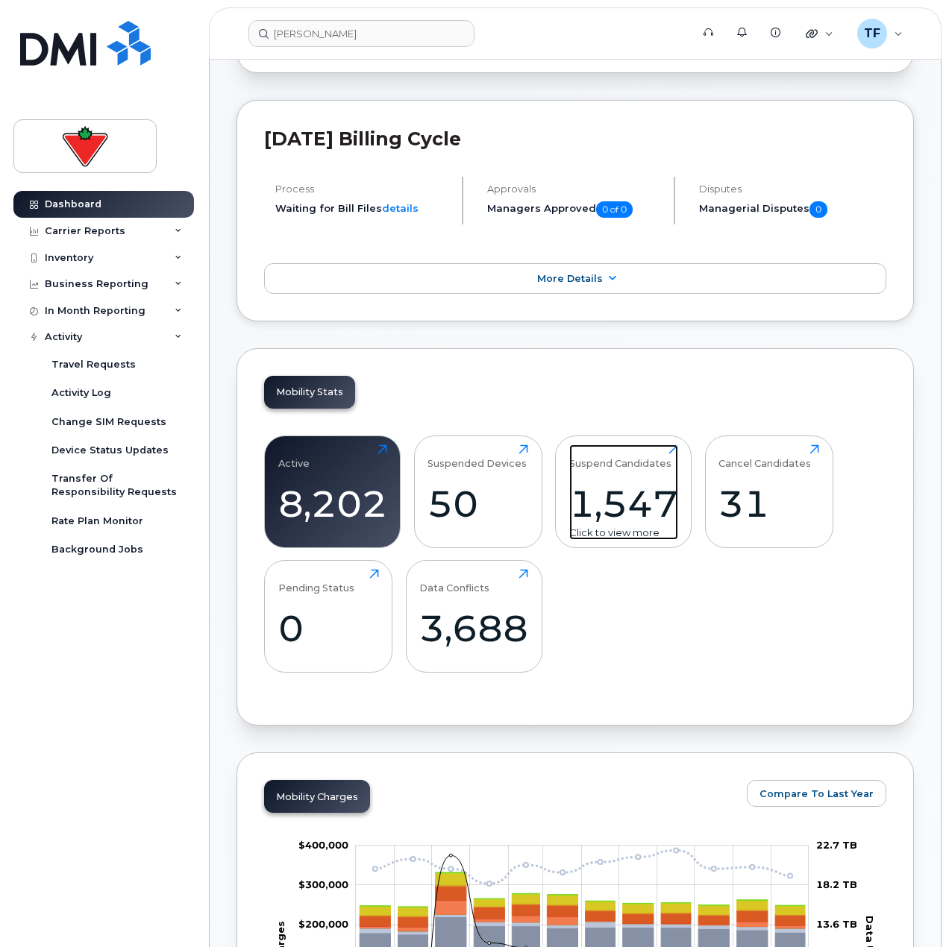
click at [642, 508] on div "1,547" at bounding box center [623, 504] width 109 height 44
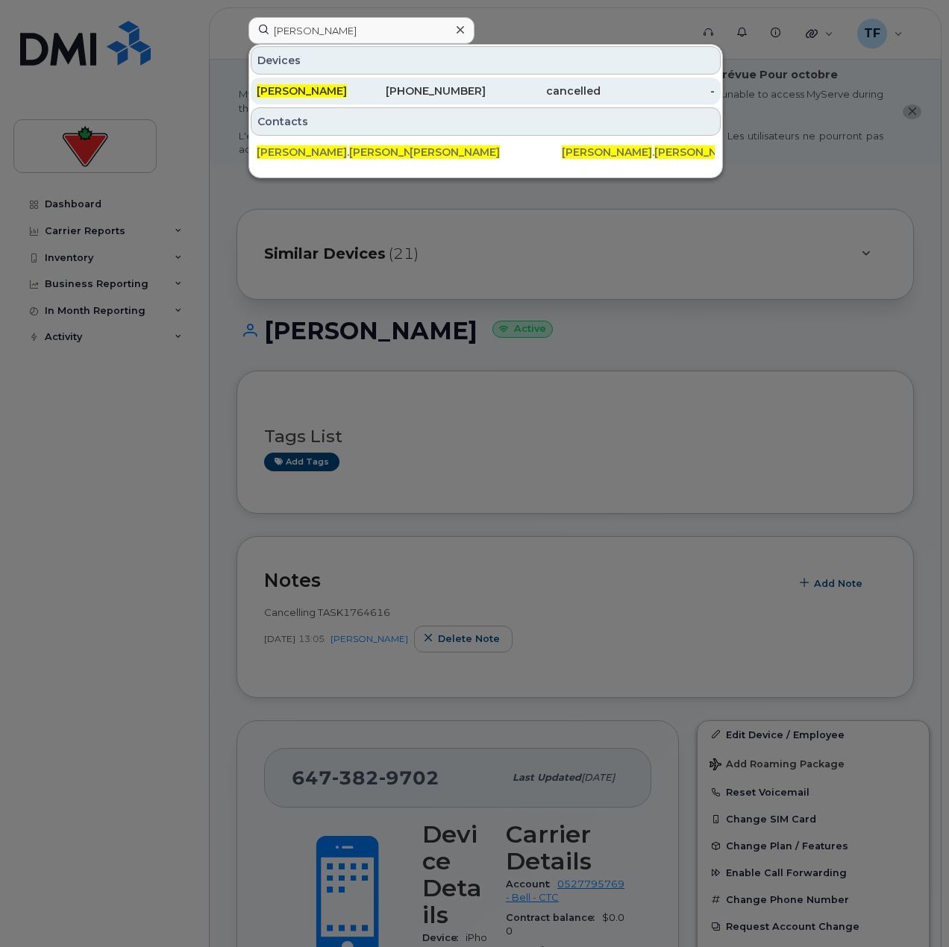
type input "[PERSON_NAME]"
click at [393, 100] on div "[PHONE_NUMBER]" at bounding box center [428, 91] width 115 height 27
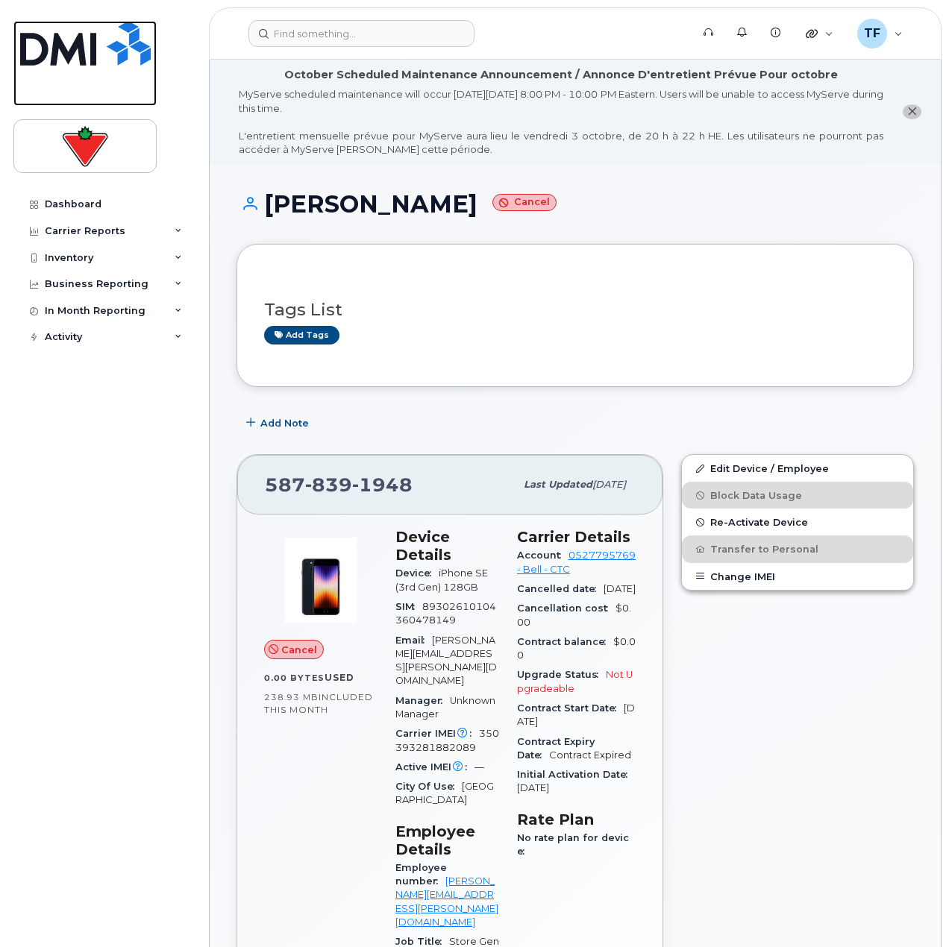
click at [101, 47] on img at bounding box center [85, 43] width 131 height 45
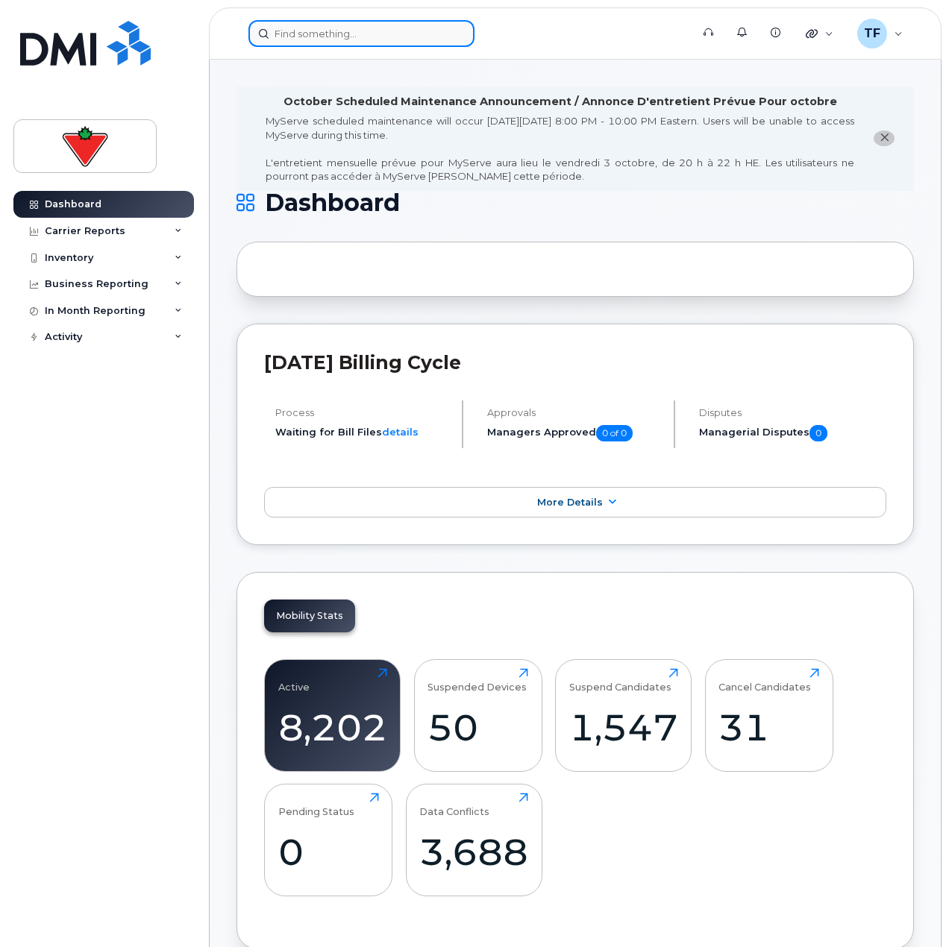
click at [321, 36] on input at bounding box center [361, 33] width 226 height 27
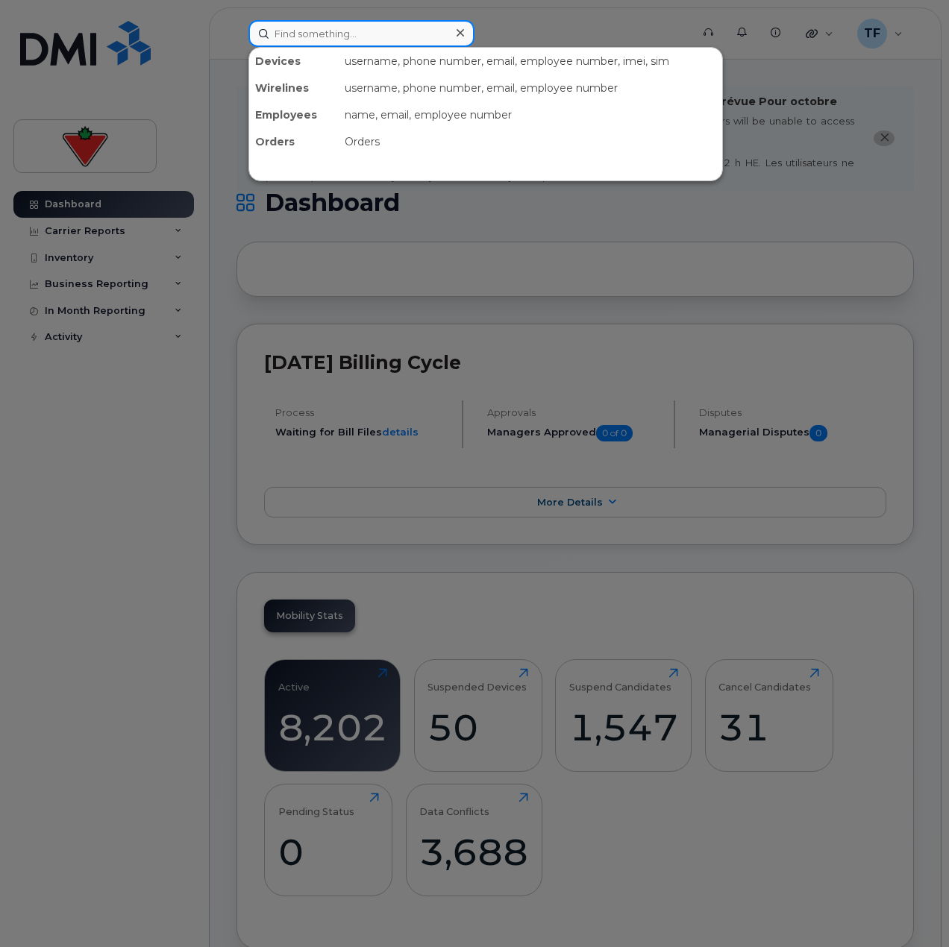
paste input "DX3D336BKXKW"
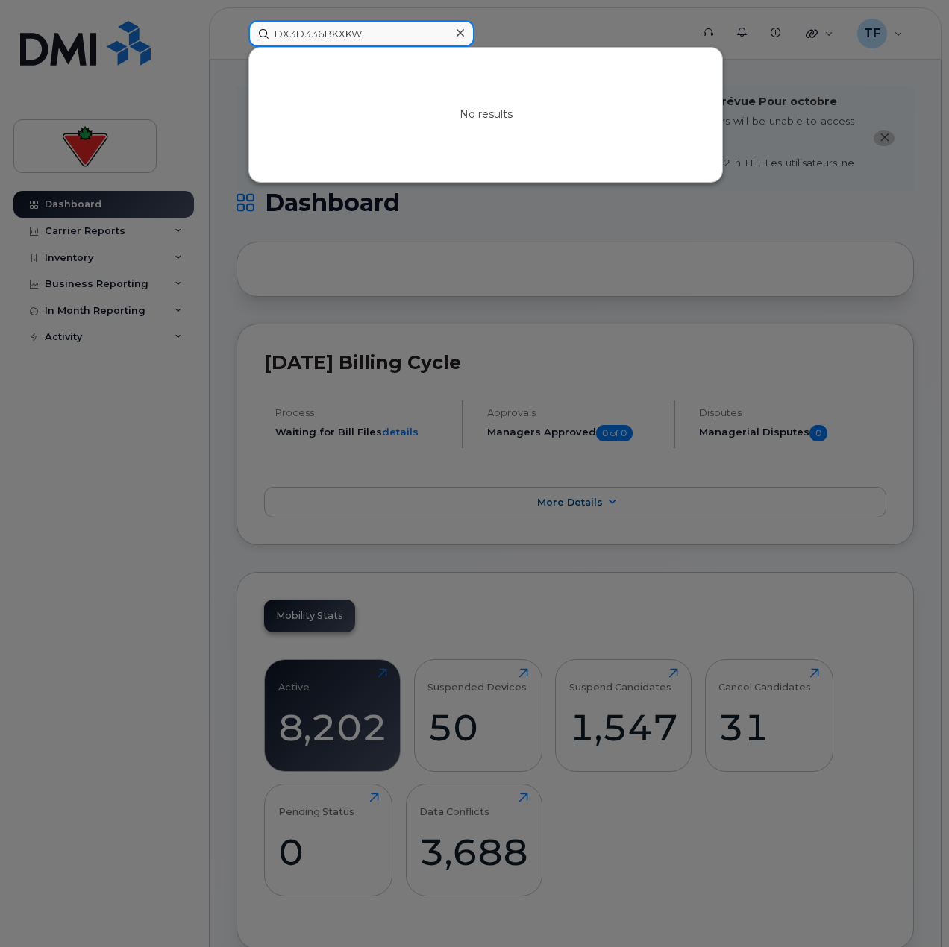
click at [321, 37] on input "DX3D336BKXKW" at bounding box center [361, 33] width 226 height 27
paste input "14165766288"
click at [282, 37] on input "14165766288" at bounding box center [361, 33] width 226 height 27
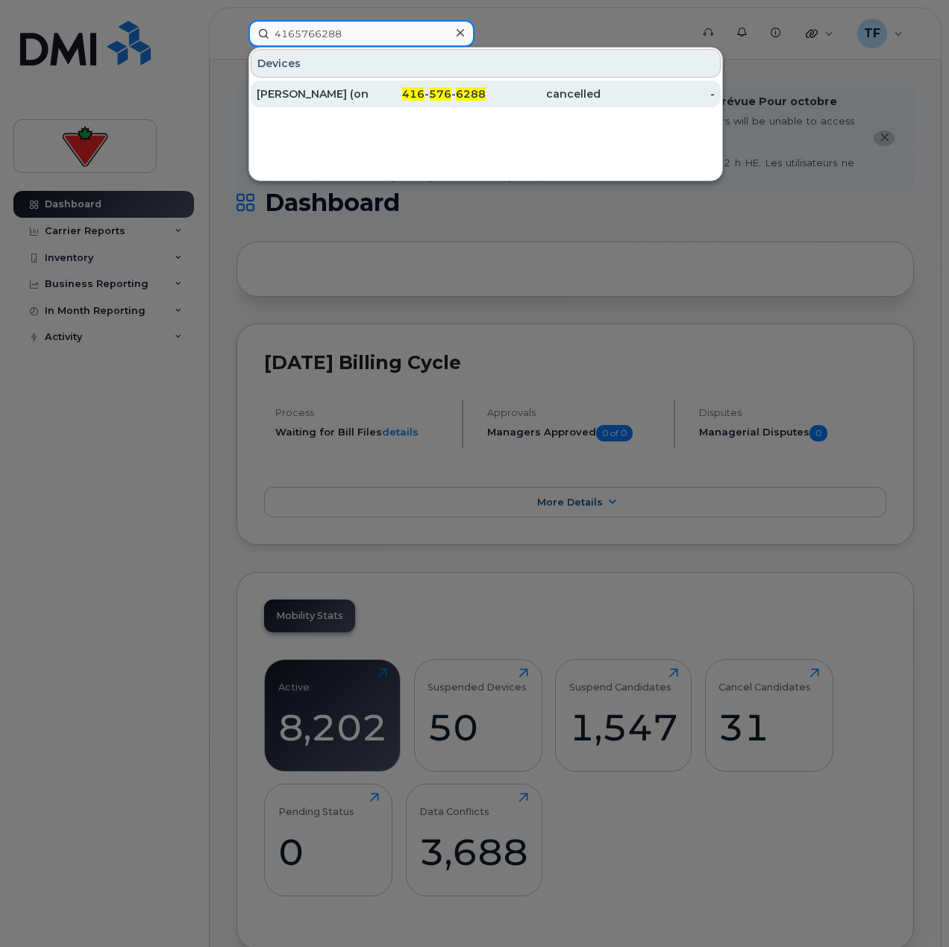
type input "4165766288"
click at [346, 84] on div "[PERSON_NAME] (on Leave)" at bounding box center [314, 94] width 115 height 27
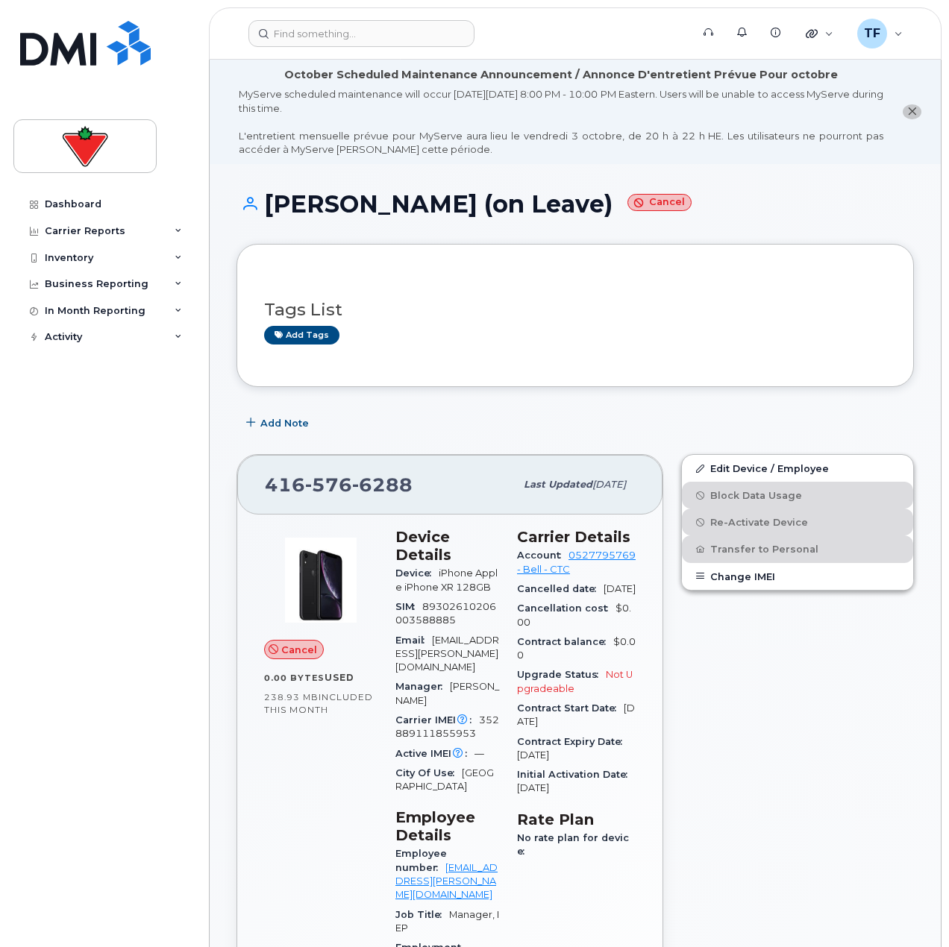
click at [877, 742] on div "Edit Device / Employee Block Data Usage Re-Activate Device Transfer to Personal…" at bounding box center [797, 846] width 251 height 802
click at [100, 58] on img at bounding box center [85, 43] width 131 height 45
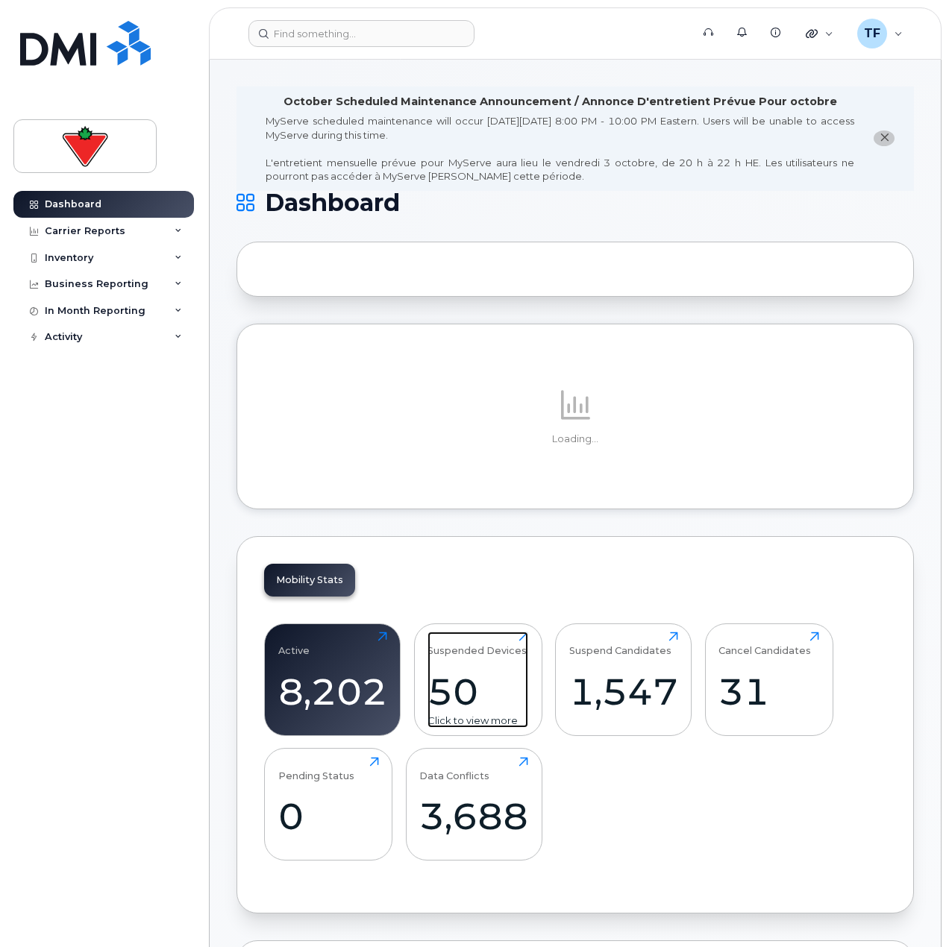
click at [484, 670] on div "50" at bounding box center [477, 692] width 101 height 44
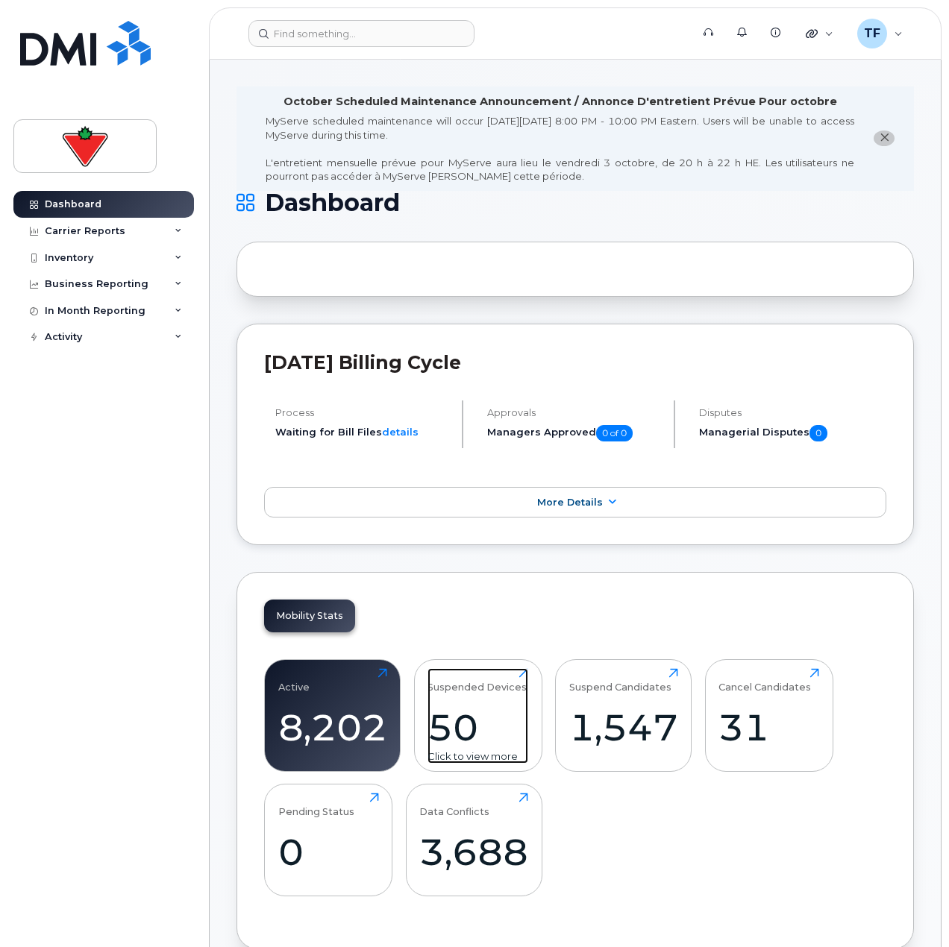
click at [480, 709] on div "50" at bounding box center [477, 728] width 101 height 44
click at [462, 733] on div "50" at bounding box center [477, 728] width 101 height 44
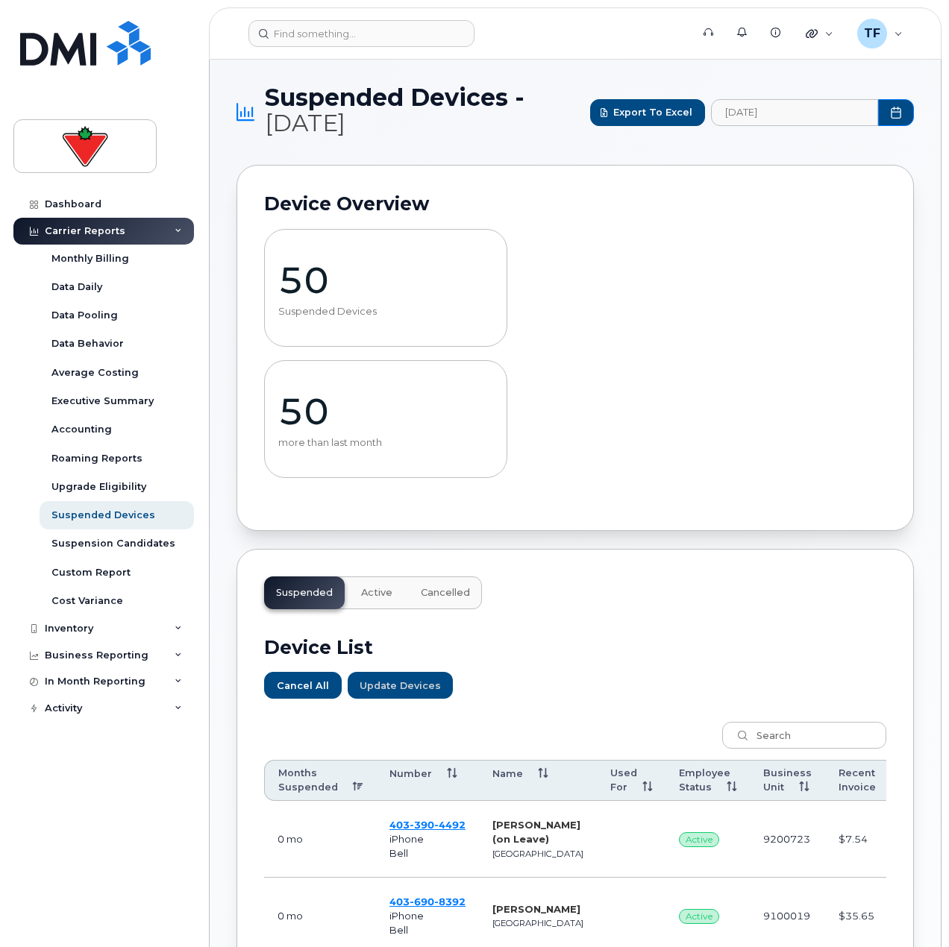
click at [230, 167] on div "Suspended Devices - [DATE] Export to Excel [DATE] Device Overview 50 Suspended …" at bounding box center [575, 896] width 731 height 1672
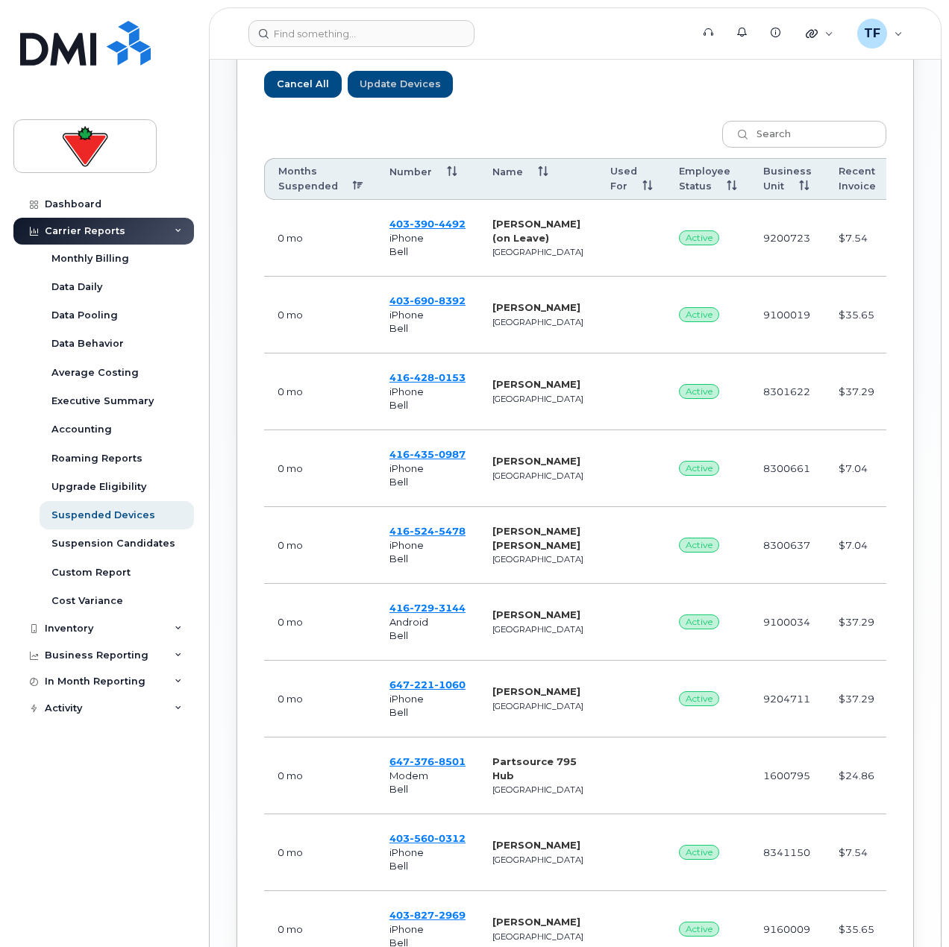
scroll to position [579, 0]
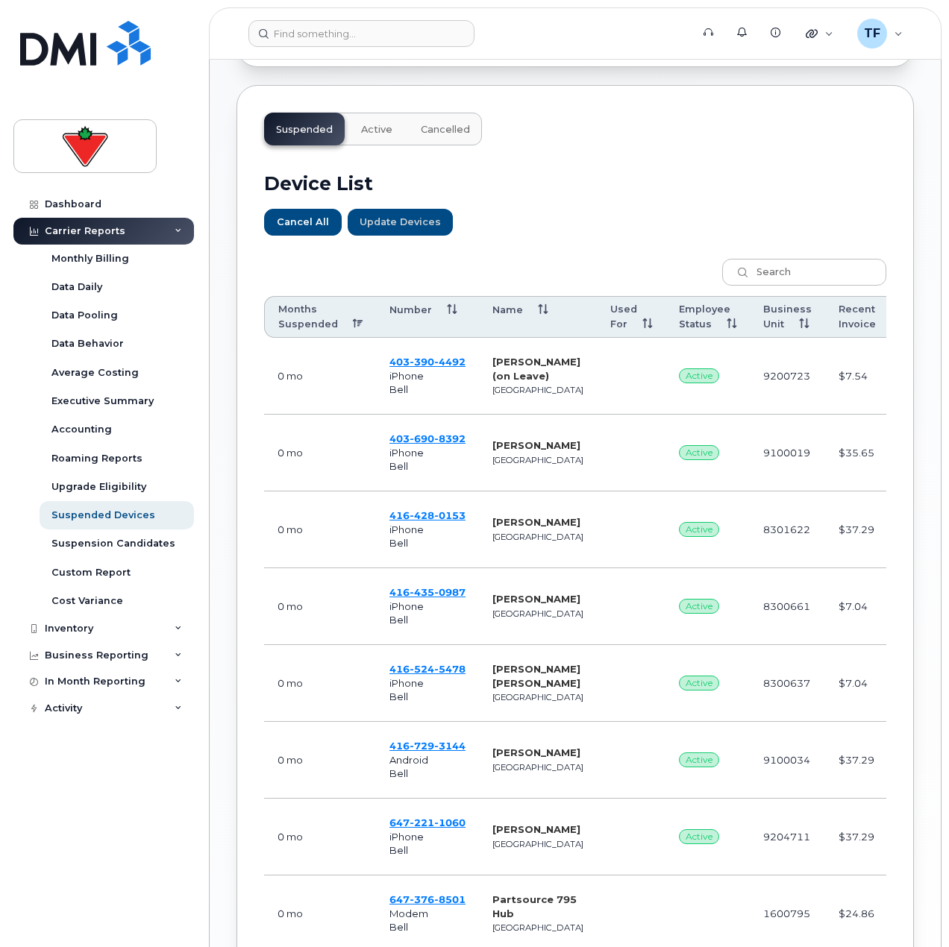
click at [320, 321] on th "Months Suspended" at bounding box center [320, 317] width 112 height 42
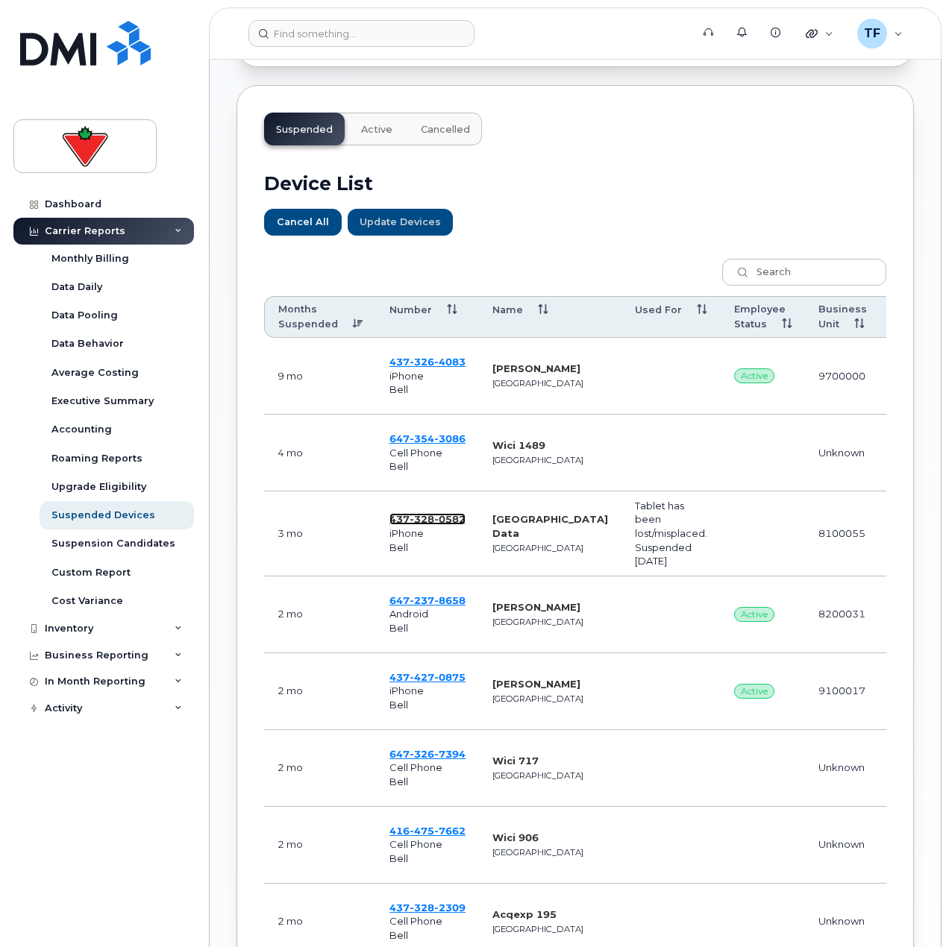
click at [412, 515] on span "328" at bounding box center [421, 519] width 25 height 12
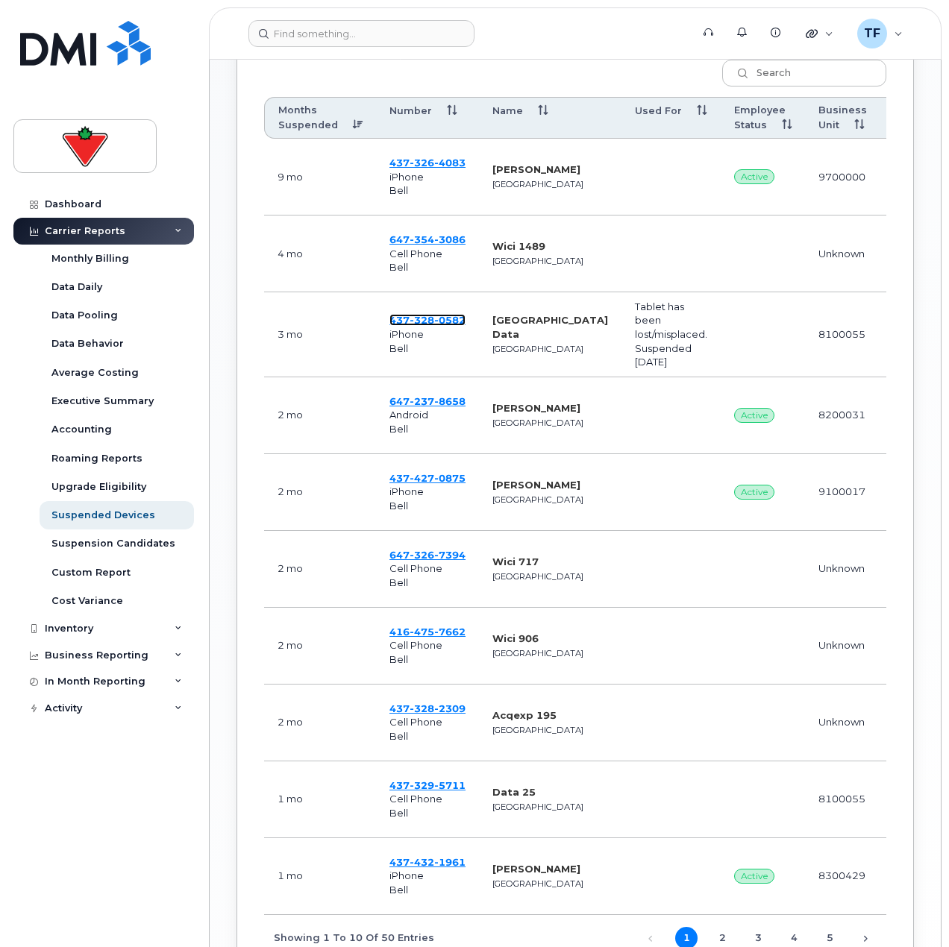
scroll to position [960, 0]
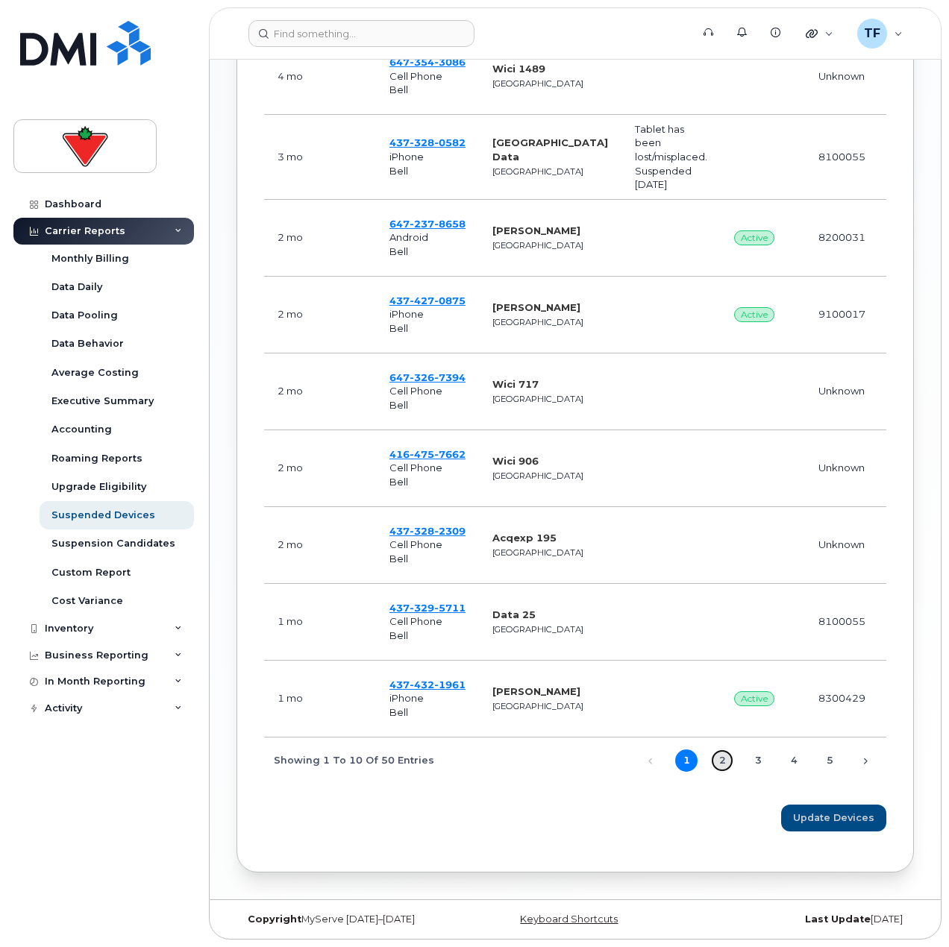
click at [731, 759] on link "2" at bounding box center [722, 761] width 22 height 22
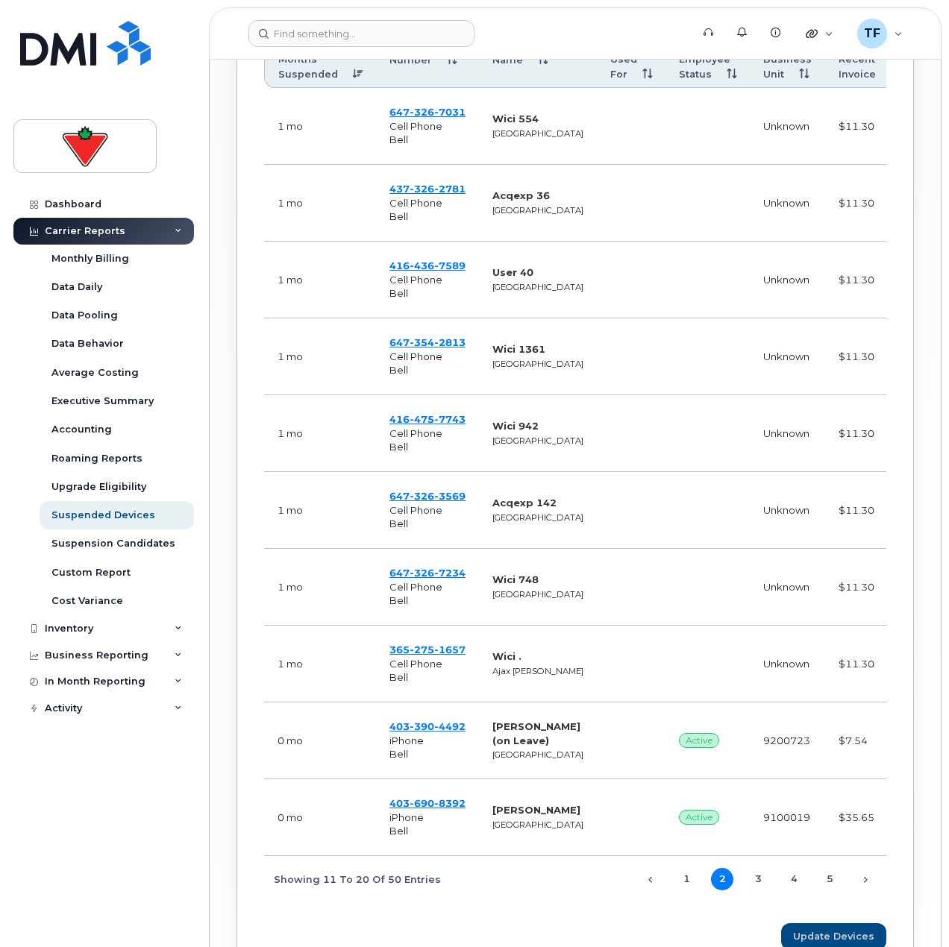
scroll to position [803, 0]
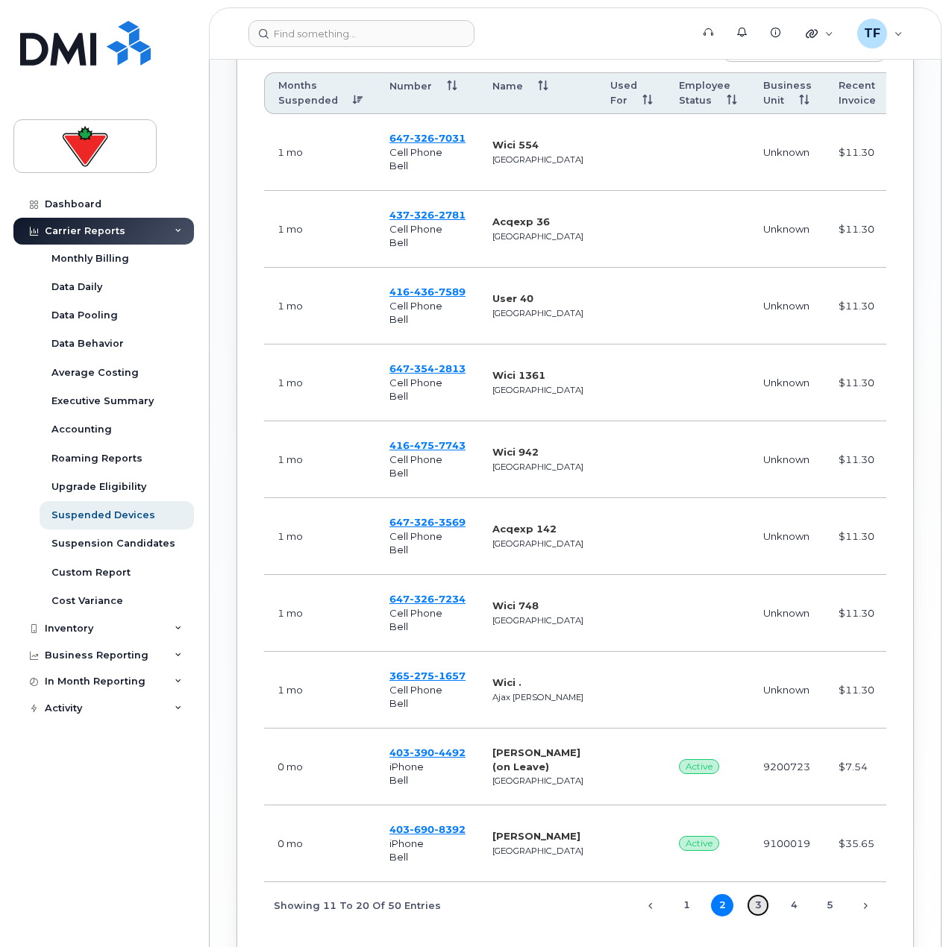
click at [756, 906] on link "3" at bounding box center [758, 905] width 22 height 22
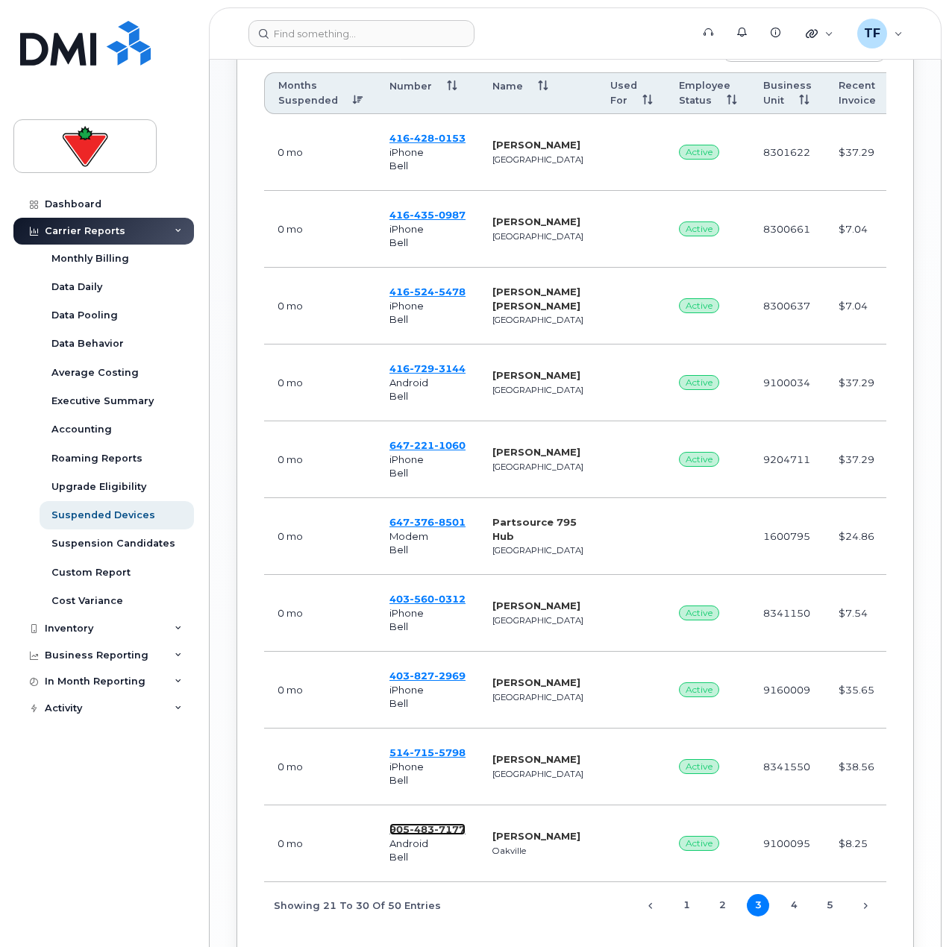
click at [412, 827] on span "483" at bounding box center [421, 829] width 25 height 12
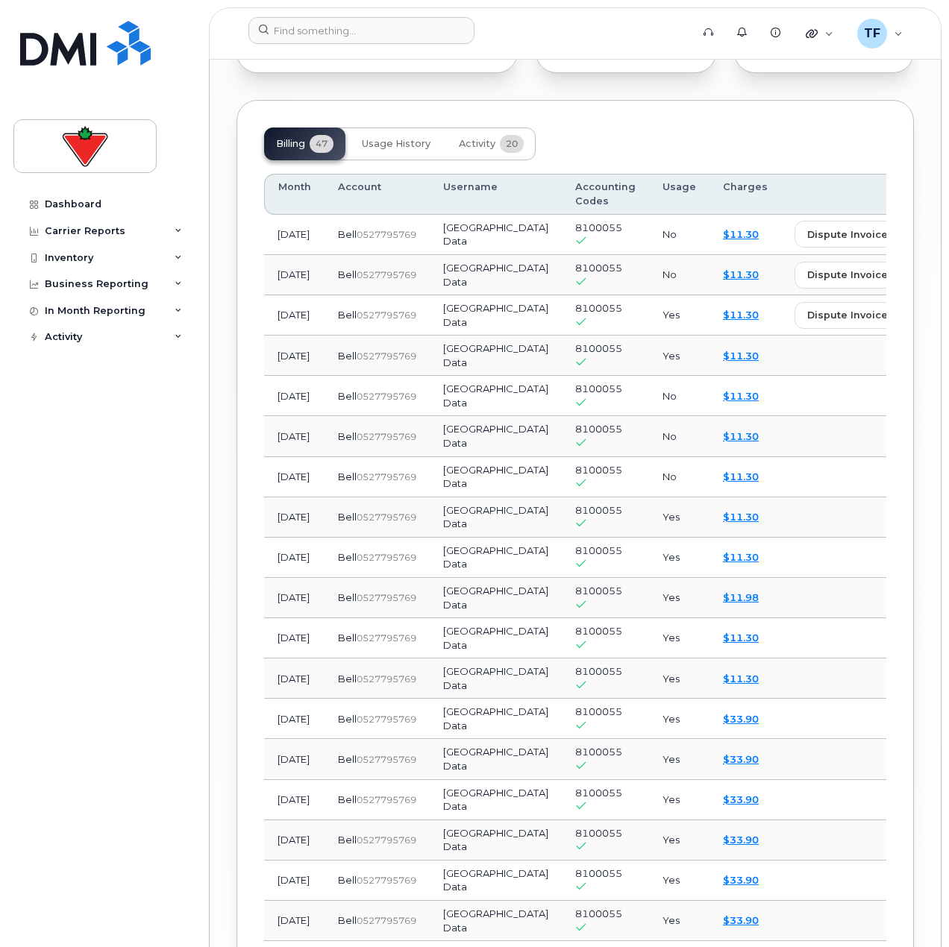
scroll to position [1975, 0]
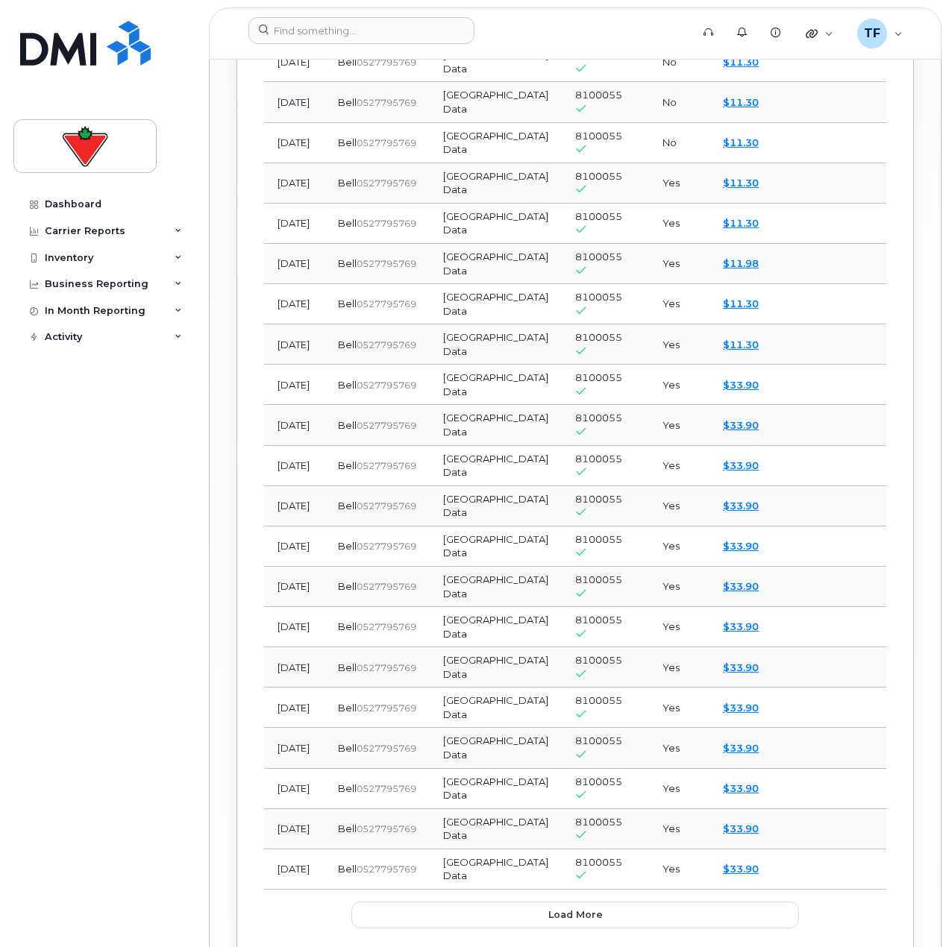
drag, startPoint x: 238, startPoint y: 536, endPoint x: 238, endPoint y: 525, distance: 10.4
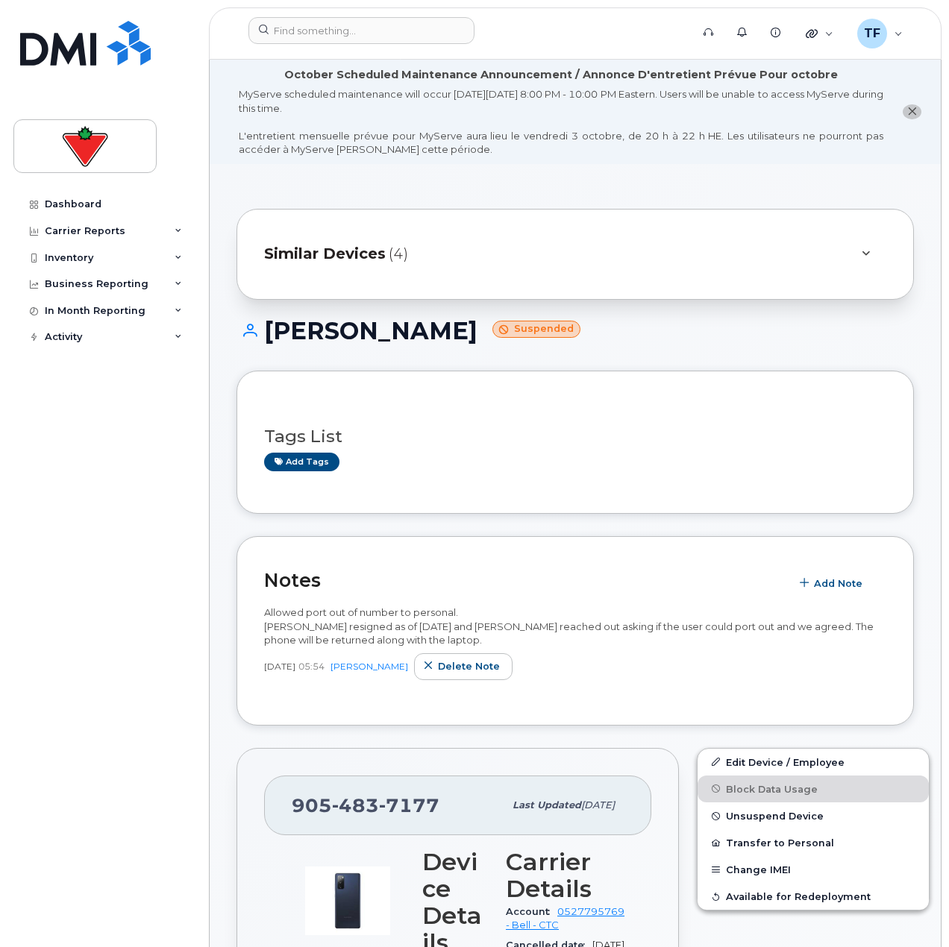
scroll to position [75, 0]
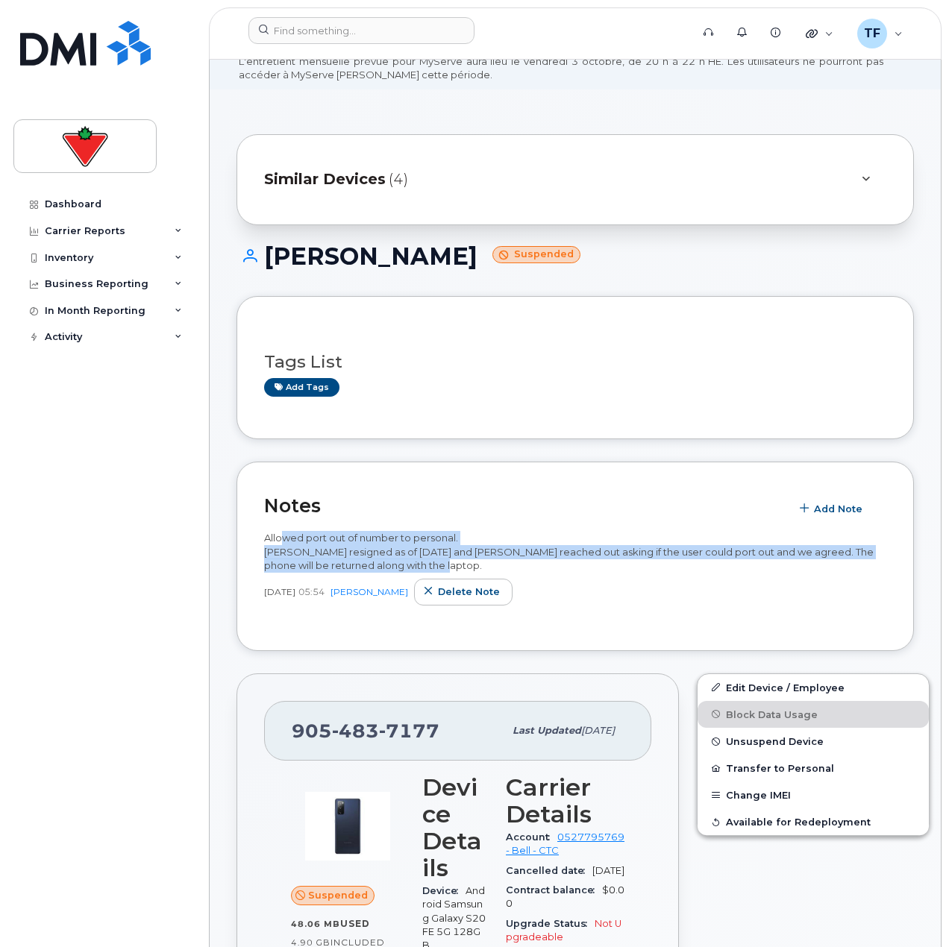
drag, startPoint x: 280, startPoint y: 540, endPoint x: 428, endPoint y: 565, distance: 149.8
click at [428, 565] on div "Allowed port out of number to personal. [PERSON_NAME] resigned as of [DATE] and…" at bounding box center [575, 552] width 622 height 42
drag, startPoint x: 424, startPoint y: 567, endPoint x: 278, endPoint y: 538, distance: 148.3
click at [278, 538] on div "Allowed port out of number to personal. [PERSON_NAME] resigned as of [DATE] and…" at bounding box center [575, 552] width 622 height 42
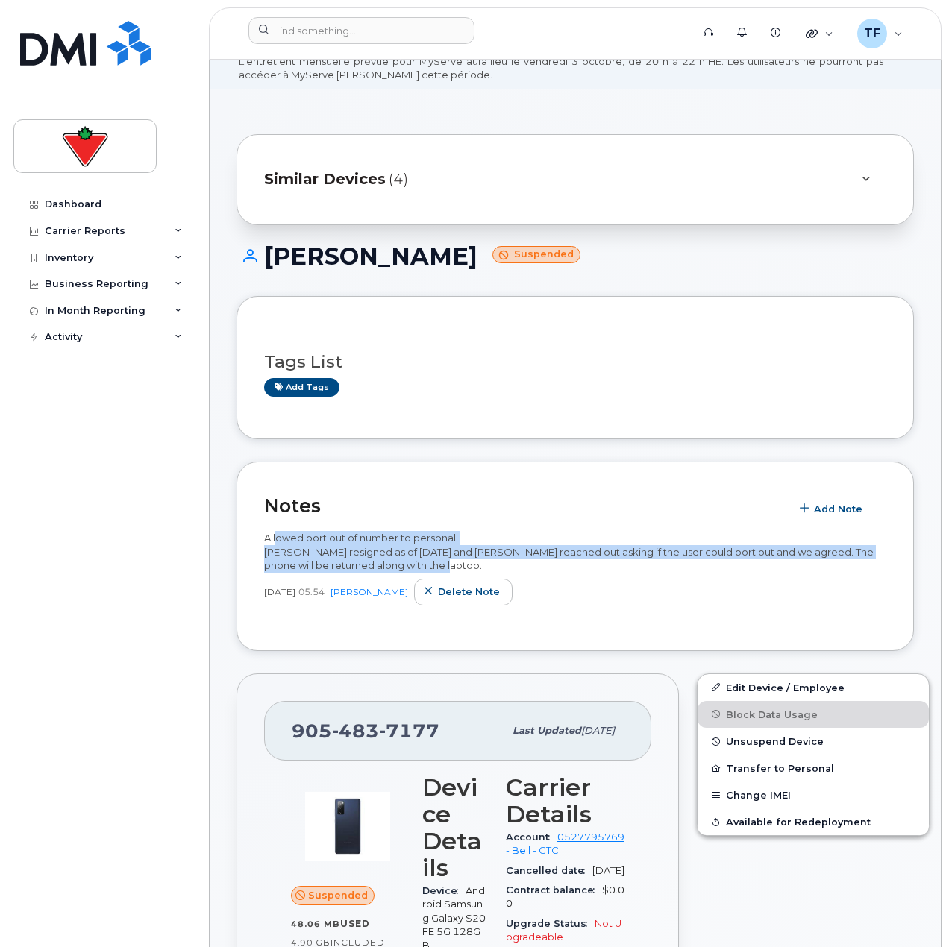
click at [278, 538] on span "Allowed port out of number to personal. [PERSON_NAME] resigned as of [DATE] and…" at bounding box center [568, 552] width 609 height 40
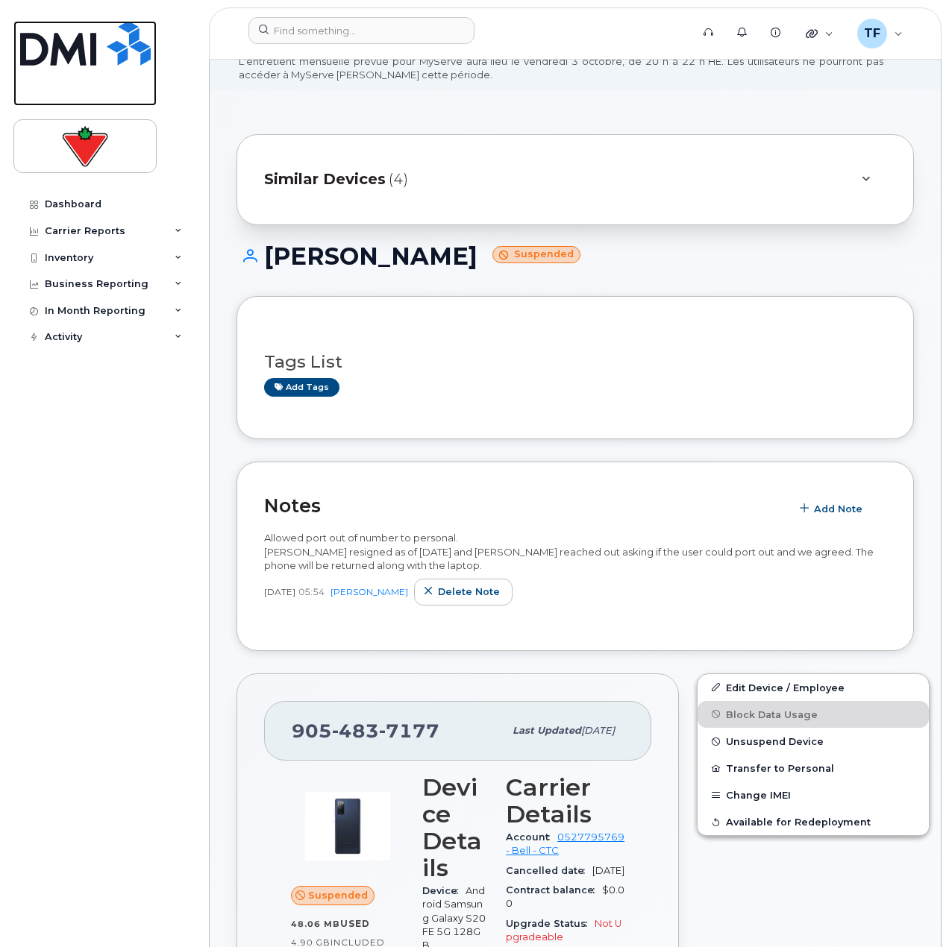
click at [41, 48] on img at bounding box center [85, 43] width 131 height 45
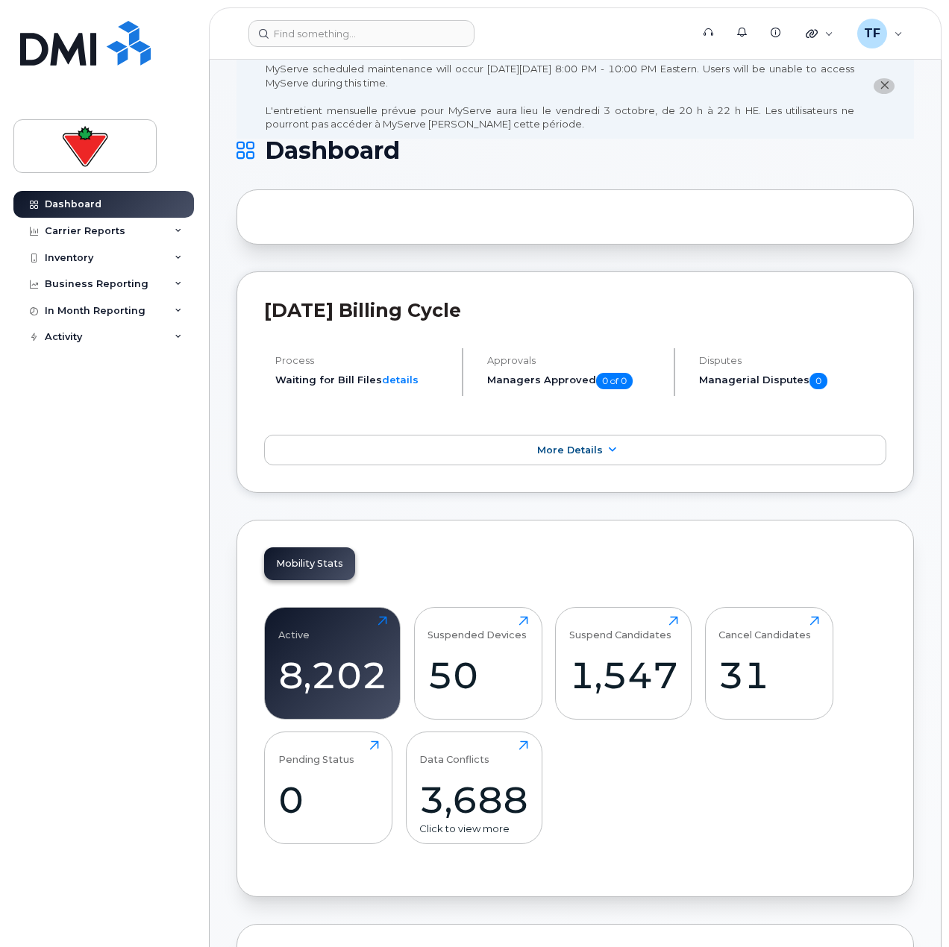
scroll to position [75, 0]
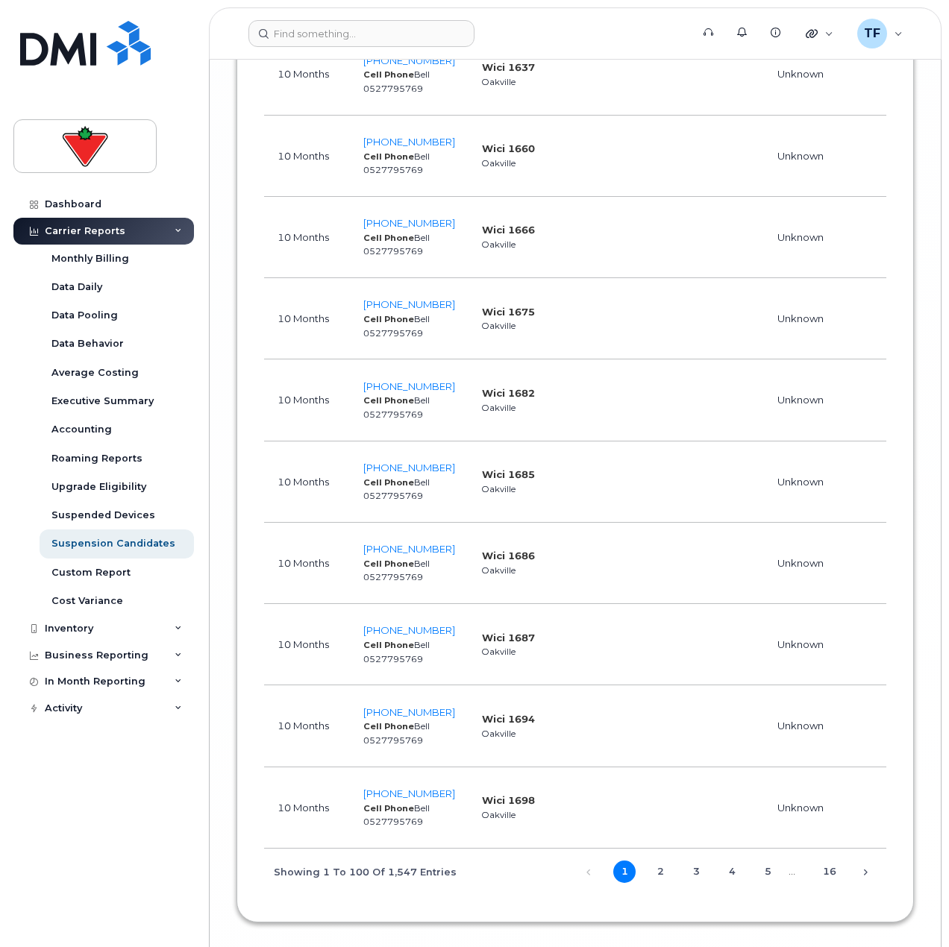
scroll to position [8406, 0]
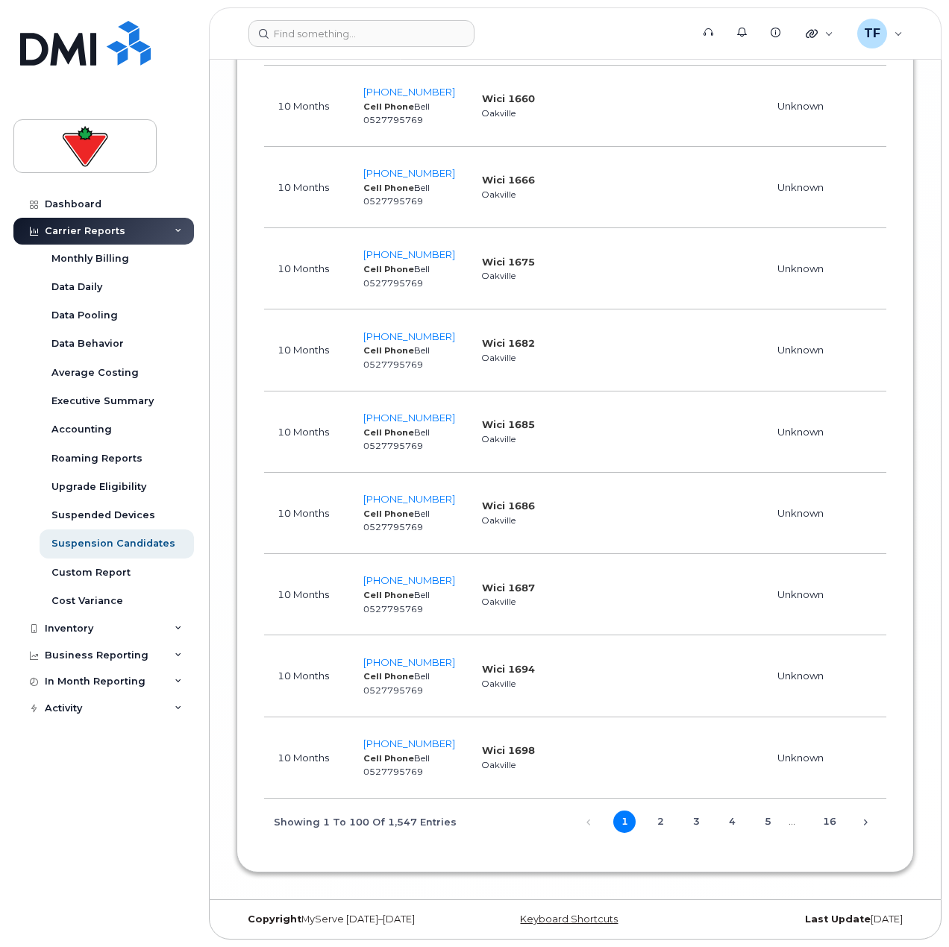
click at [641, 816] on span "1 2 3 4 5 … 16" at bounding box center [720, 821] width 241 height 12
click at [652, 814] on link "2" at bounding box center [660, 822] width 22 height 22
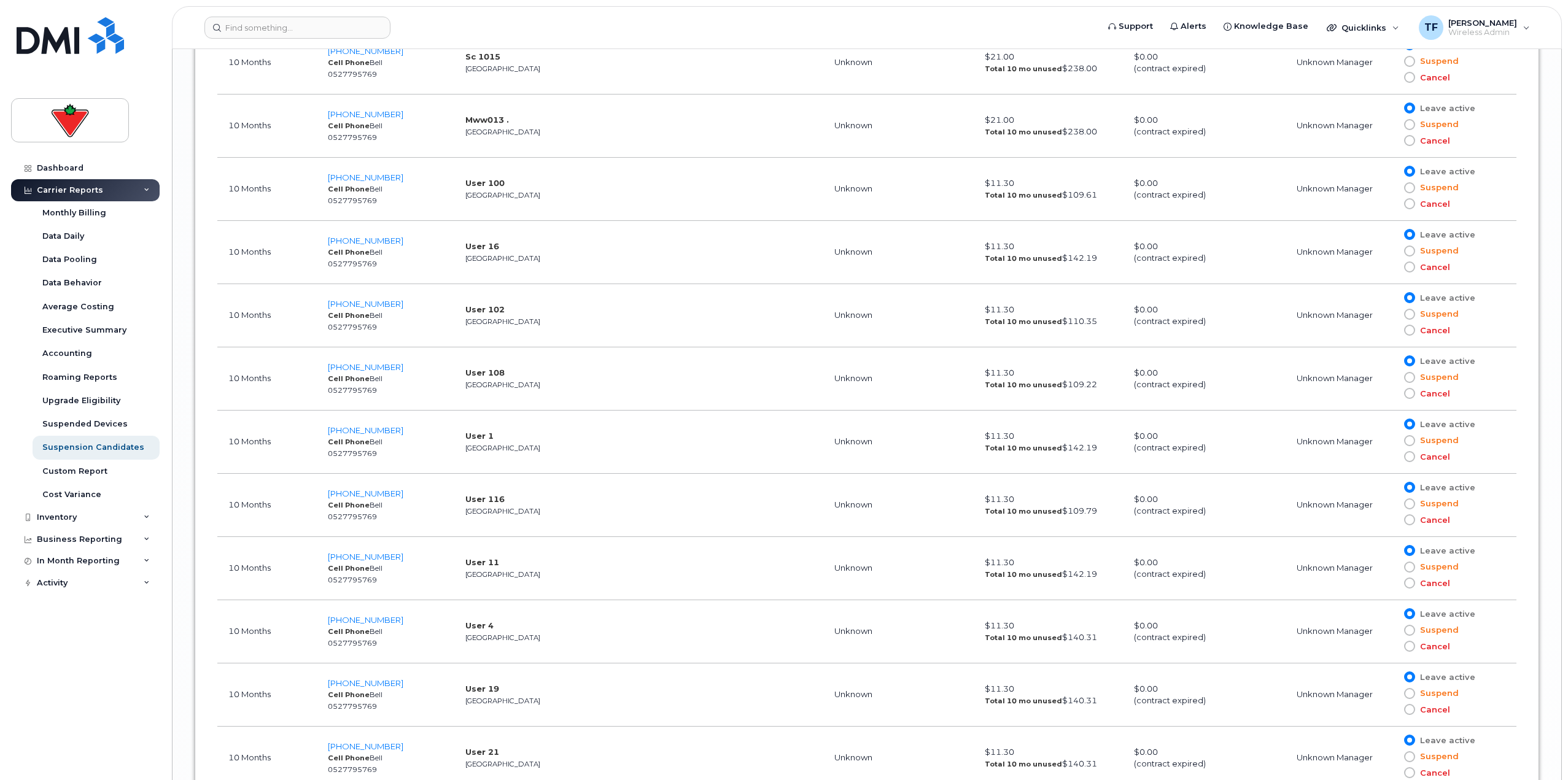
scroll to position [6512, 0]
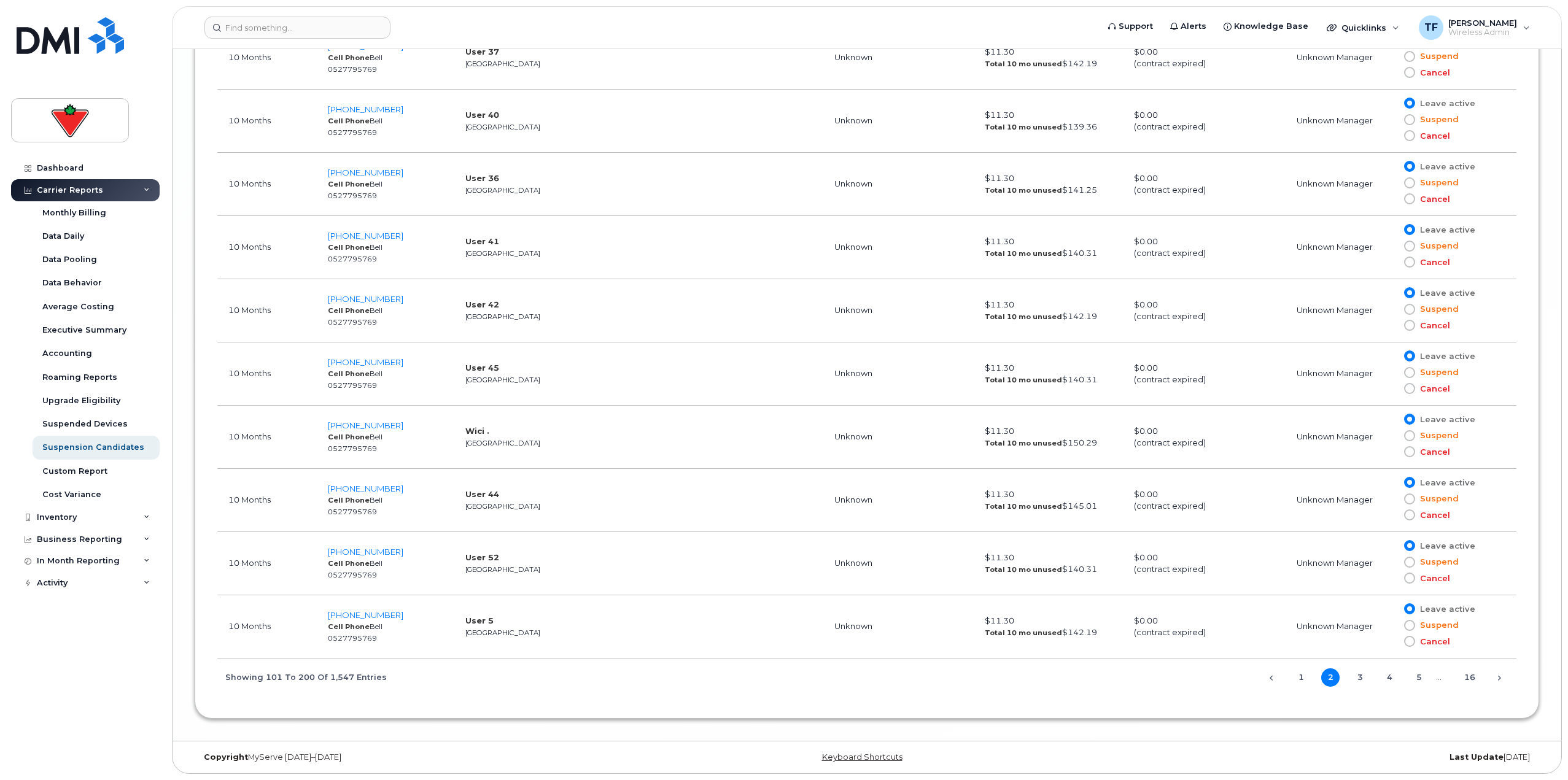
drag, startPoint x: 648, startPoint y: 272, endPoint x: 578, endPoint y: 629, distance: 363.8
click at [780, 676] on link "3" at bounding box center [1360, 677] width 18 height 18
drag, startPoint x: 799, startPoint y: 380, endPoint x: 768, endPoint y: 677, distance: 298.6
click at [780, 674] on link "4" at bounding box center [1389, 677] width 18 height 18
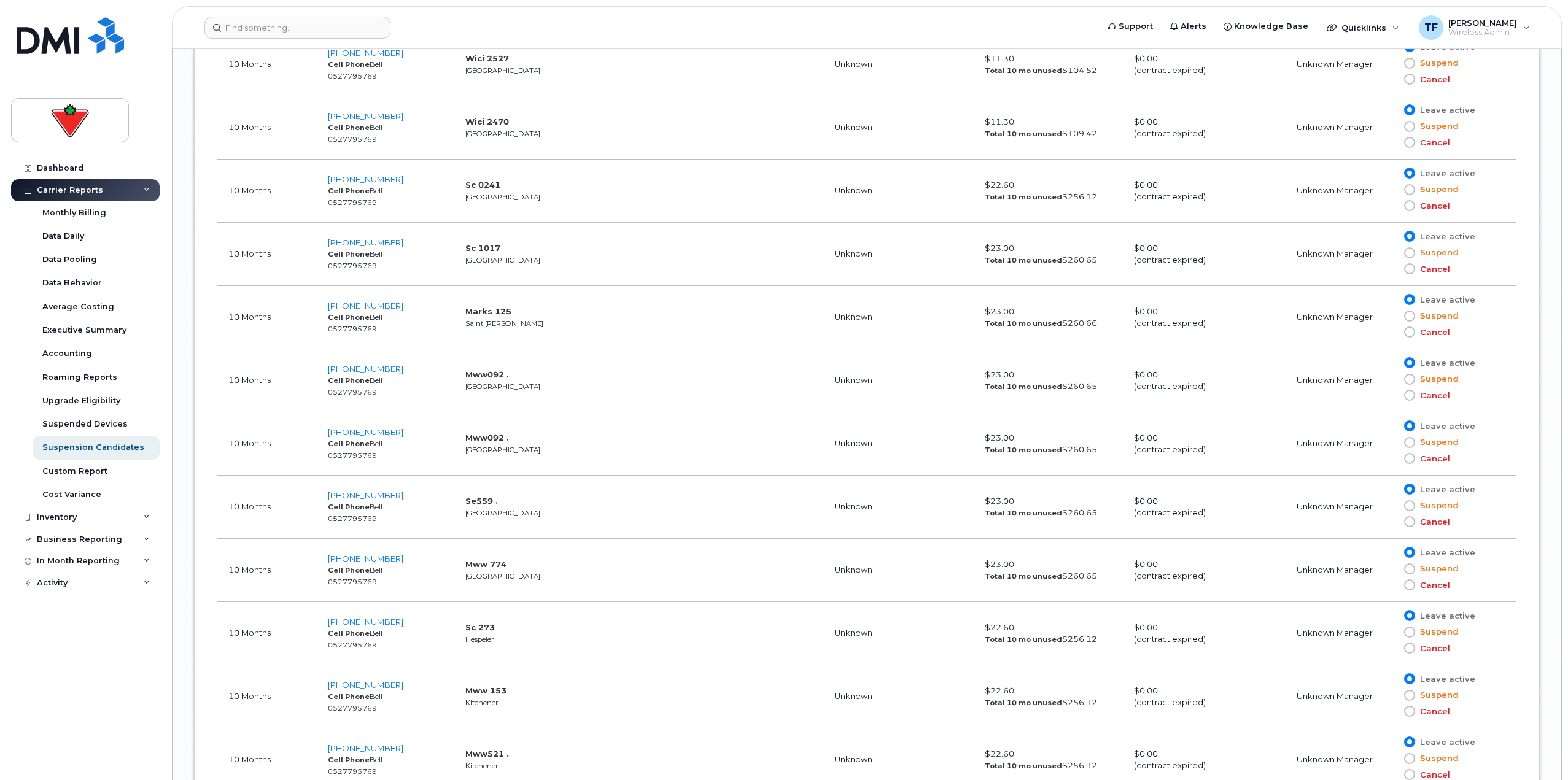
scroll to position [4670, 0]
